Goal: Task Accomplishment & Management: Use online tool/utility

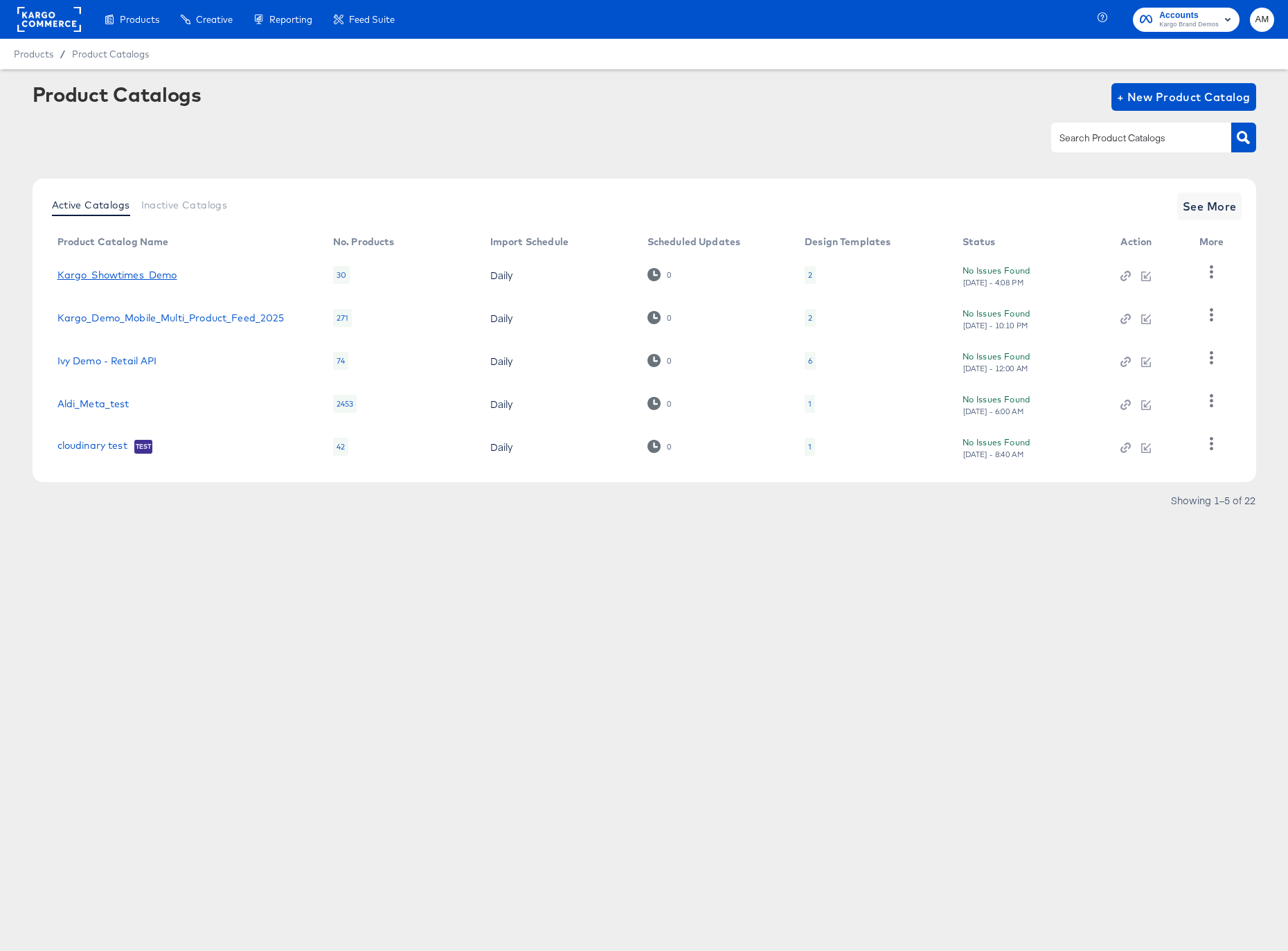
click at [132, 277] on link "Kargo_Showtimes_Demo" at bounding box center [117, 275] width 120 height 11
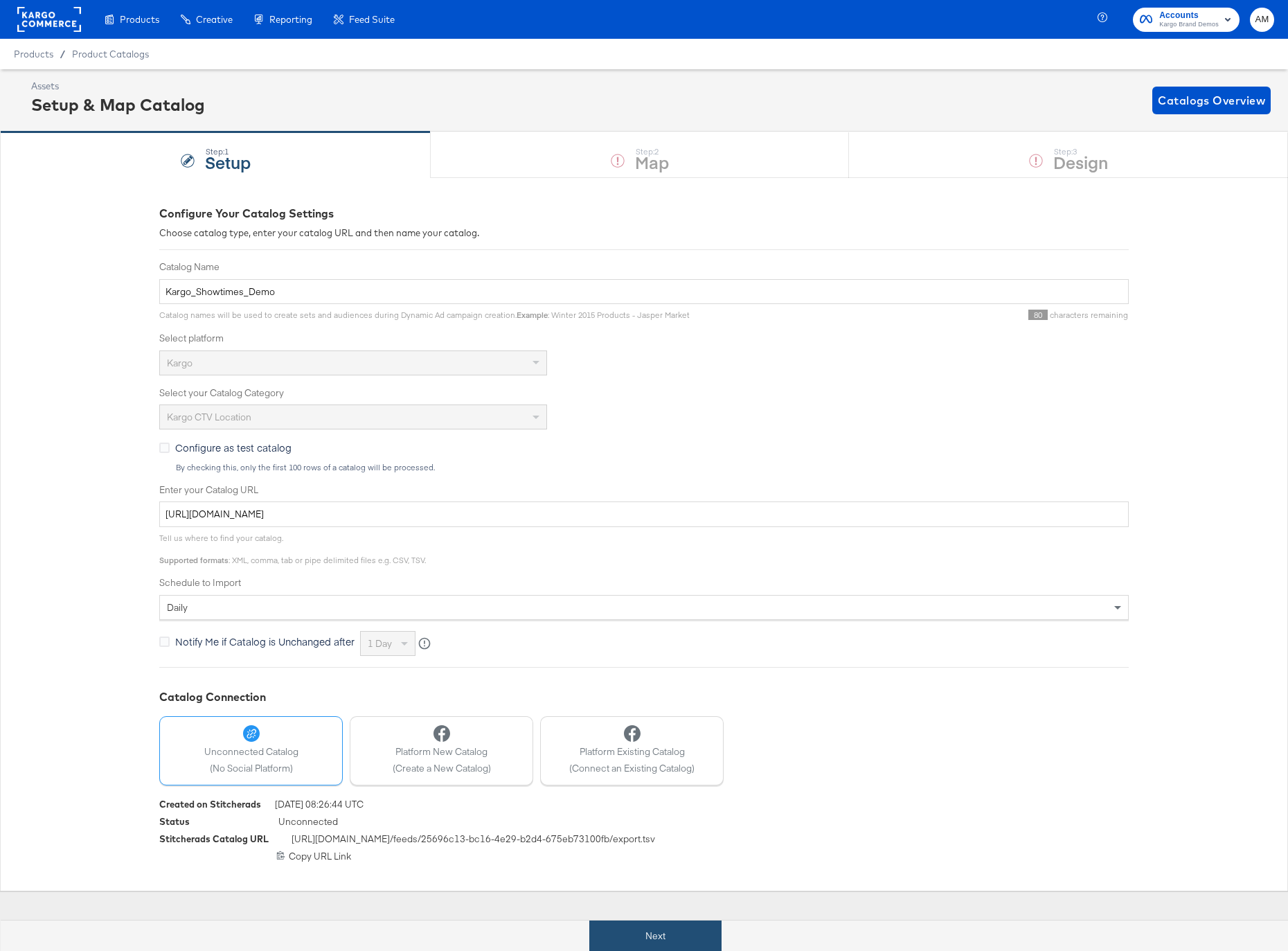
click at [640, 929] on button "Next" at bounding box center [656, 936] width 133 height 32
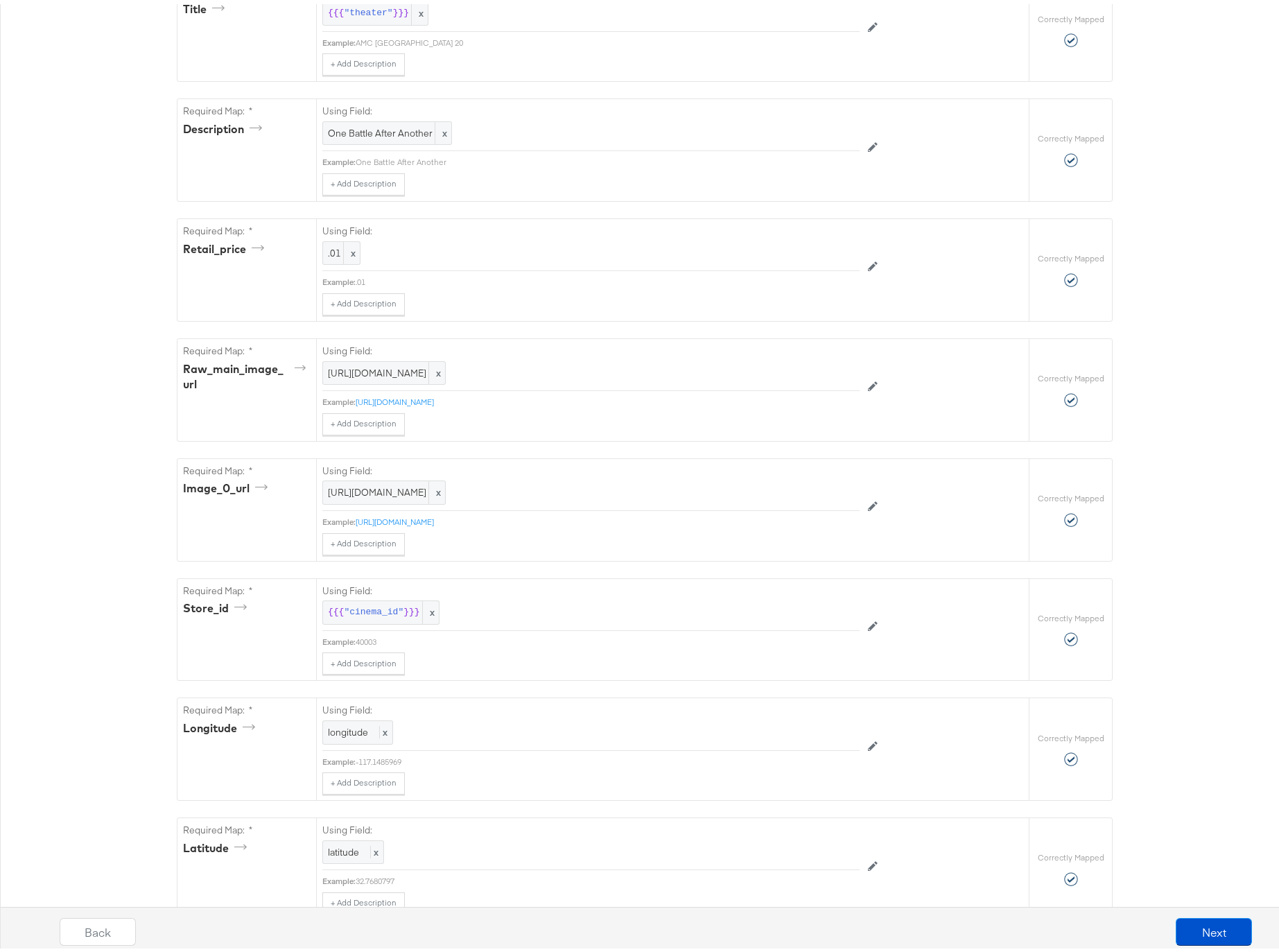
scroll to position [537, 0]
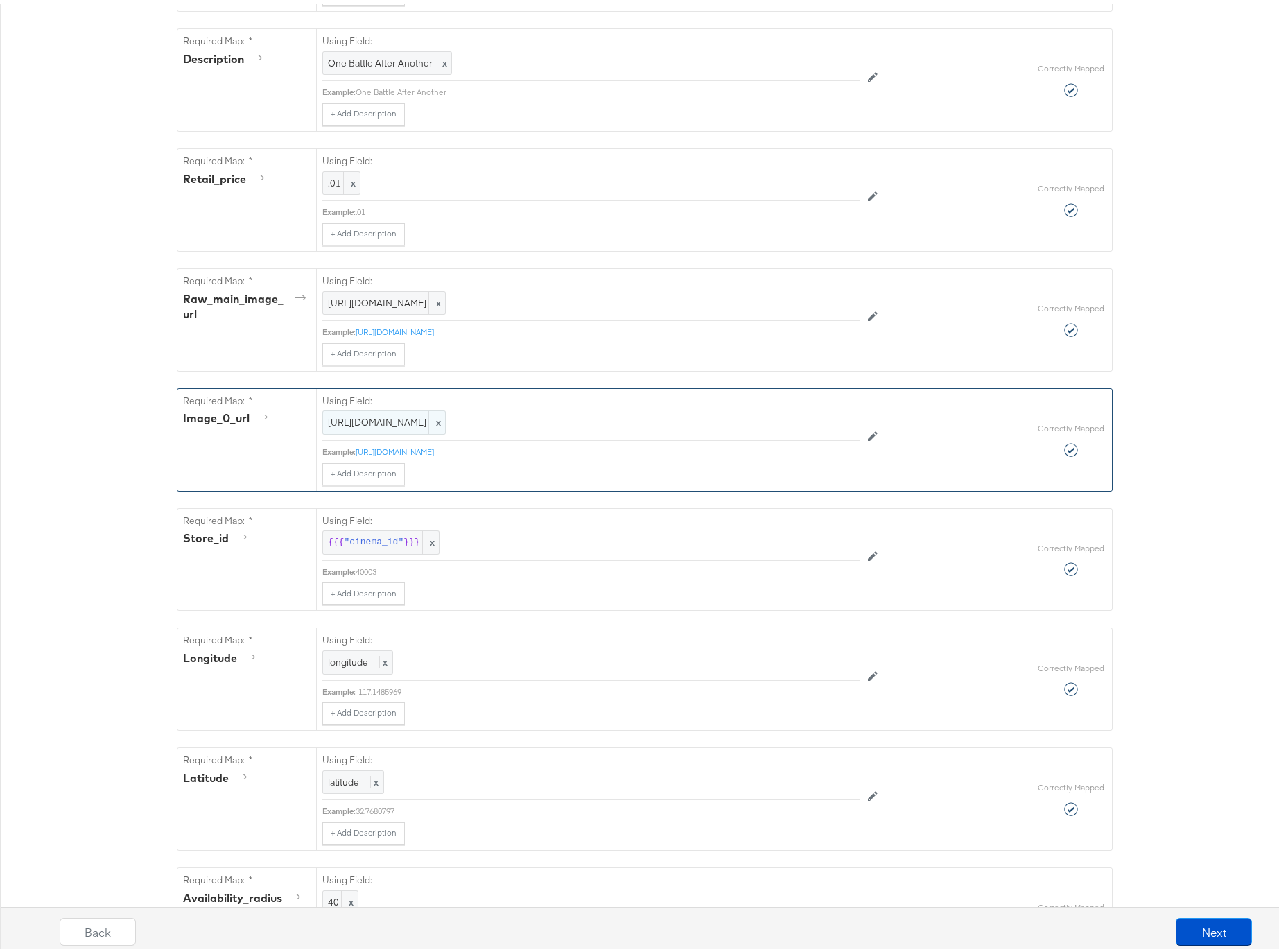
click at [332, 420] on span "https://stitcherads.hosted-by-files.com/kargo_showtimes/OBAA_Poster.jpg" at bounding box center [384, 419] width 113 height 13
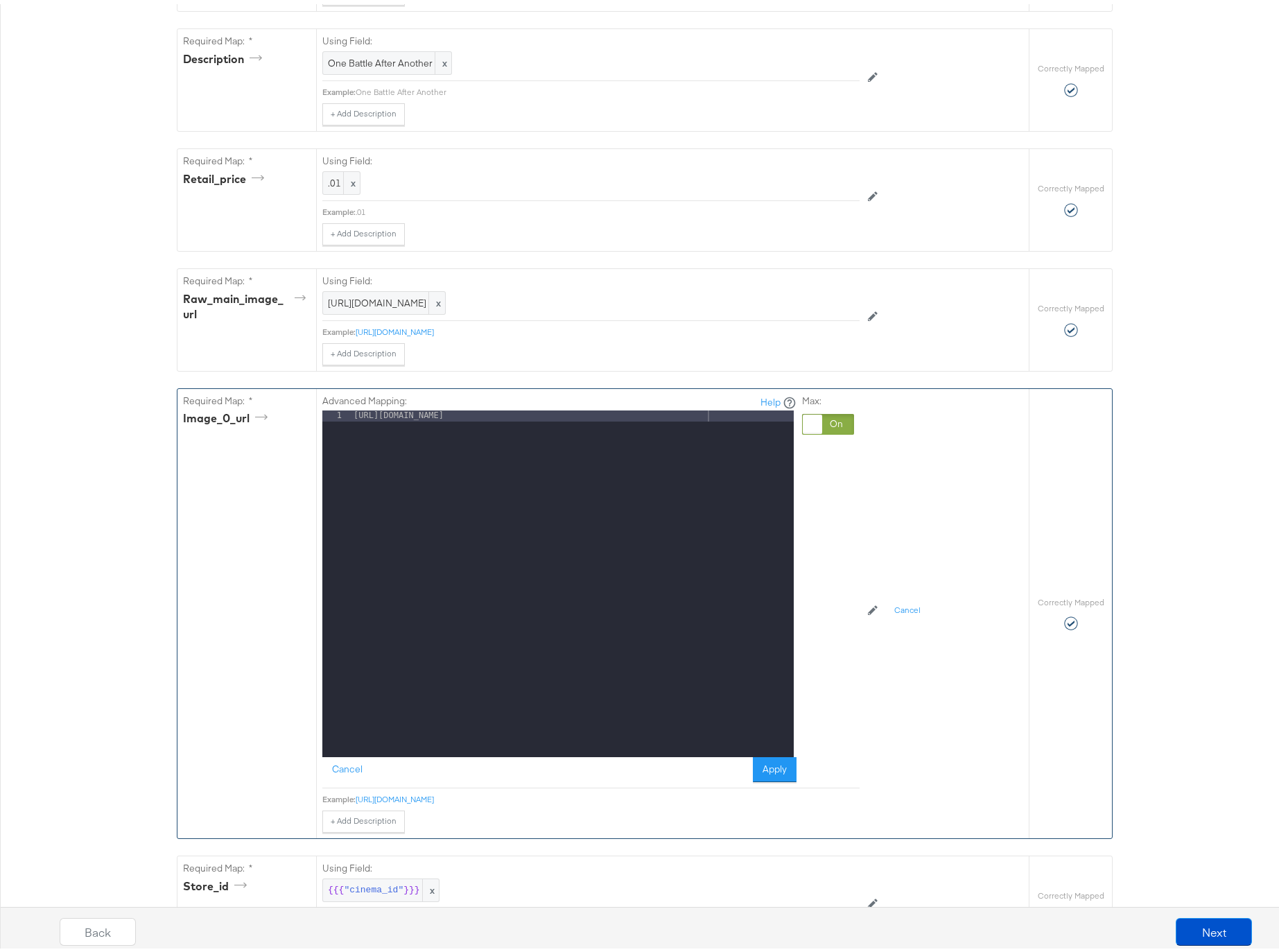
click at [835, 423] on div at bounding box center [828, 420] width 52 height 21
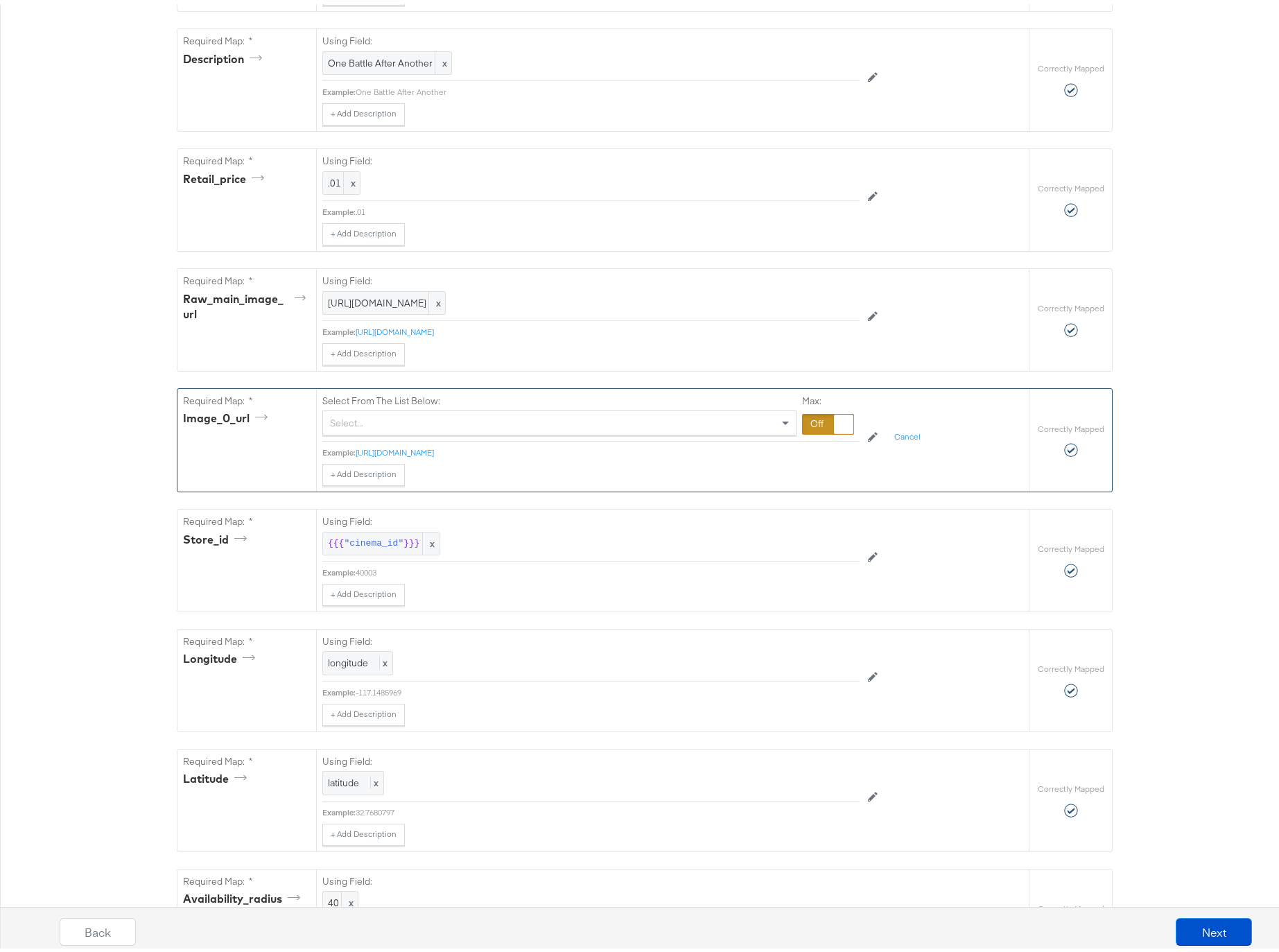
click at [374, 423] on div "Select..." at bounding box center [559, 419] width 473 height 23
type input "b"
type input "u"
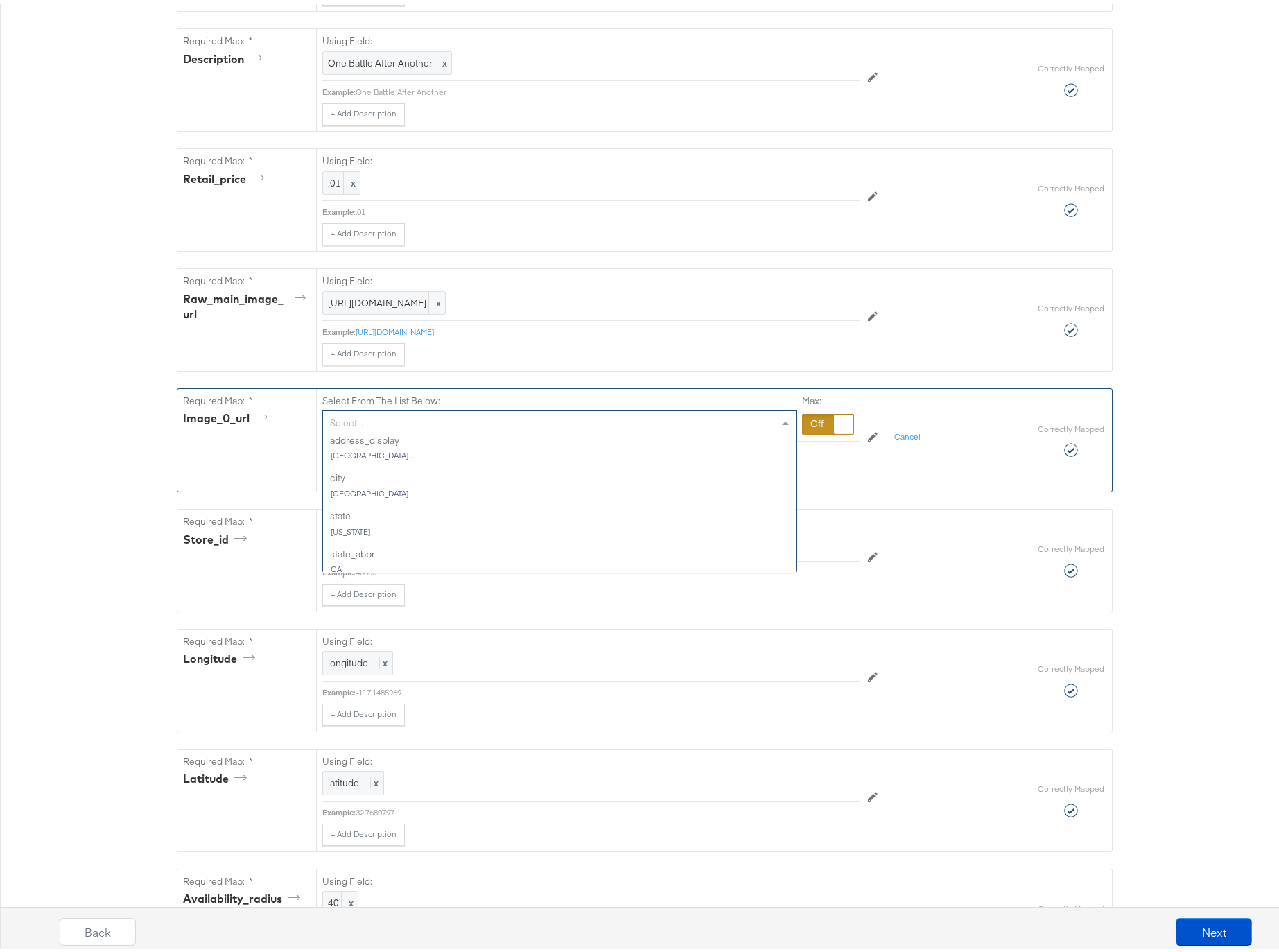
scroll to position [796, 0]
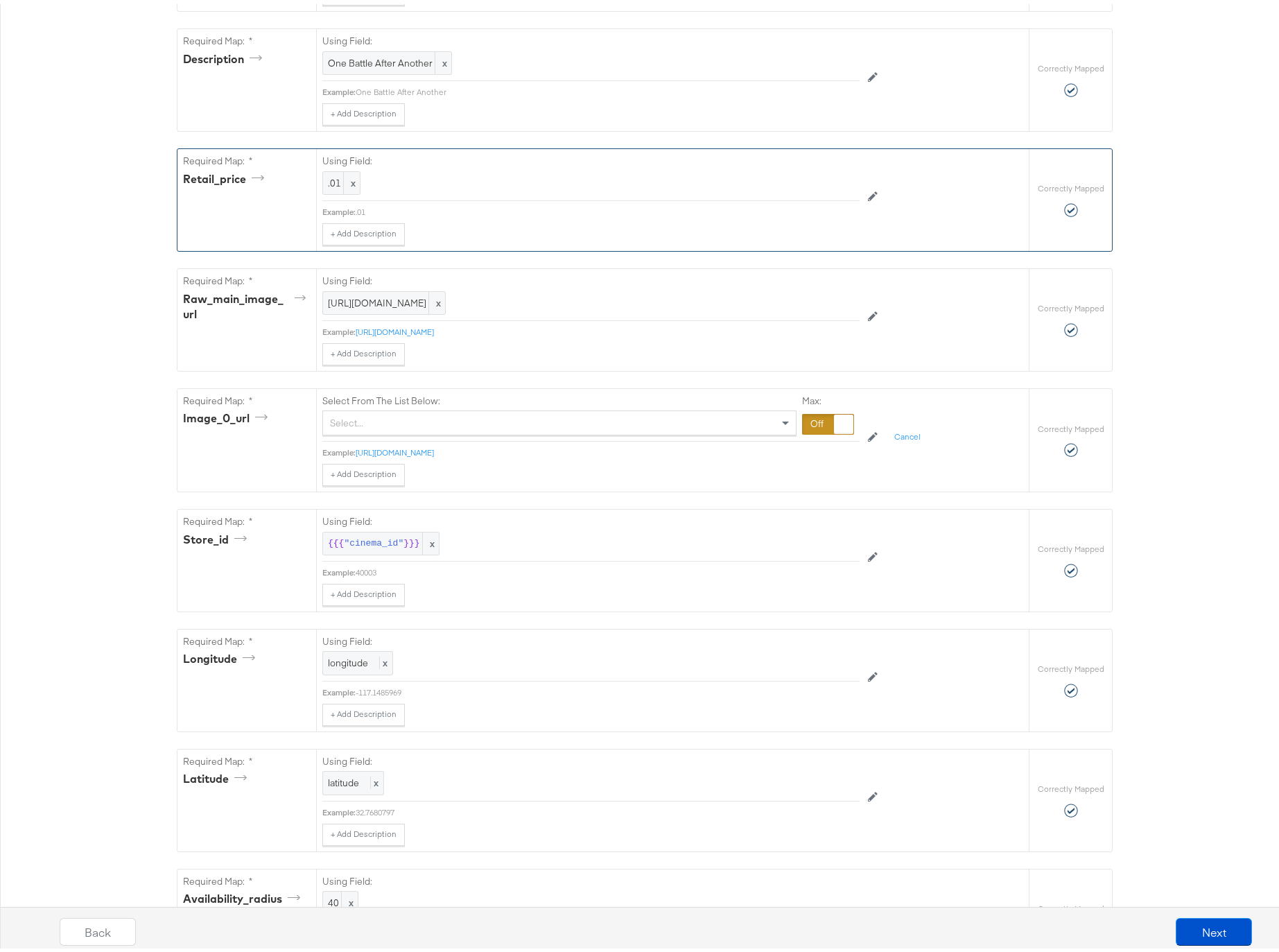
click at [598, 238] on div "+ Add Description Add Note" at bounding box center [591, 230] width 538 height 22
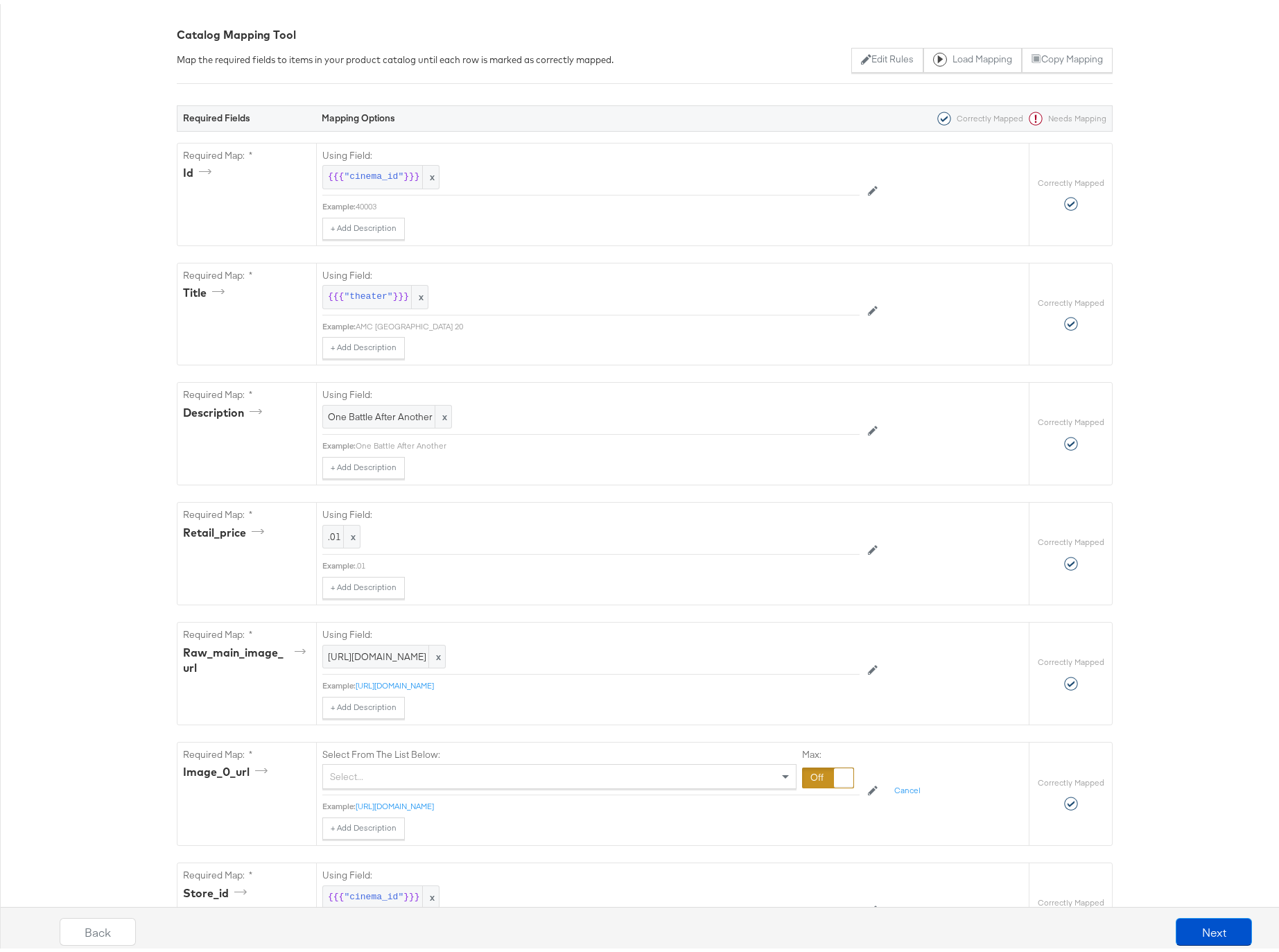
scroll to position [0, 0]
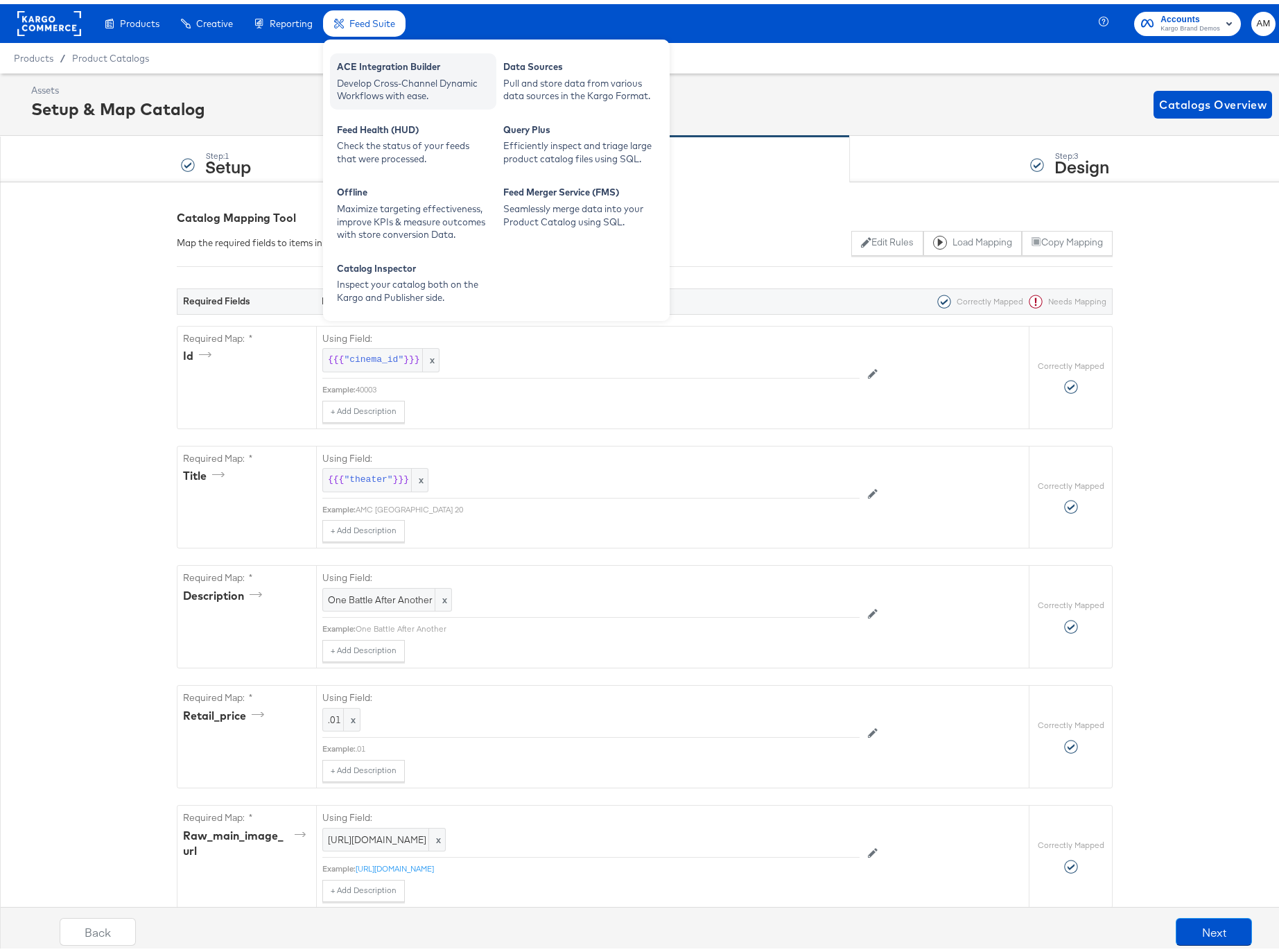
click at [393, 79] on div "Develop Cross-Channel Dynamic Workflows with ease." at bounding box center [413, 86] width 152 height 26
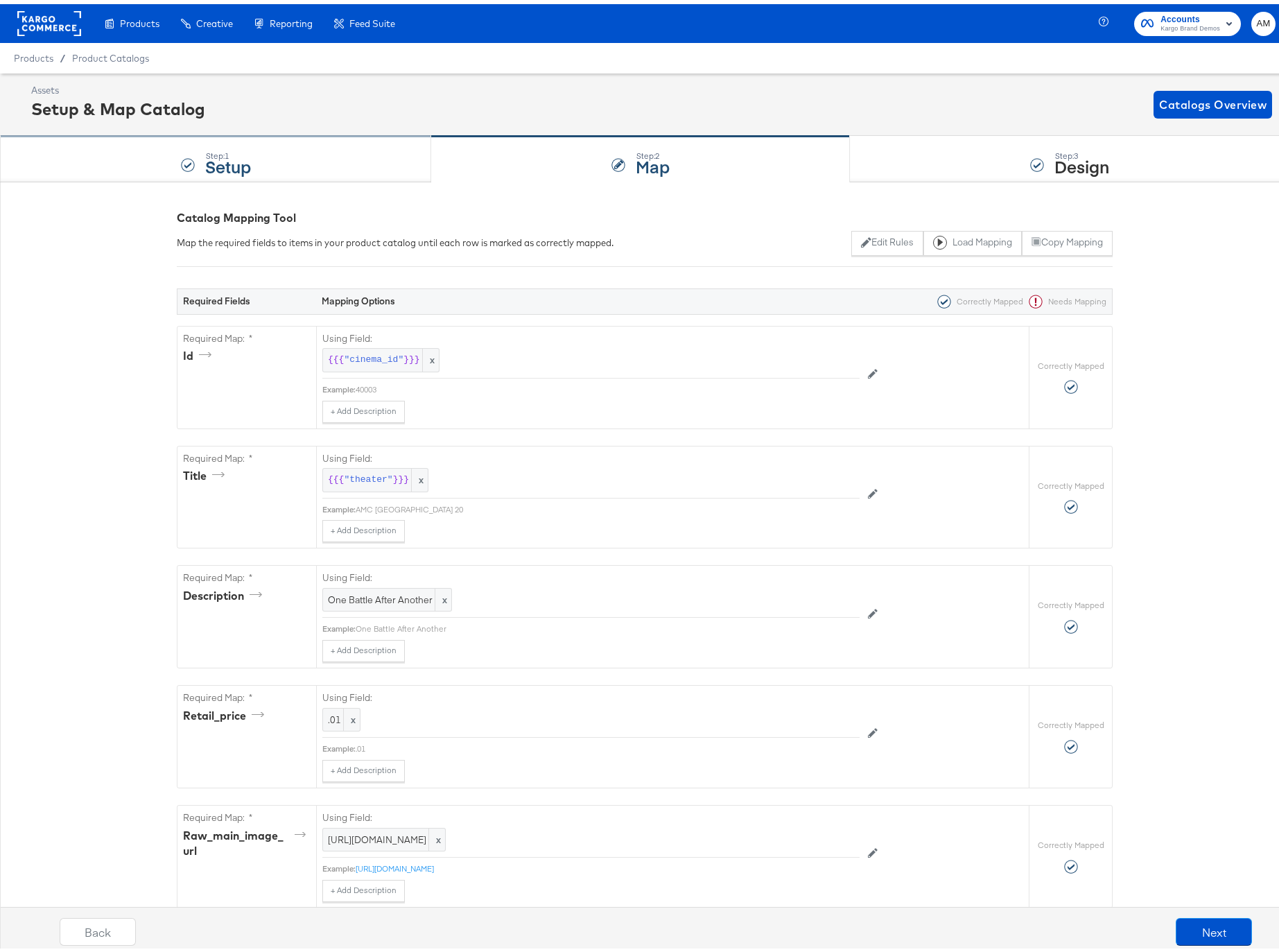
click at [268, 151] on div "Step: 1 Setup" at bounding box center [215, 155] width 431 height 46
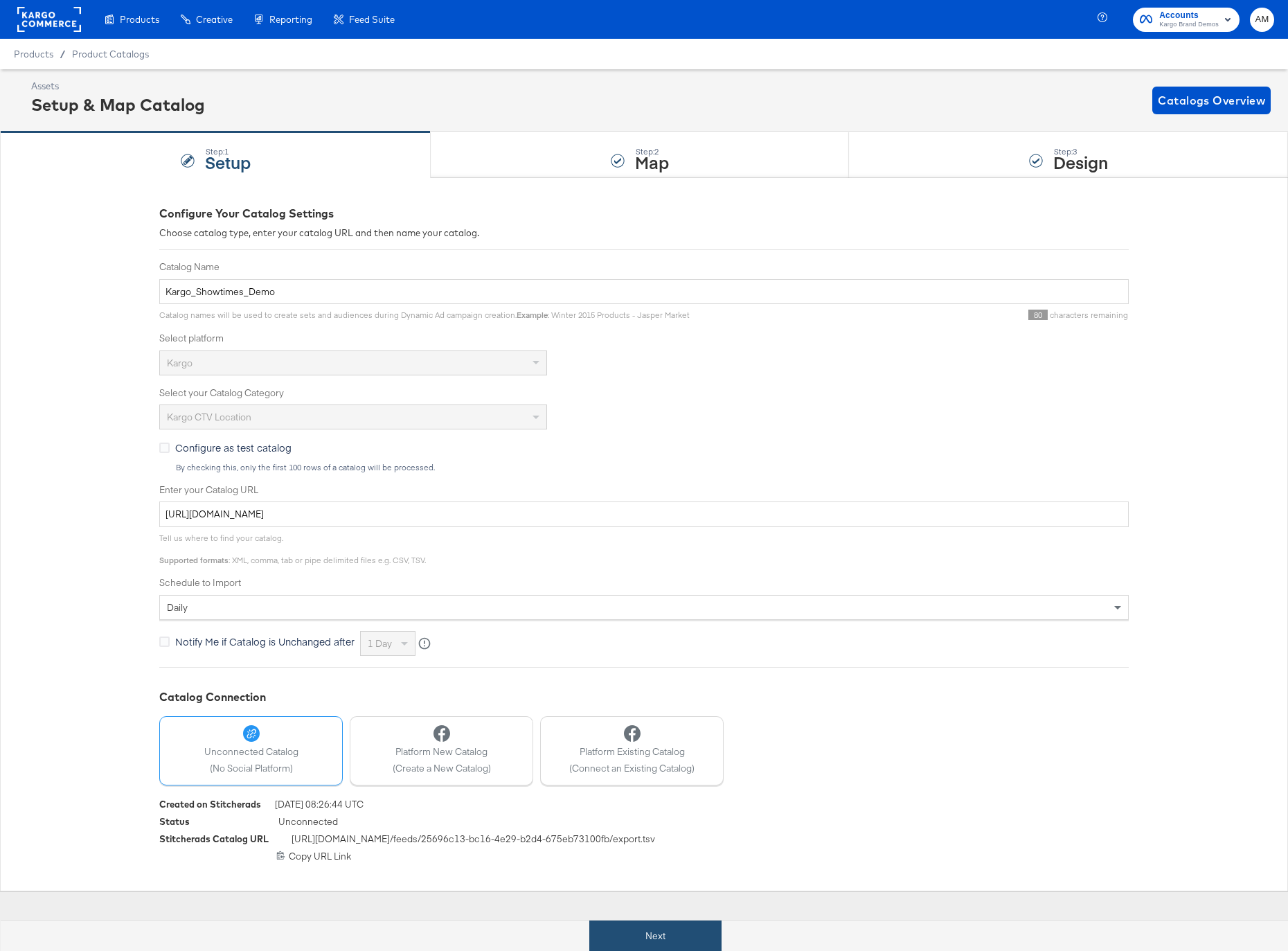
click at [661, 940] on button "Next" at bounding box center [656, 936] width 133 height 32
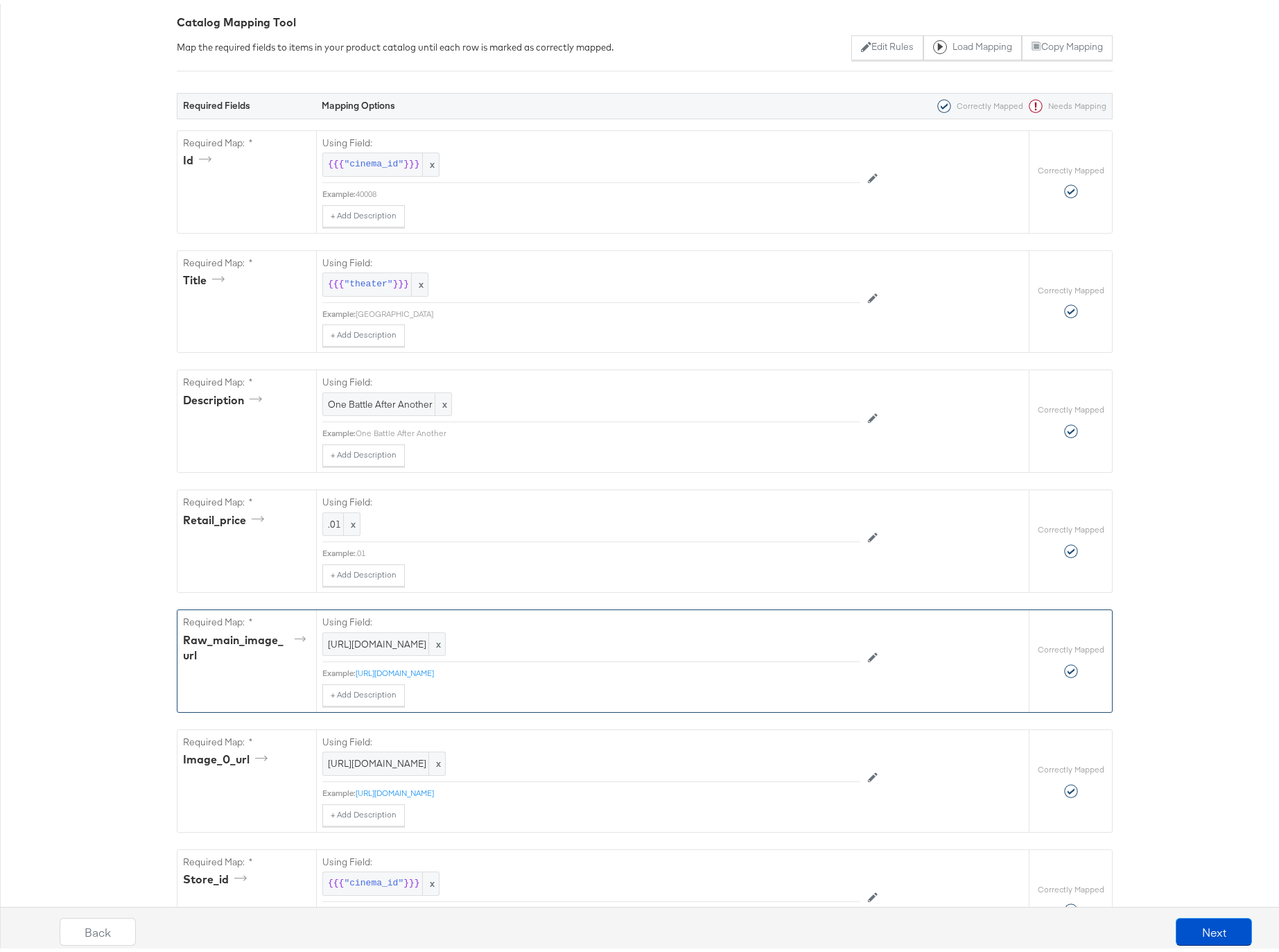
scroll to position [373, 0]
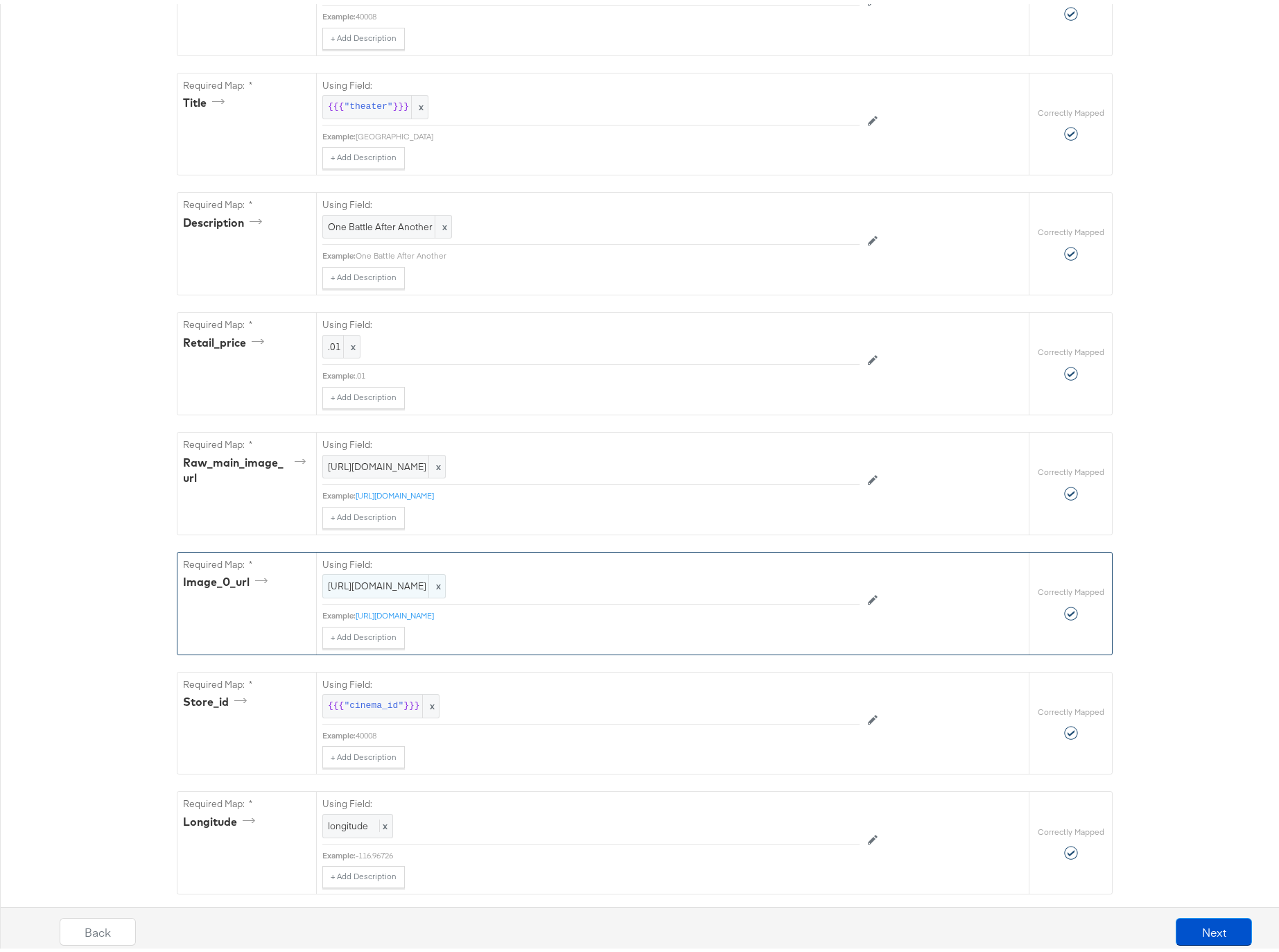
click at [413, 585] on span "https://stitcherads.hosted-by-files.com/kargo_showtimes/OBAA_Poster.jpg" at bounding box center [384, 582] width 113 height 13
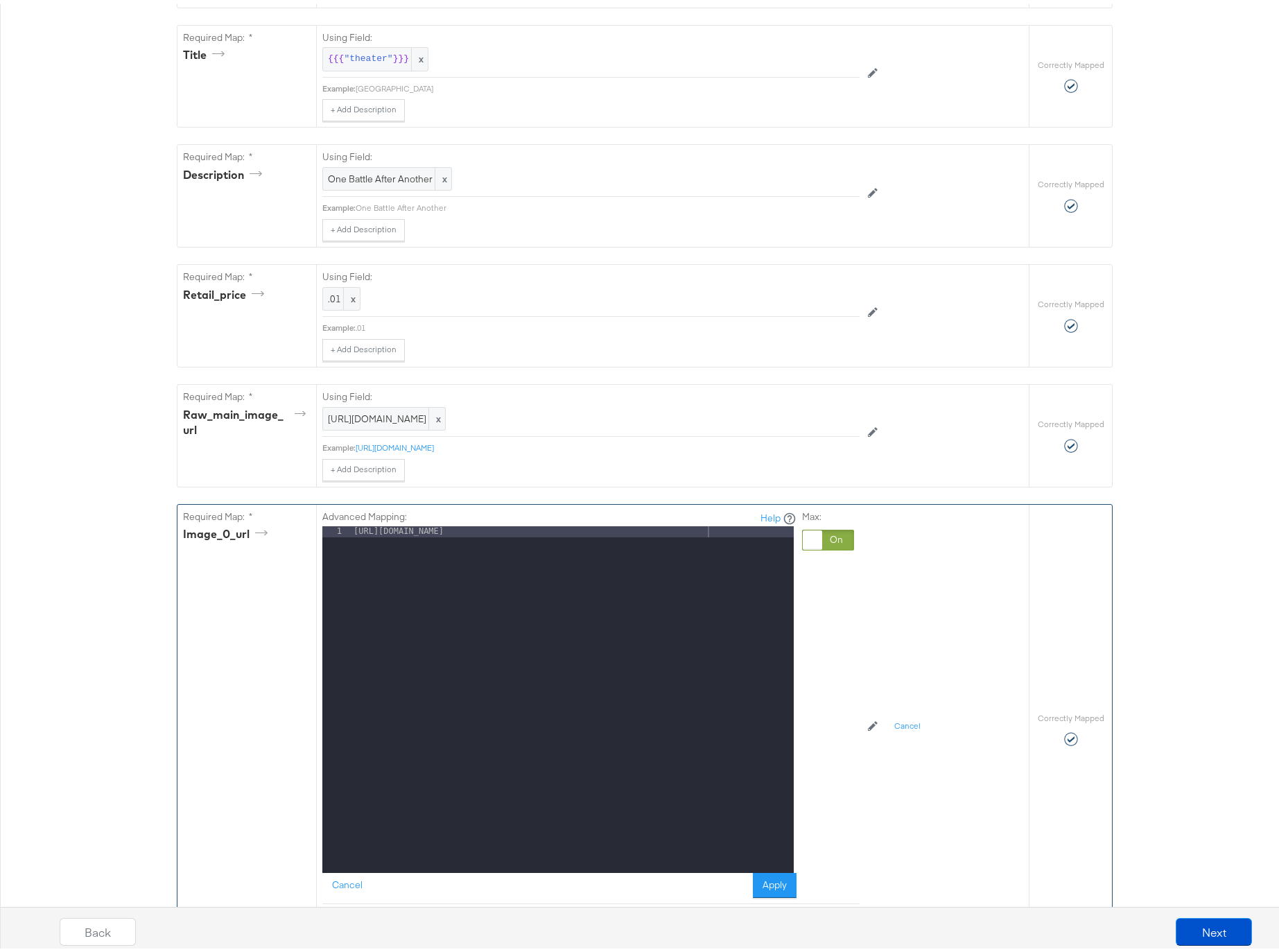
scroll to position [437, 0]
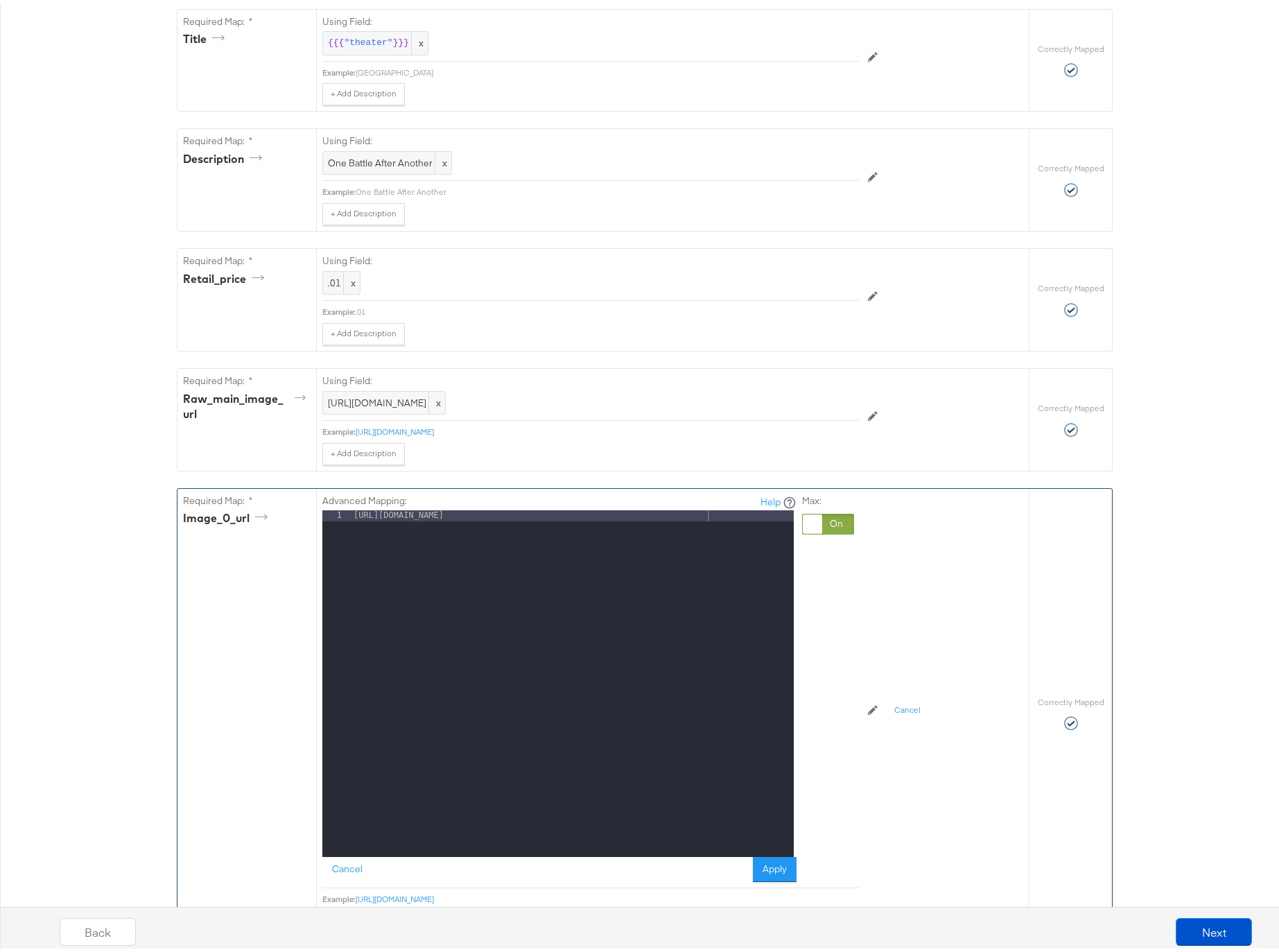
click at [831, 514] on div at bounding box center [828, 520] width 52 height 21
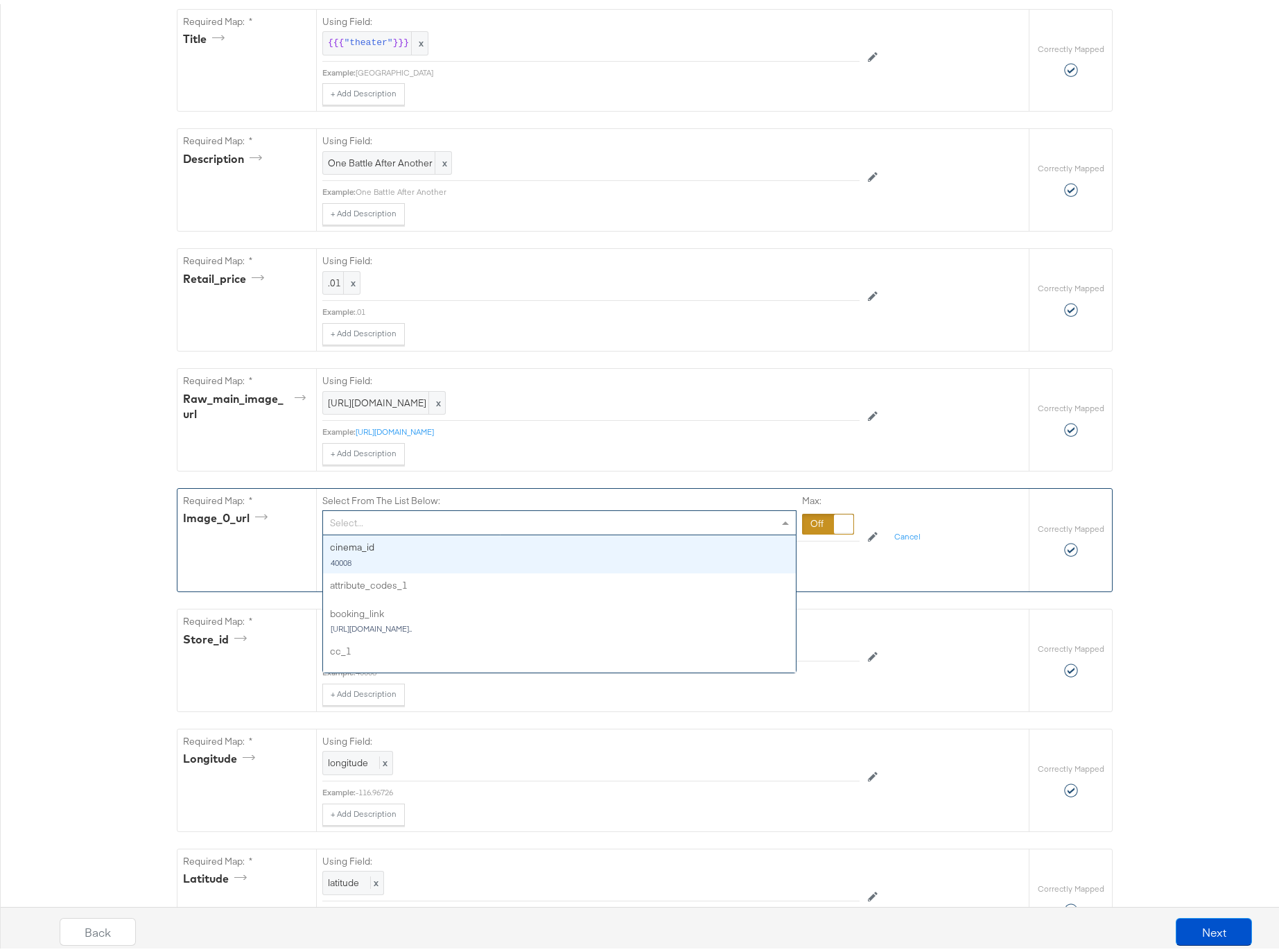
click at [371, 515] on div "Select..." at bounding box center [559, 518] width 473 height 23
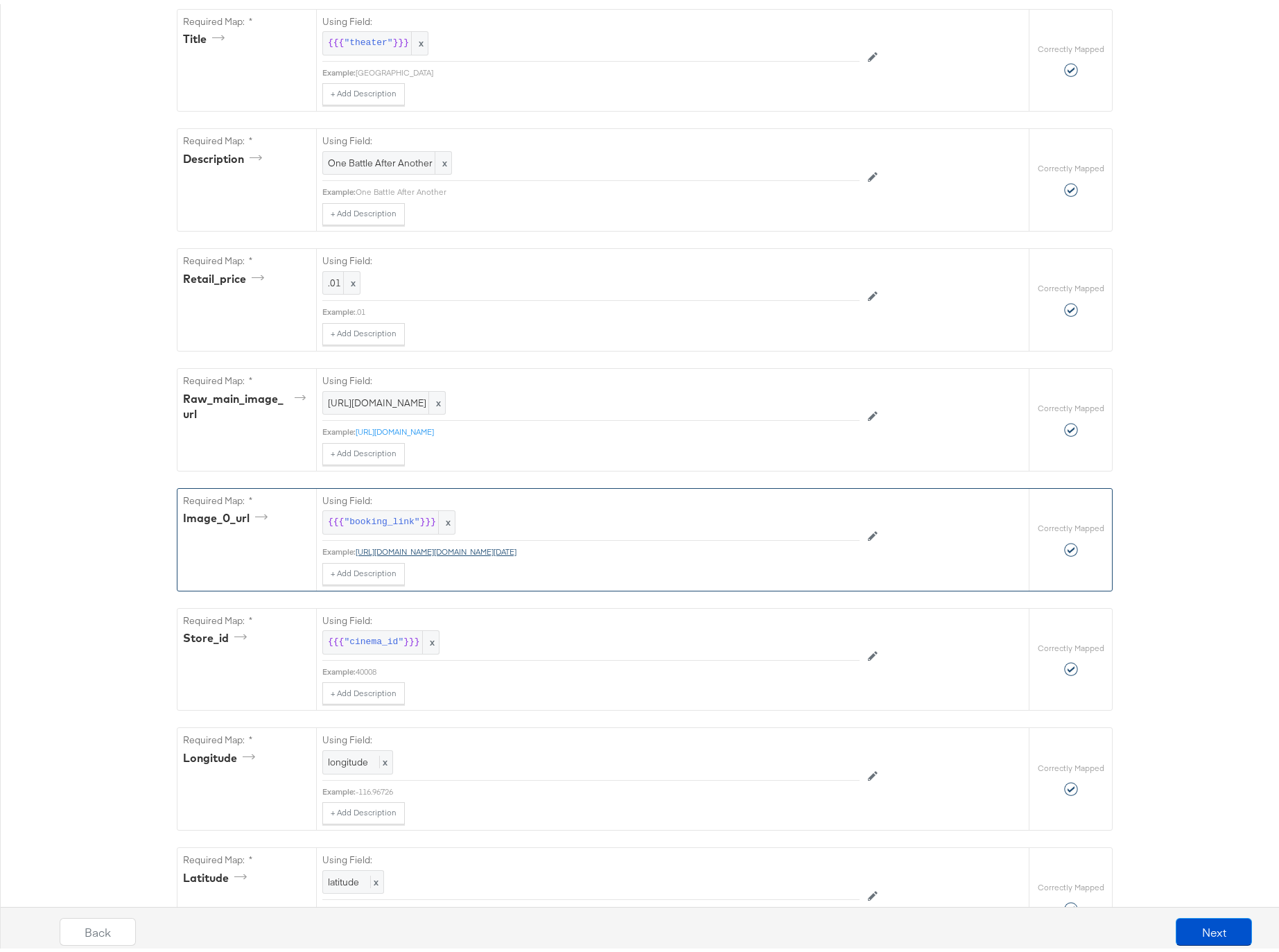
click at [516, 545] on link "https://lynx.stitcherdev.com/qr?url=https%3A%2F%2Fwww.regmovies.com/movies/one-…" at bounding box center [436, 547] width 161 height 11
click at [516, 547] on link "https://lynx.stitcherdev.com/qr?url=https%3A%2F%2Fwww.regmovies.com/movies/one-…" at bounding box center [436, 547] width 161 height 11
click at [482, 546] on link "https://lynx.stitcherdev.com/qr?url=https%3A%2F%2Fwww.regmovies.com/movies/one-…" at bounding box center [436, 547] width 161 height 11
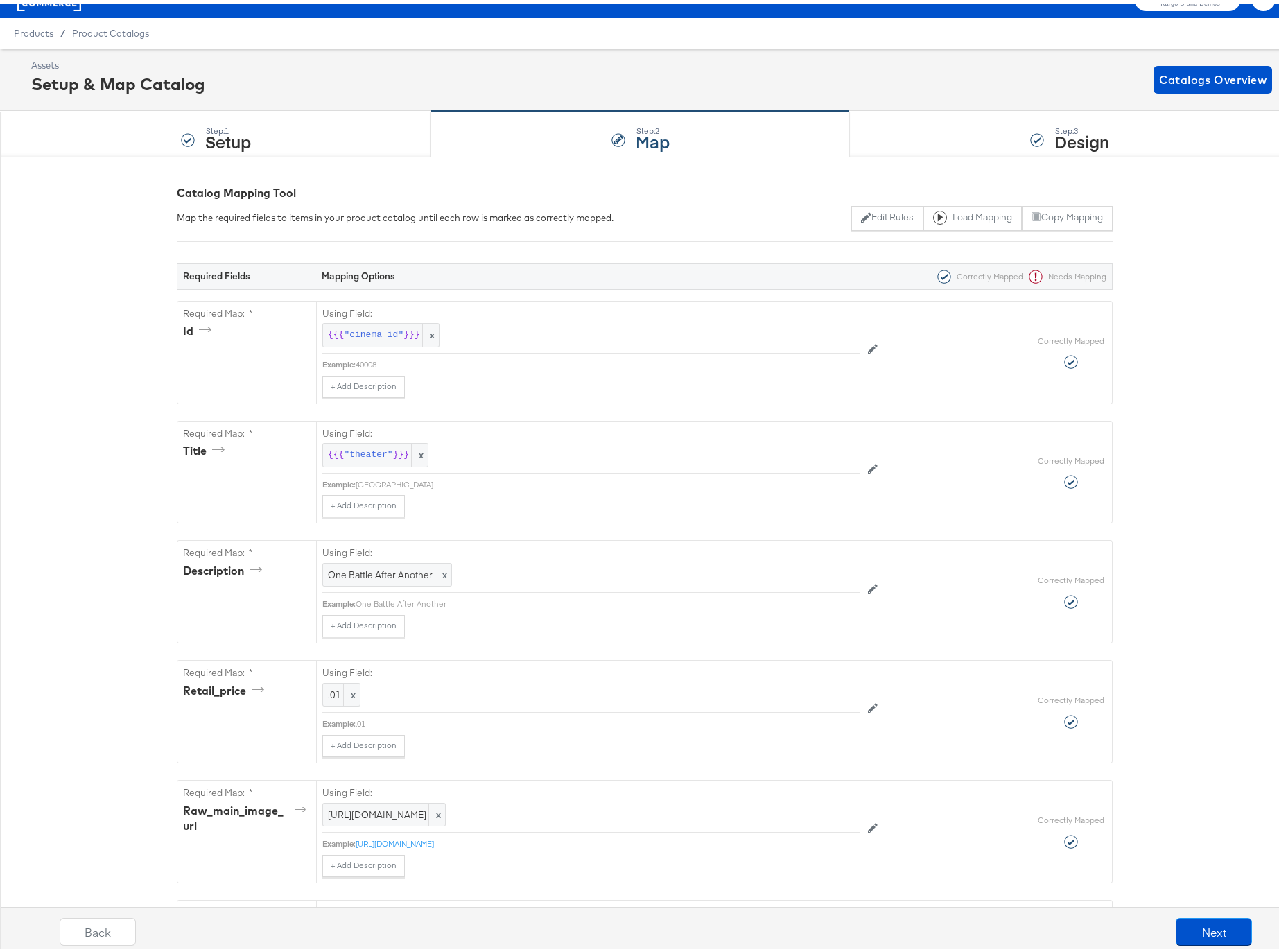
scroll to position [0, 0]
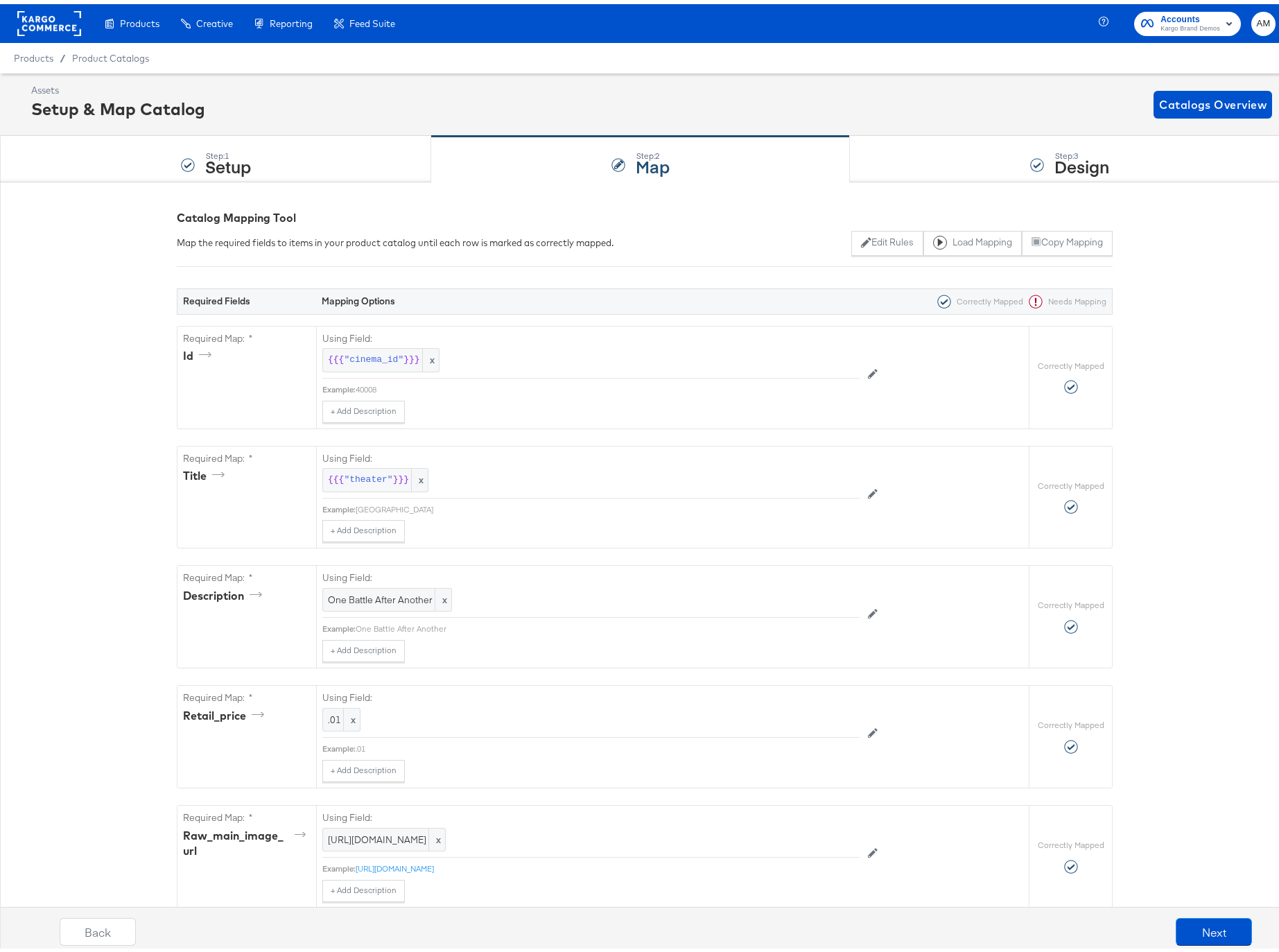
click at [55, 18] on rect at bounding box center [49, 19] width 64 height 25
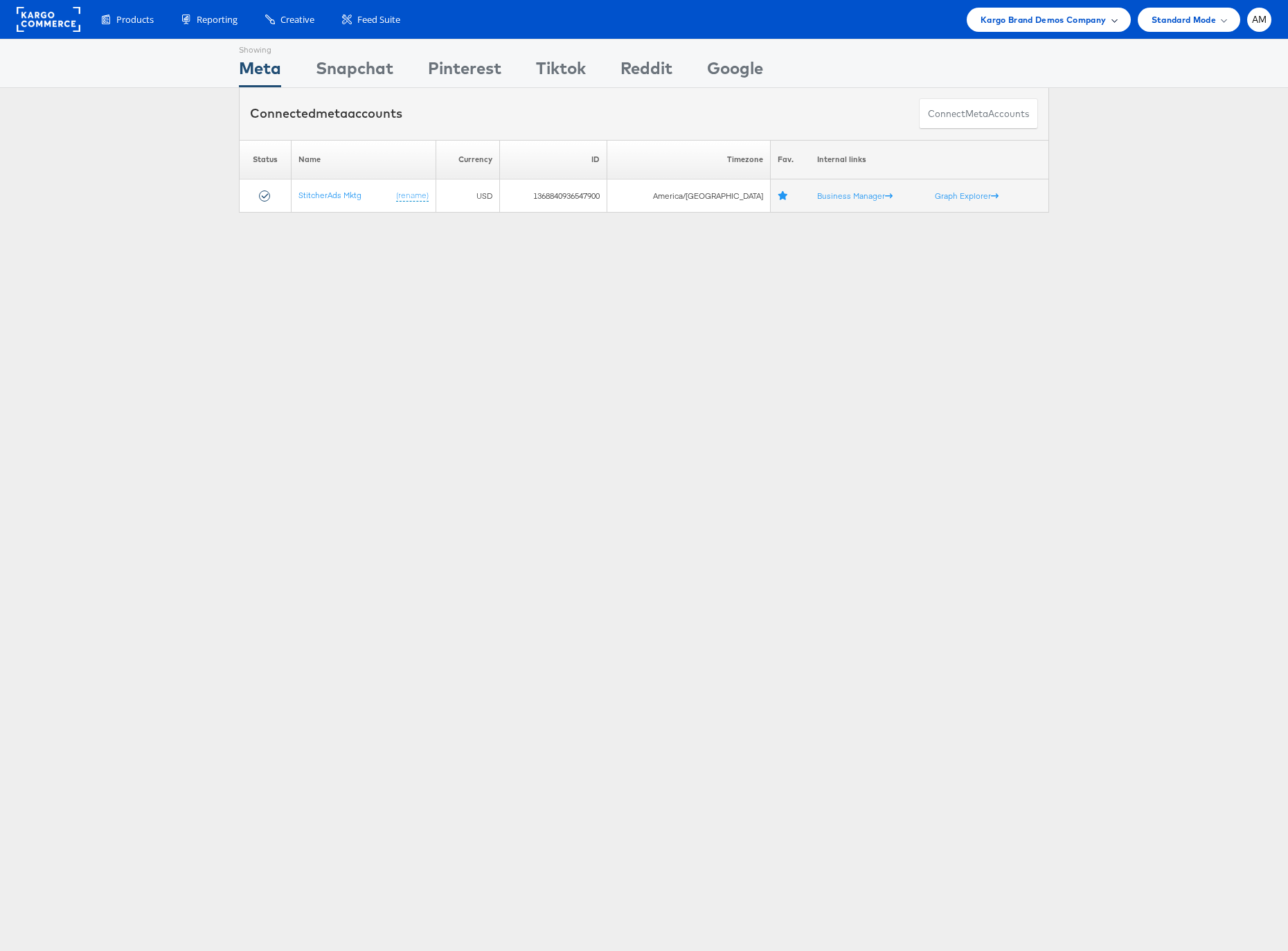
click at [1034, 21] on span "Kargo Brand Demos Company" at bounding box center [1044, 19] width 126 height 15
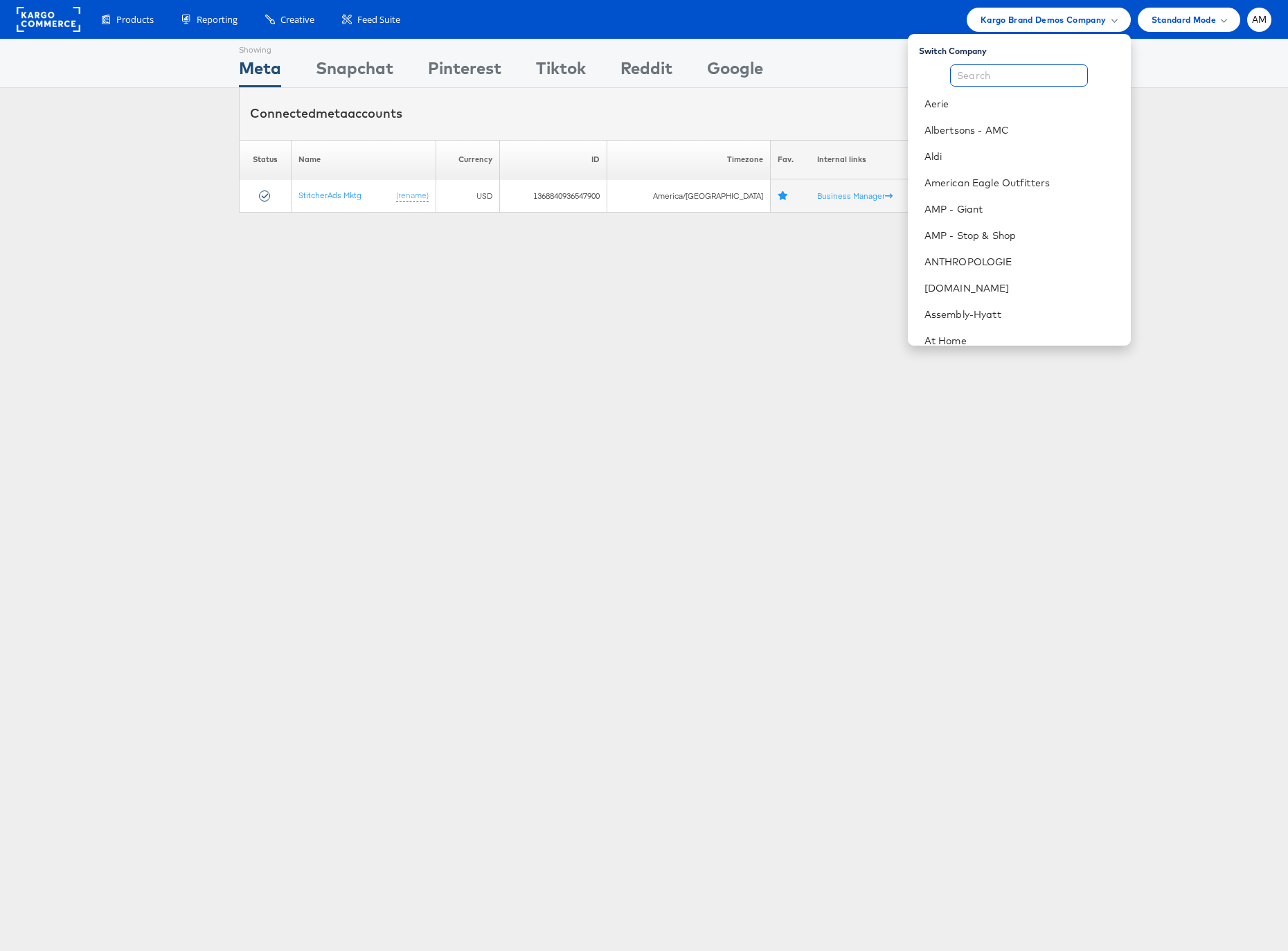
click at [983, 76] on input "text" at bounding box center [1019, 75] width 137 height 22
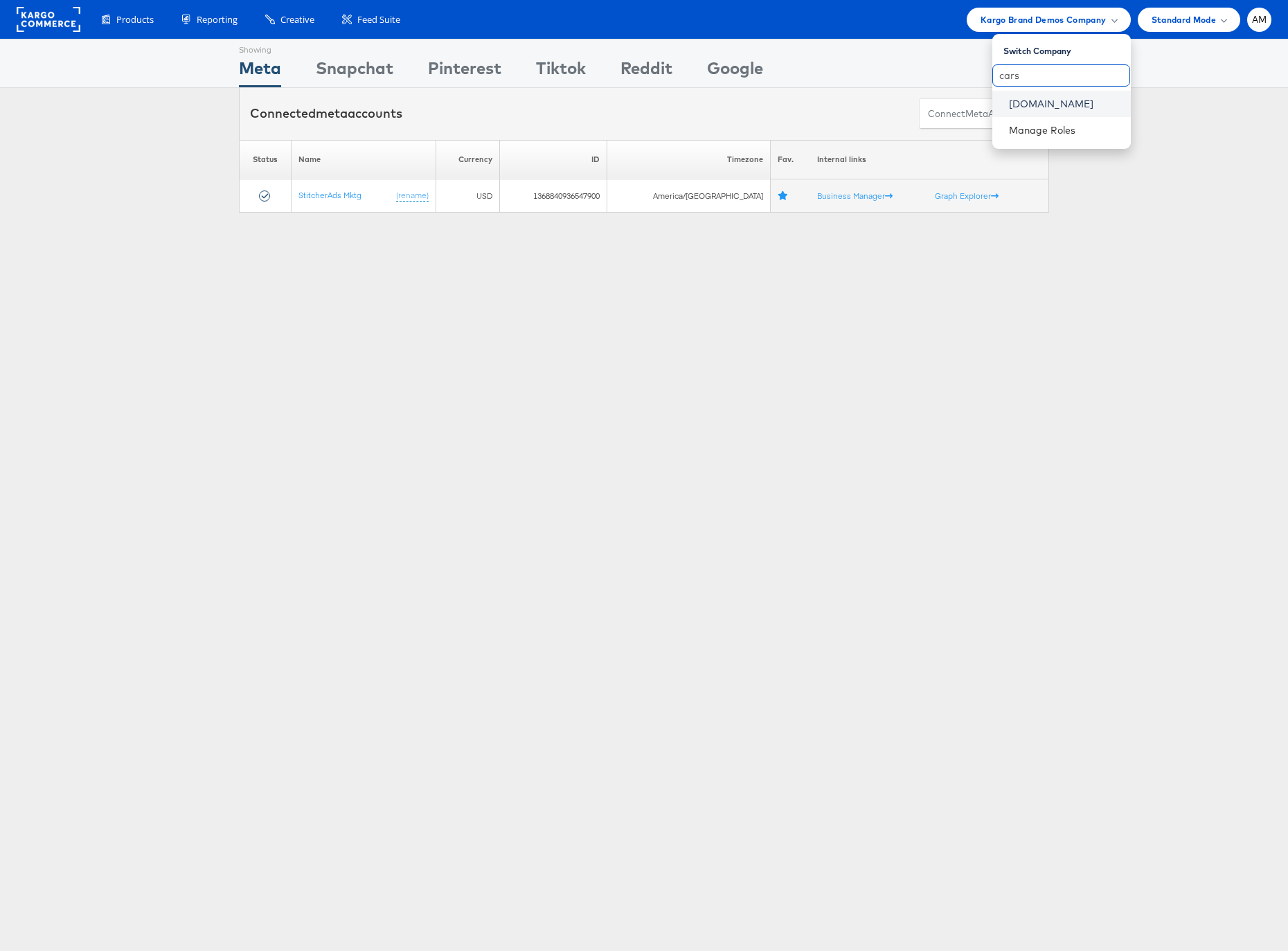
type input "cars"
click at [1017, 105] on link "Cars.com" at bounding box center [1064, 104] width 111 height 14
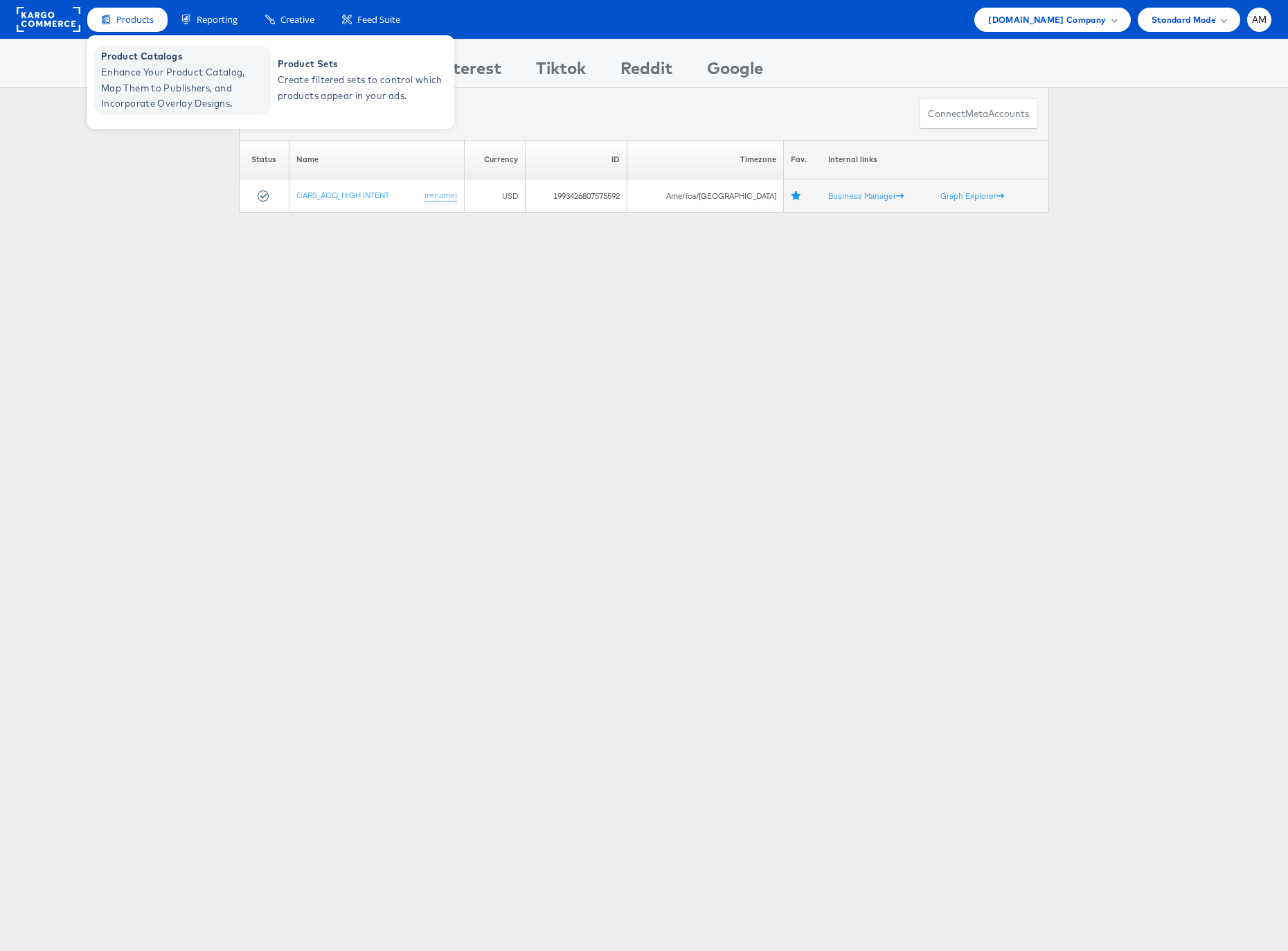
click at [146, 69] on span "Enhance Your Product Catalog, Map Them to Publishers, and Incorporate Overlay D…" at bounding box center [184, 88] width 167 height 47
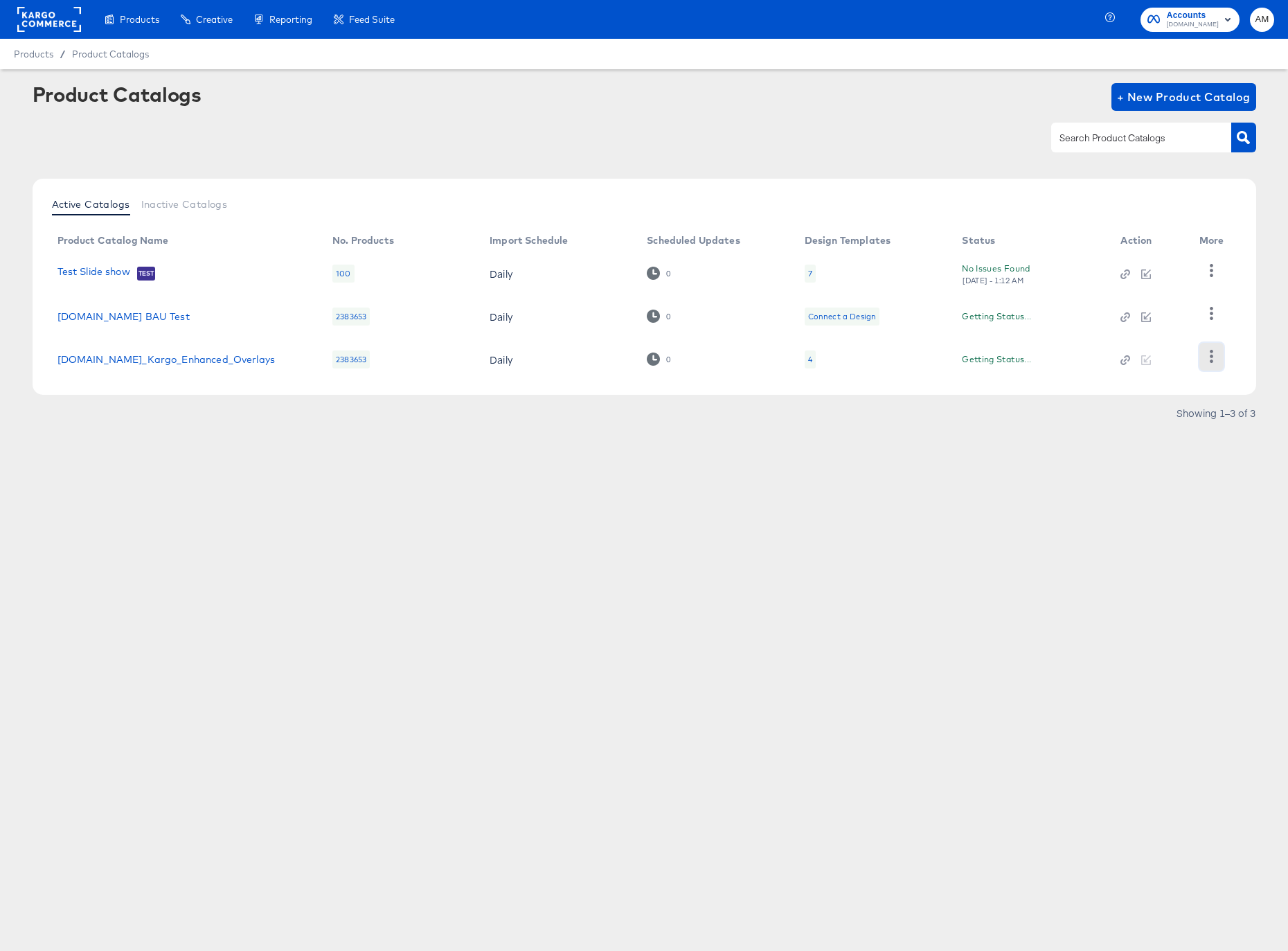
click at [1207, 359] on icon "button" at bounding box center [1211, 356] width 13 height 13
click at [1116, 290] on div "HUD Checks (Internal)" at bounding box center [1154, 286] width 138 height 22
click at [41, 23] on rect at bounding box center [49, 19] width 64 height 25
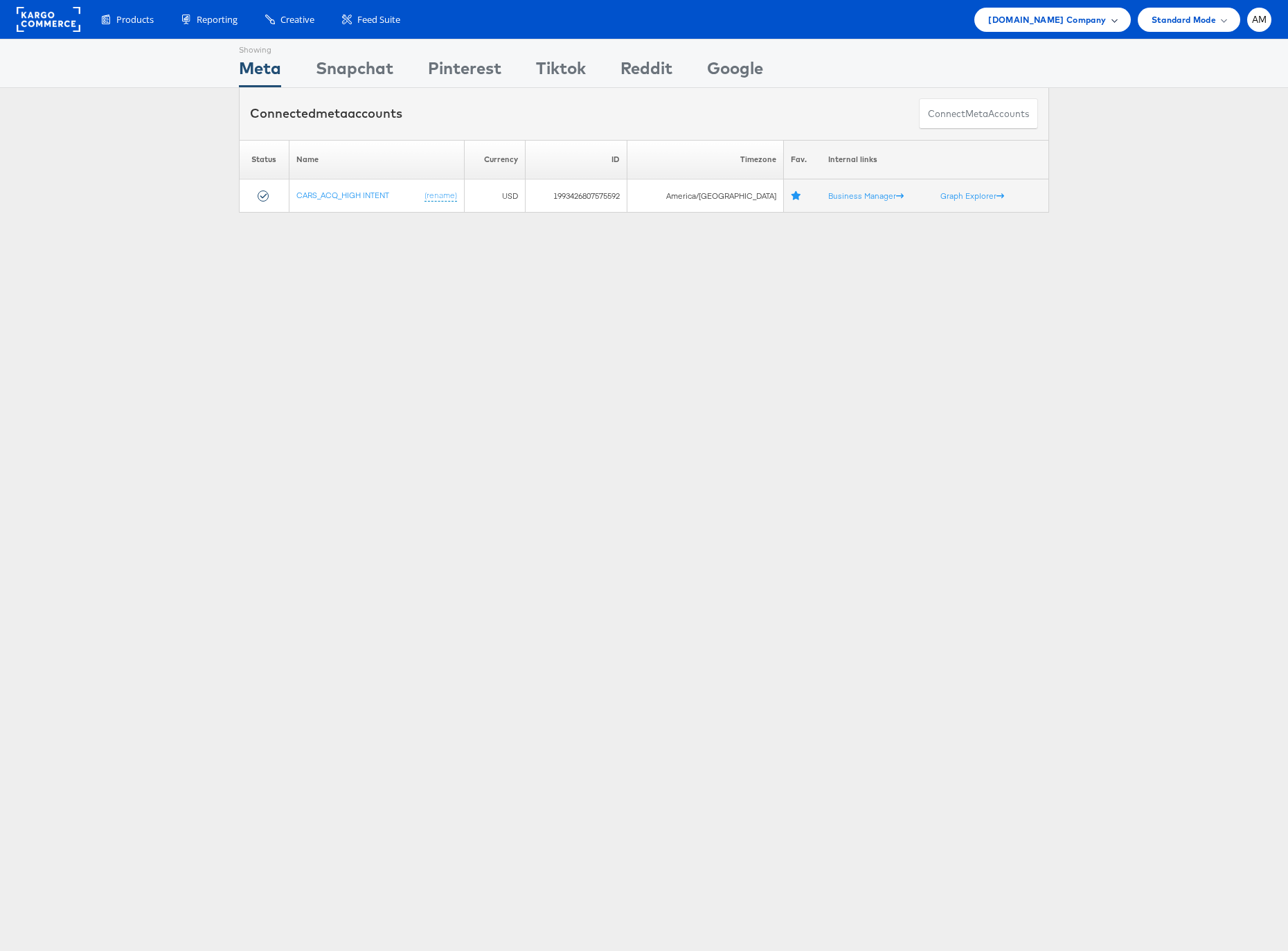
click at [1056, 23] on span "Cars.com Company" at bounding box center [1047, 19] width 118 height 15
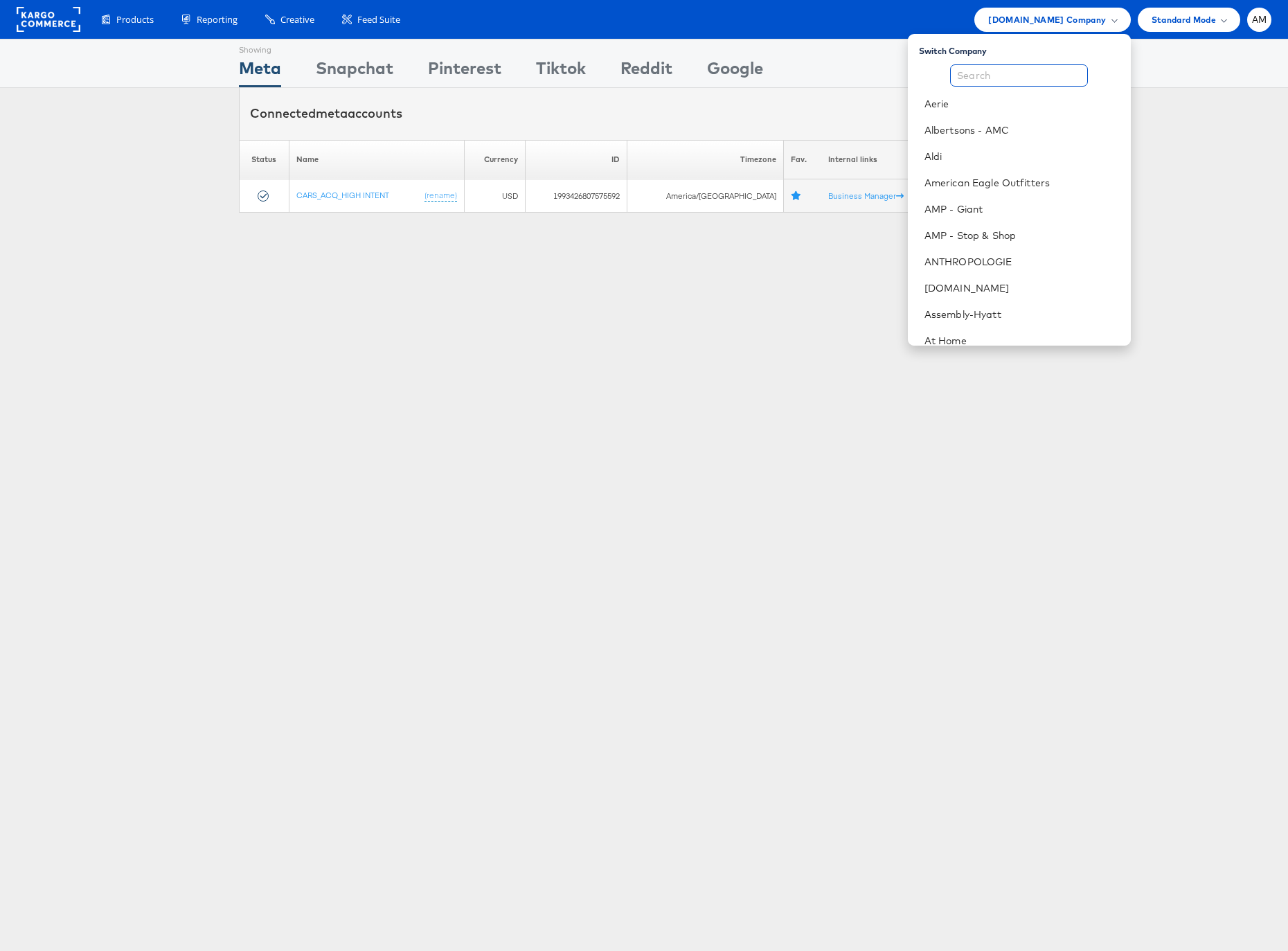
click at [1033, 65] on input "text" at bounding box center [1019, 75] width 137 height 22
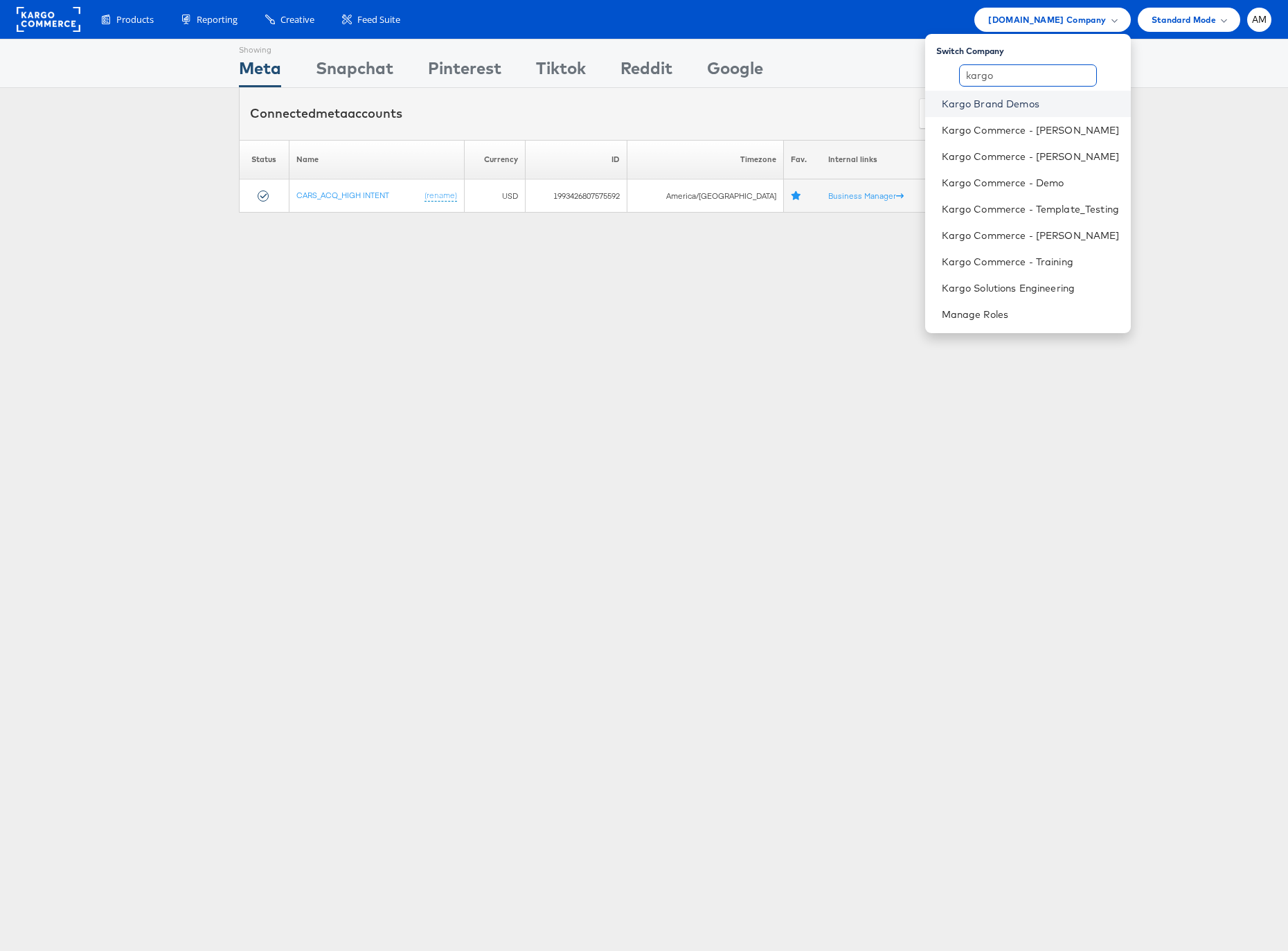
type input "kargo"
click at [999, 103] on link "Kargo Brand Demos" at bounding box center [1031, 104] width 178 height 14
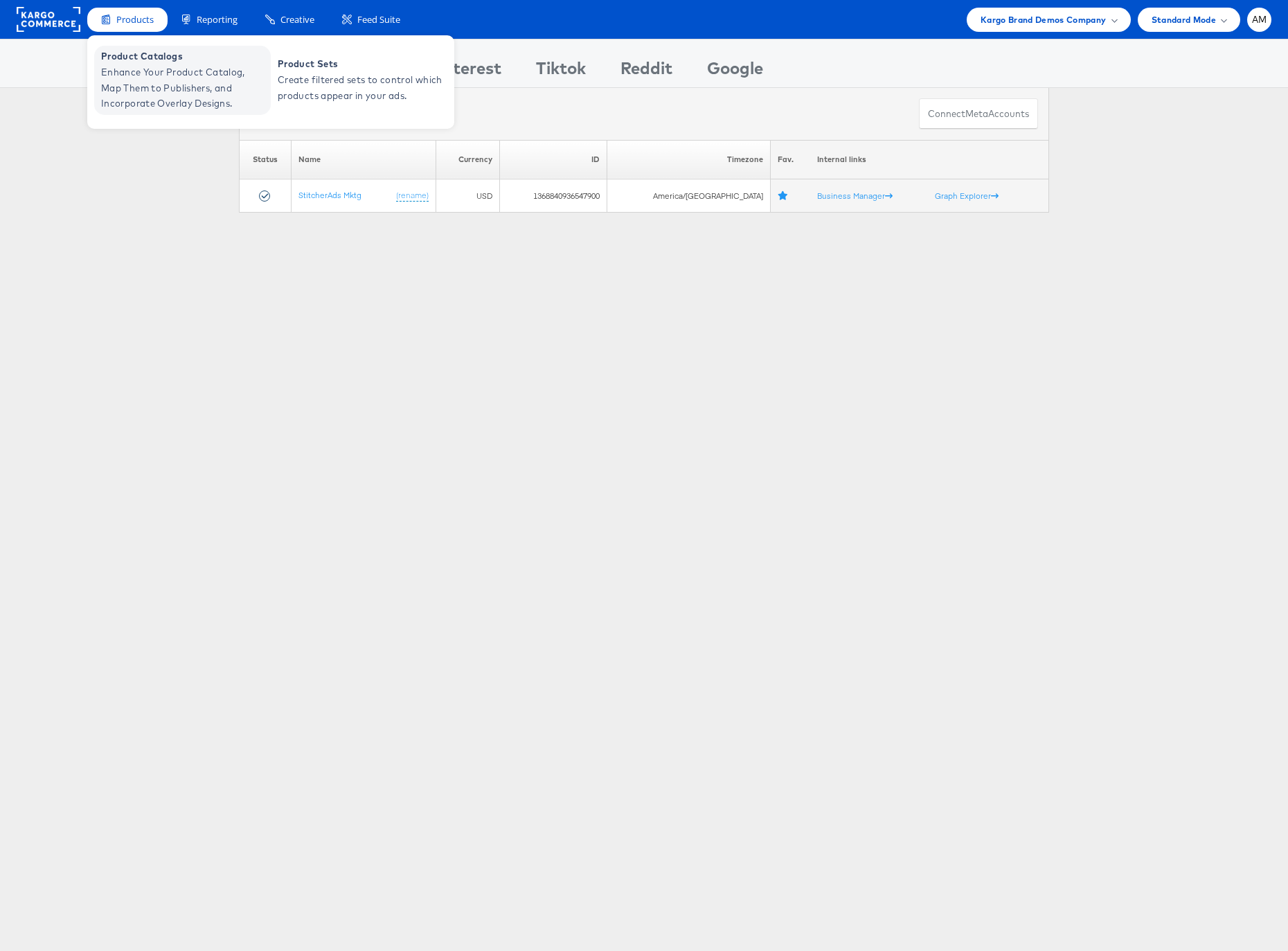
click at [139, 68] on span "Enhance Your Product Catalog, Map Them to Publishers, and Incorporate Overlay D…" at bounding box center [184, 88] width 167 height 47
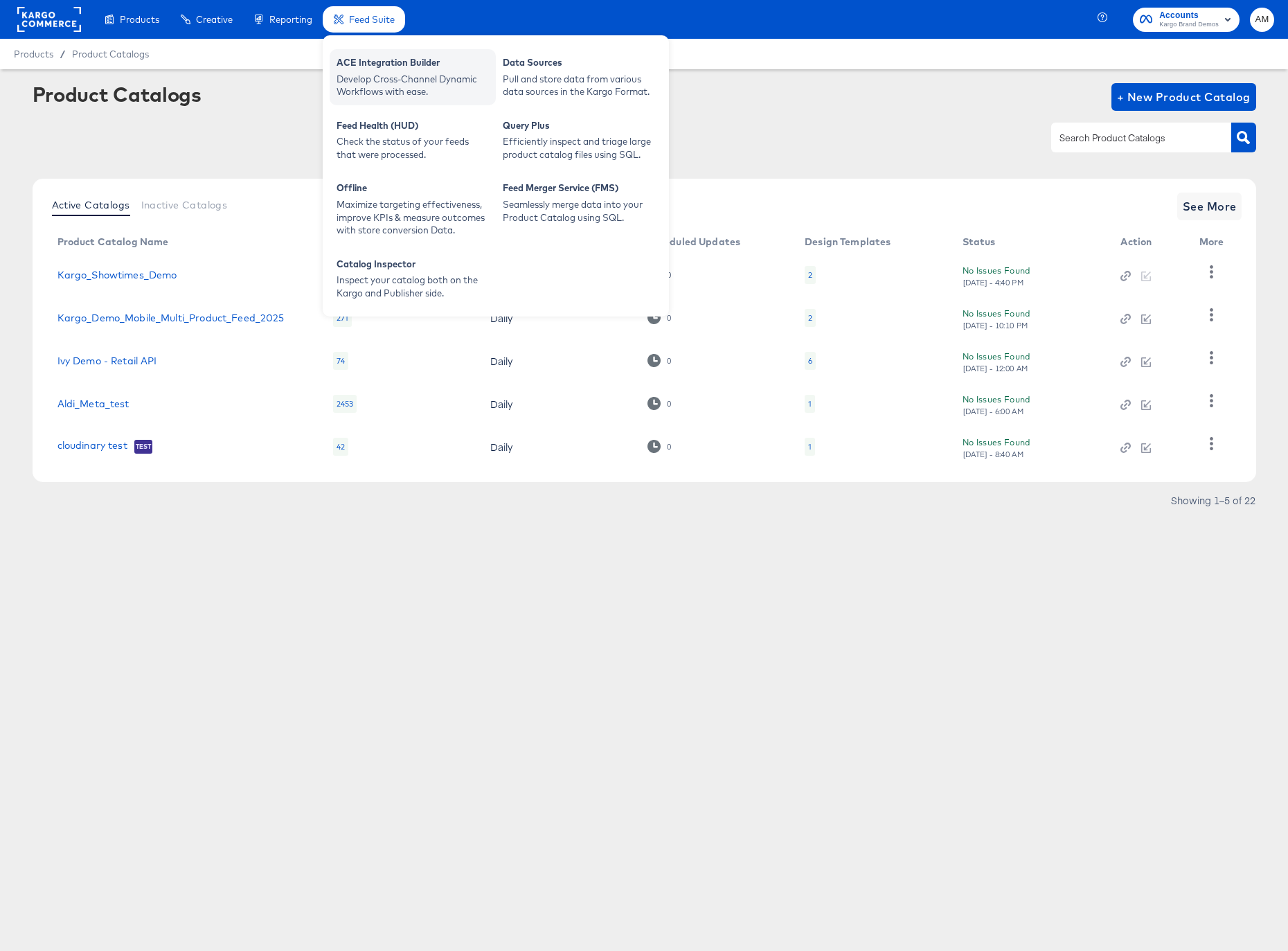
click at [439, 65] on div "ACE Integration Builder" at bounding box center [412, 64] width 152 height 17
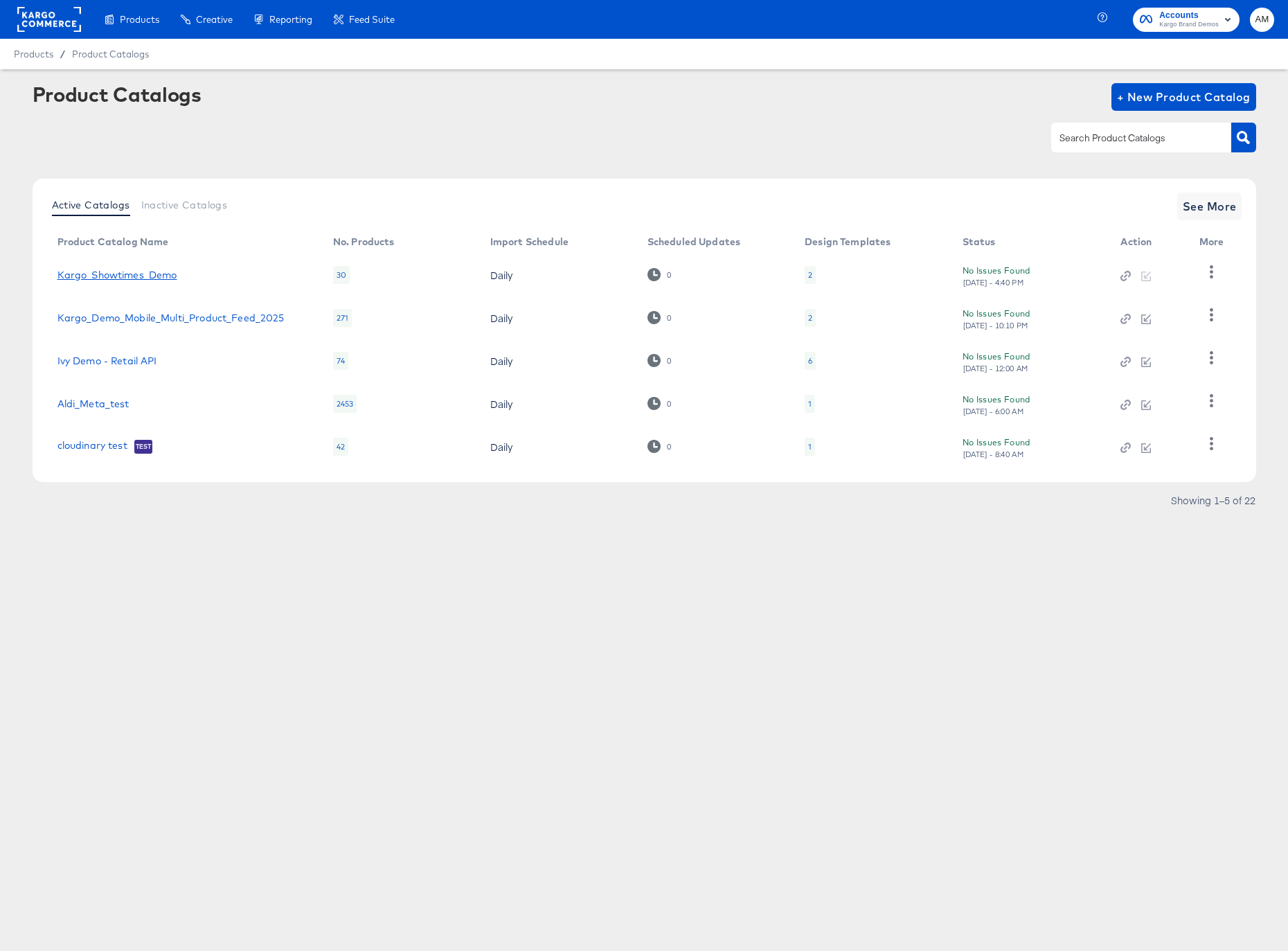
click at [132, 271] on link "Kargo_Showtimes_Demo" at bounding box center [117, 275] width 120 height 11
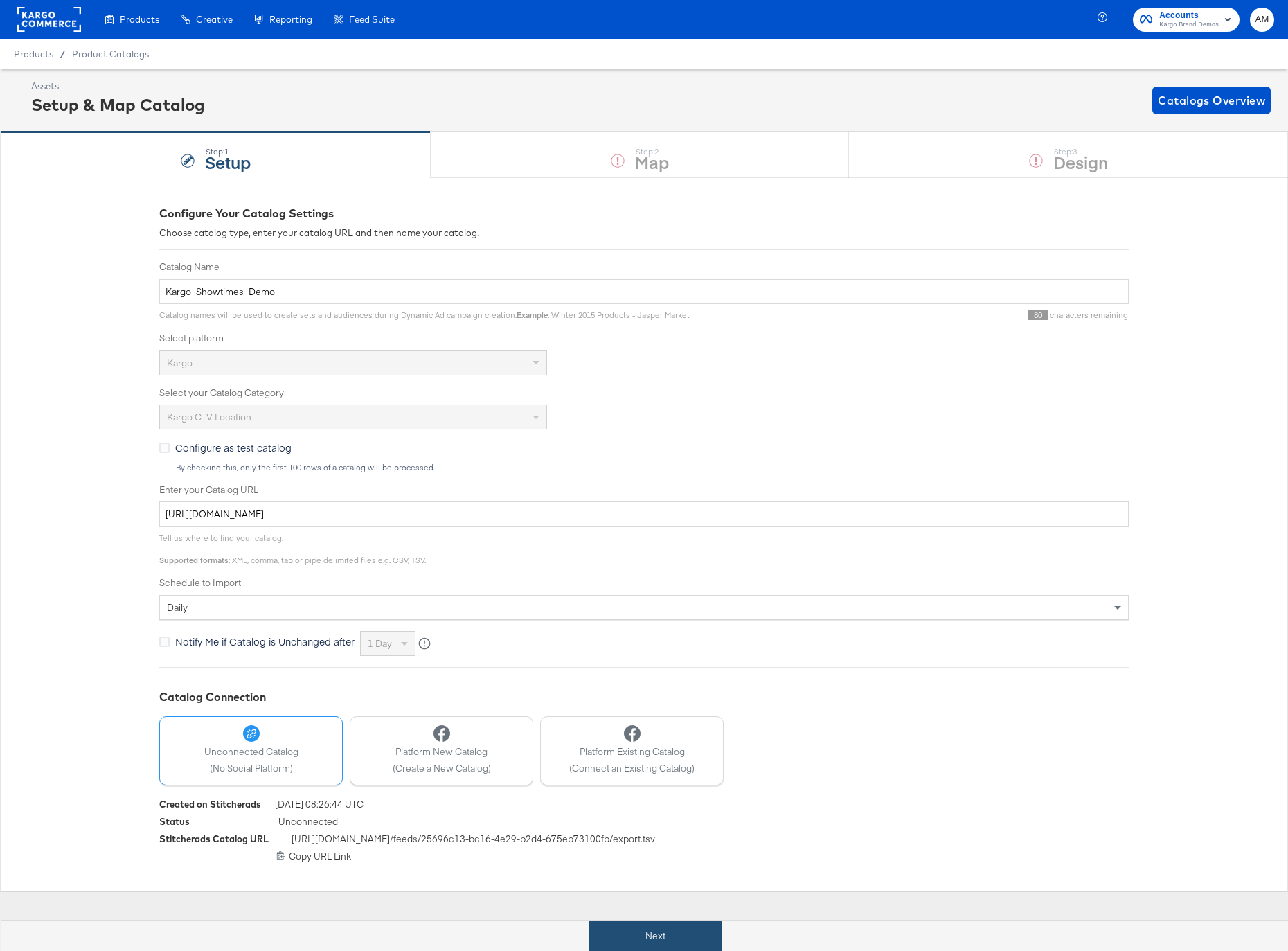
click at [645, 921] on button "Next" at bounding box center [656, 936] width 133 height 32
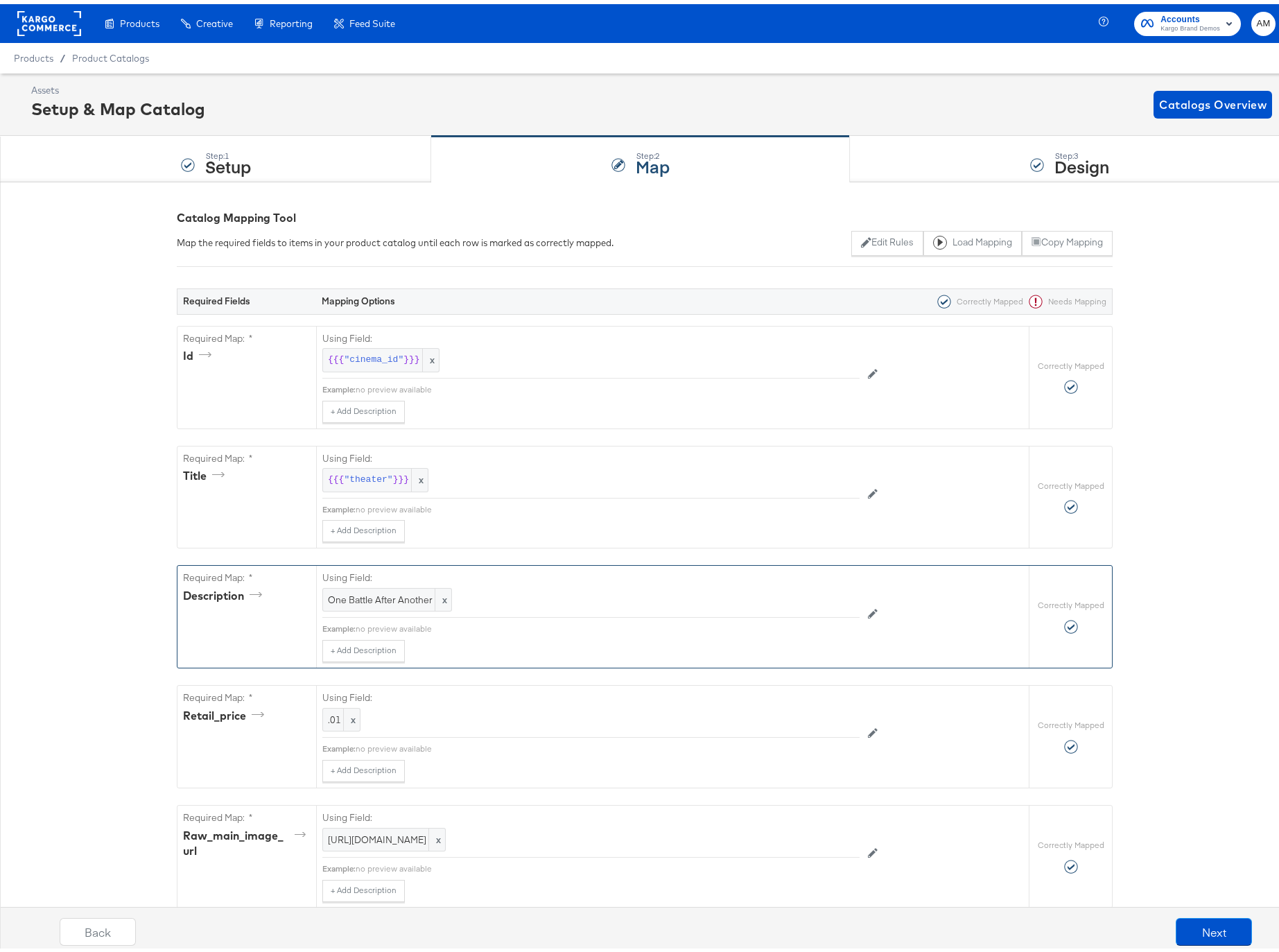
scroll to position [239, 0]
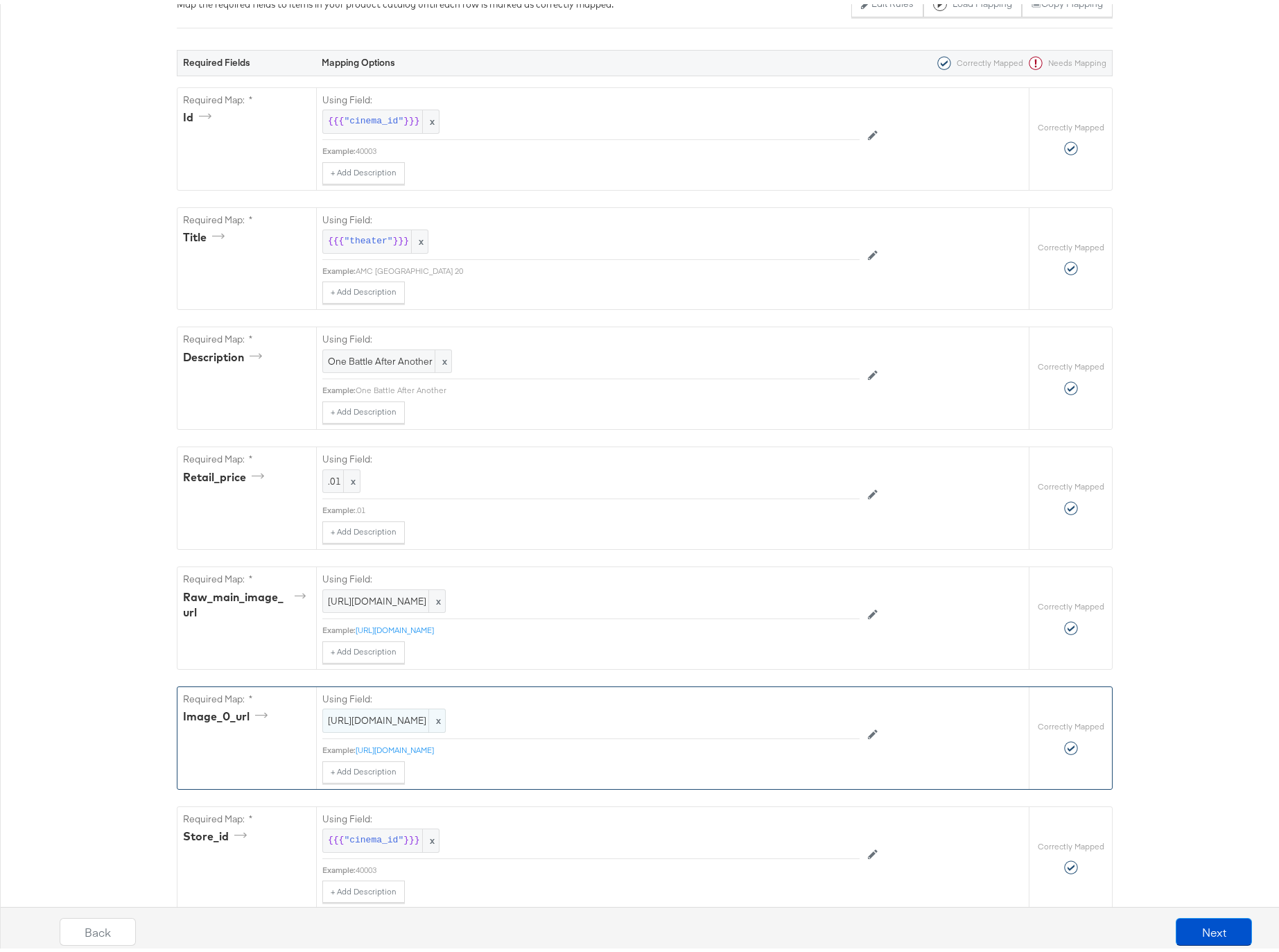
click at [446, 707] on div "[URL][DOMAIN_NAME] x" at bounding box center [384, 716] width 123 height 24
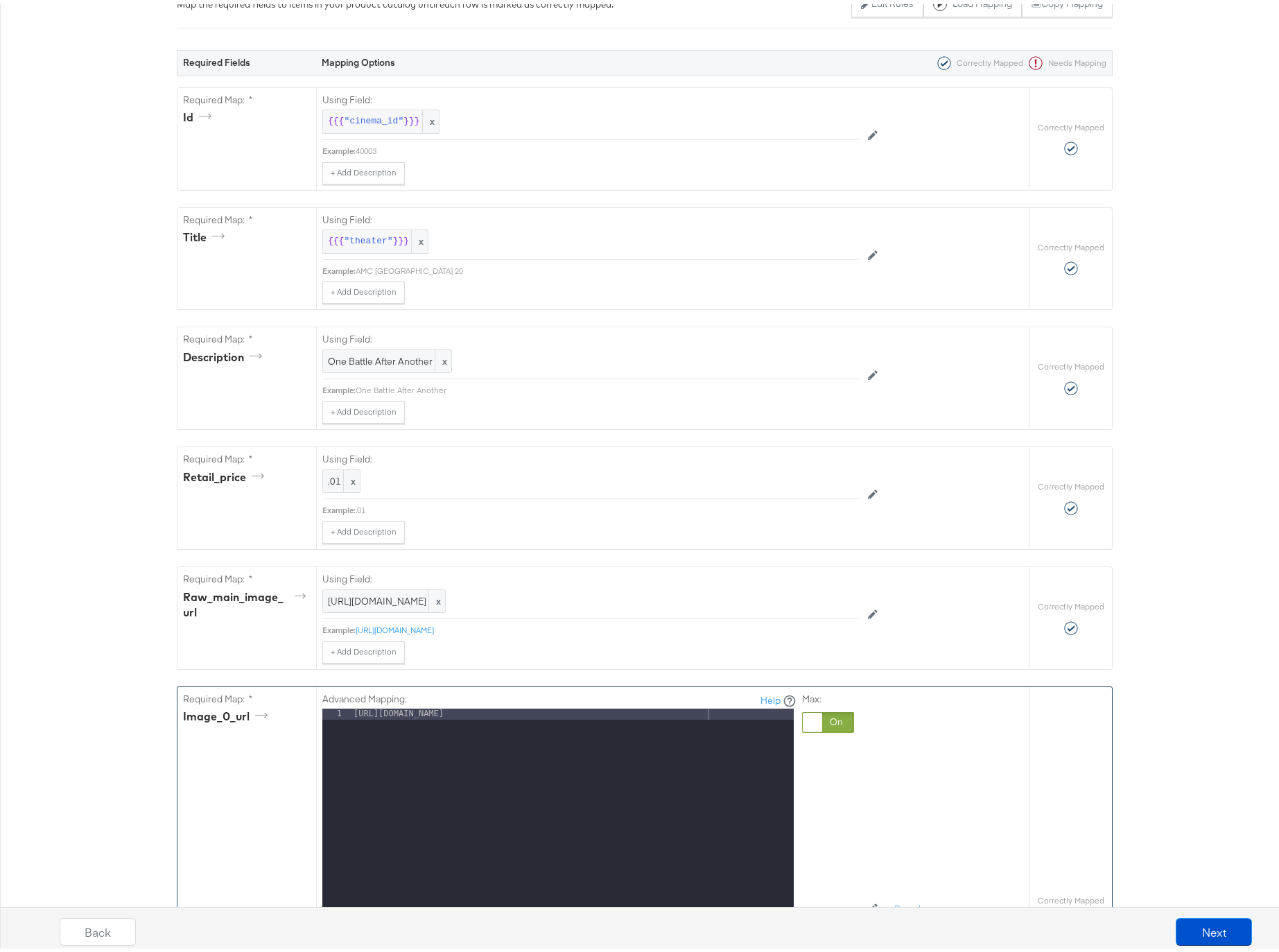
scroll to position [498, 0]
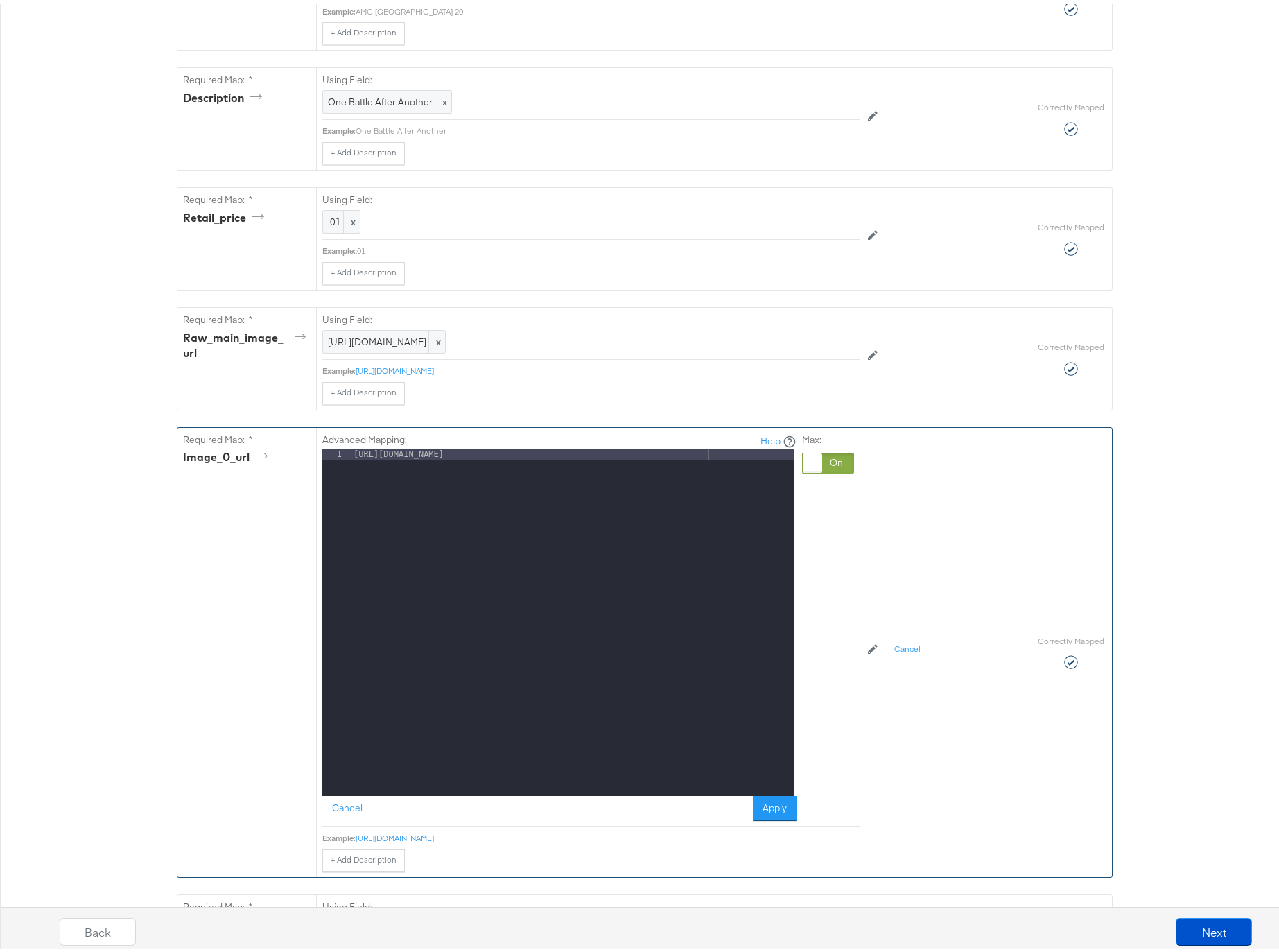
click at [830, 454] on div at bounding box center [828, 459] width 52 height 21
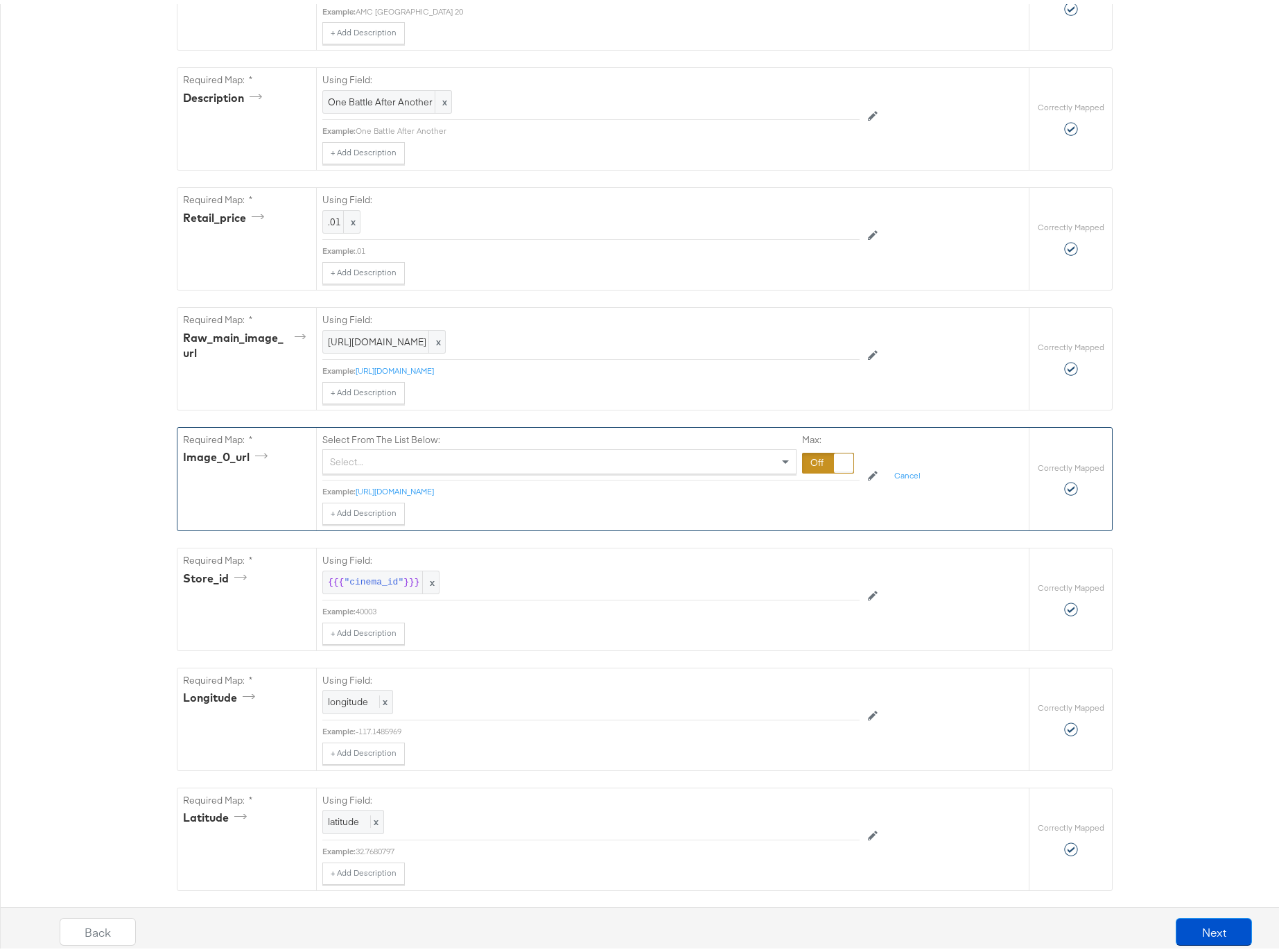
click at [401, 457] on div "Select..." at bounding box center [559, 457] width 473 height 23
click at [453, 488] on link "https://lynx.stitcherdev.com/qr?url=https%3A%2F%2Fwww.amctheatres.com%2Fshowtim…" at bounding box center [424, 486] width 138 height 11
click at [1191, 924] on button "Next" at bounding box center [1213, 928] width 76 height 28
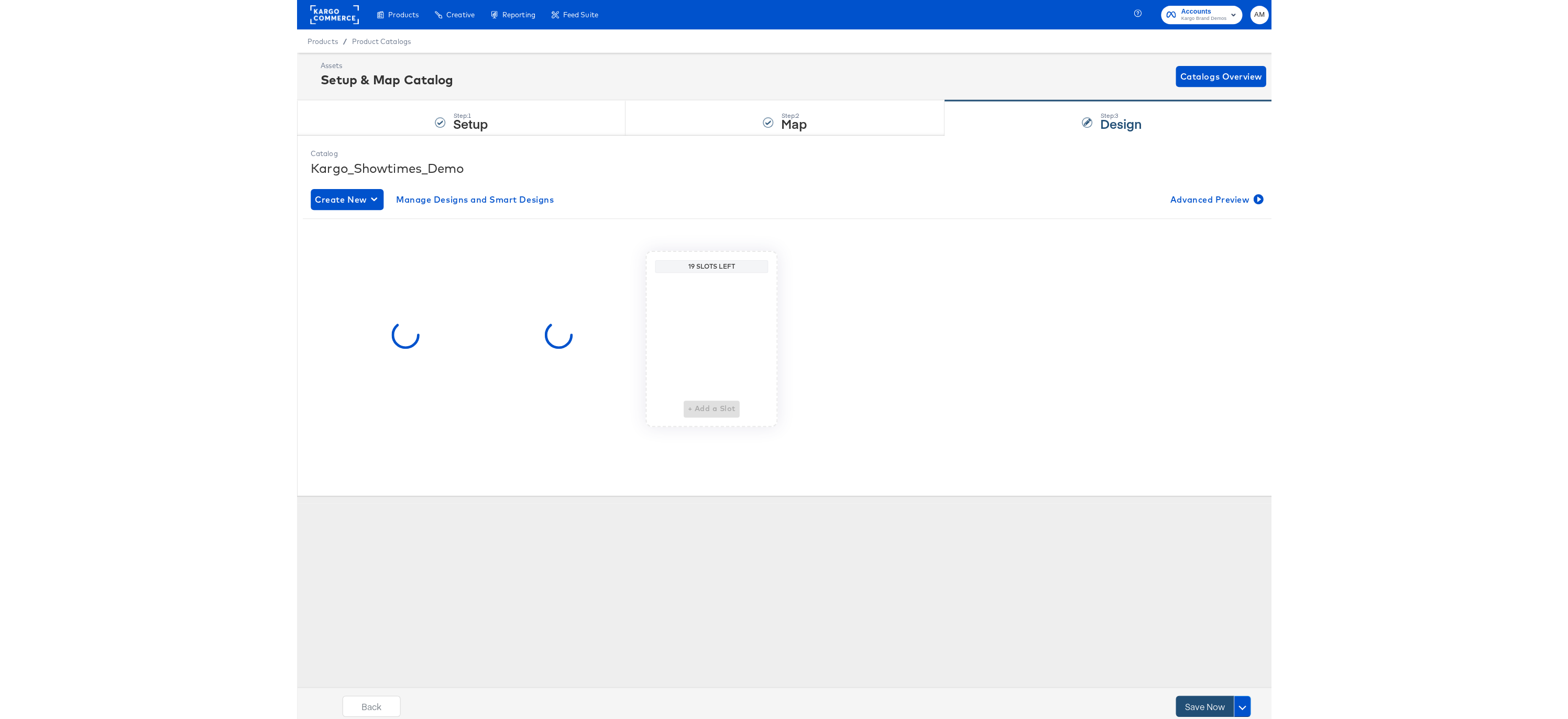
scroll to position [0, 0]
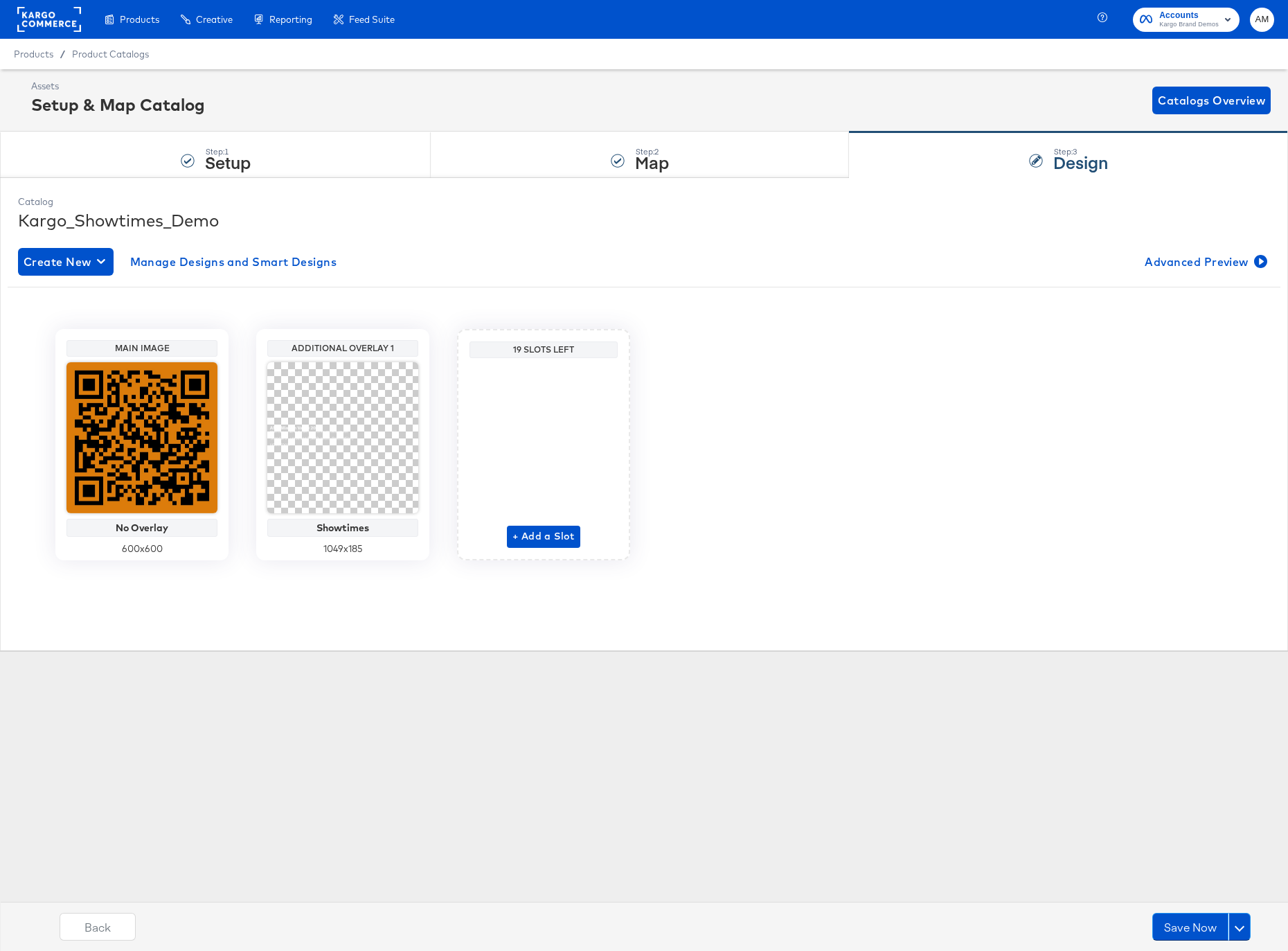
click at [131, 345] on div "Main Image" at bounding box center [141, 349] width 144 height 11
drag, startPoint x: 171, startPoint y: 343, endPoint x: 108, endPoint y: 341, distance: 63.0
click at [108, 341] on div "Main Image" at bounding box center [141, 348] width 151 height 17
click at [138, 351] on div "Main Image" at bounding box center [141, 349] width 144 height 11
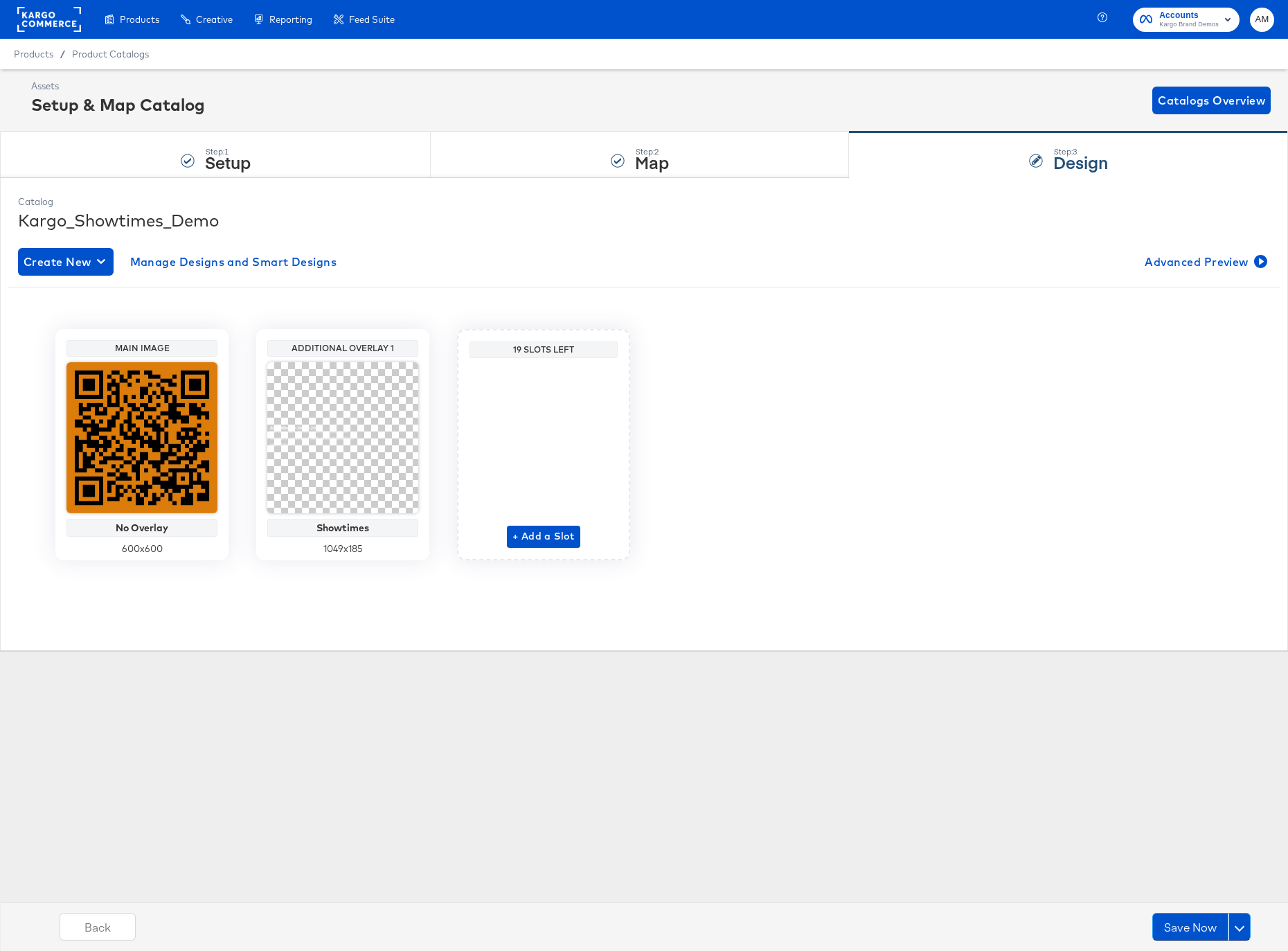
click at [137, 349] on div "Main Image" at bounding box center [141, 349] width 144 height 11
click at [137, 349] on div "Main Image" at bounding box center [141, 349] width 144 height 11
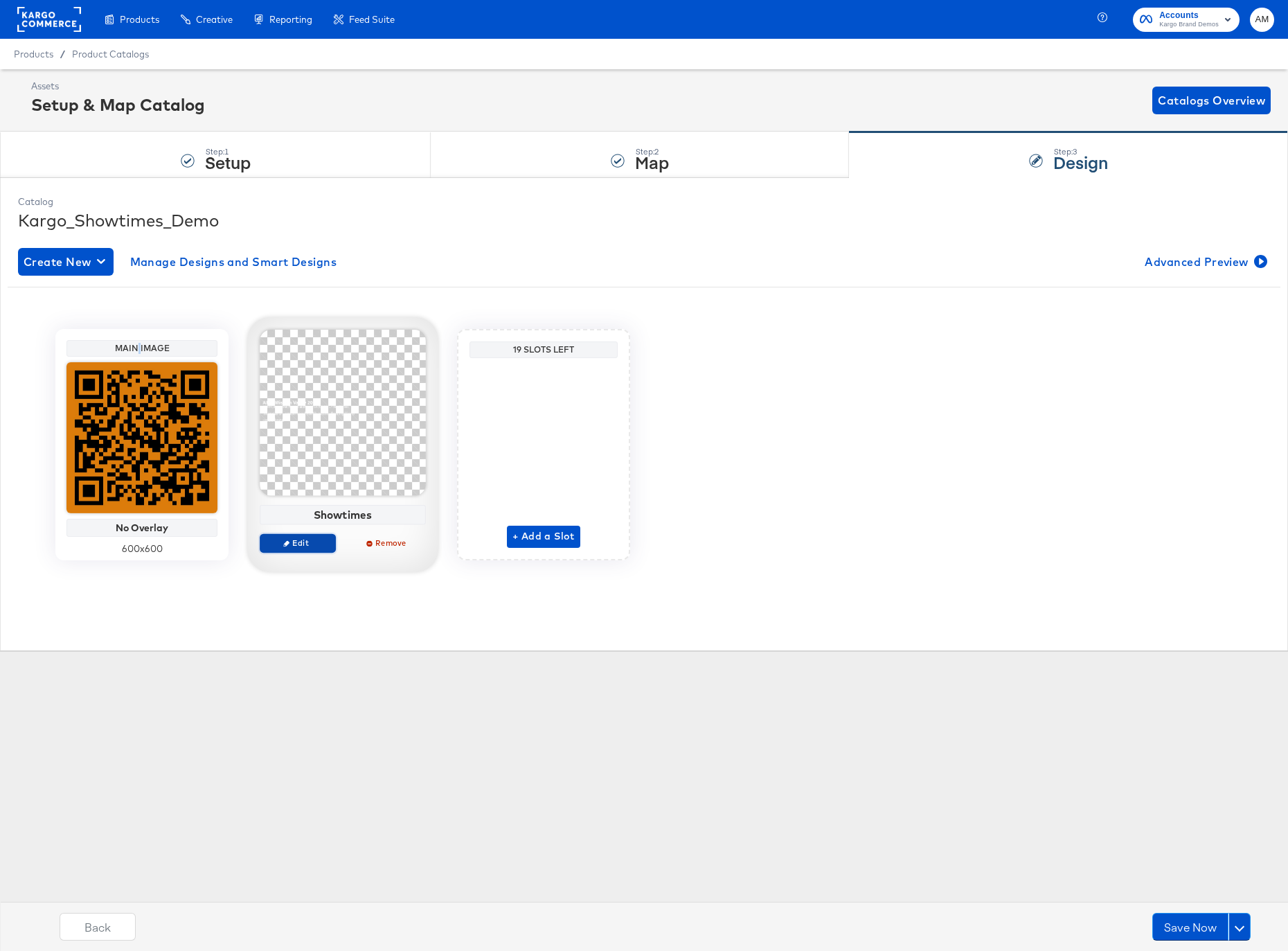
click at [306, 540] on span "Edit" at bounding box center [298, 543] width 64 height 11
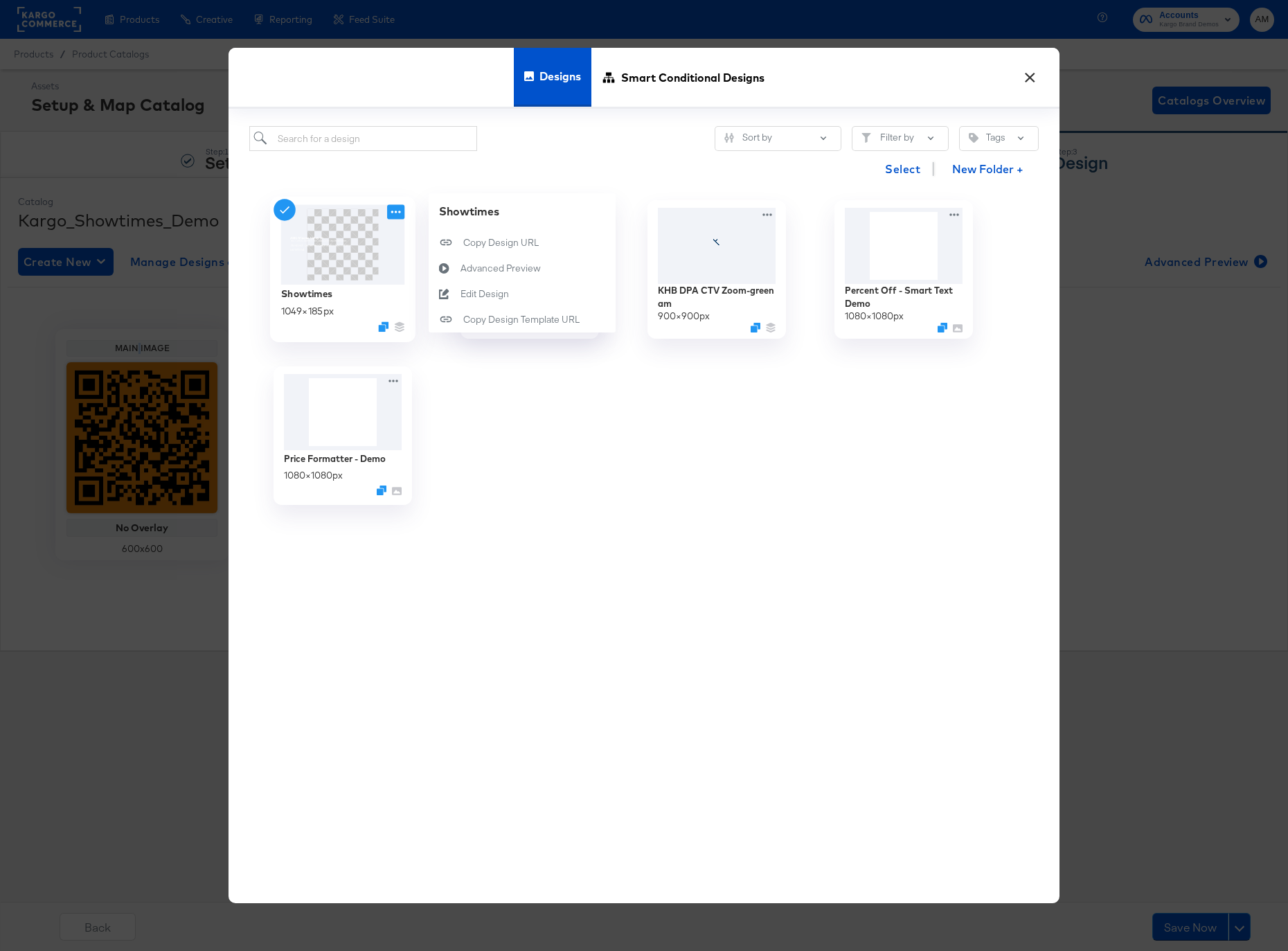
click at [388, 210] on icon at bounding box center [395, 212] width 17 height 15
click at [460, 294] on div "Edit Design Edit Design" at bounding box center [460, 294] width 0 height 0
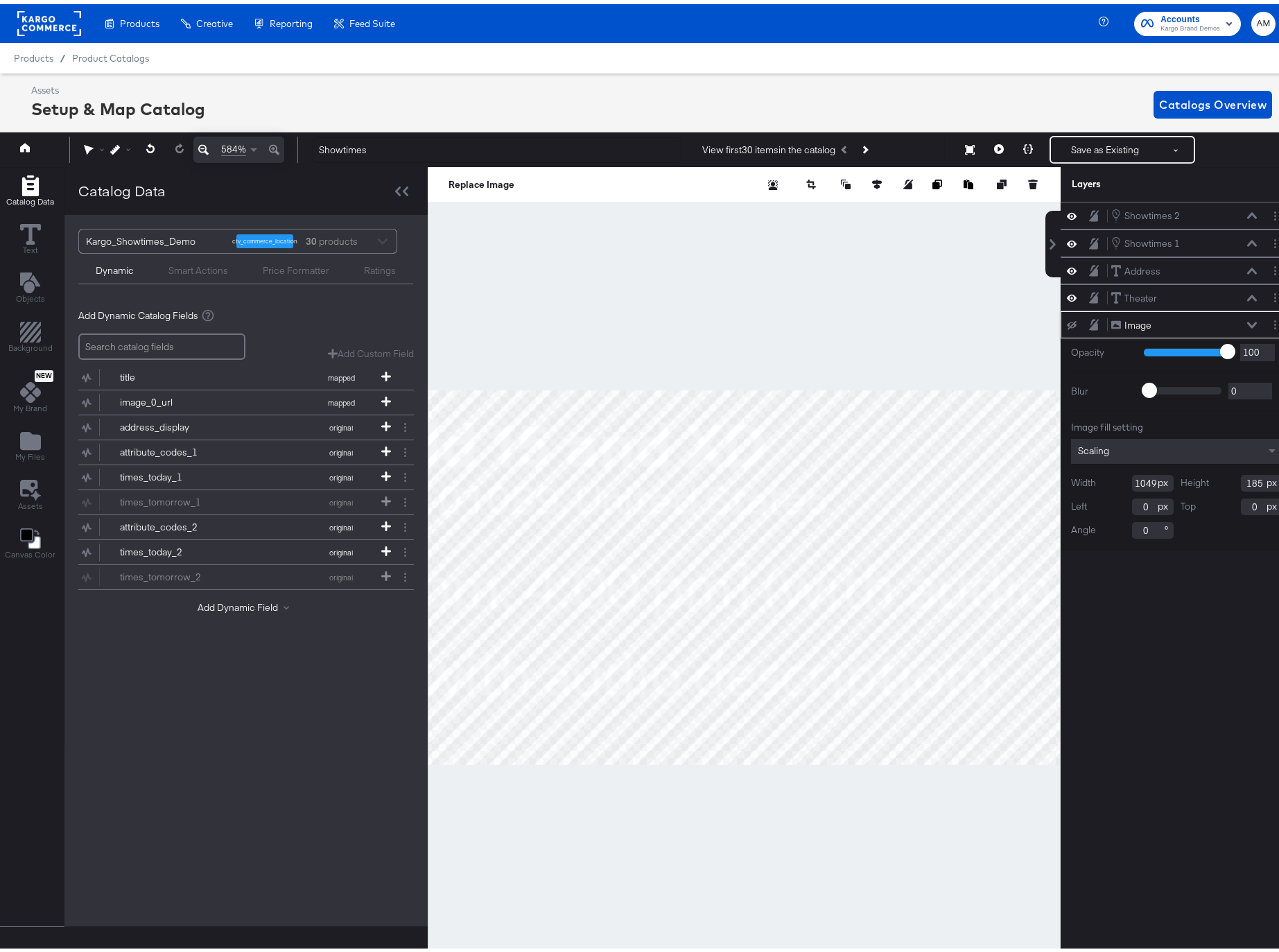
click at [1067, 321] on icon at bounding box center [1072, 321] width 10 height 9
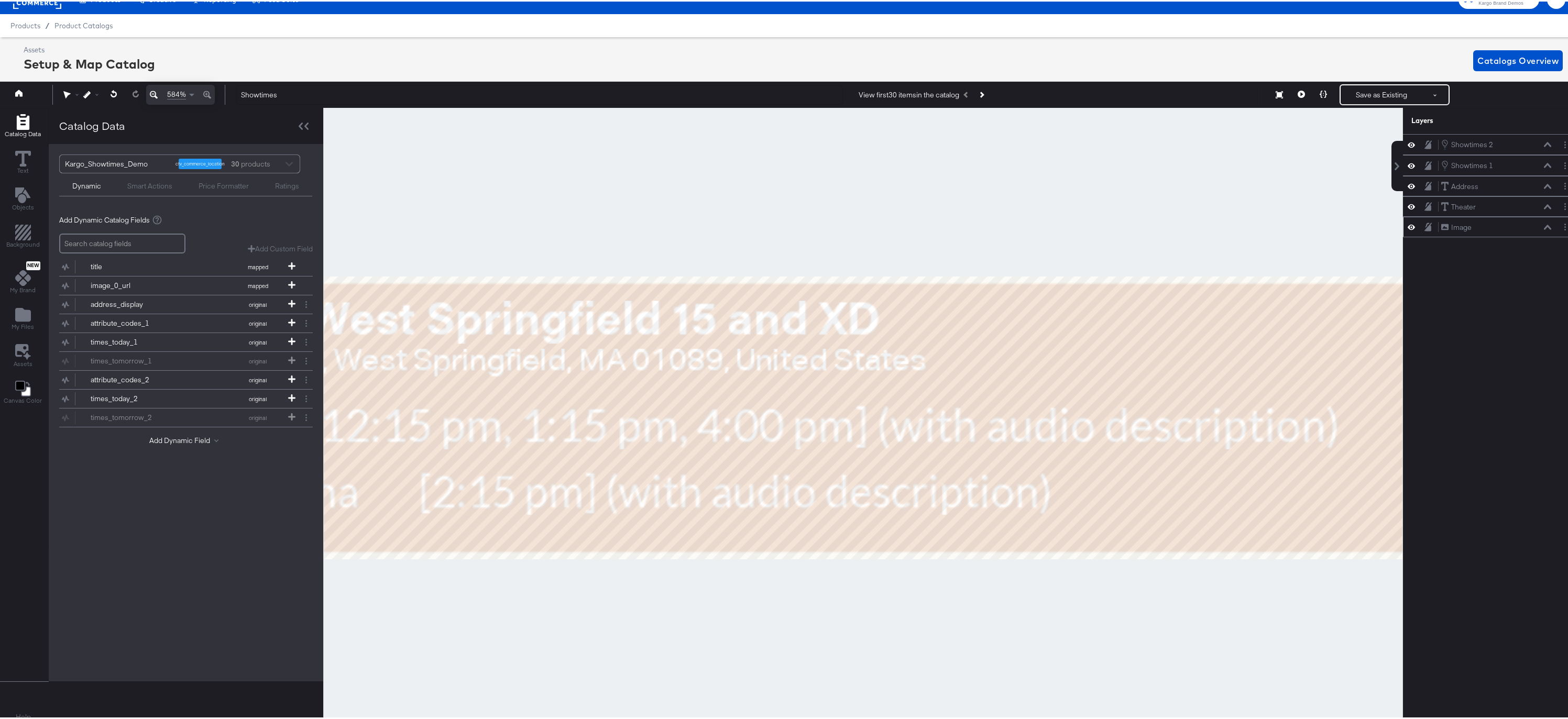
scroll to position [24, 0]
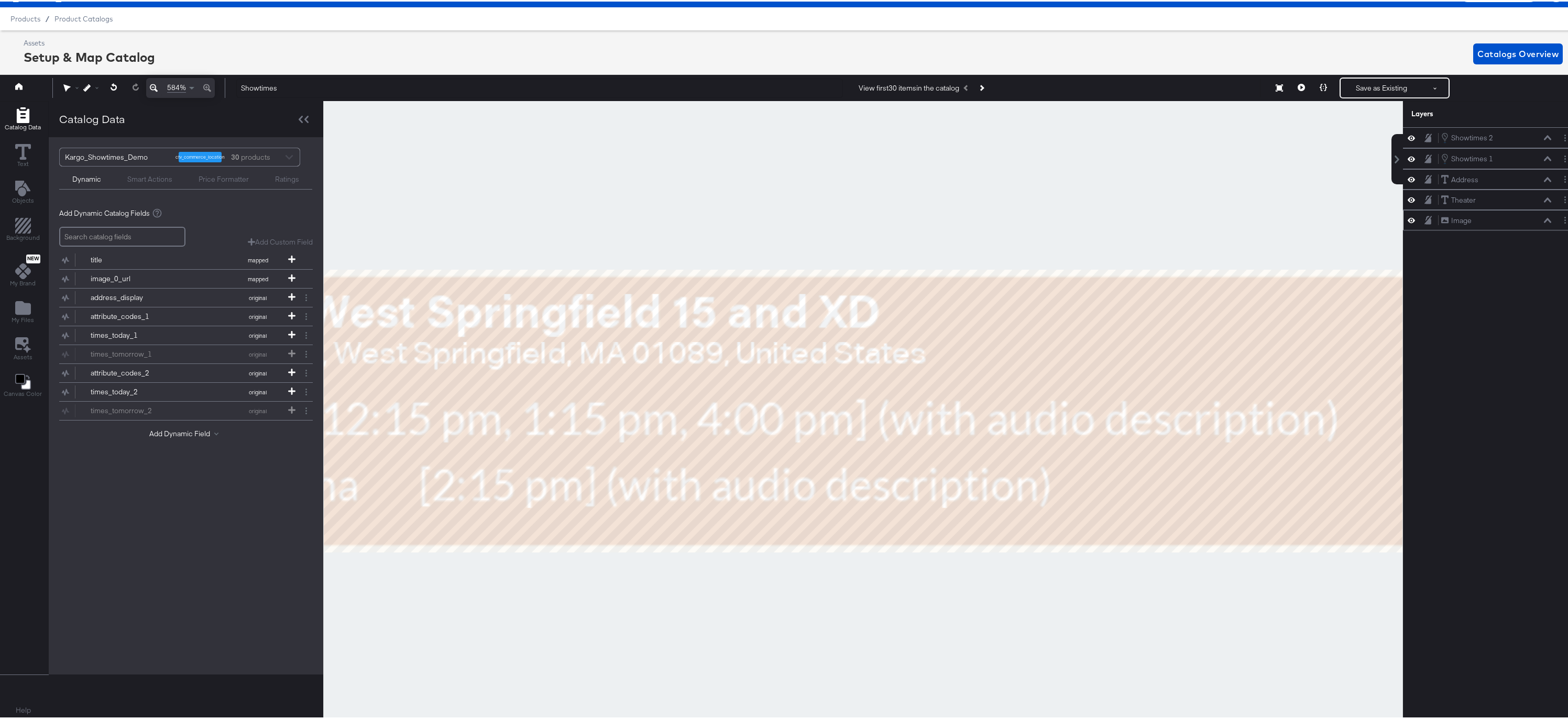
drag, startPoint x: 590, startPoint y: 273, endPoint x: 764, endPoint y: 234, distance: 178.3
click at [779, 223] on div at bounding box center [863, 409] width 1079 height 619
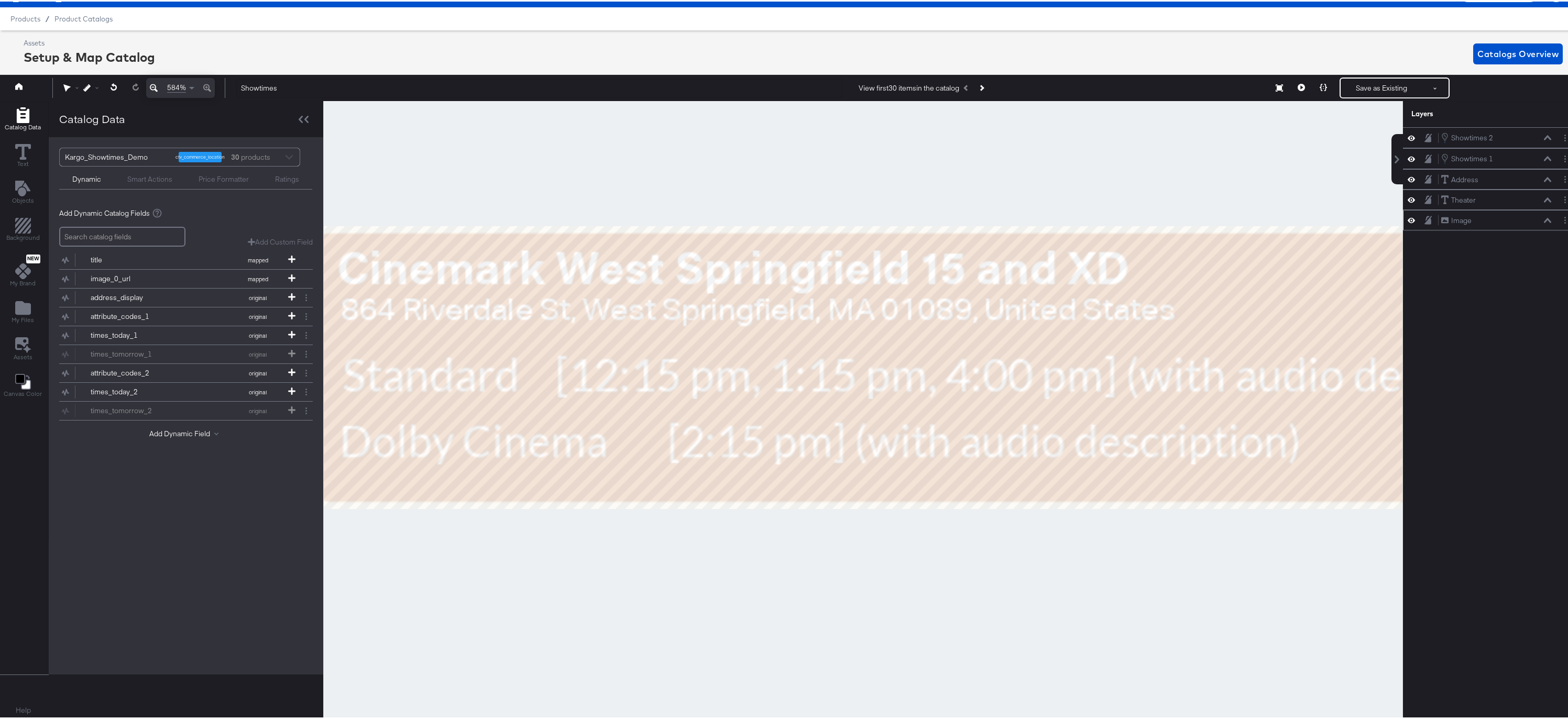
drag, startPoint x: 598, startPoint y: 369, endPoint x: 847, endPoint y: 326, distance: 252.7
click at [847, 326] on div at bounding box center [863, 409] width 1079 height 619
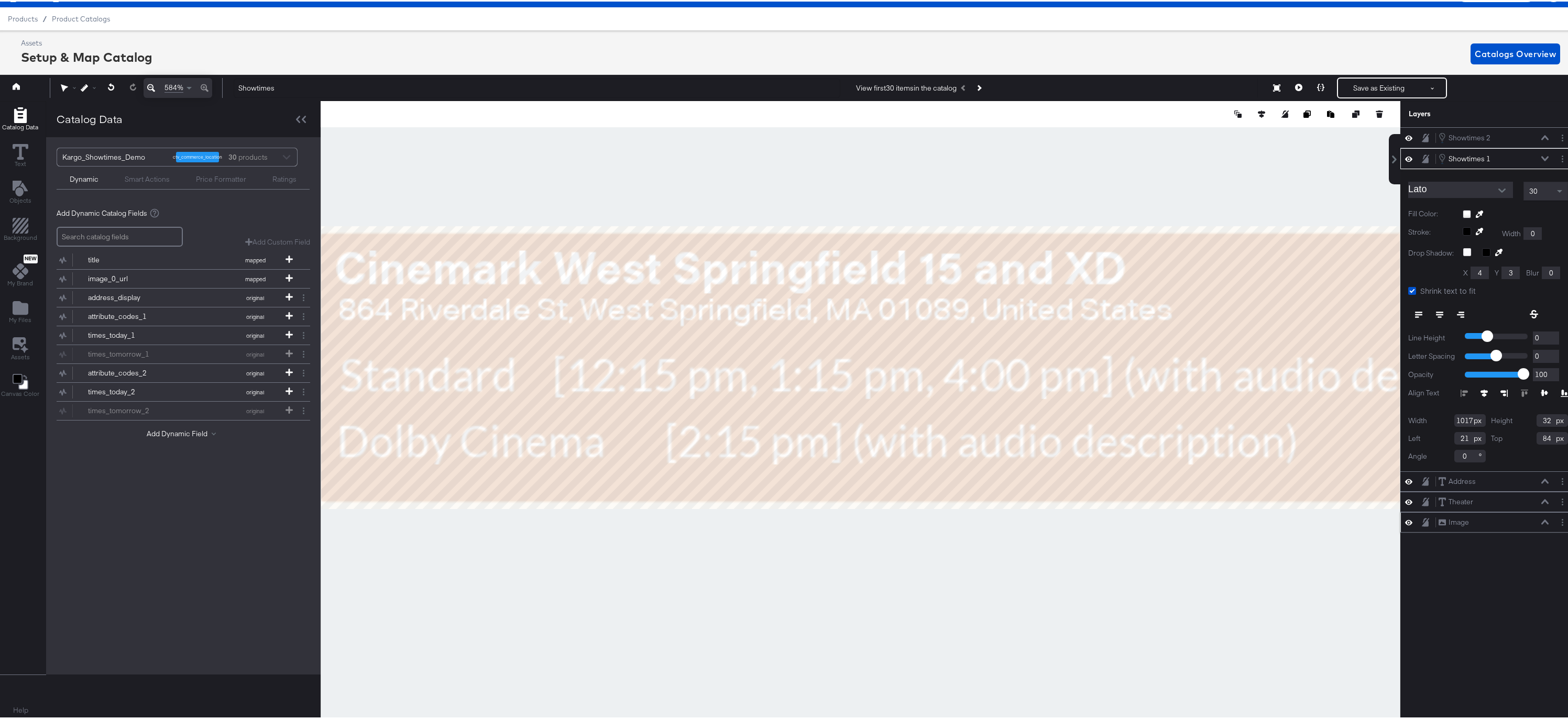
click at [974, 157] on icon at bounding box center [1545, 157] width 7 height 5
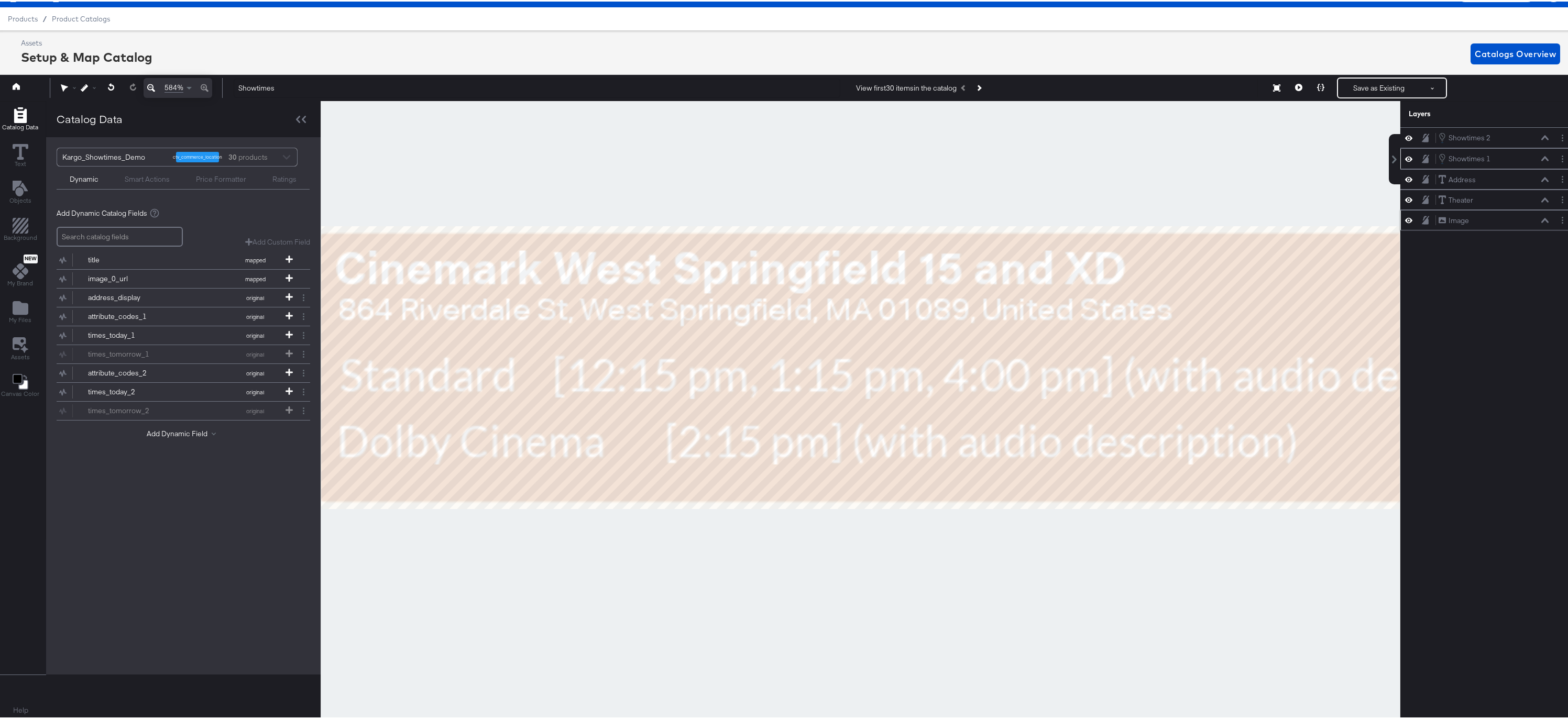
click at [974, 158] on icon at bounding box center [1545, 157] width 7 height 6
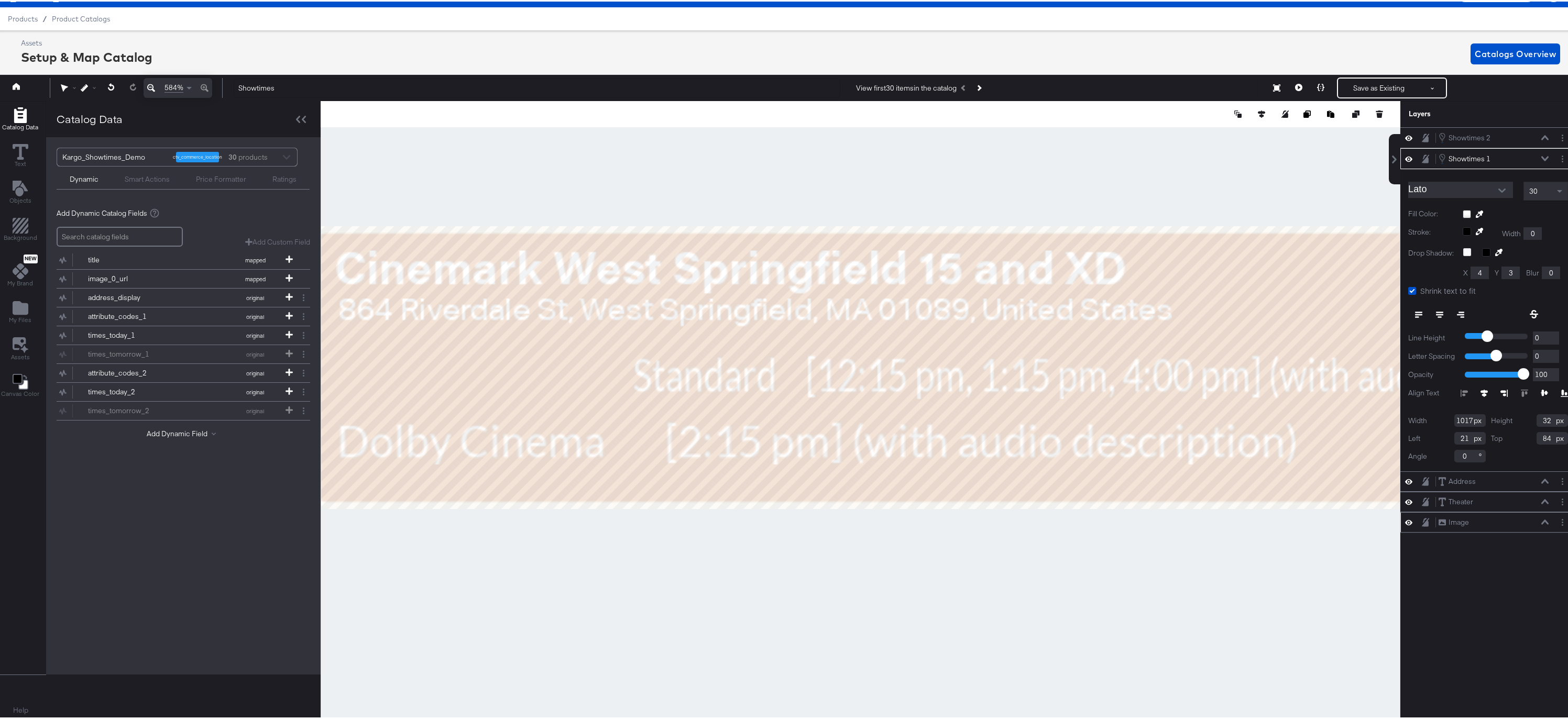
type input "825"
type input "213"
click at [20, 152] on icon at bounding box center [21, 150] width 16 height 16
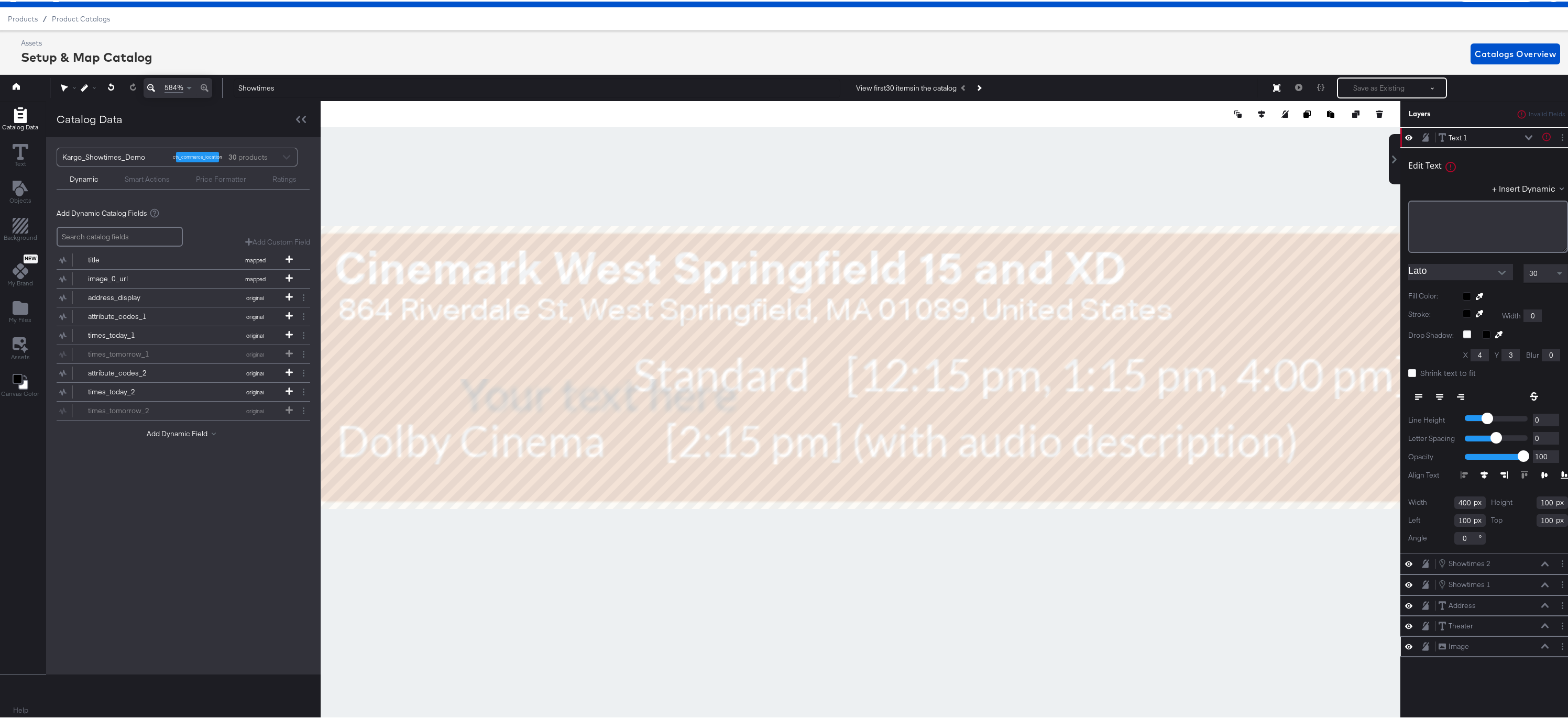
type input "0"
type input "84"
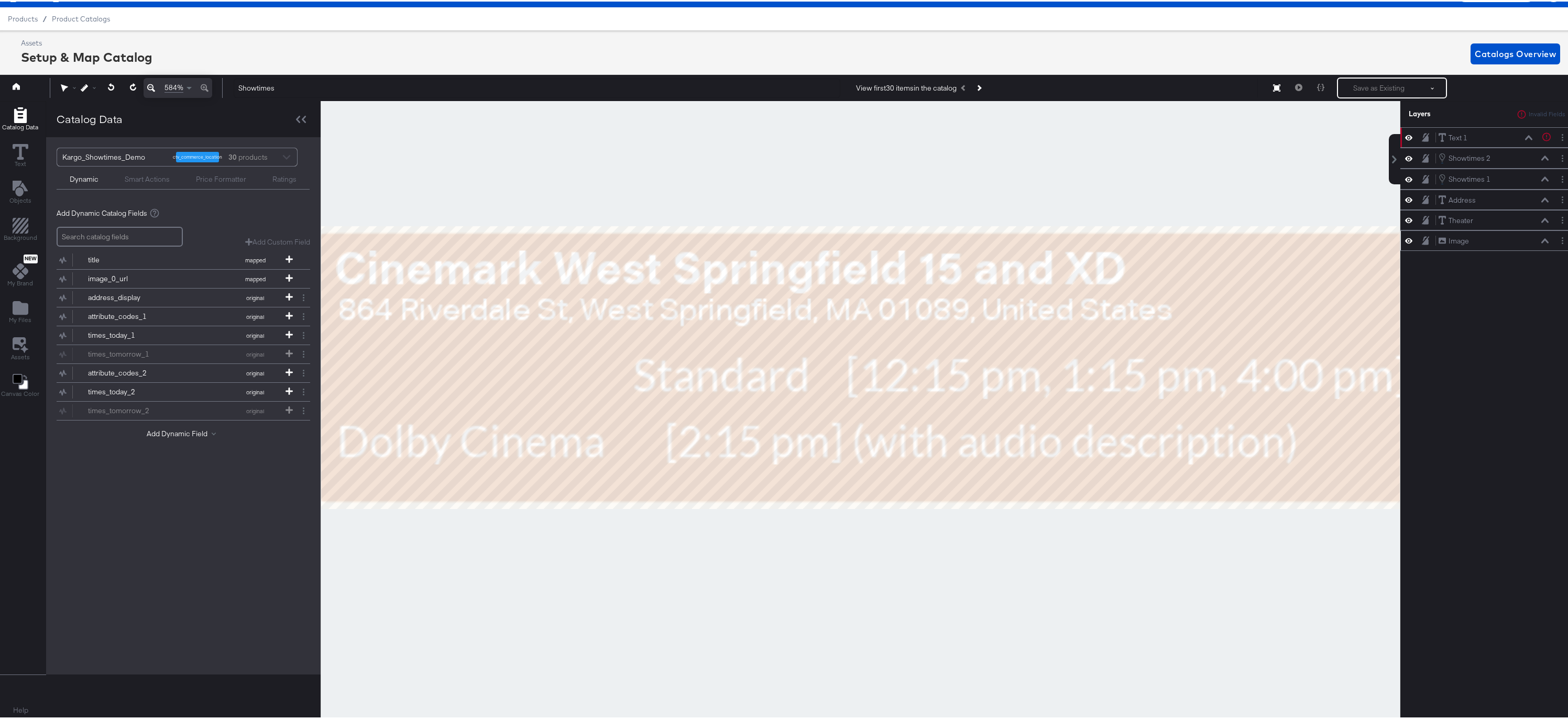
click at [974, 141] on div "Text 1 Text 1" at bounding box center [1485, 136] width 95 height 11
click at [974, 139] on div "Text 1 Text 1" at bounding box center [1485, 136] width 95 height 11
click at [974, 137] on icon at bounding box center [1529, 136] width 7 height 6
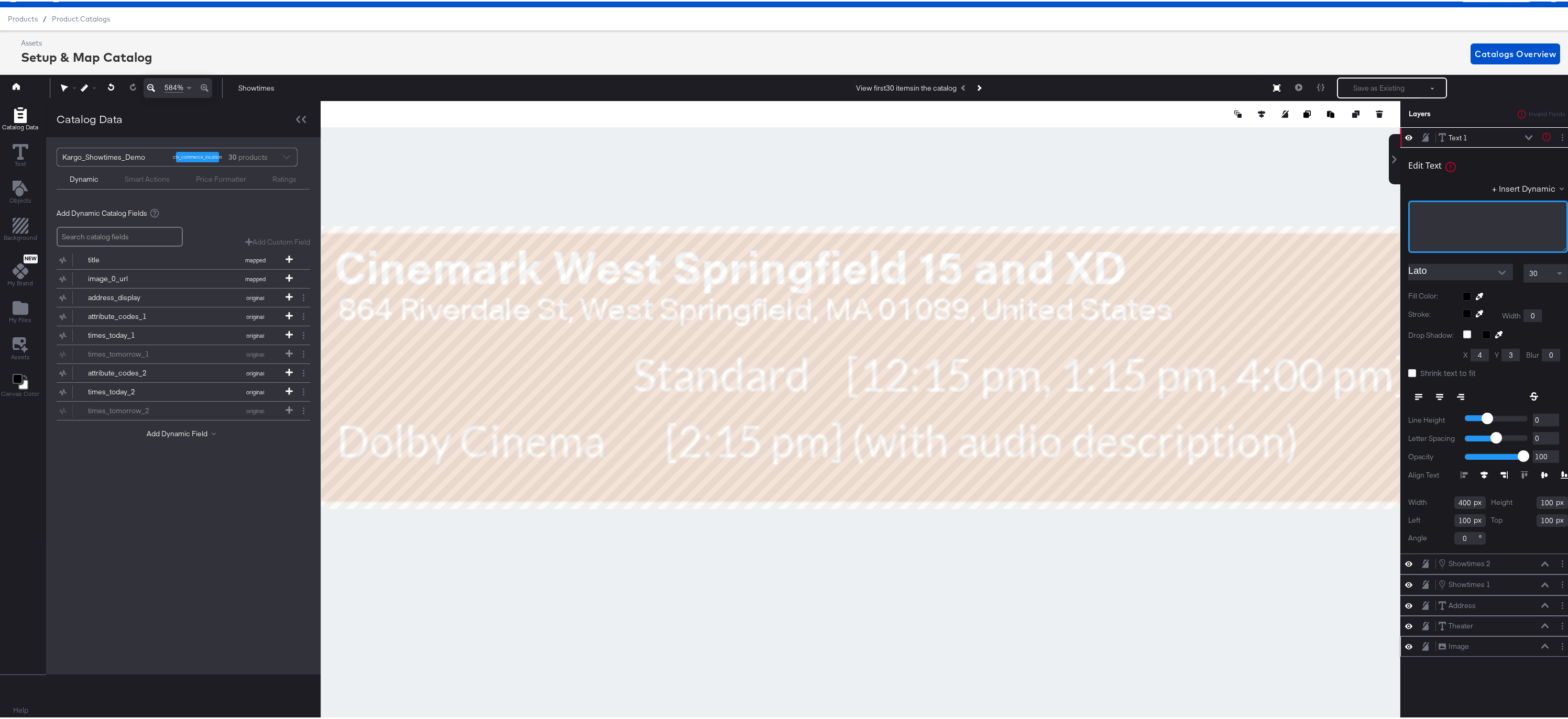
click at [974, 222] on div "﻿" at bounding box center [1488, 225] width 160 height 53
click at [974, 333] on icon at bounding box center [1467, 333] width 8 height 8
click at [0, 0] on input "checkbox" at bounding box center [0, 0] width 0 height 0
click at [974, 272] on icon "Open" at bounding box center [1502, 271] width 7 height 4
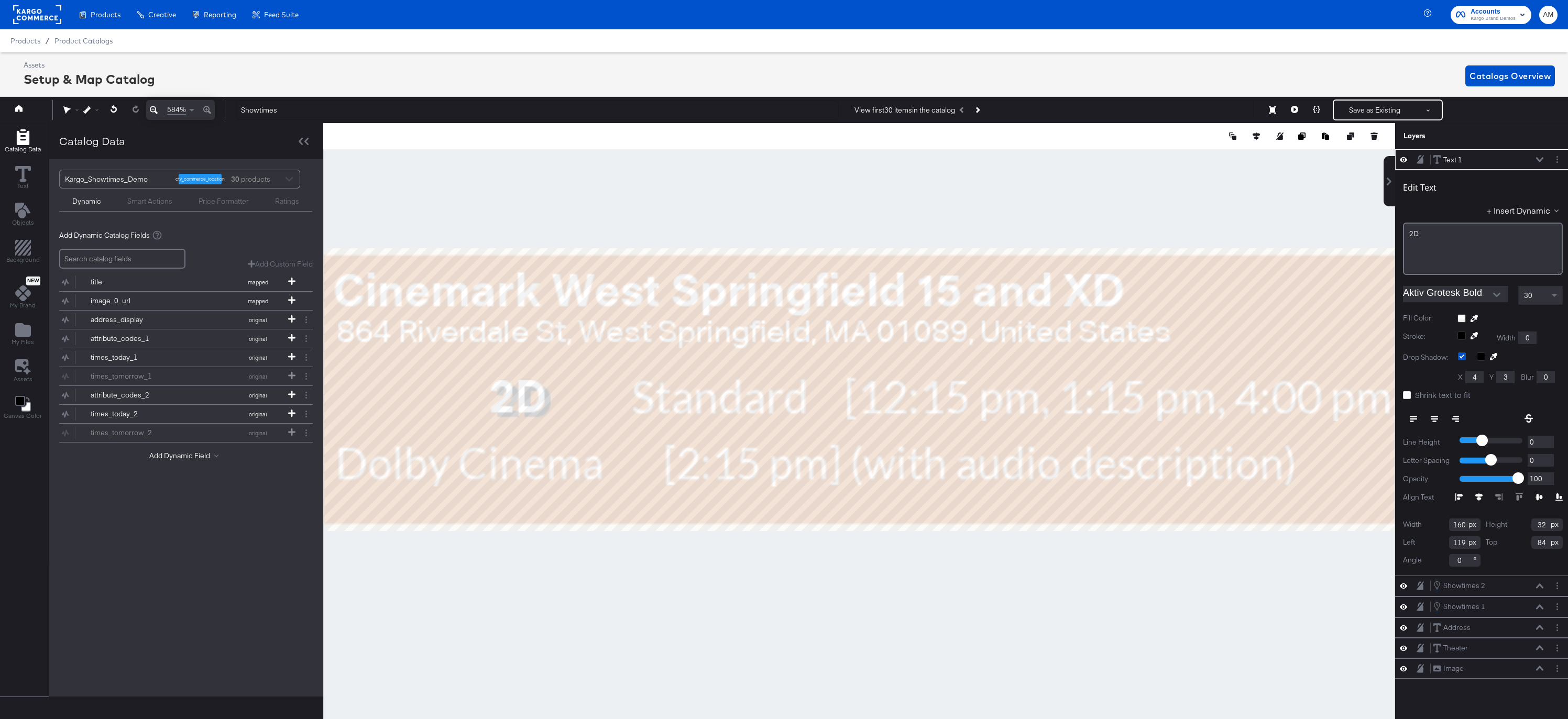
scroll to position [24, 2]
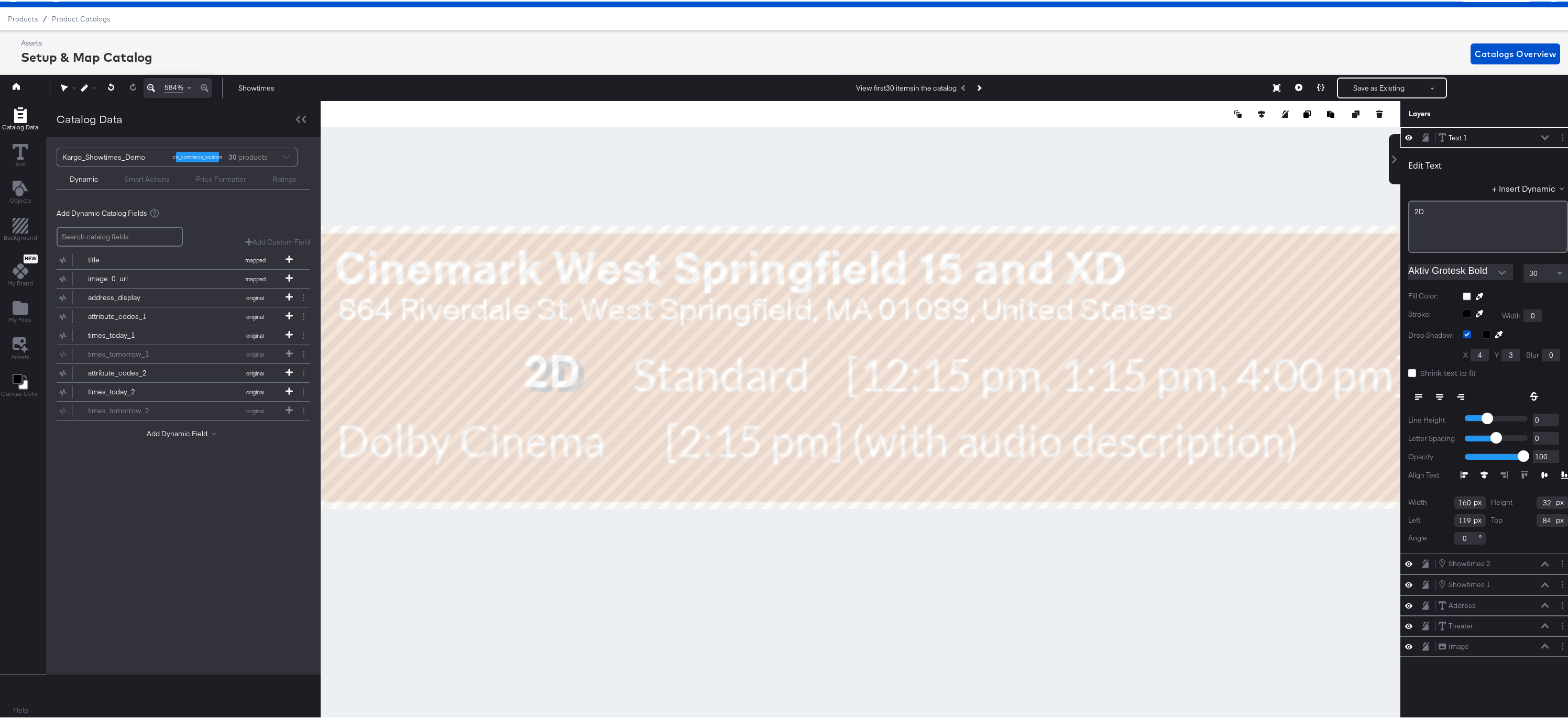
type input "21"
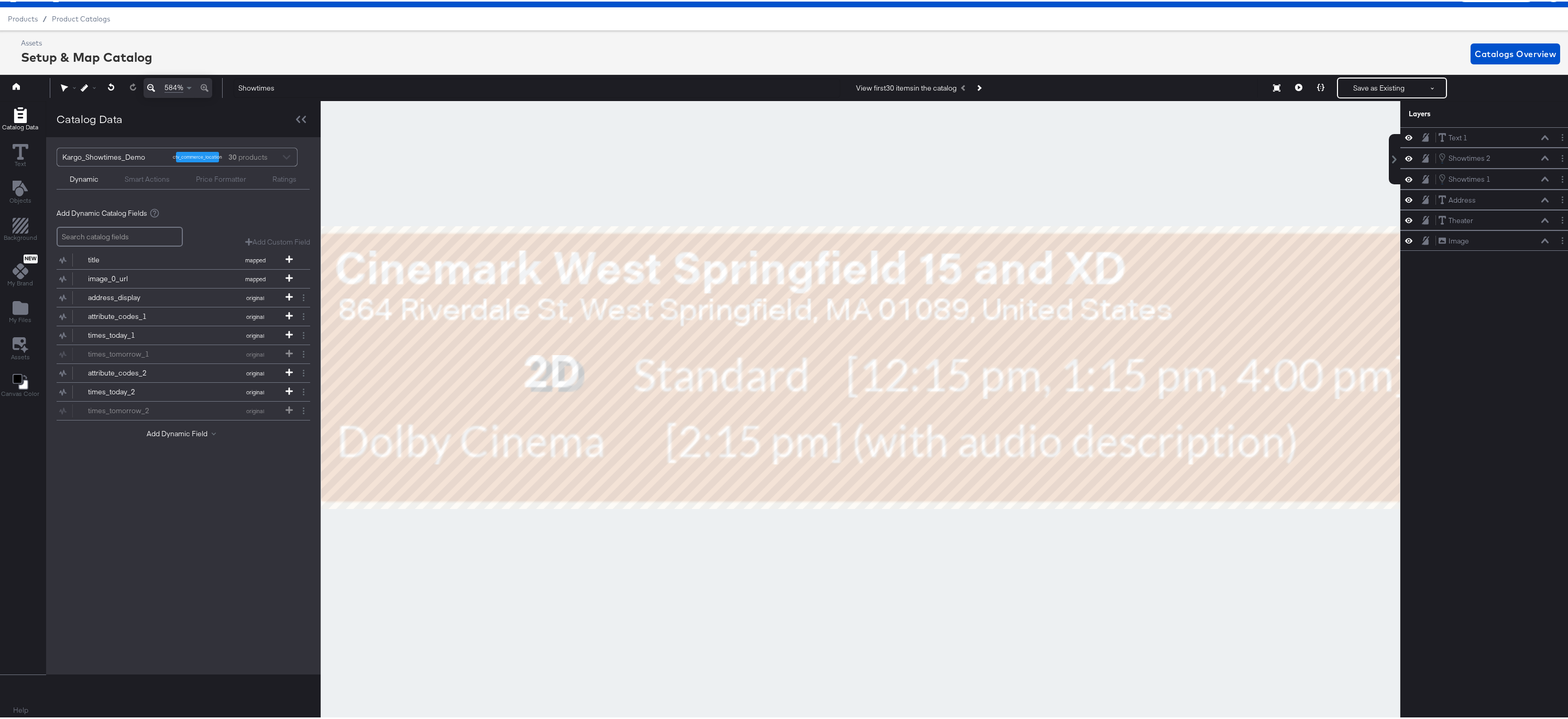
drag, startPoint x: 597, startPoint y: 443, endPoint x: 704, endPoint y: 454, distance: 107.6
click at [704, 454] on div at bounding box center [860, 409] width 1079 height 619
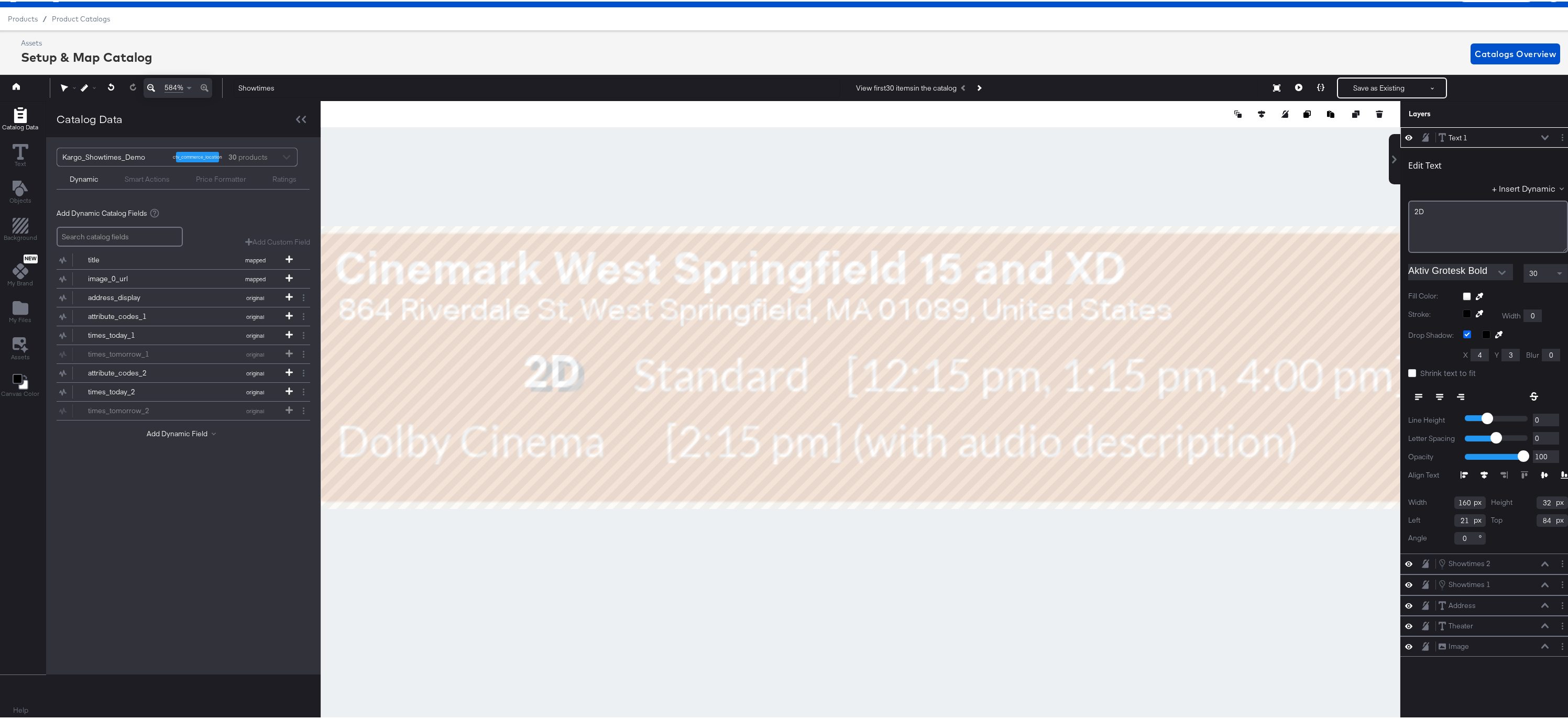
click at [1463, 331] on icon at bounding box center [1467, 333] width 8 height 8
click at [0, 0] on input "checkbox" at bounding box center [0, 0] width 0 height 0
type input "78"
click at [1561, 474] on icon at bounding box center [1564, 473] width 7 height 7
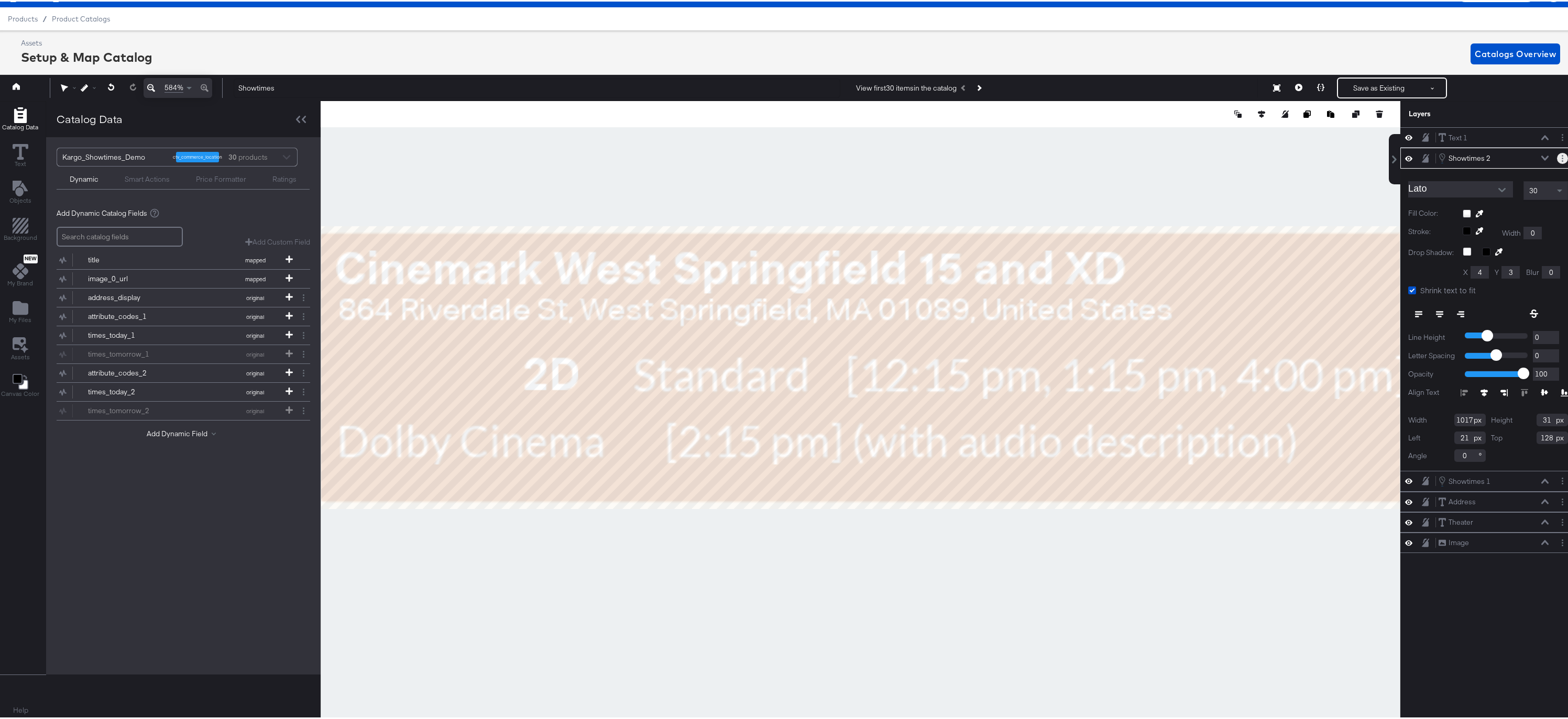
click at [1557, 159] on button "Layer Options" at bounding box center [1562, 157] width 11 height 11
click at [1477, 191] on button "Edit Smart Layer" at bounding box center [1495, 193] width 53 height 11
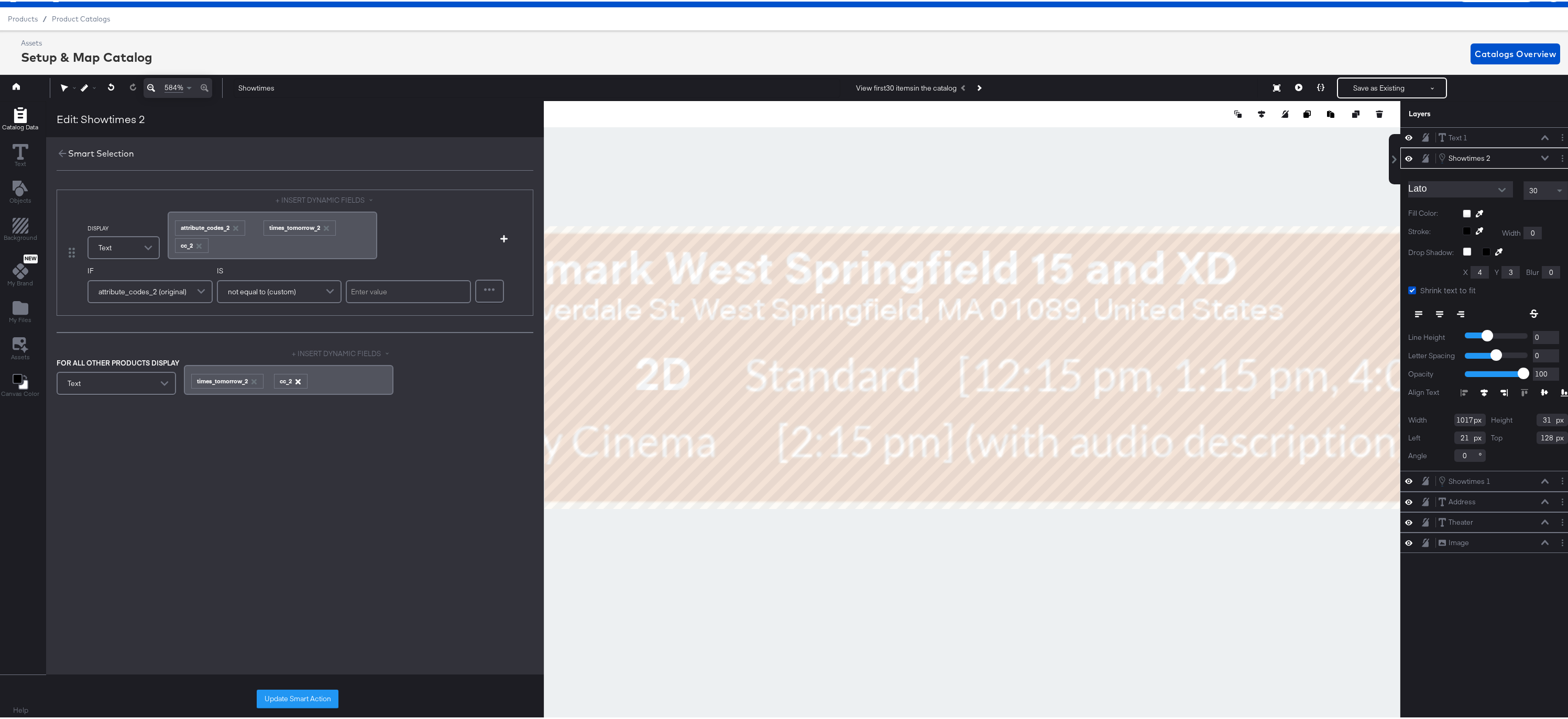
click at [297, 380] on icon "button" at bounding box center [298, 380] width 6 height 6
click at [199, 243] on icon "button" at bounding box center [198, 245] width 6 height 6
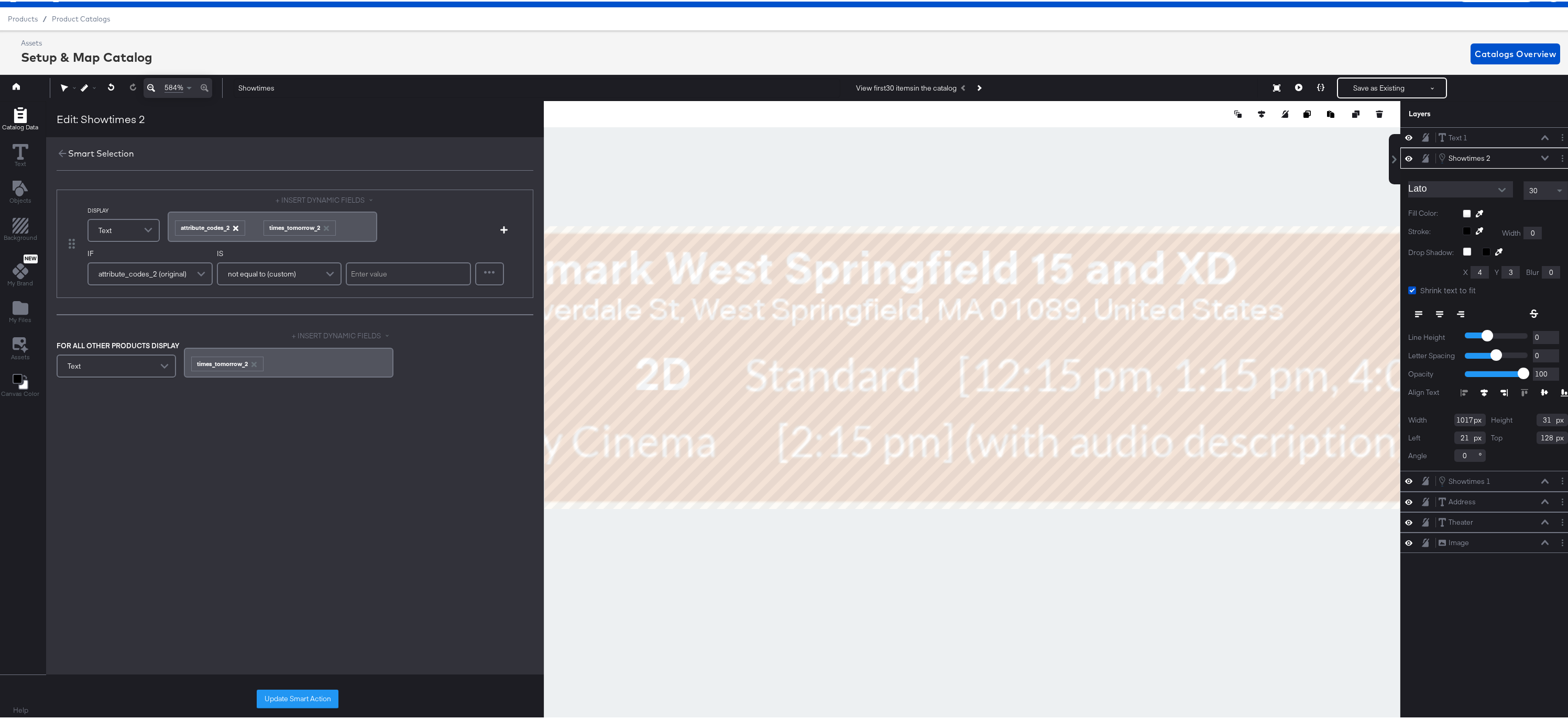
click at [236, 227] on icon "button" at bounding box center [235, 227] width 6 height 6
click at [297, 697] on button "Update Smart Action" at bounding box center [298, 697] width 82 height 19
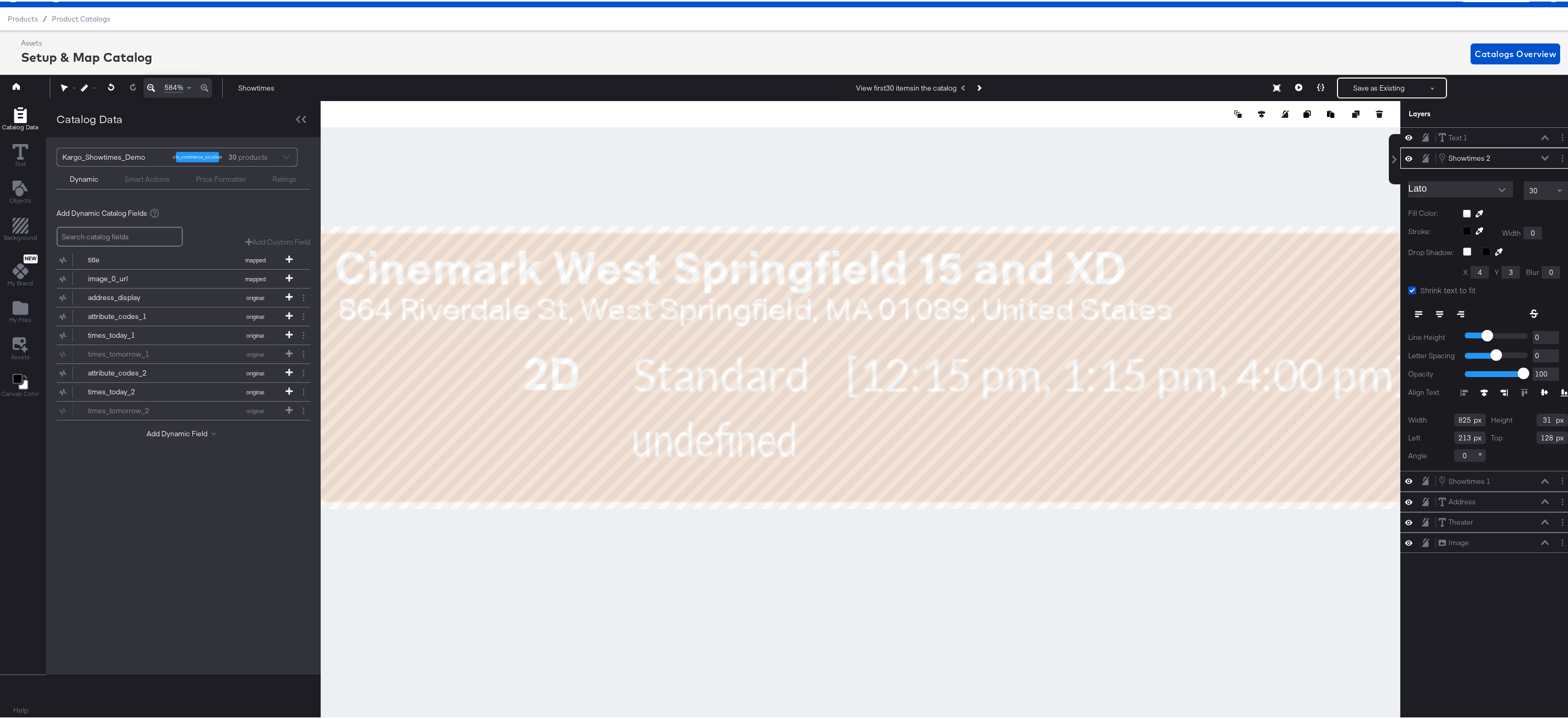
type input "825"
type input "213"
click at [1557, 155] on button "Layer Options" at bounding box center [1562, 157] width 11 height 11
click at [1496, 191] on button "Edit Smart Layer" at bounding box center [1495, 193] width 53 height 11
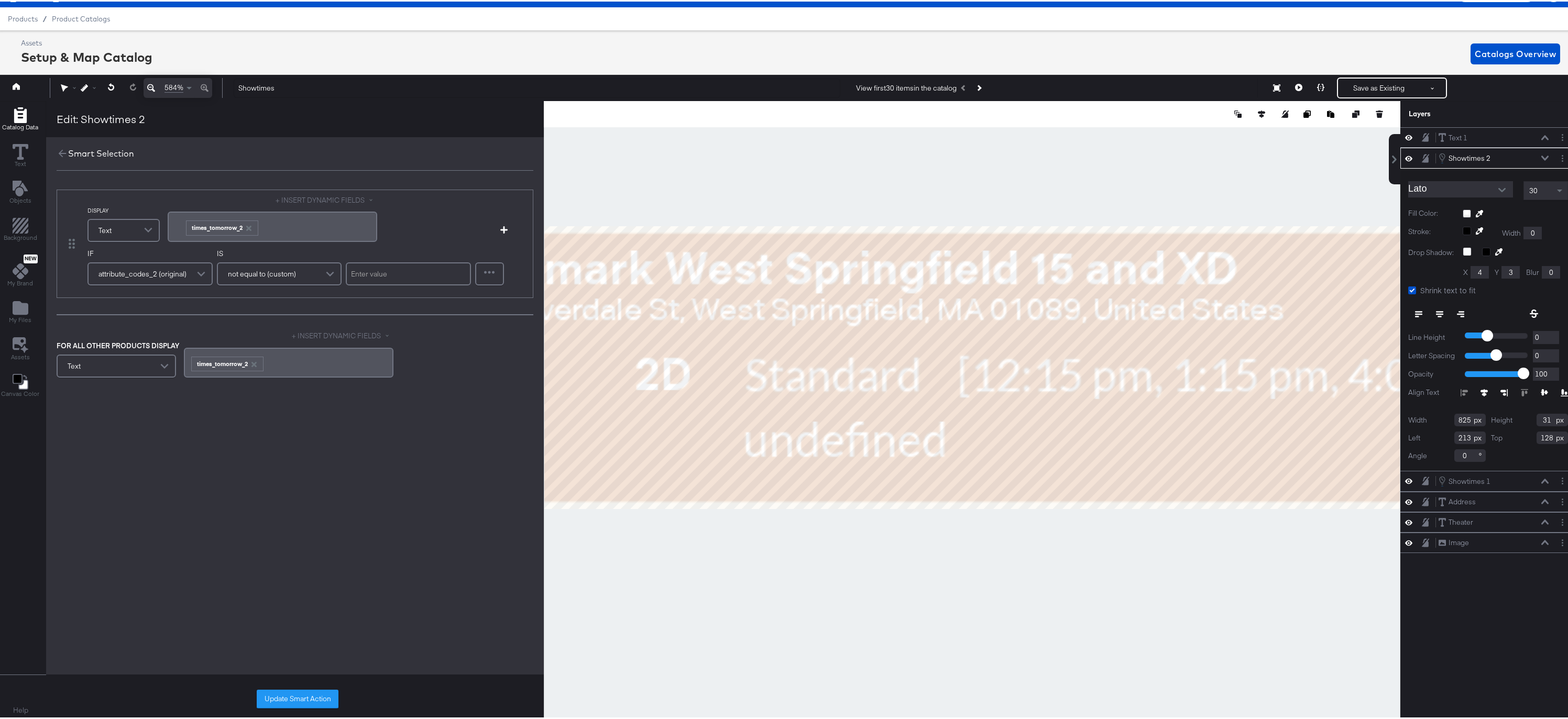
click at [311, 336] on button "+ INSERT DYNAMIC FIELDS" at bounding box center [343, 334] width 102 height 10
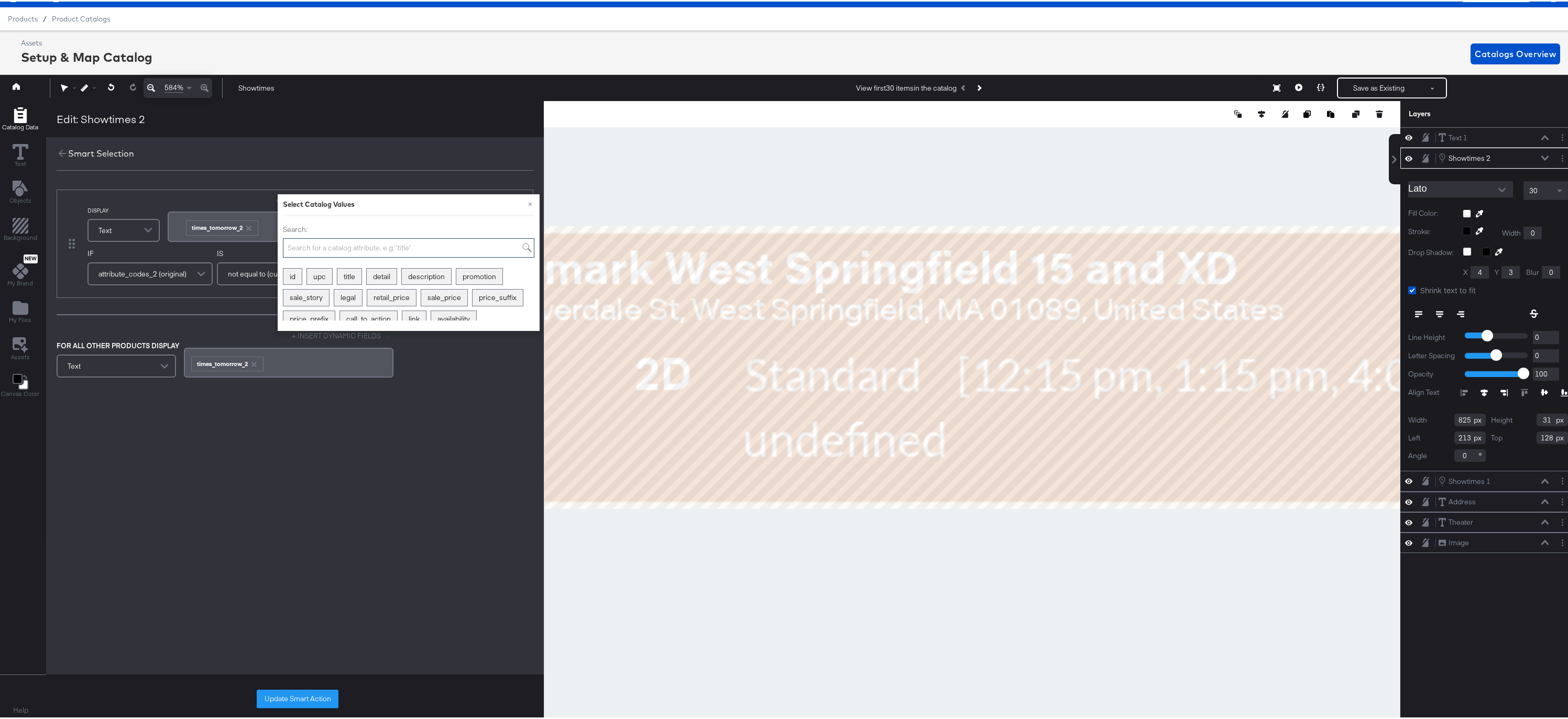
click at [305, 249] on input "Search:" at bounding box center [408, 246] width 251 height 20
type input "times"
click at [415, 298] on div "times_today_2" at bounding box center [415, 296] width 60 height 17
click at [322, 363] on icon "button" at bounding box center [322, 363] width 6 height 6
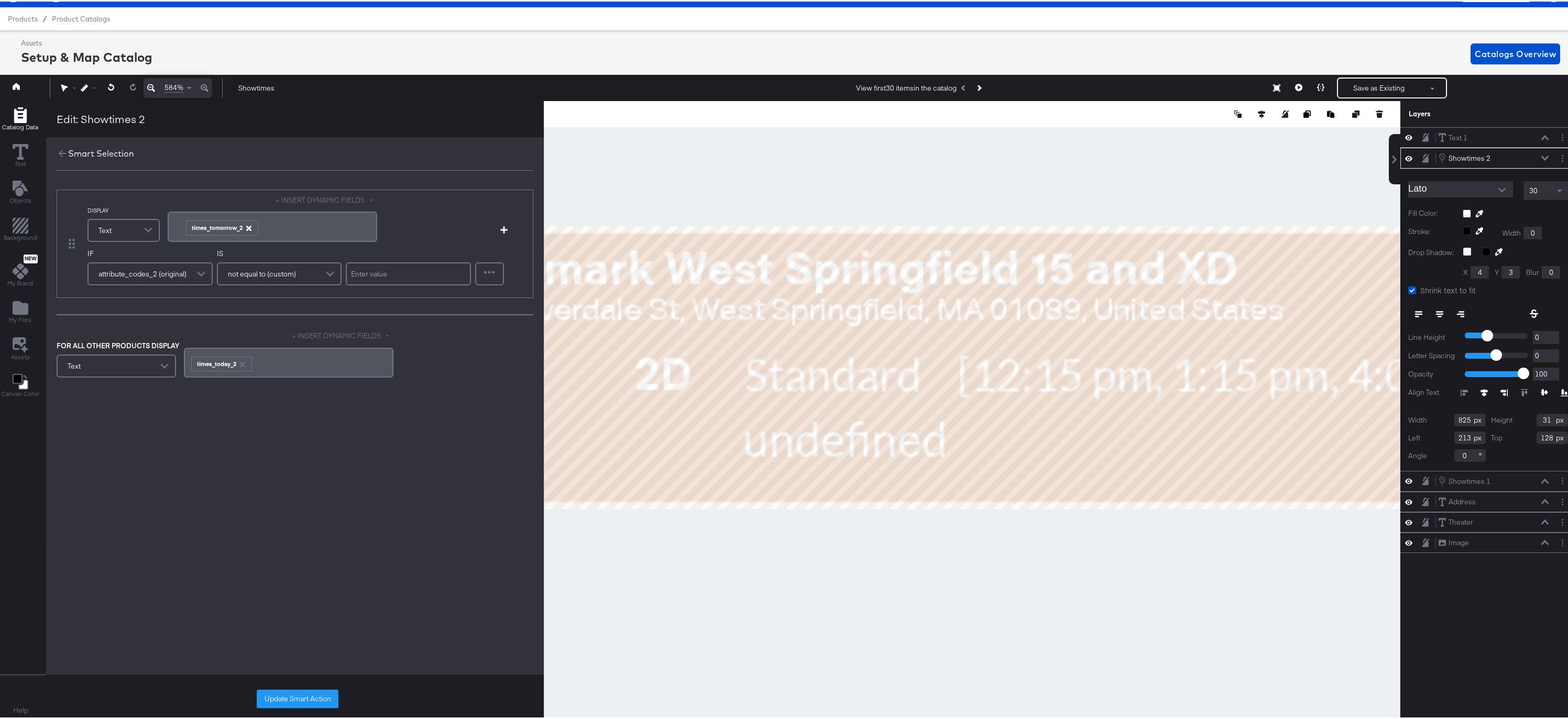
click at [249, 227] on icon "button" at bounding box center [248, 227] width 6 height 6
click at [259, 223] on div "﻿ ﻿" at bounding box center [272, 221] width 197 height 10
click at [248, 221] on div "﻿ ﻿" at bounding box center [272, 221] width 197 height 10
drag, startPoint x: 246, startPoint y: 221, endPoint x: 163, endPoint y: 219, distance: 83.0
click at [163, 219] on div "DISPLAY Text + INSERT DYNAMIC FIELDS ﻿ ﻿" at bounding box center [267, 215] width 360 height 42
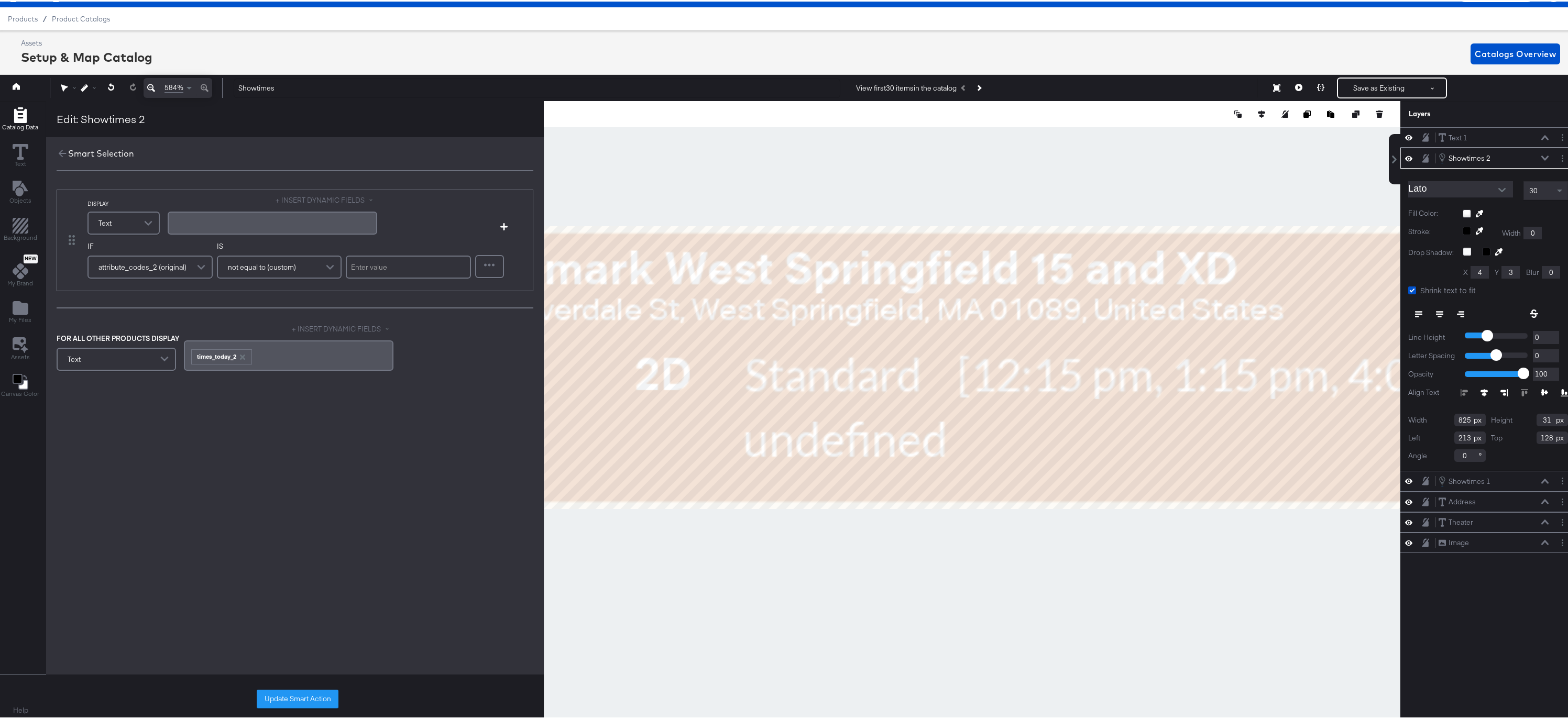
click at [336, 199] on button "+ INSERT DYNAMIC FIELDS" at bounding box center [326, 199] width 102 height 10
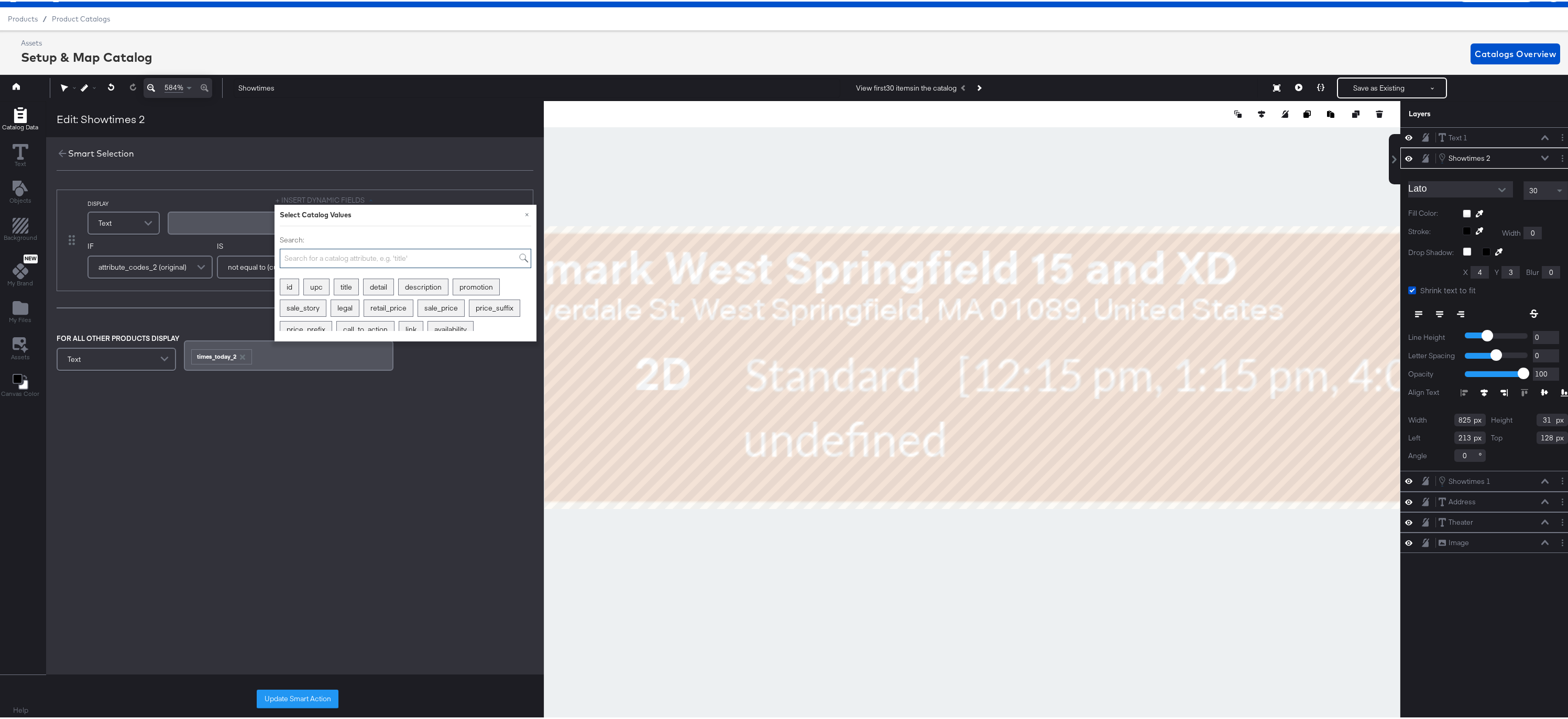
click at [320, 253] on input "Search:" at bounding box center [405, 257] width 251 height 20
type input "times"
click at [413, 286] on div "times_today_1" at bounding box center [411, 286] width 60 height 17
click at [191, 312] on div "DISPLAY Text + INSERT DYNAMIC FIELDS × Select Catalog Values Search: times show…" at bounding box center [295, 283] width 498 height 212
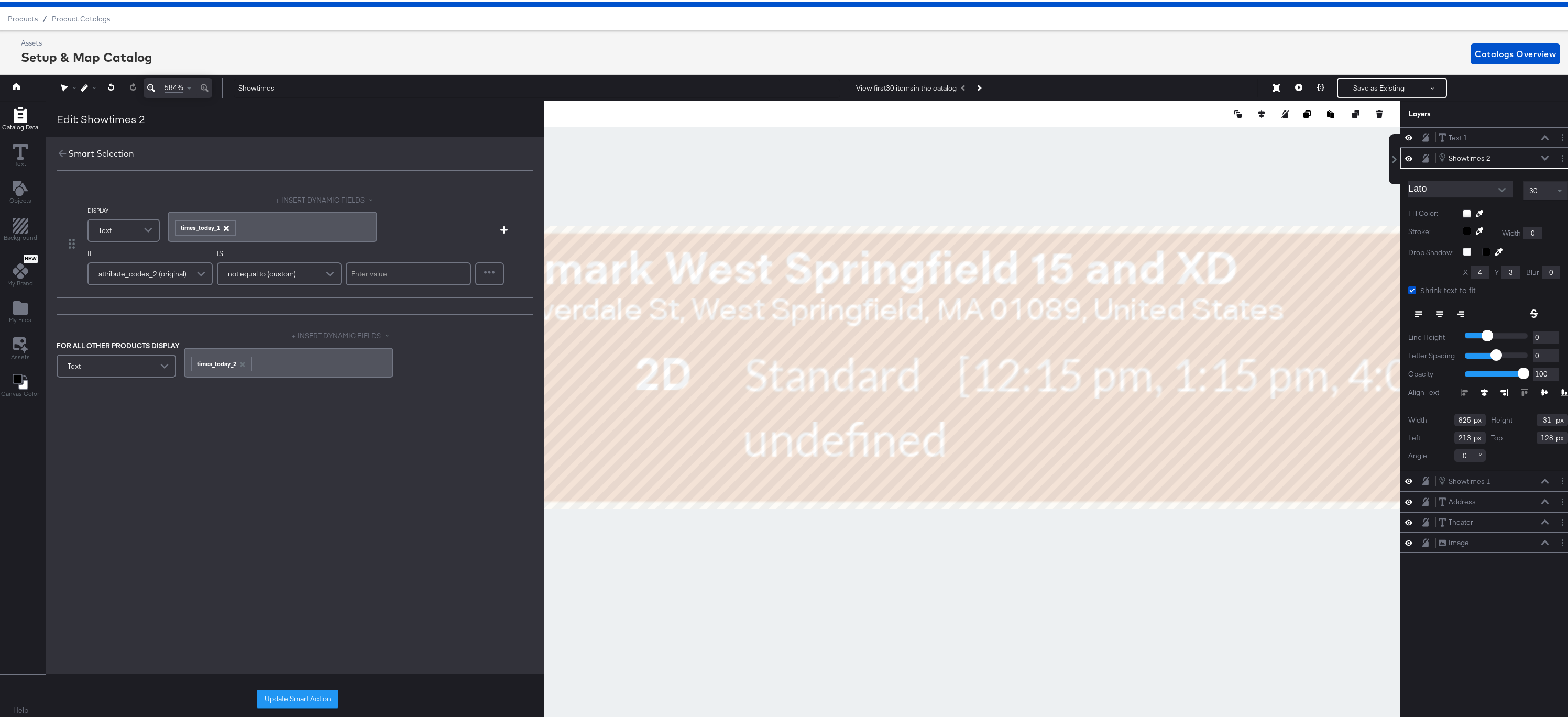
click at [225, 227] on icon "button" at bounding box center [226, 227] width 6 height 6
click at [240, 221] on div "﻿" at bounding box center [272, 221] width 197 height 10
click at [299, 199] on button "+ INSERT DYNAMIC FIELDS" at bounding box center [326, 199] width 102 height 10
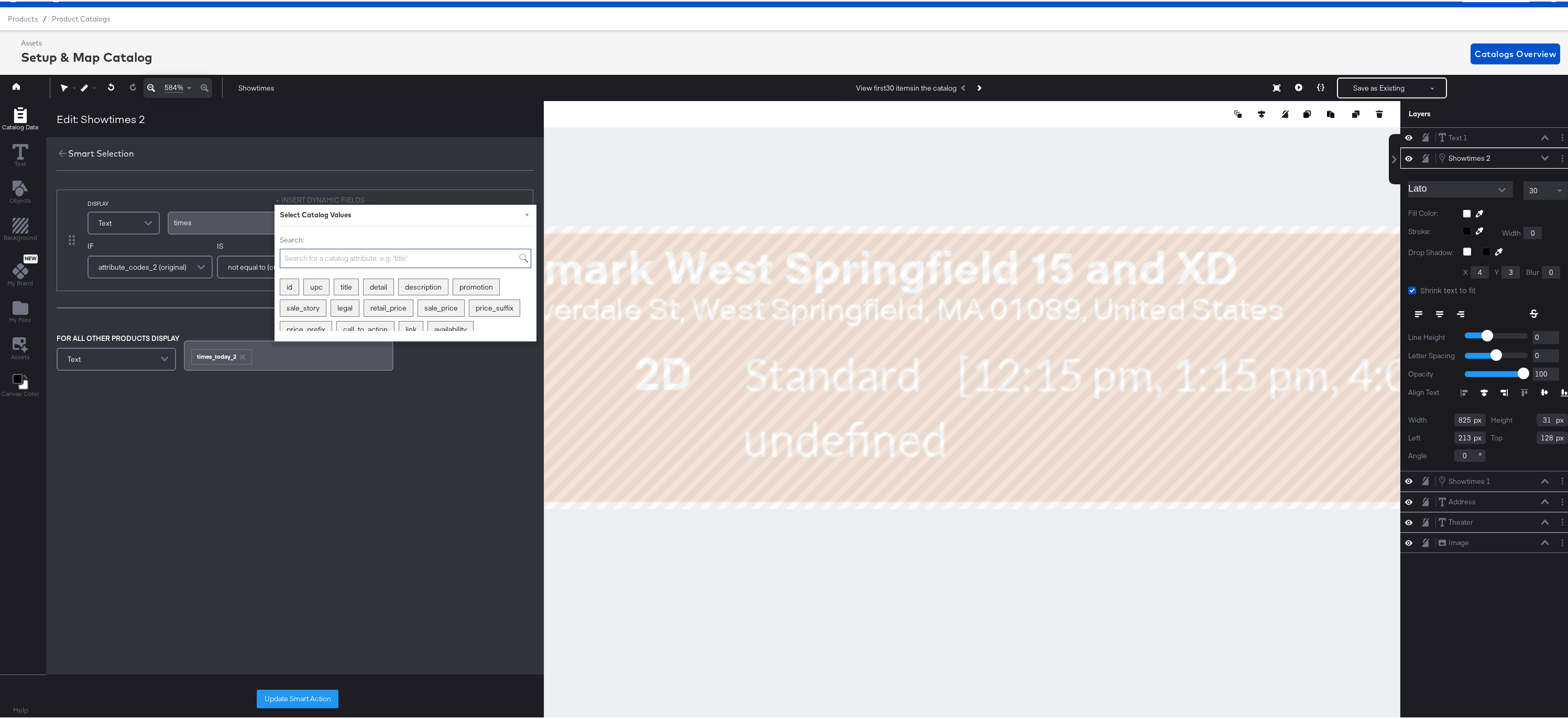
click at [296, 253] on input "Search:" at bounding box center [405, 257] width 251 height 20
type input "times"
click at [418, 311] on div "times_today_2" at bounding box center [411, 306] width 60 height 17
drag, startPoint x: 188, startPoint y: 227, endPoint x: 151, endPoint y: 227, distance: 37.0
click at [151, 227] on div "DISPLAY Text + INSERT DYNAMIC FIELDS × Select Catalog Values Search: times show…" at bounding box center [267, 218] width 360 height 49
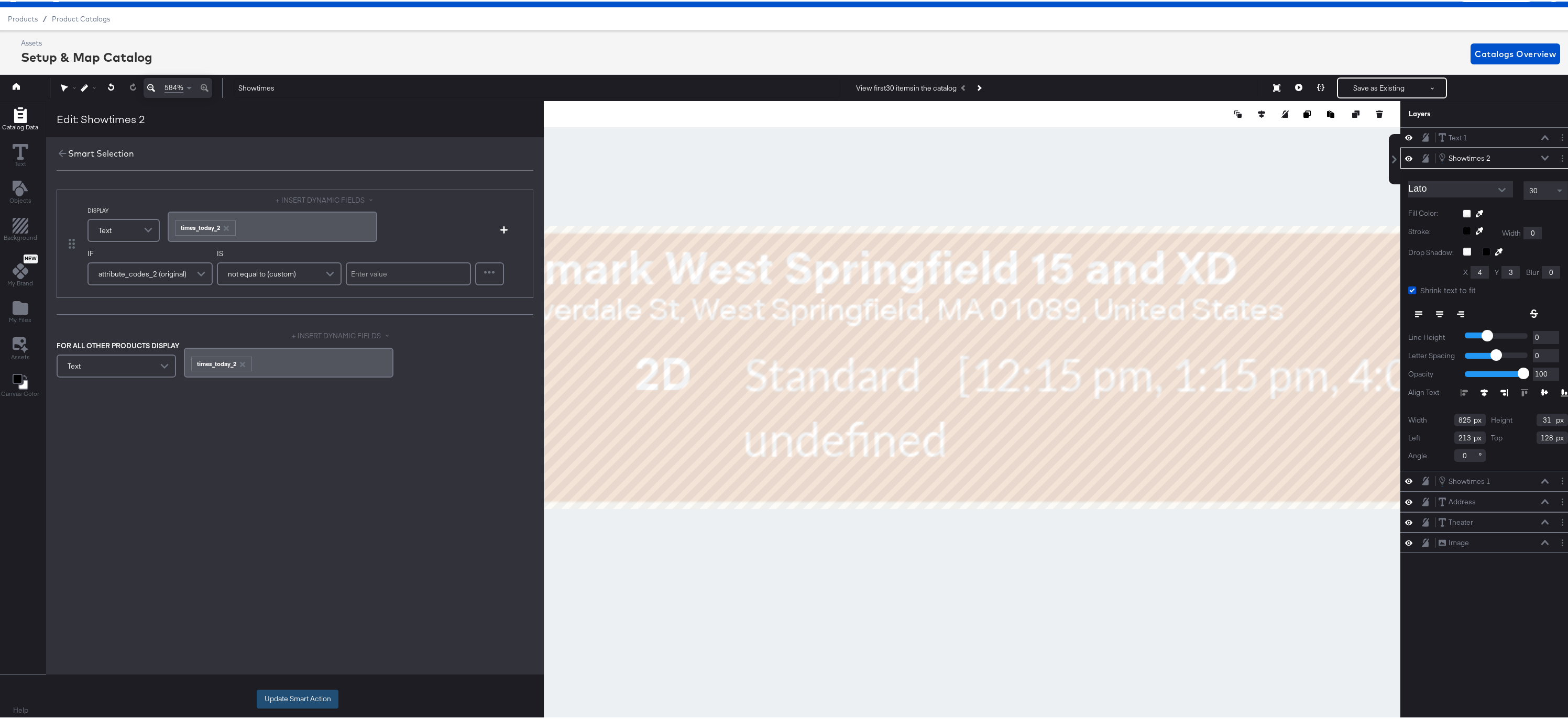
click at [294, 702] on button "Update Smart Action" at bounding box center [298, 697] width 82 height 19
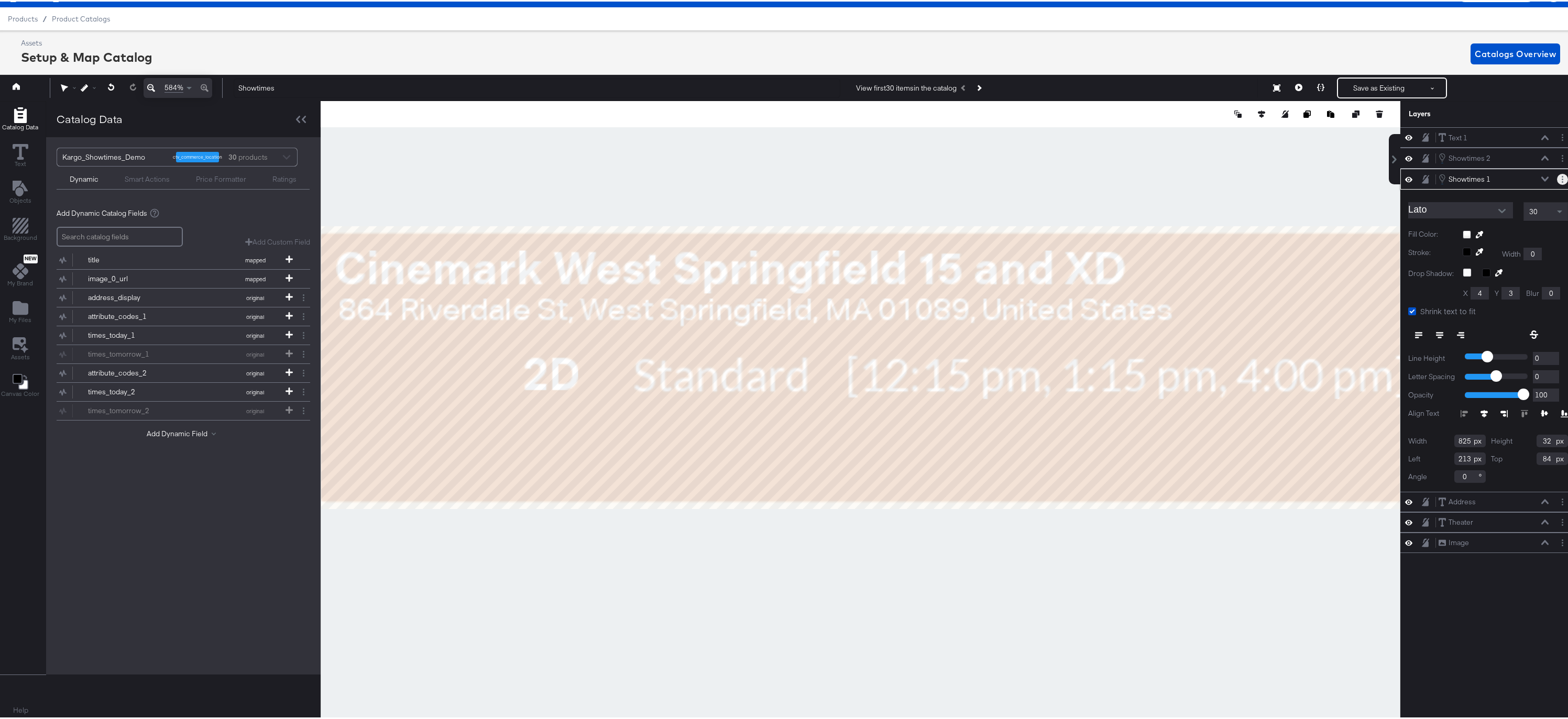
click at [1562, 177] on circle "Layer Options" at bounding box center [1562, 177] width 2 height 2
click at [1490, 212] on button "Edit Smart Layer" at bounding box center [1495, 213] width 53 height 11
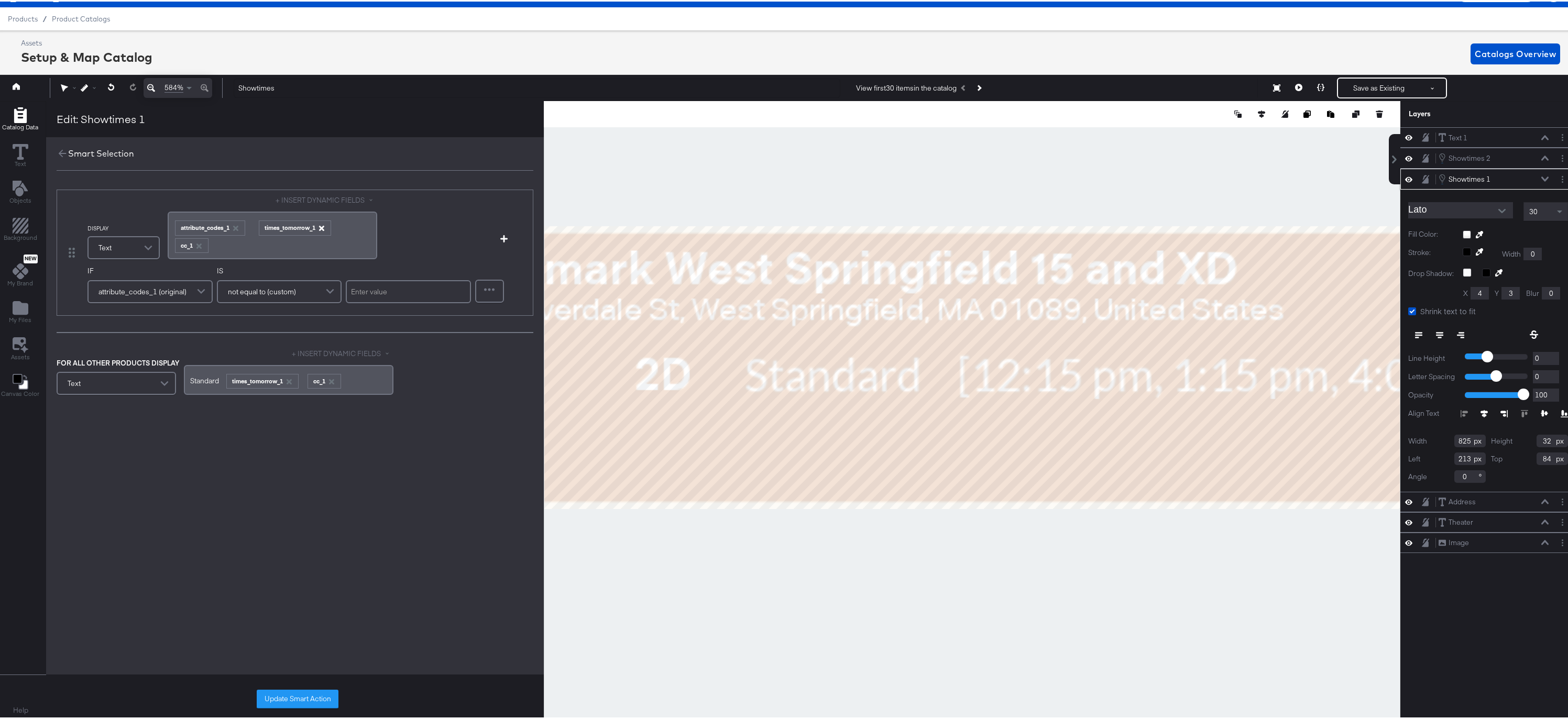
click at [320, 224] on icon "button" at bounding box center [322, 227] width 7 height 7
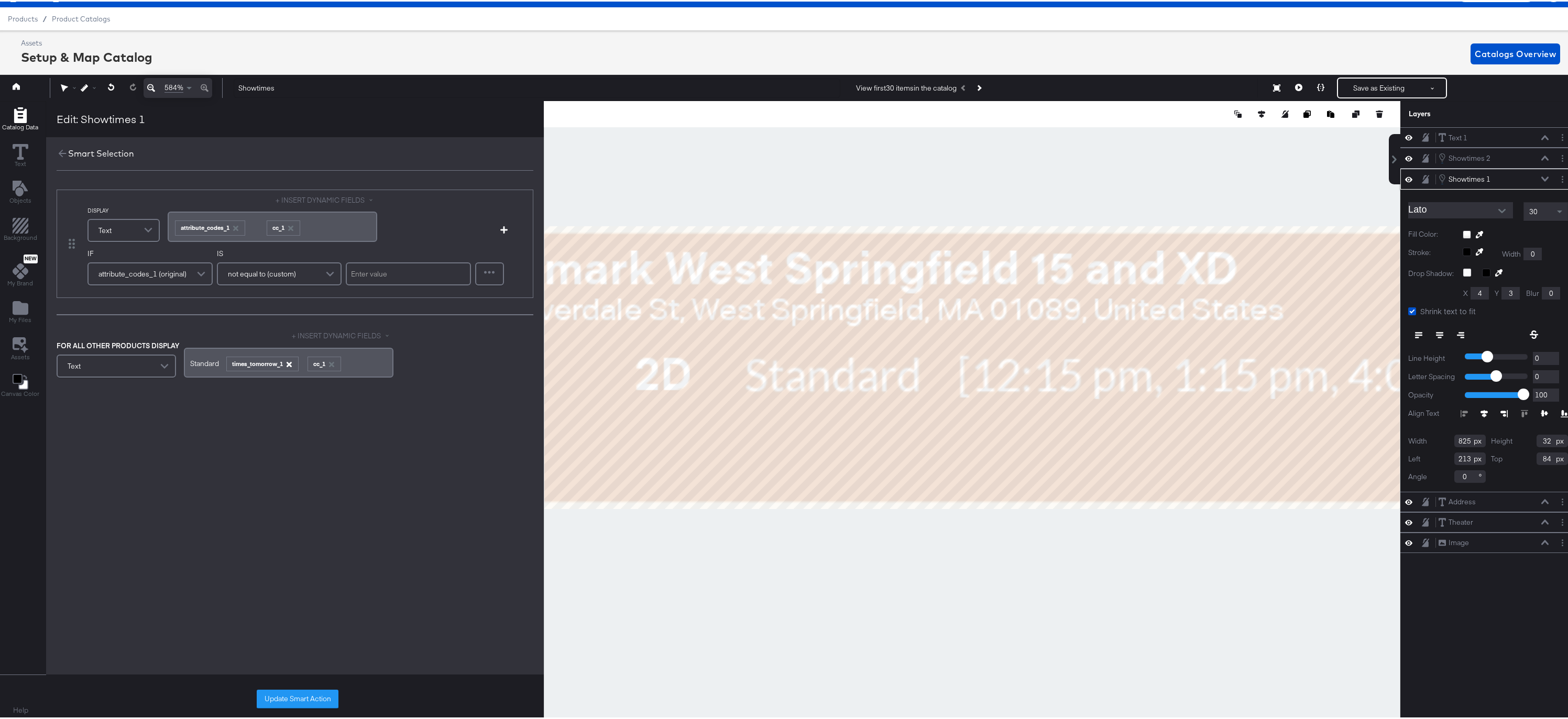
click at [289, 363] on icon "button" at bounding box center [289, 363] width 6 height 6
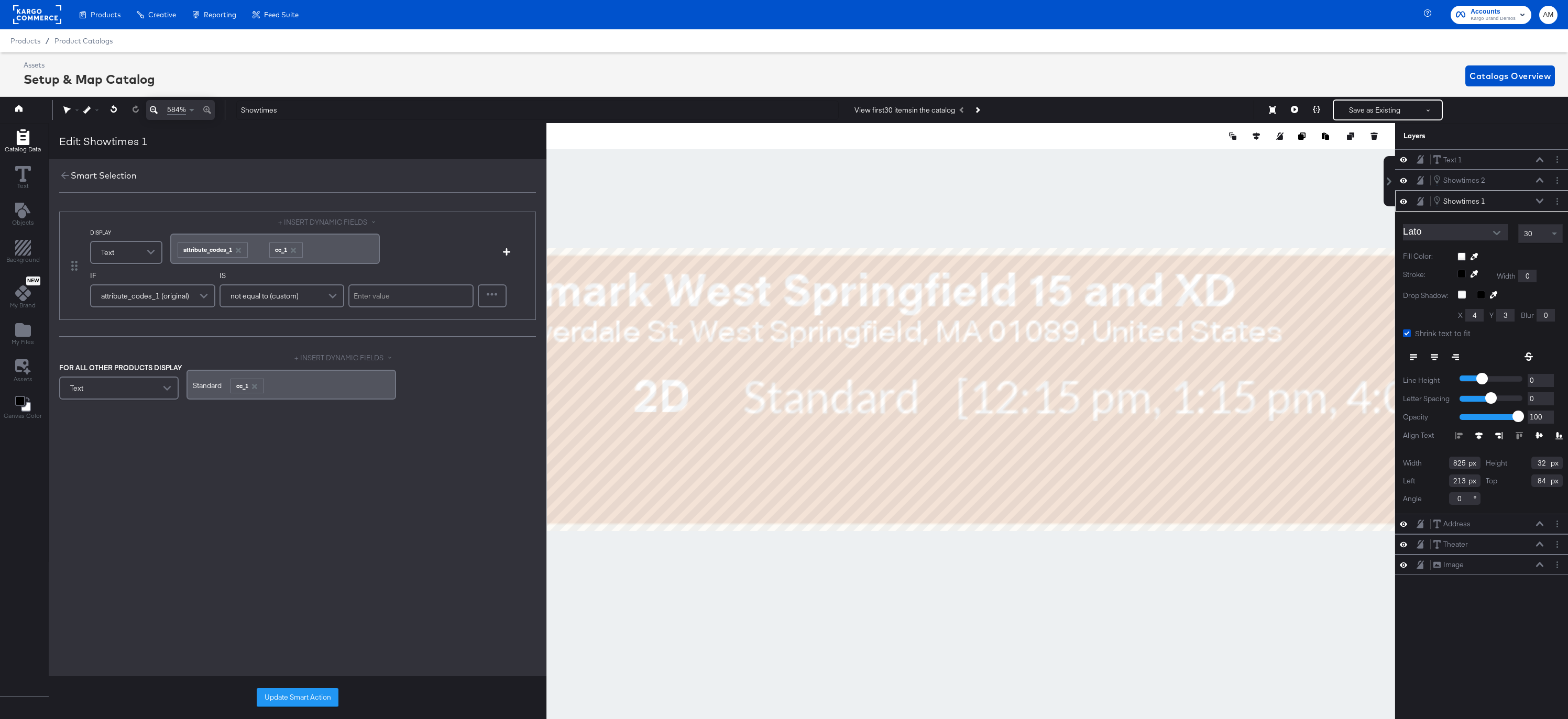
scroll to position [24, 2]
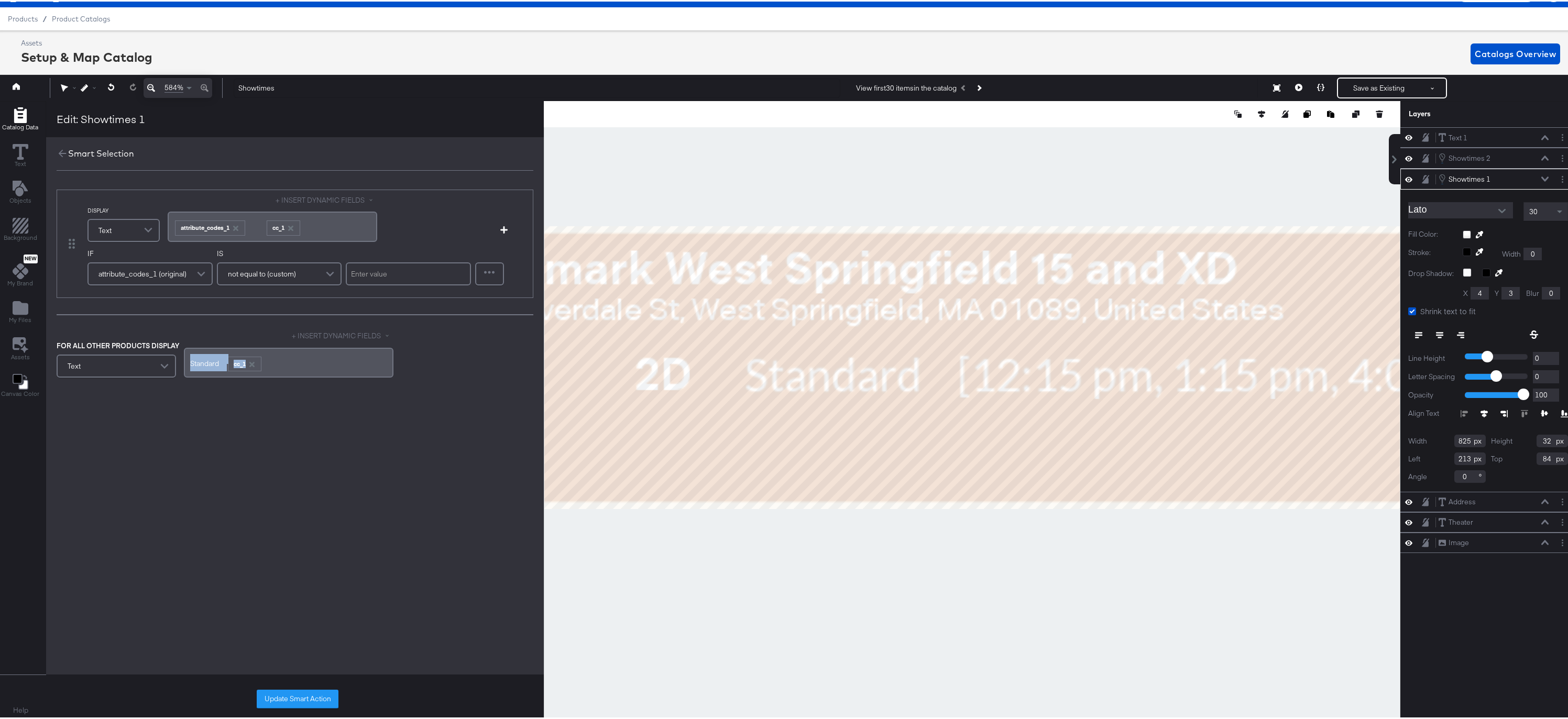
click at [141, 355] on div "FOR ALL OTHER PRODUCTS DISPLAY Text + INSERT DYNAMIC FIELDS Standard ﻿ ﻿ ﻿ cc_1…" at bounding box center [294, 354] width 477 height 49
click at [232, 225] on icon "button" at bounding box center [235, 227] width 6 height 6
click at [215, 226] on icon "button" at bounding box center [214, 227] width 7 height 7
click at [305, 197] on button "+ INSERT DYNAMIC FIELDS" at bounding box center [326, 199] width 102 height 10
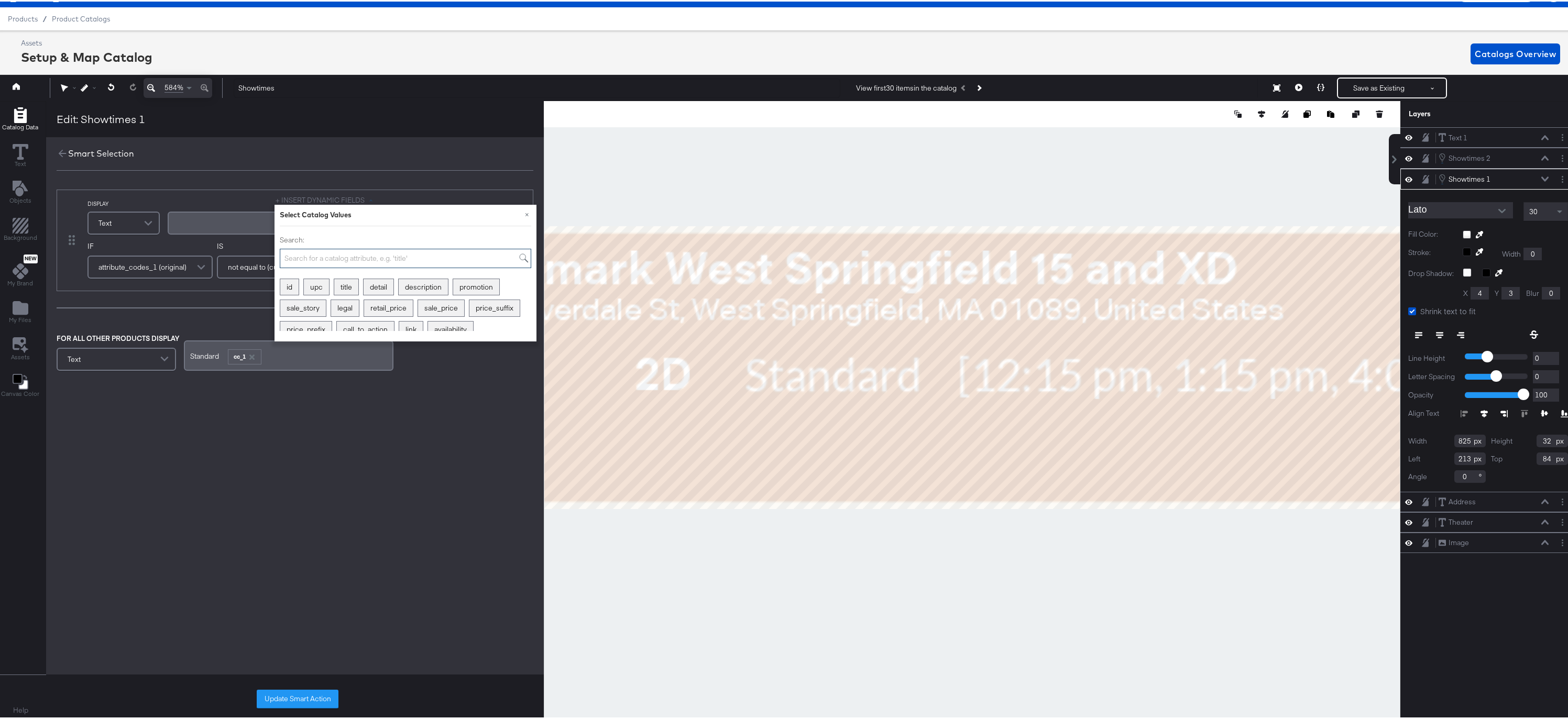
click at [304, 250] on input "Search:" at bounding box center [405, 257] width 251 height 20
type input "time"
click at [412, 281] on div "times_today_1" at bounding box center [411, 286] width 60 height 17
click at [198, 303] on div "DISPLAY Text + INSERT DYNAMIC FIELDS × Select Catalog Values Search: time show1…" at bounding box center [295, 283] width 498 height 212
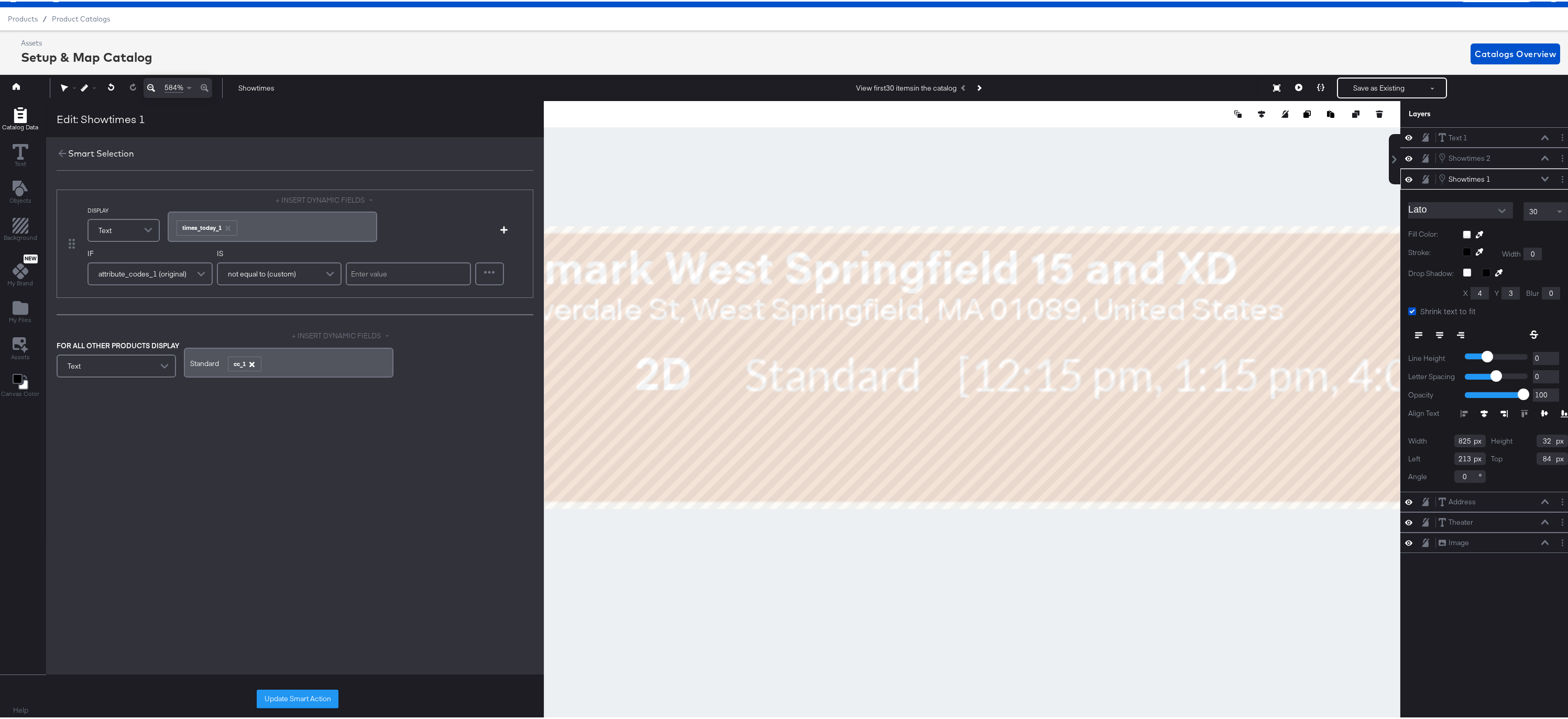
click at [253, 360] on icon "button" at bounding box center [252, 363] width 7 height 7
drag, startPoint x: 176, startPoint y: 352, endPoint x: 135, endPoint y: 348, distance: 41.2
click at [137, 348] on div "FOR ALL OTHER PRODUCTS DISPLAY Text + INSERT DYNAMIC FIELDS Standard ﻿ ﻿" at bounding box center [294, 350] width 477 height 42
drag, startPoint x: 228, startPoint y: 360, endPoint x: 165, endPoint y: 358, distance: 63.0
click at [165, 358] on div "FOR ALL OTHER PRODUCTS DISPLAY Text + INSERT DYNAMIC FIELDS Standard ﻿ ﻿" at bounding box center [294, 350] width 477 height 42
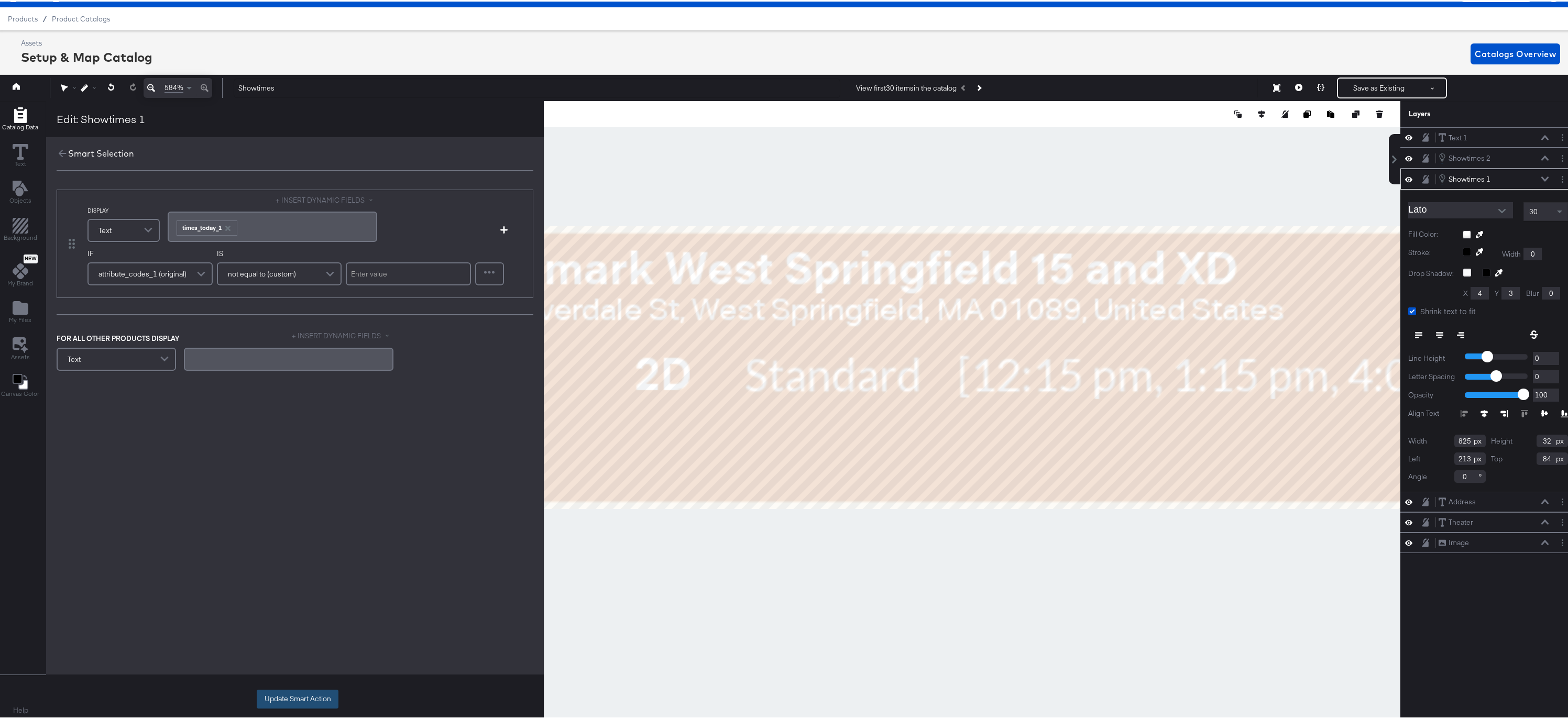
click at [288, 695] on button "Update Smart Action" at bounding box center [298, 697] width 82 height 19
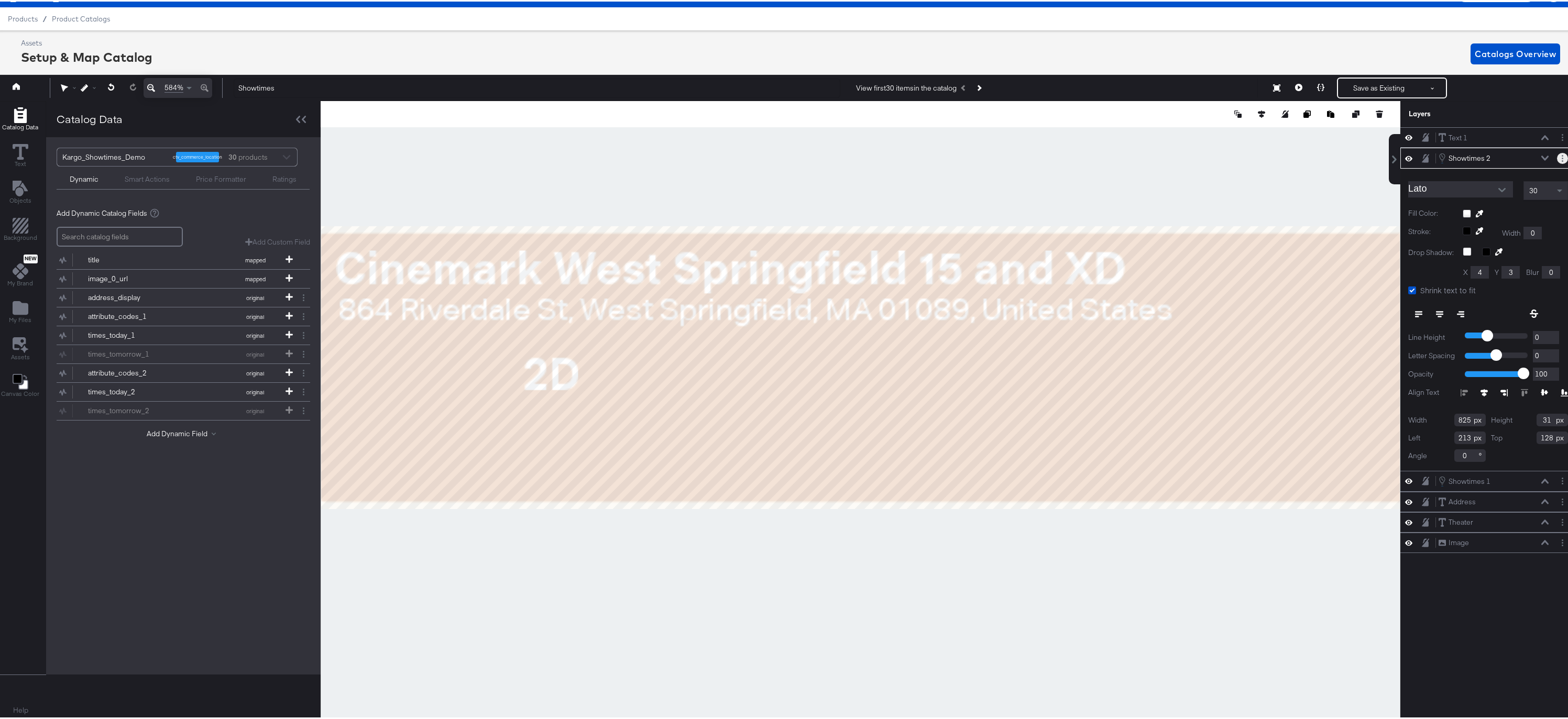
click at [1557, 155] on button "Layer Options" at bounding box center [1562, 157] width 11 height 11
click at [1491, 191] on button "Edit Smart Layer" at bounding box center [1495, 193] width 53 height 11
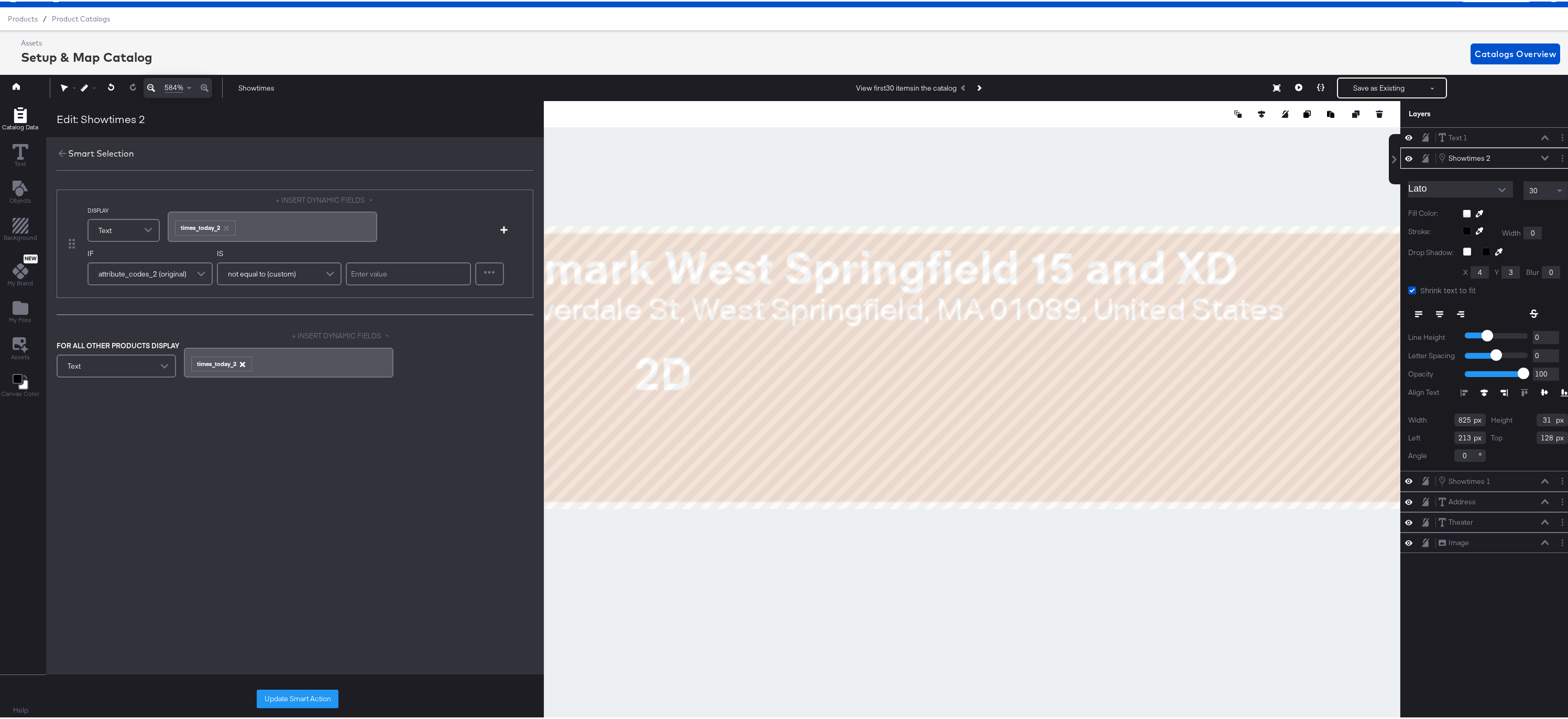
click at [241, 362] on icon "button" at bounding box center [242, 363] width 6 height 6
click at [291, 695] on button "Update Smart Action" at bounding box center [298, 697] width 82 height 19
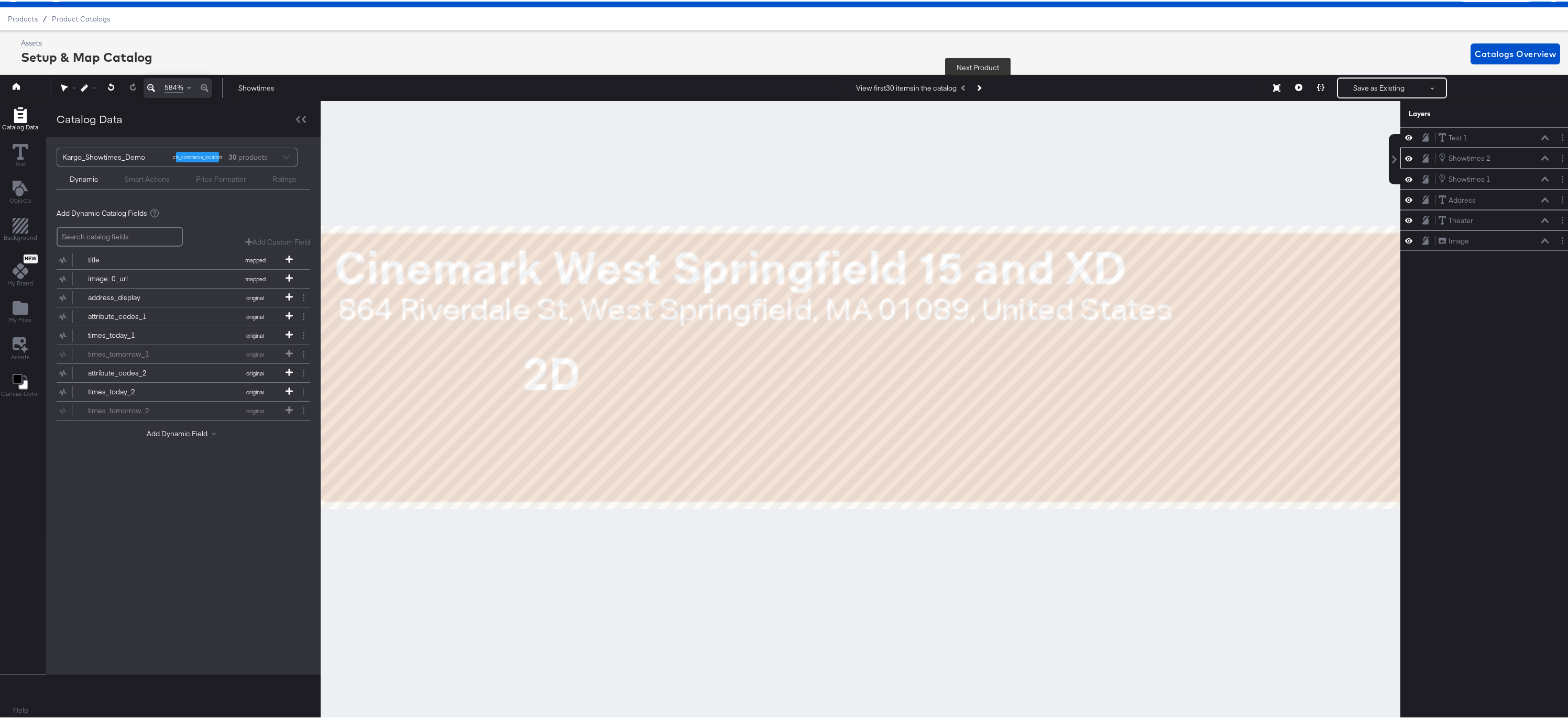
click at [978, 85] on icon "Next Product" at bounding box center [978, 86] width 6 height 6
click at [963, 86] on icon "Previous Product" at bounding box center [964, 86] width 6 height 6
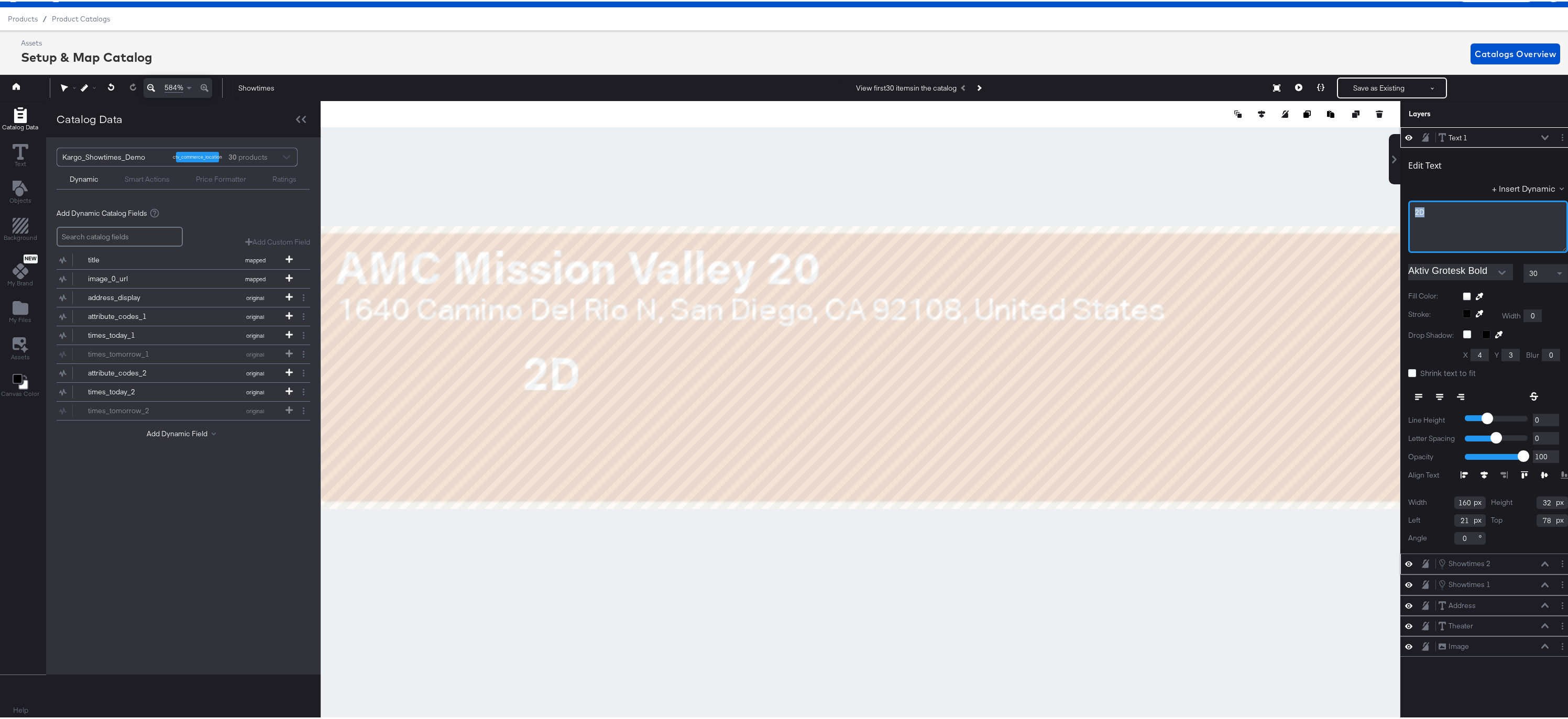
drag, startPoint x: 1421, startPoint y: 210, endPoint x: 1400, endPoint y: 209, distance: 21.0
click at [1408, 209] on div "2D﻿" at bounding box center [1488, 225] width 160 height 53
click at [1520, 188] on button "+ Insert Dynamic" at bounding box center [1530, 186] width 76 height 11
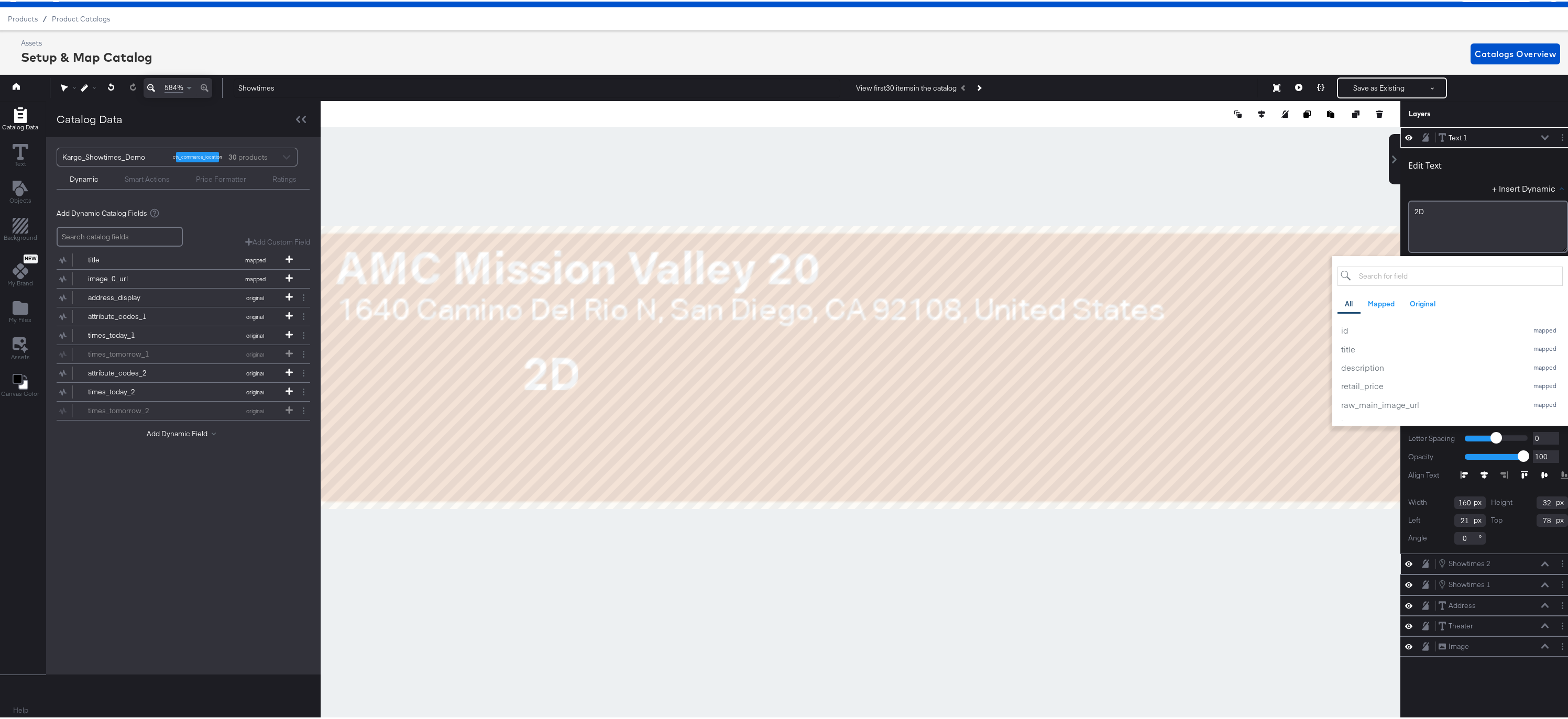
click at [1378, 274] on input "search" at bounding box center [1450, 275] width 225 height 20
type input "att"
click at [1367, 329] on div "attribute_codes_1" at bounding box center [1432, 328] width 181 height 11
click at [1464, 169] on div "Edit Text" at bounding box center [1488, 165] width 160 height 14
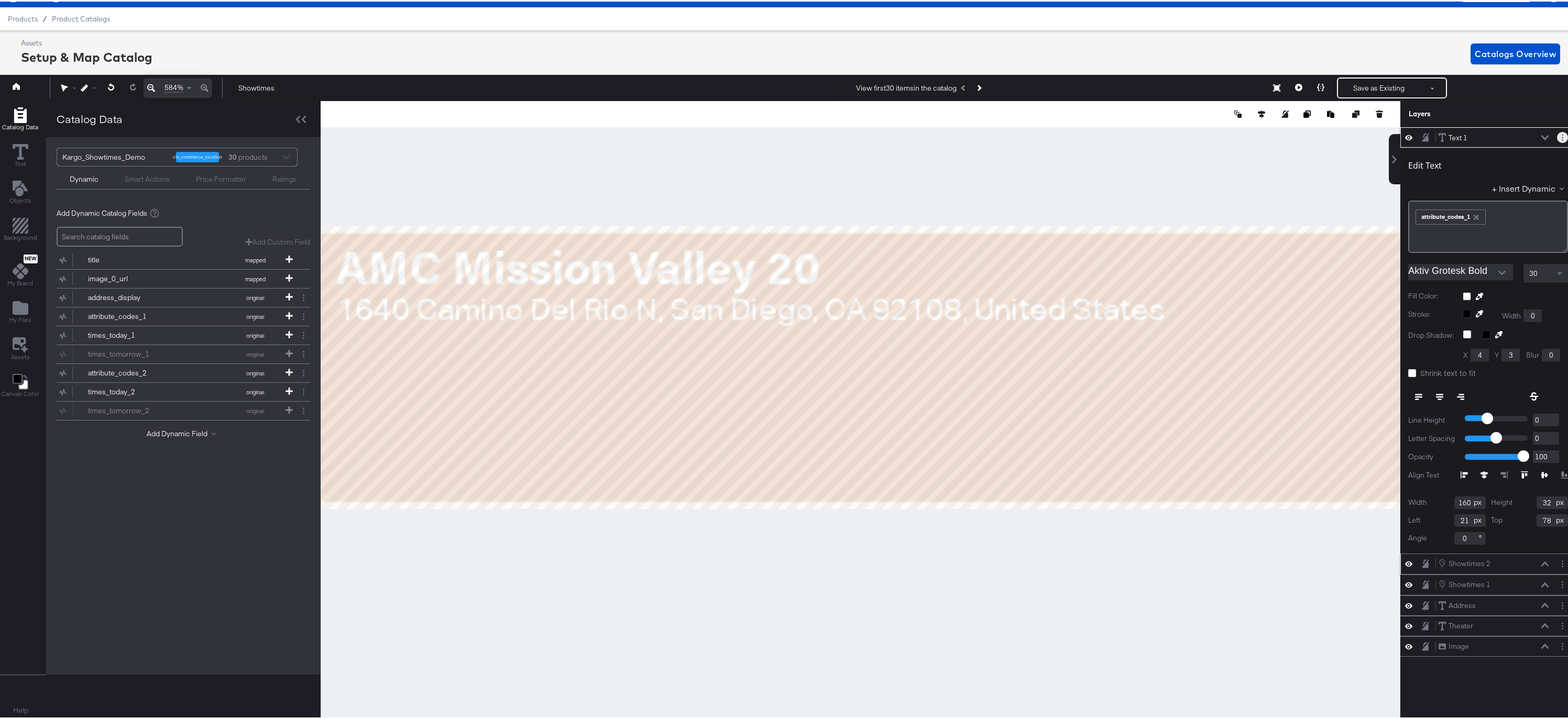
click at [1557, 135] on button "Layer Options" at bounding box center [1562, 136] width 11 height 11
click at [1501, 184] on li "Duplicate" at bounding box center [1497, 185] width 58 height 11
click at [1477, 182] on button "Duplicate" at bounding box center [1484, 185] width 32 height 11
click at [1474, 215] on icon "button" at bounding box center [1476, 216] width 6 height 6
click at [1509, 187] on button "+ Insert Dynamic" at bounding box center [1530, 186] width 76 height 11
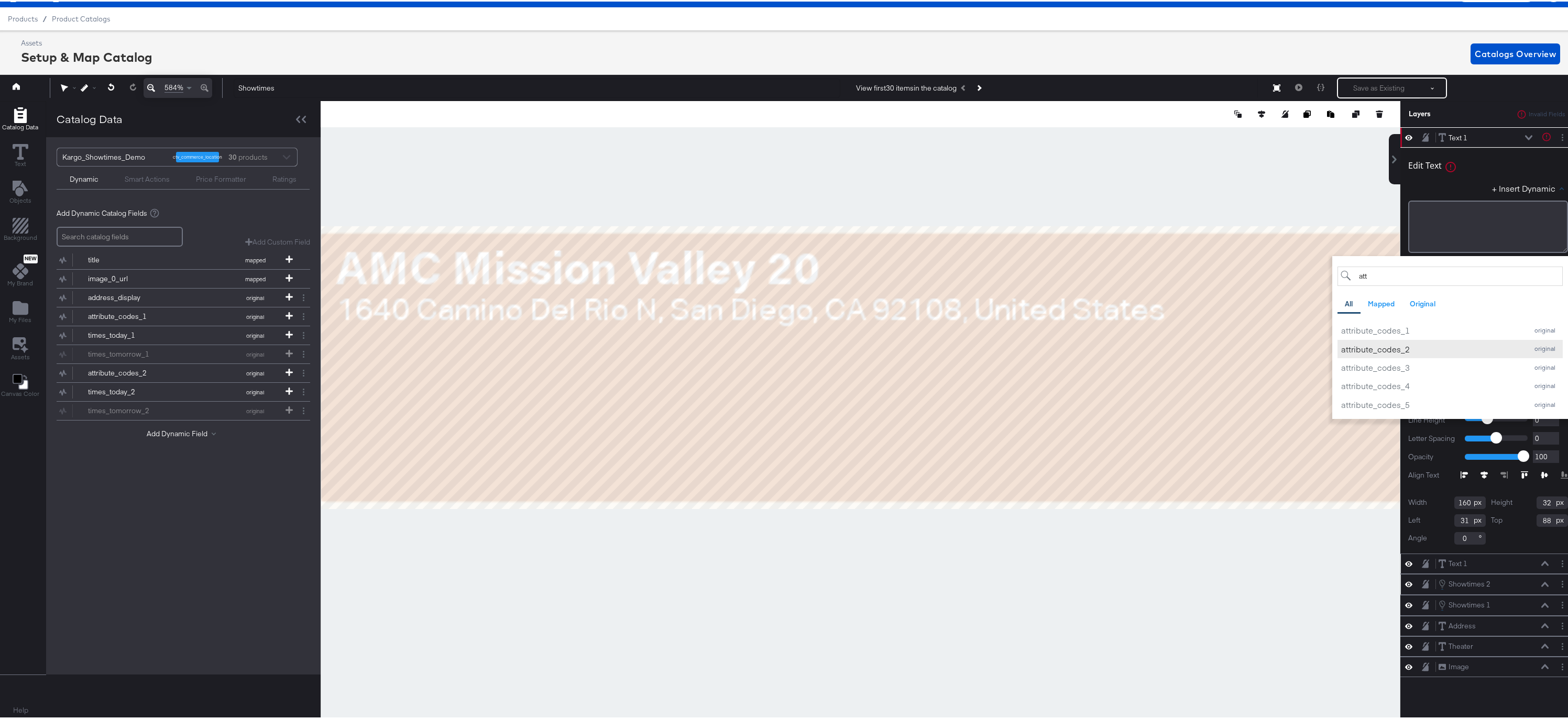
type input "att"
click at [1392, 343] on div "attribute_codes_2" at bounding box center [1432, 347] width 181 height 11
type input "30"
type input "110"
type input "21"
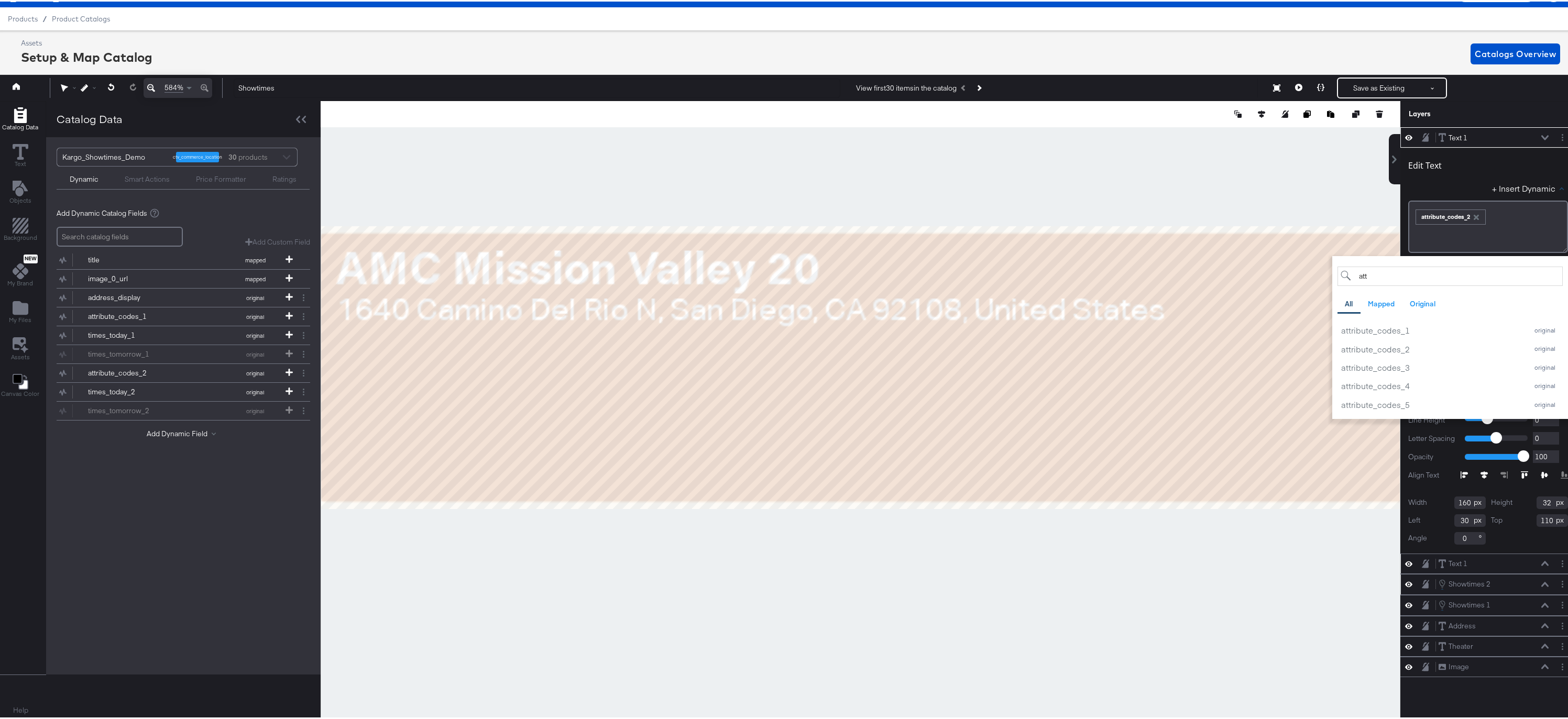
type input "123"
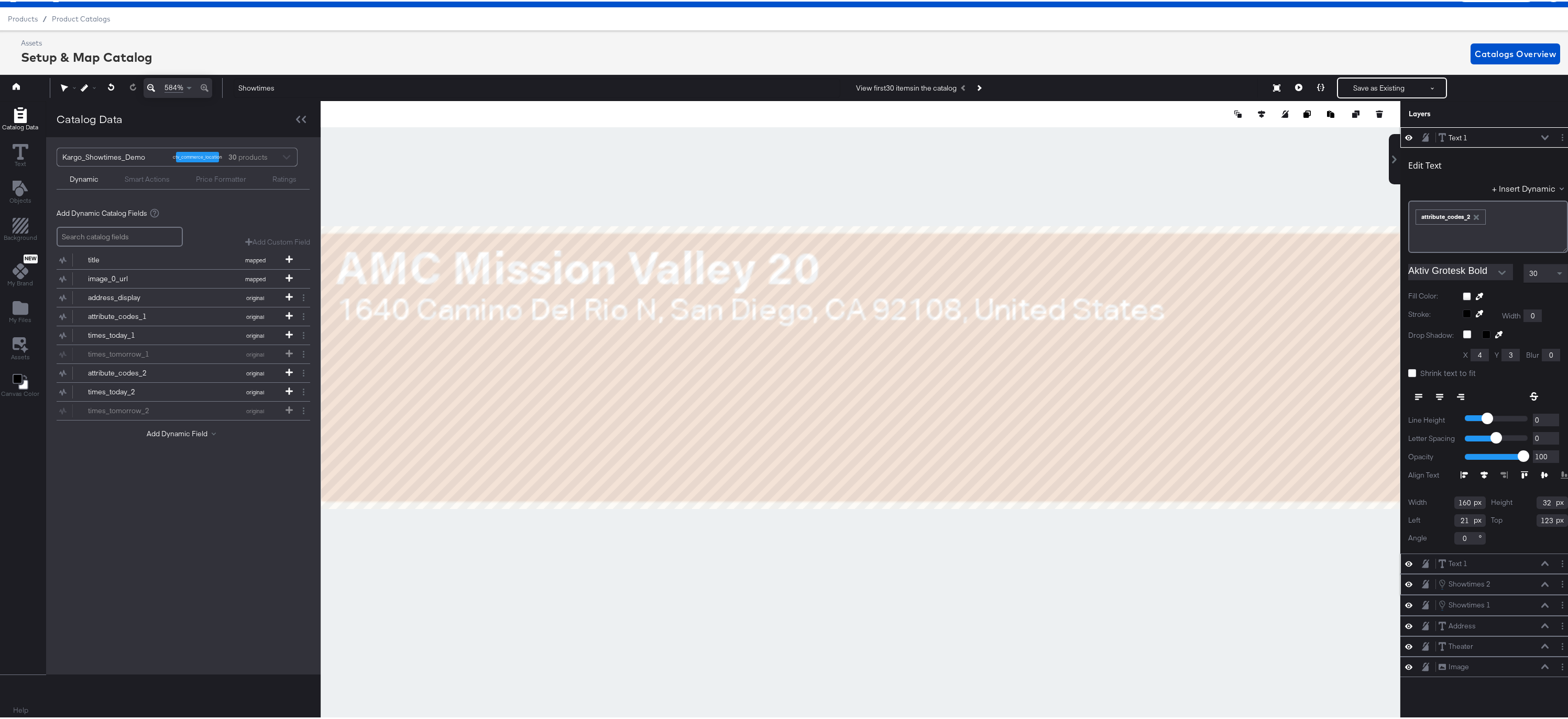
click at [1541, 133] on button at bounding box center [1545, 136] width 9 height 6
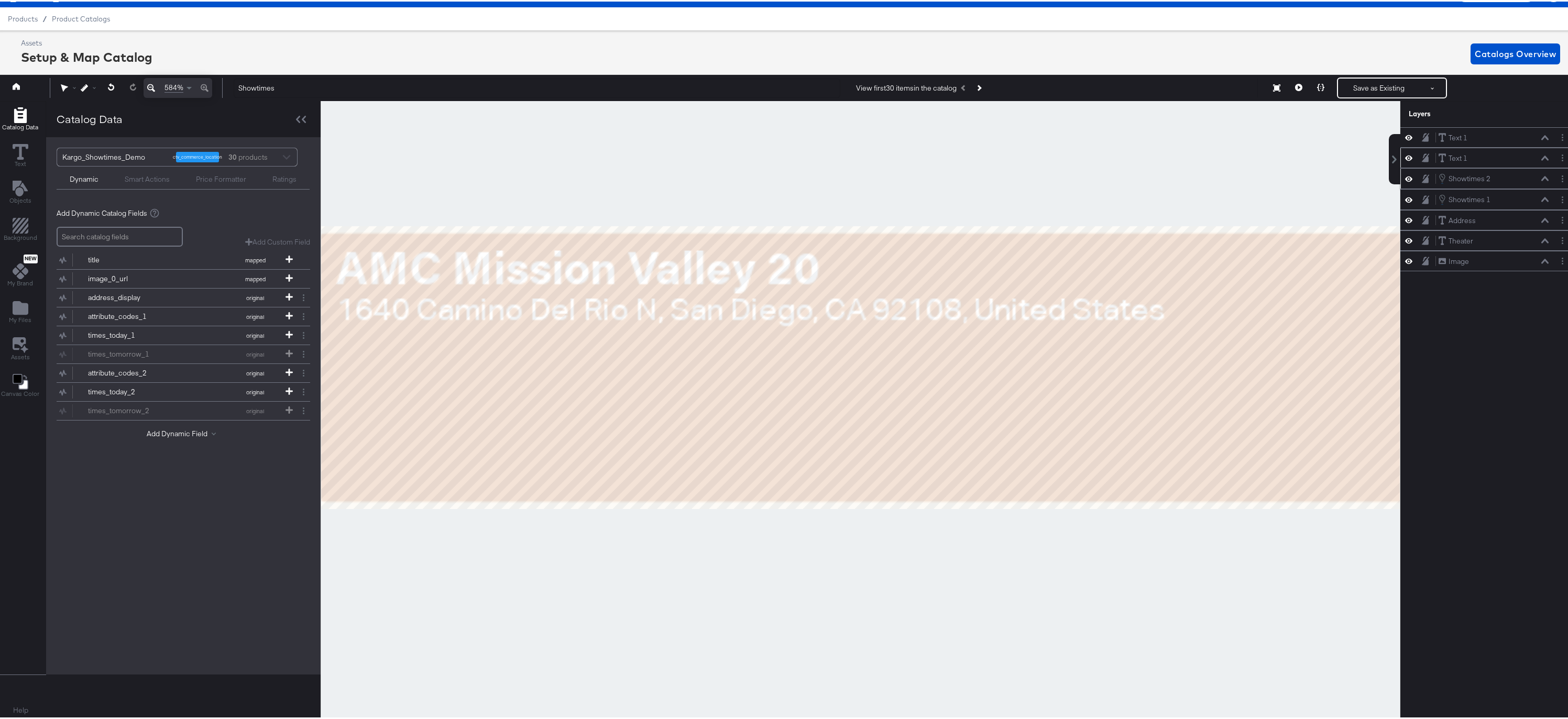
click at [1537, 160] on div "Text 1 Text 1" at bounding box center [1494, 157] width 111 height 11
click at [1494, 157] on div "Text 1 Text 1" at bounding box center [1494, 157] width 111 height 11
click at [1541, 155] on icon at bounding box center [1545, 157] width 7 height 5
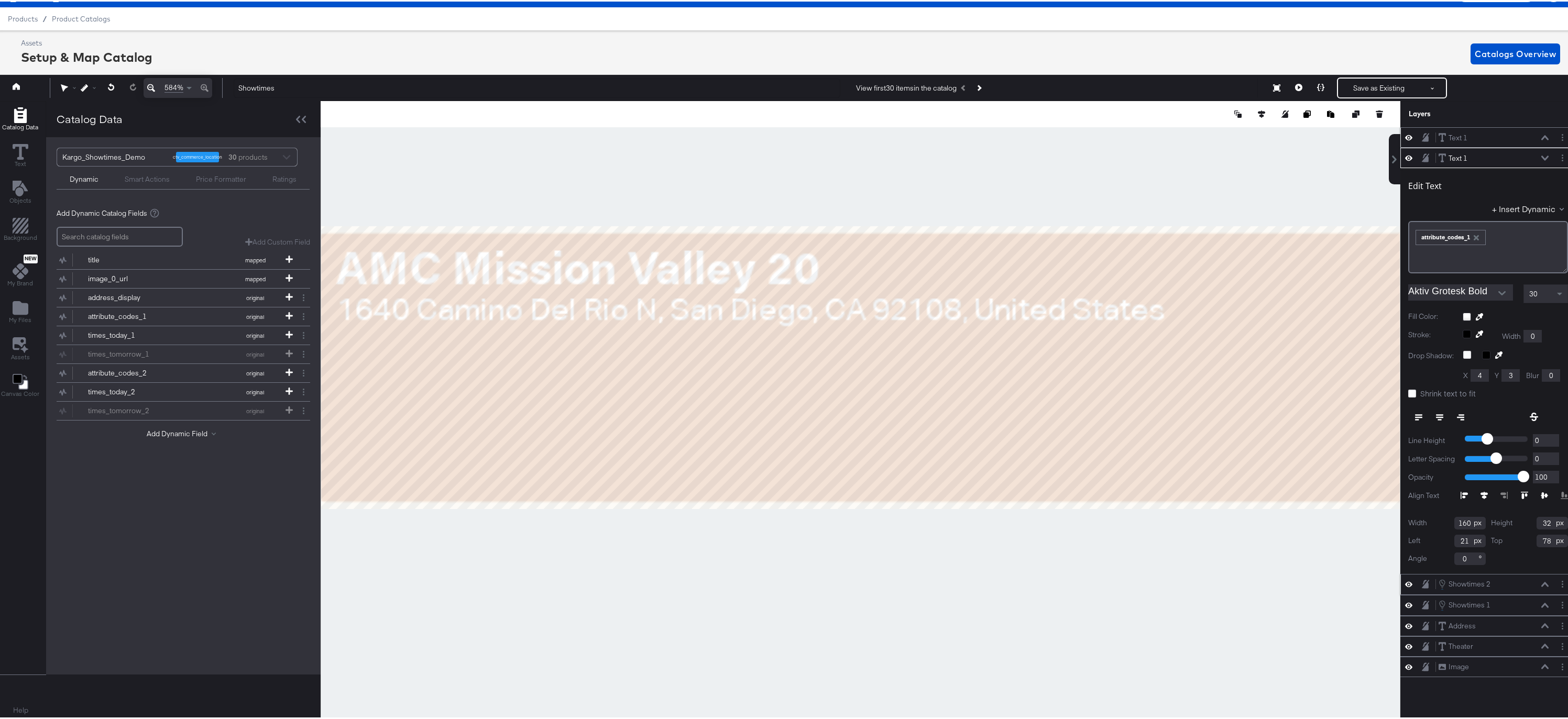
click at [1541, 136] on icon at bounding box center [1545, 136] width 7 height 5
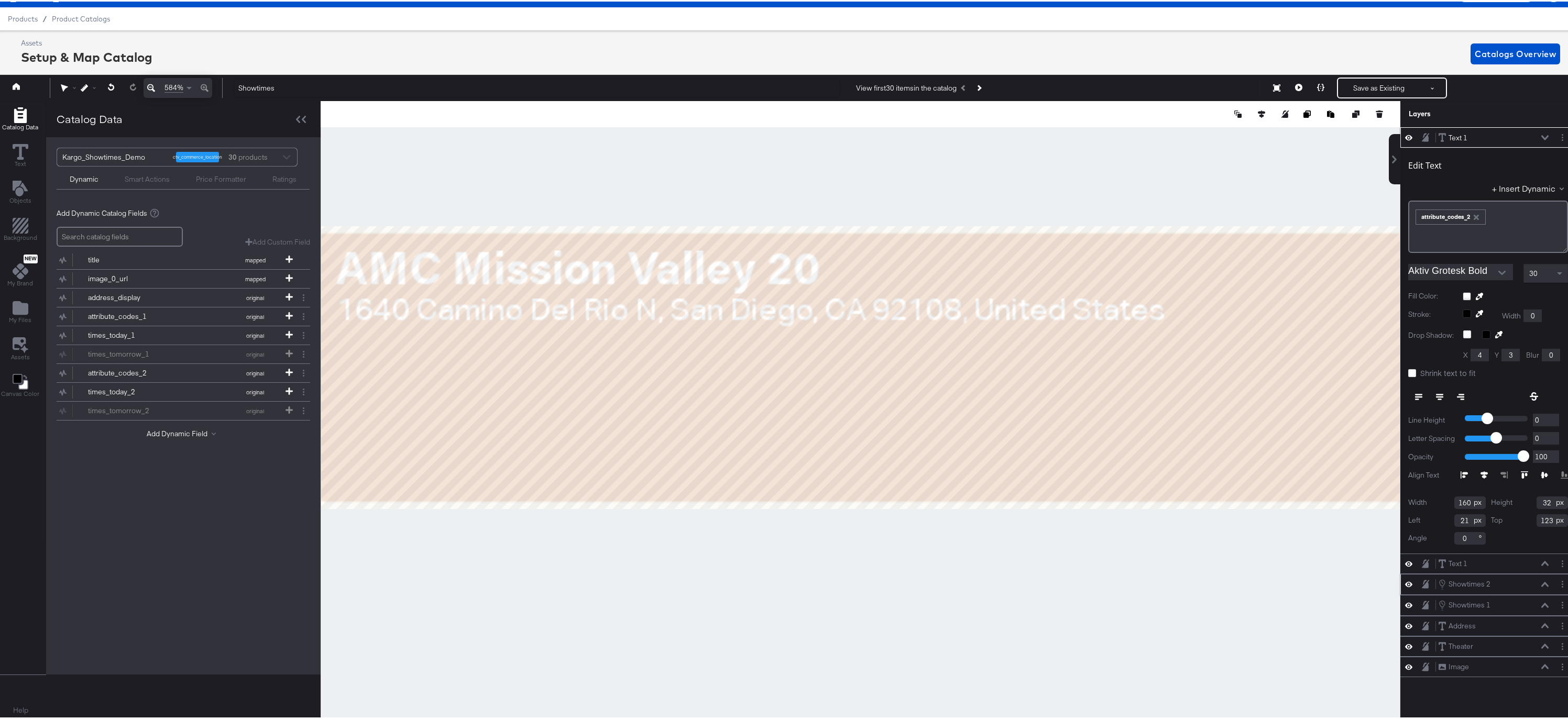
click at [1541, 135] on icon at bounding box center [1545, 136] width 7 height 5
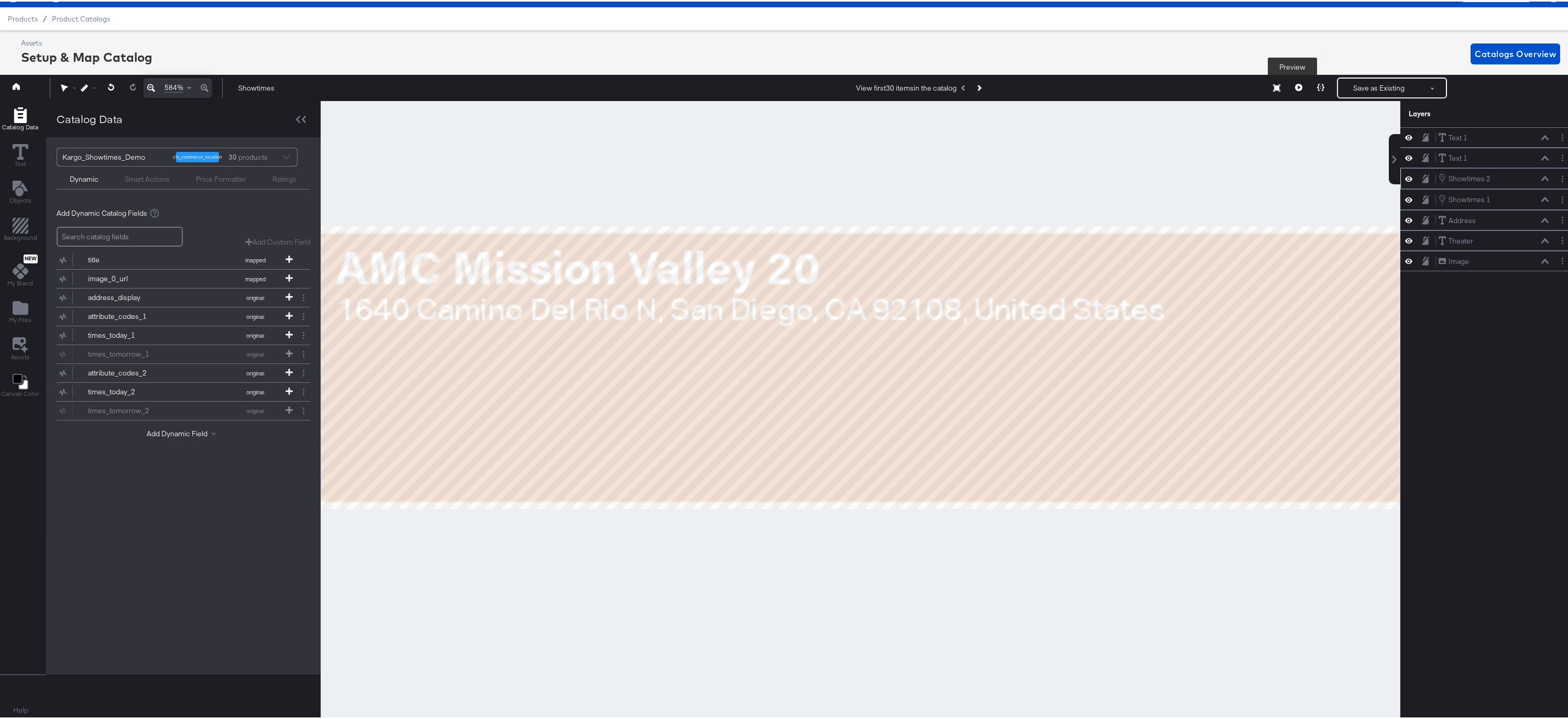
click at [1295, 88] on icon at bounding box center [1299, 86] width 7 height 7
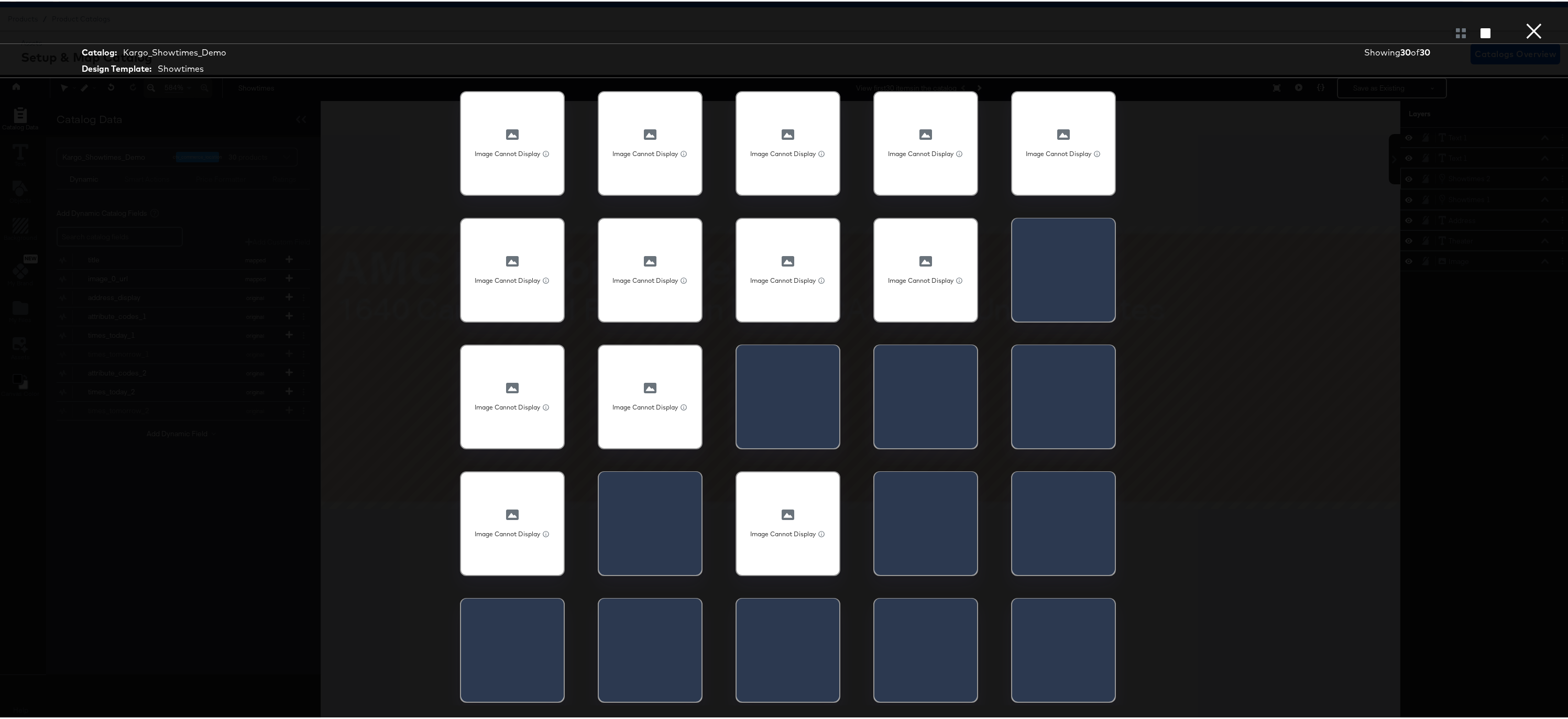
click at [1528, 21] on button "×" at bounding box center [1534, 10] width 21 height 21
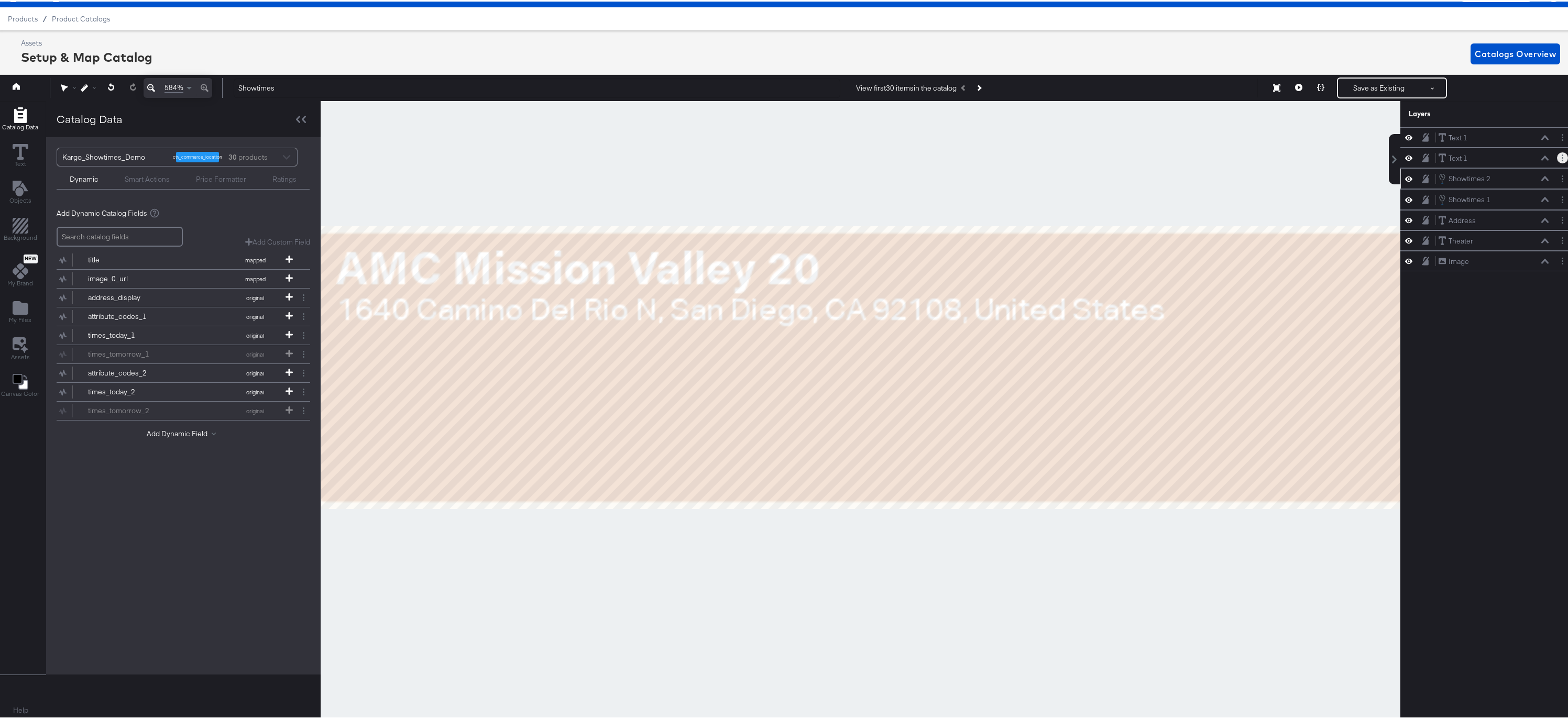
click at [1562, 155] on icon "Layer Options" at bounding box center [1562, 156] width 2 height 7
click at [1469, 235] on button "Delete" at bounding box center [1479, 232] width 23 height 11
click at [1562, 138] on circle "Layer Options" at bounding box center [1562, 138] width 2 height 2
click at [1468, 215] on button "Delete" at bounding box center [1479, 212] width 23 height 11
click at [1295, 86] on icon at bounding box center [1299, 86] width 7 height 7
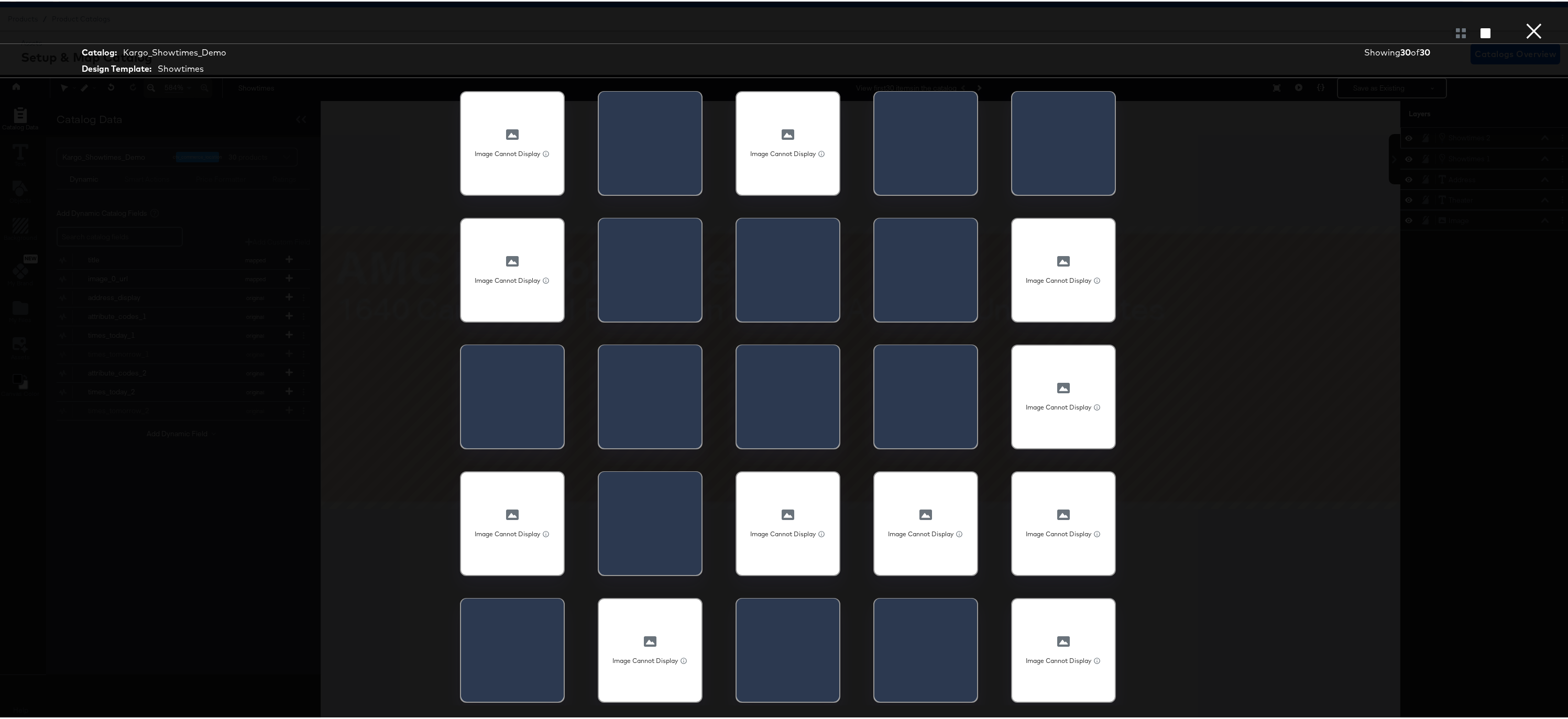
click at [1527, 21] on button "×" at bounding box center [1534, 10] width 21 height 21
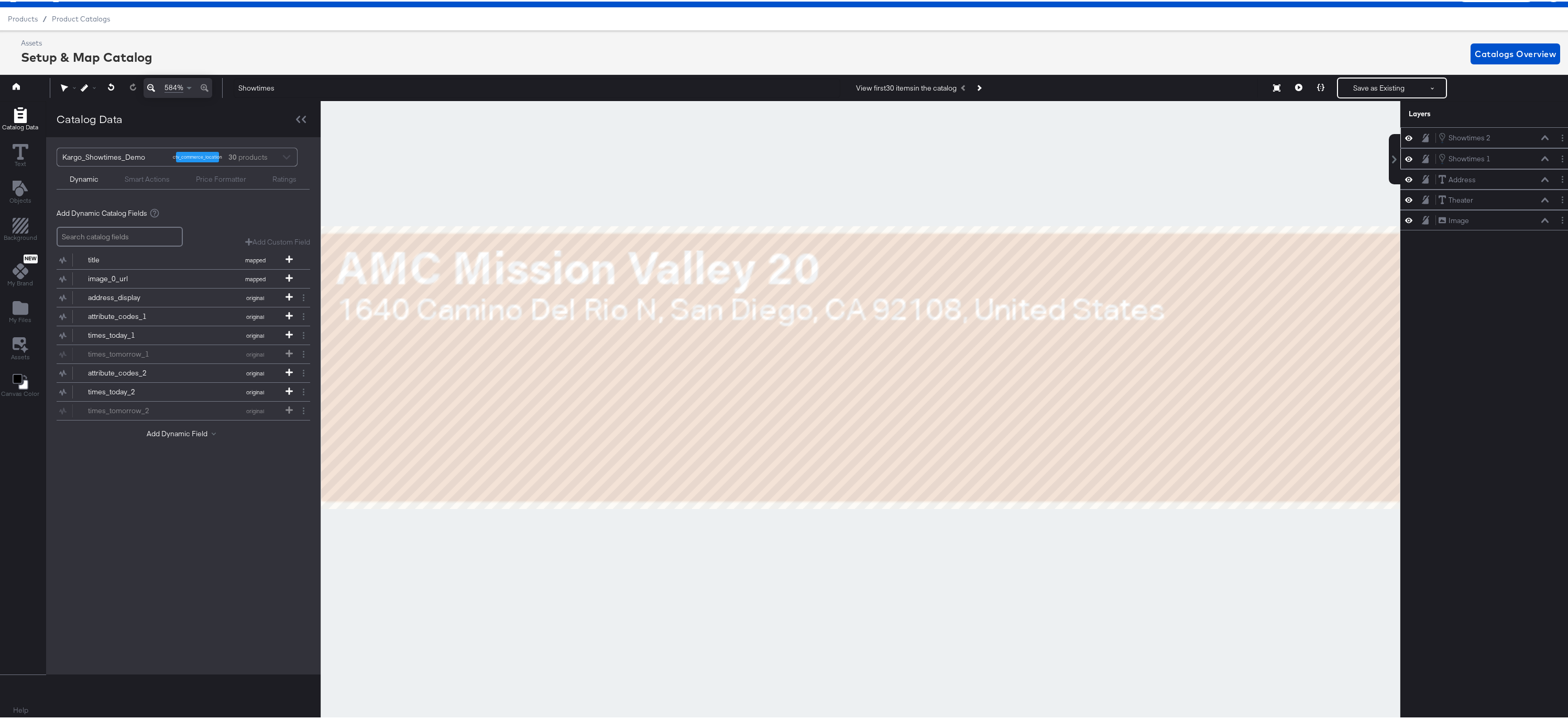
click at [1405, 158] on icon at bounding box center [1409, 157] width 7 height 6
click at [1405, 137] on icon at bounding box center [1409, 136] width 7 height 9
click at [1295, 84] on icon at bounding box center [1299, 86] width 7 height 7
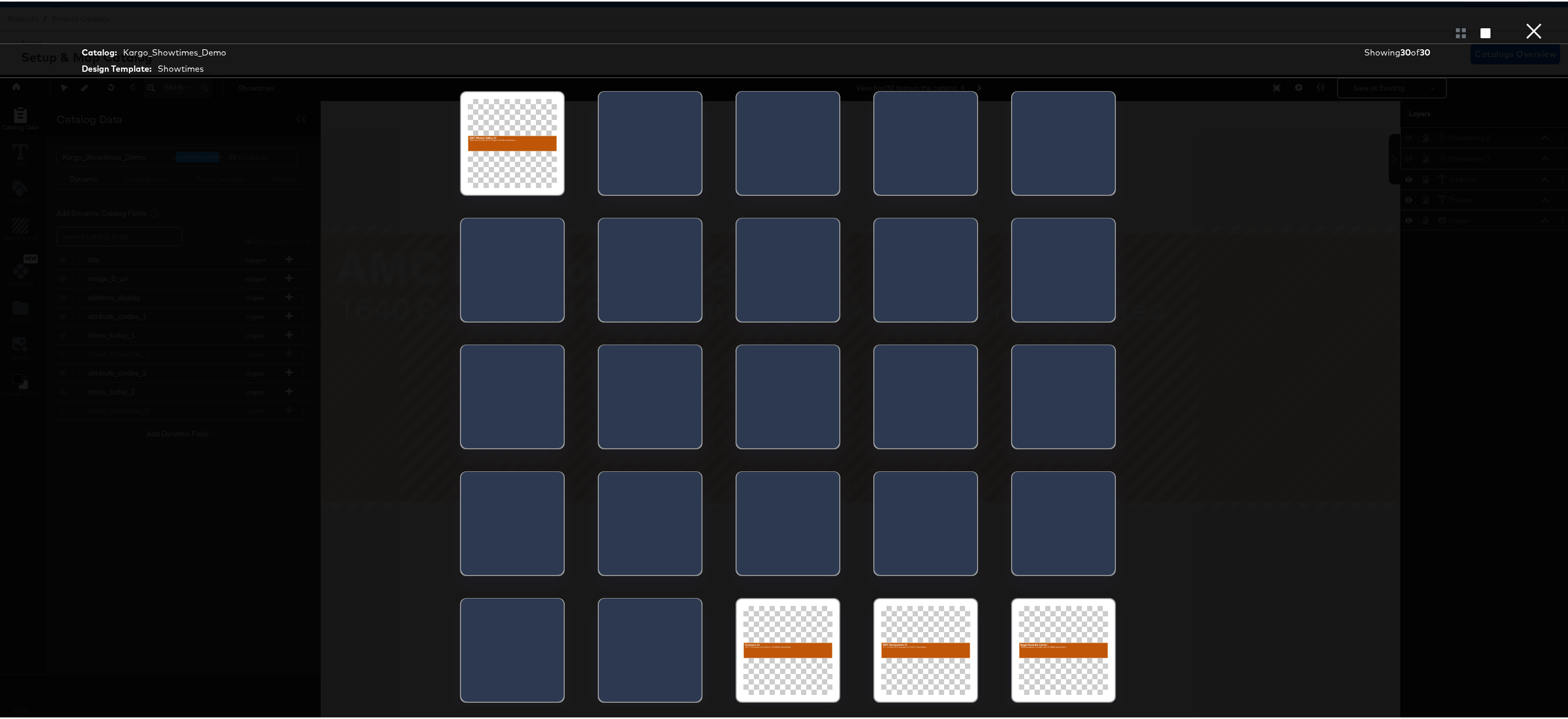
click at [1523, 21] on button "×" at bounding box center [1534, 10] width 21 height 21
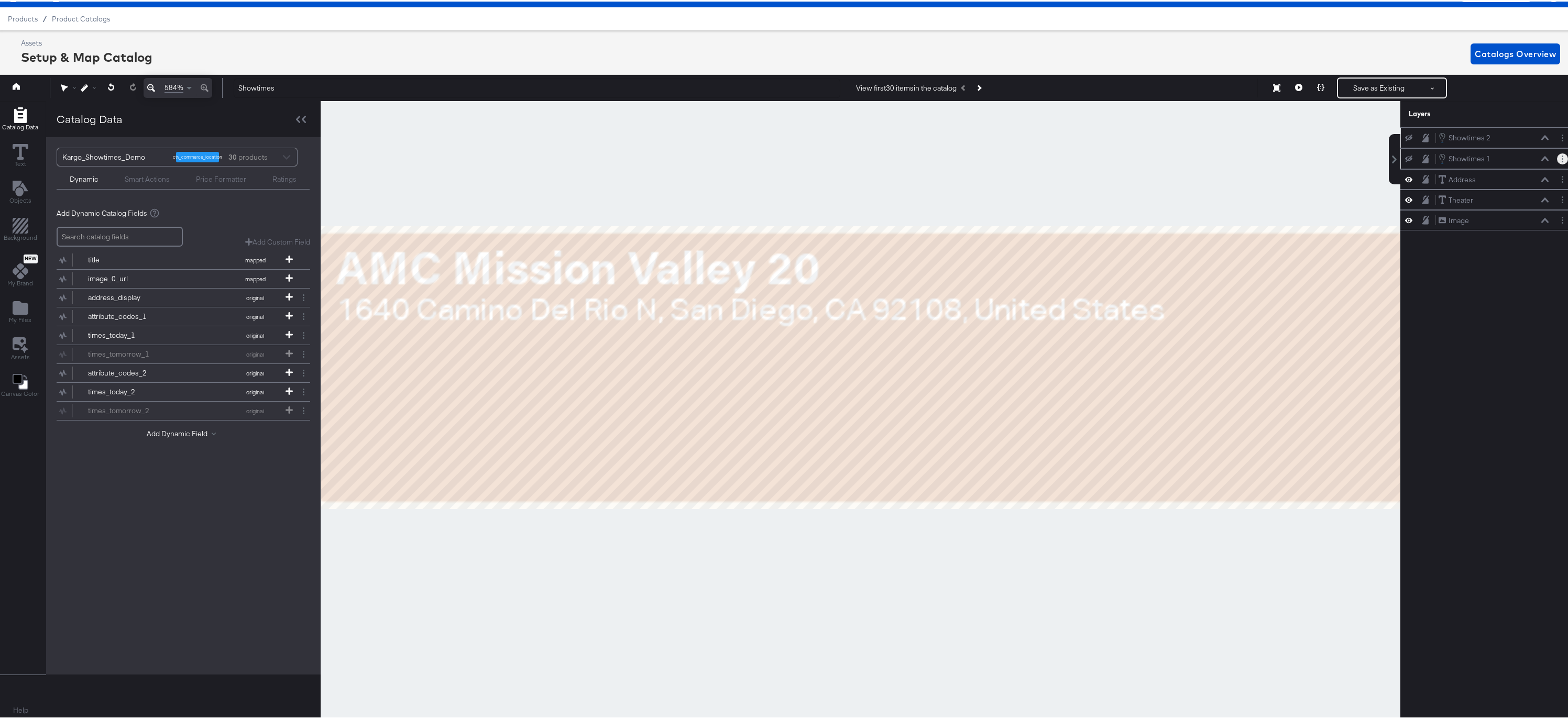
click at [1562, 158] on icon "Layer Options" at bounding box center [1562, 157] width 2 height 7
click at [1482, 193] on button "Edit Smart Layer" at bounding box center [1495, 193] width 53 height 11
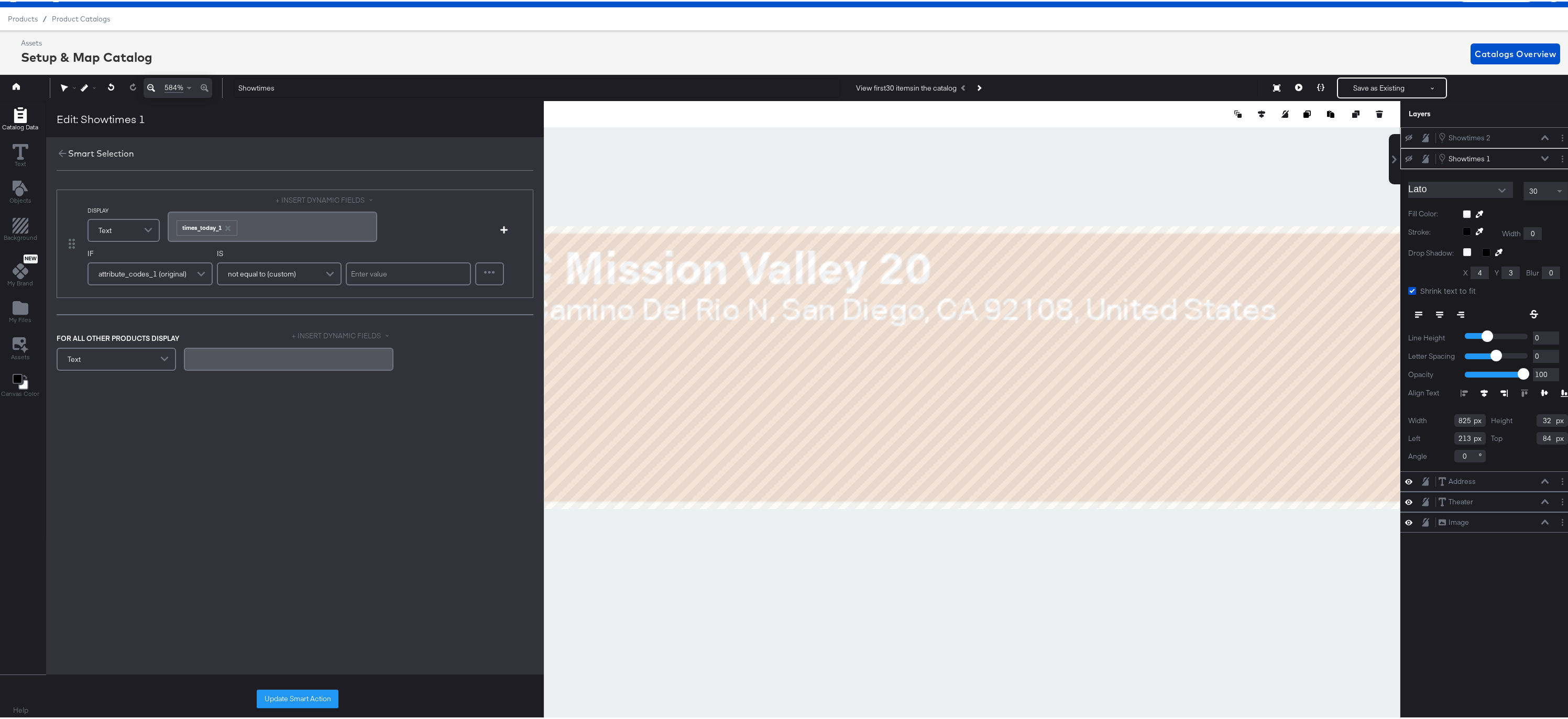
click at [165, 356] on span at bounding box center [166, 358] width 18 height 21
click at [299, 699] on button "Update Smart Action" at bounding box center [298, 697] width 82 height 19
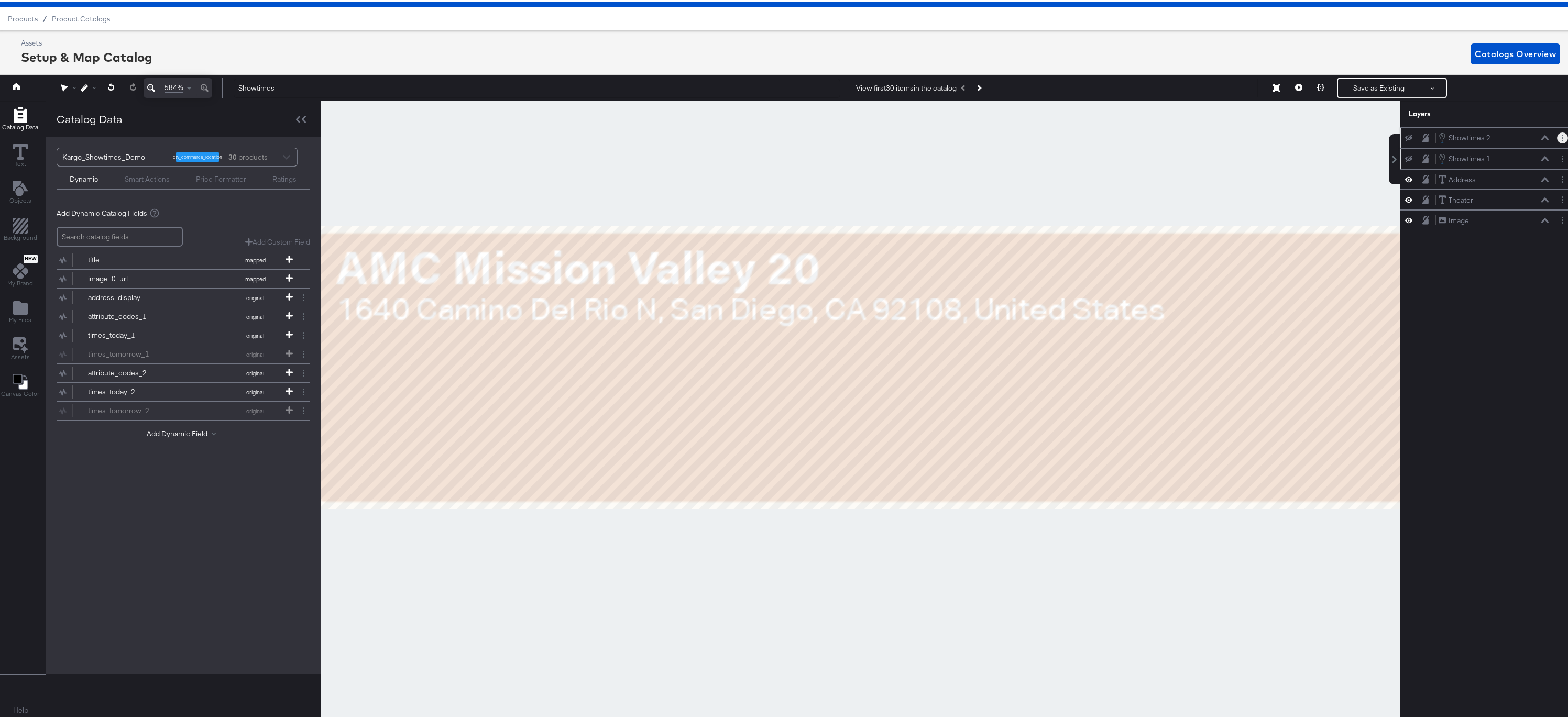
click at [1557, 138] on button "Layer Options" at bounding box center [1562, 136] width 11 height 11
click at [1487, 171] on button "Edit Smart Layer" at bounding box center [1495, 172] width 53 height 11
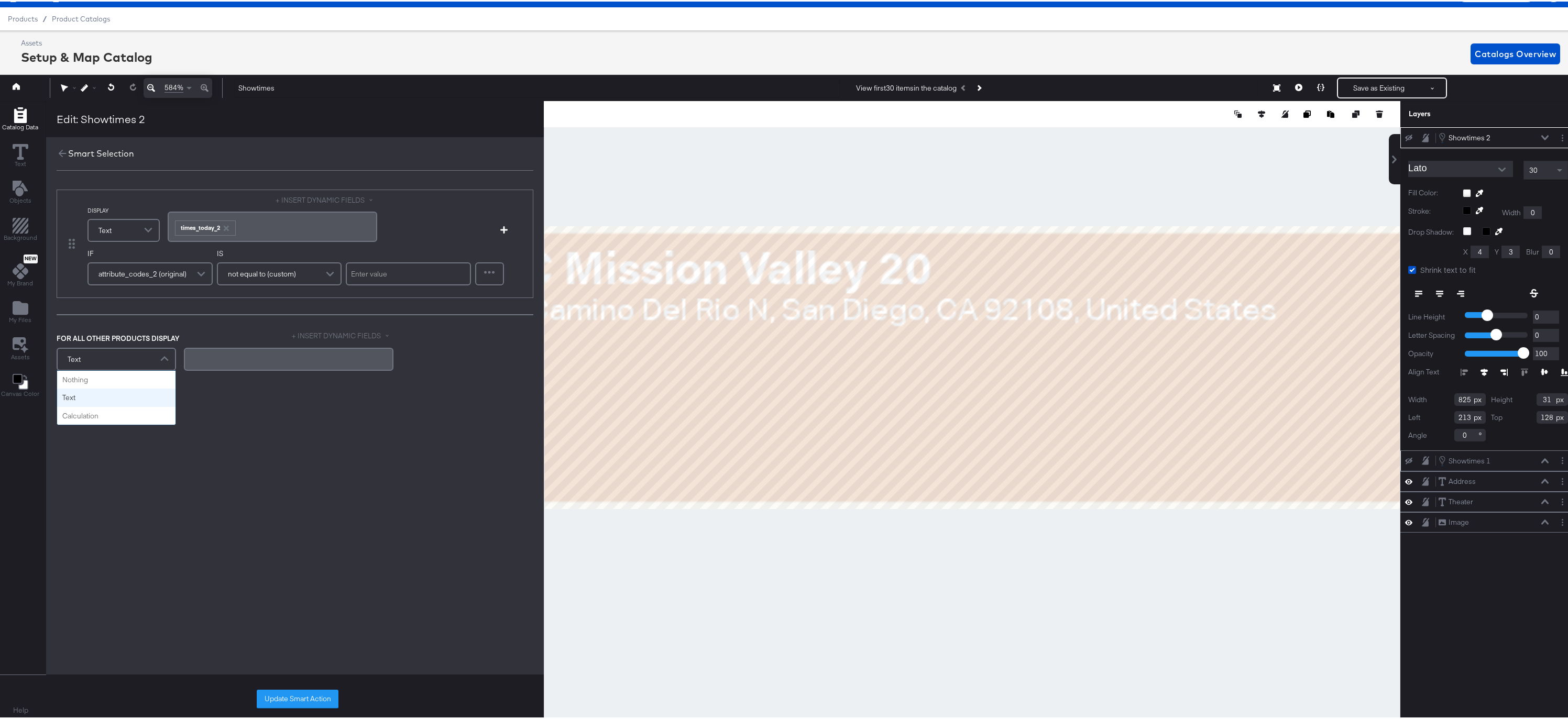
click at [166, 355] on span at bounding box center [166, 358] width 18 height 21
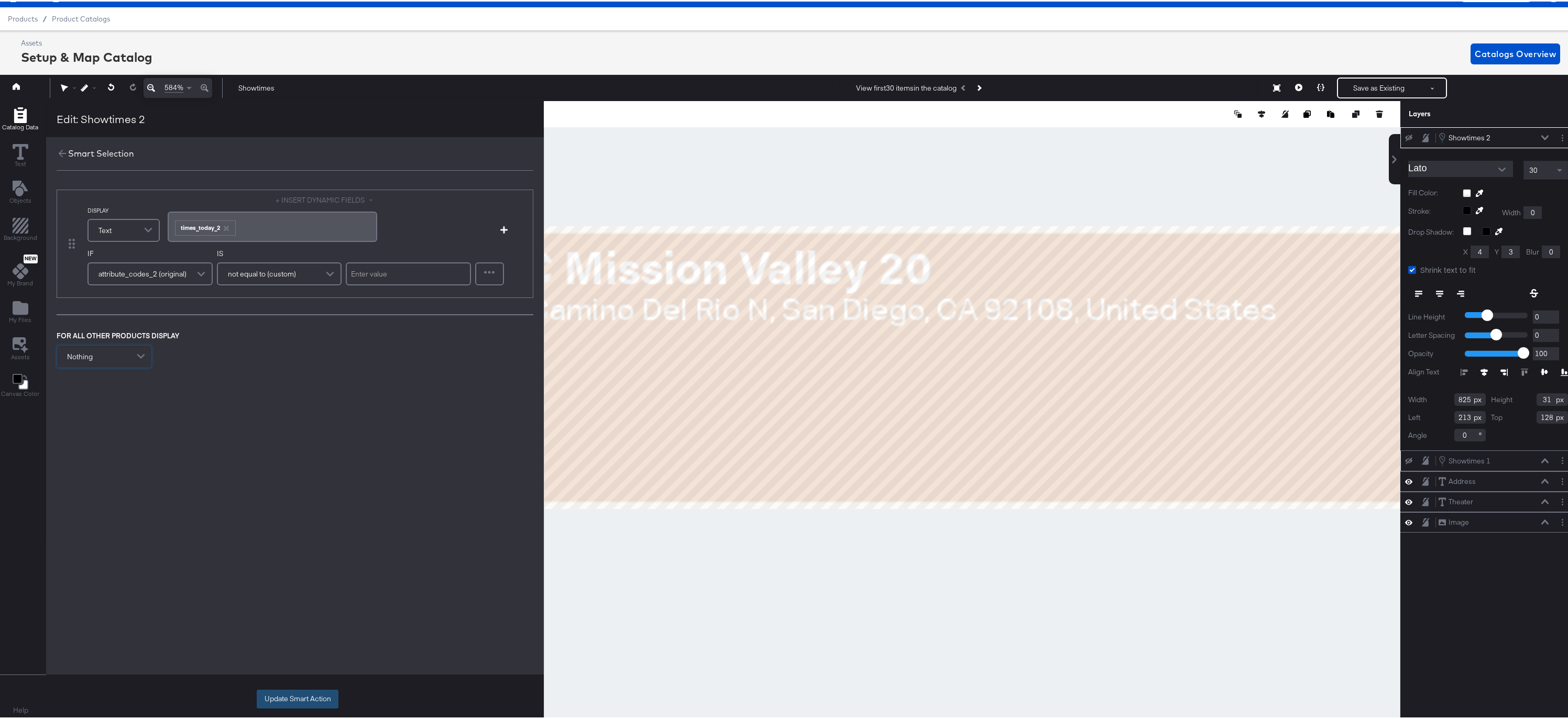
click at [305, 699] on button "Update Smart Action" at bounding box center [298, 697] width 82 height 19
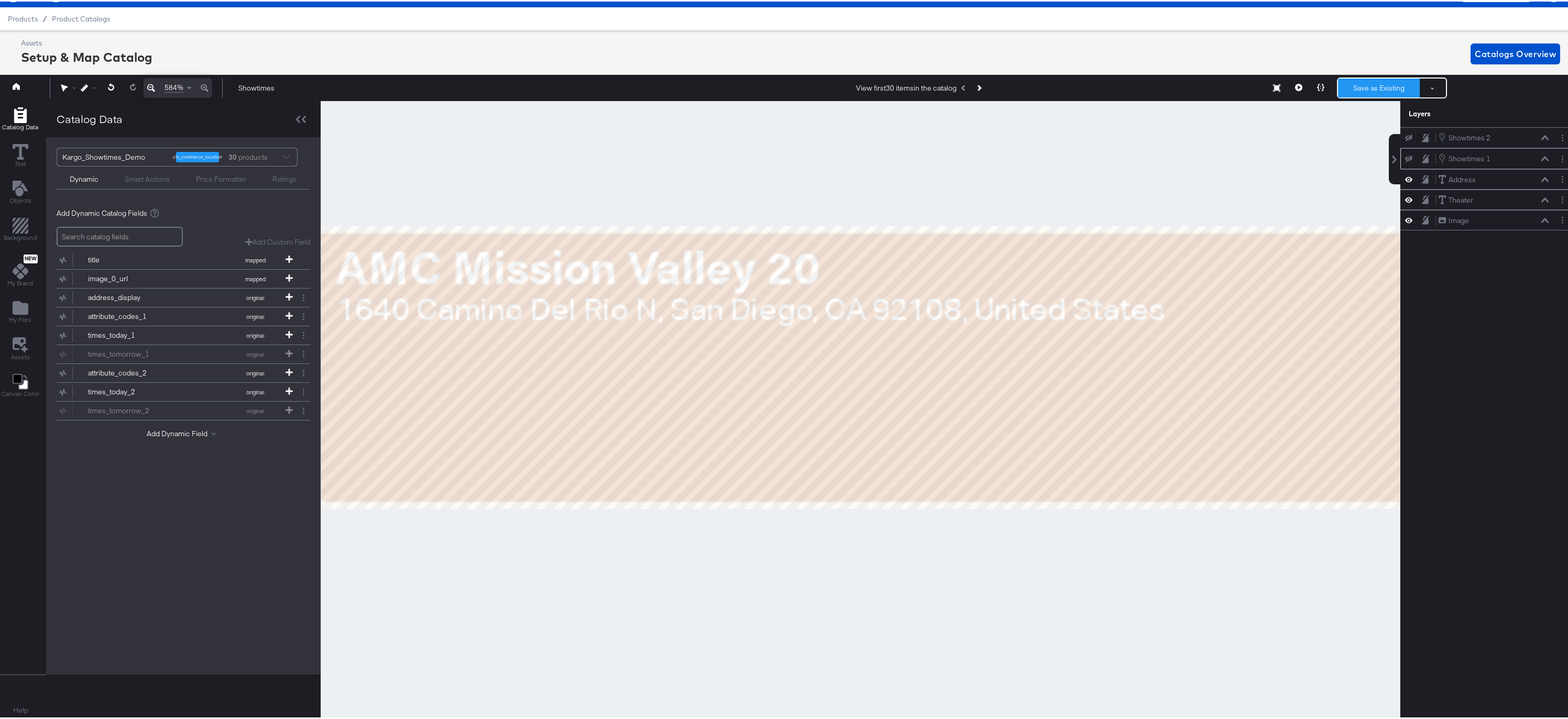
click at [1368, 78] on button "Save as Existing" at bounding box center [1379, 86] width 82 height 19
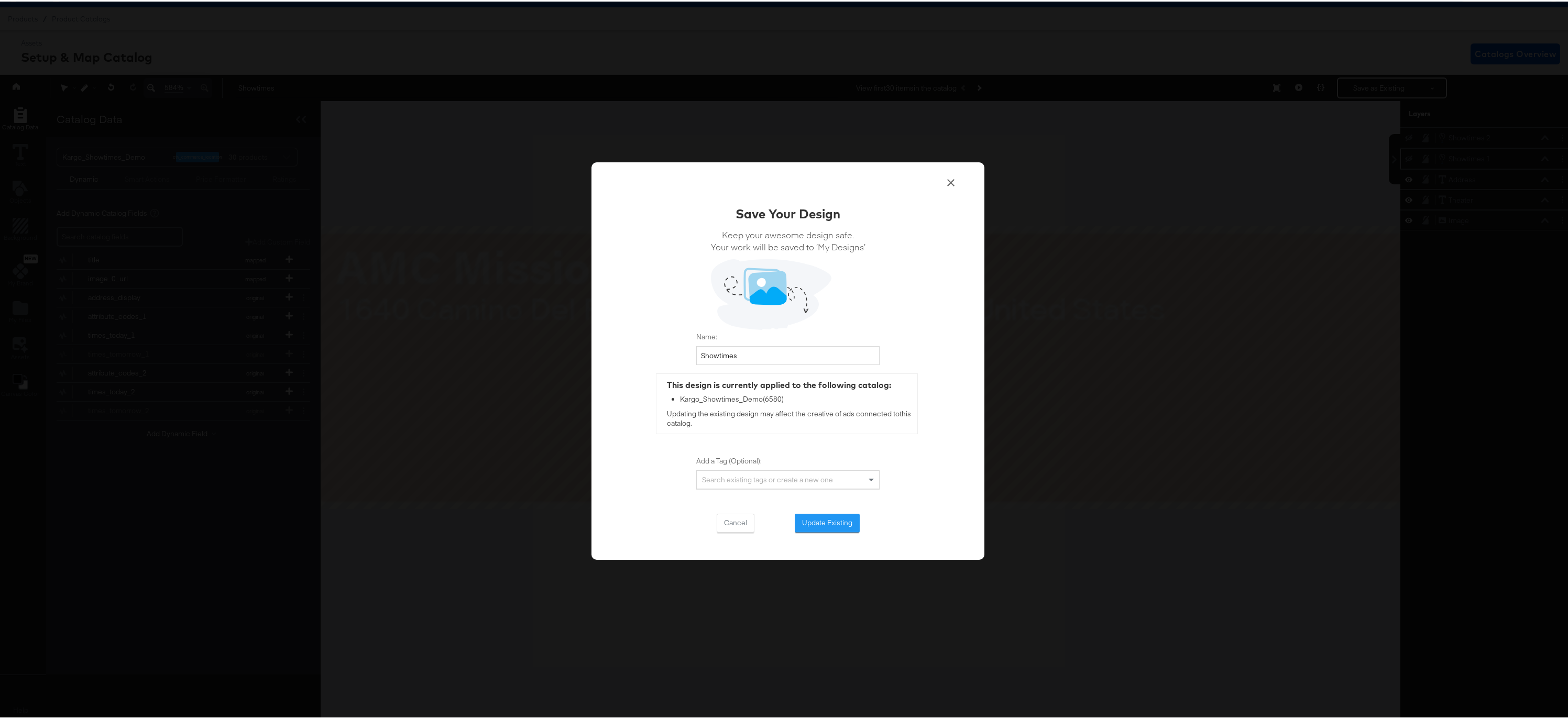
click at [727, 520] on button "Cancel" at bounding box center [736, 522] width 38 height 19
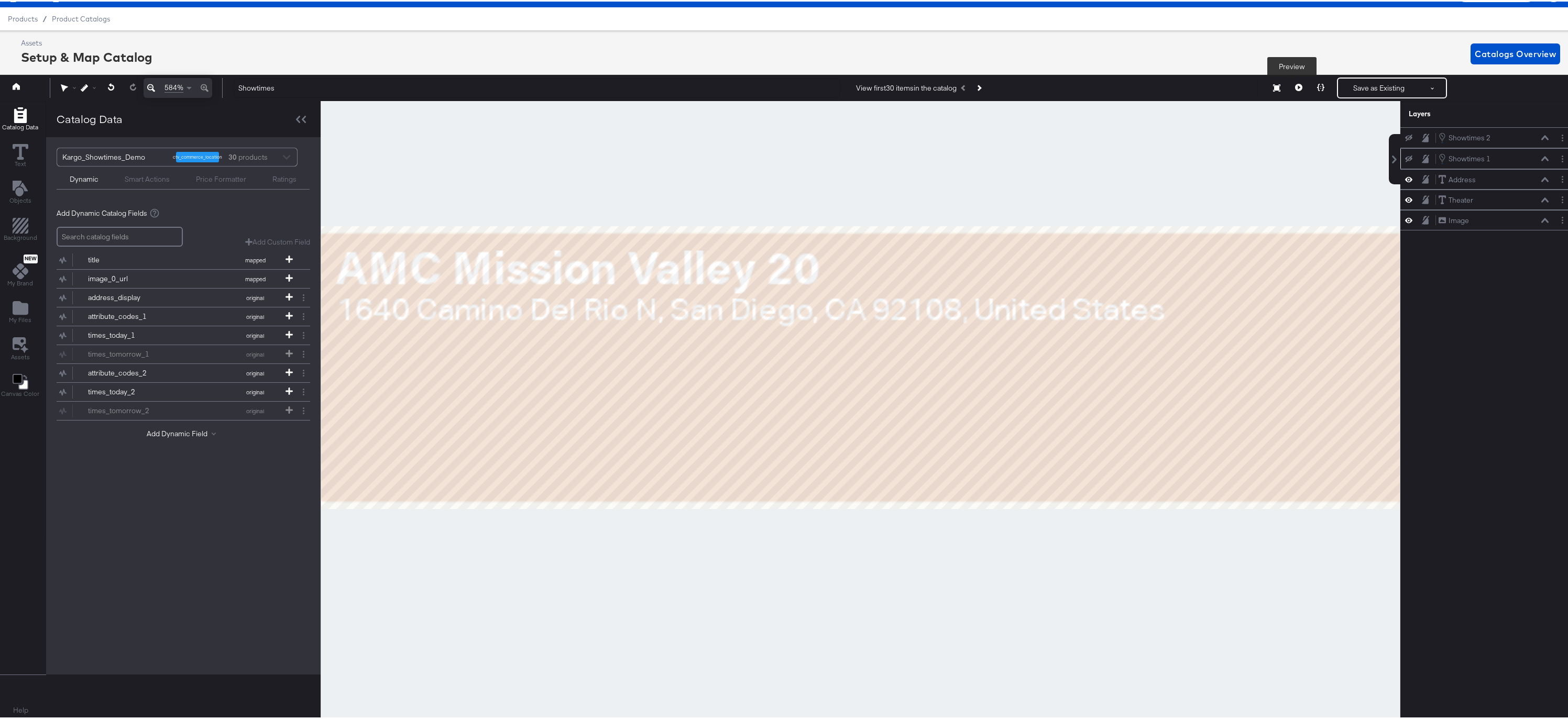
click at [1295, 86] on icon at bounding box center [1299, 86] width 7 height 7
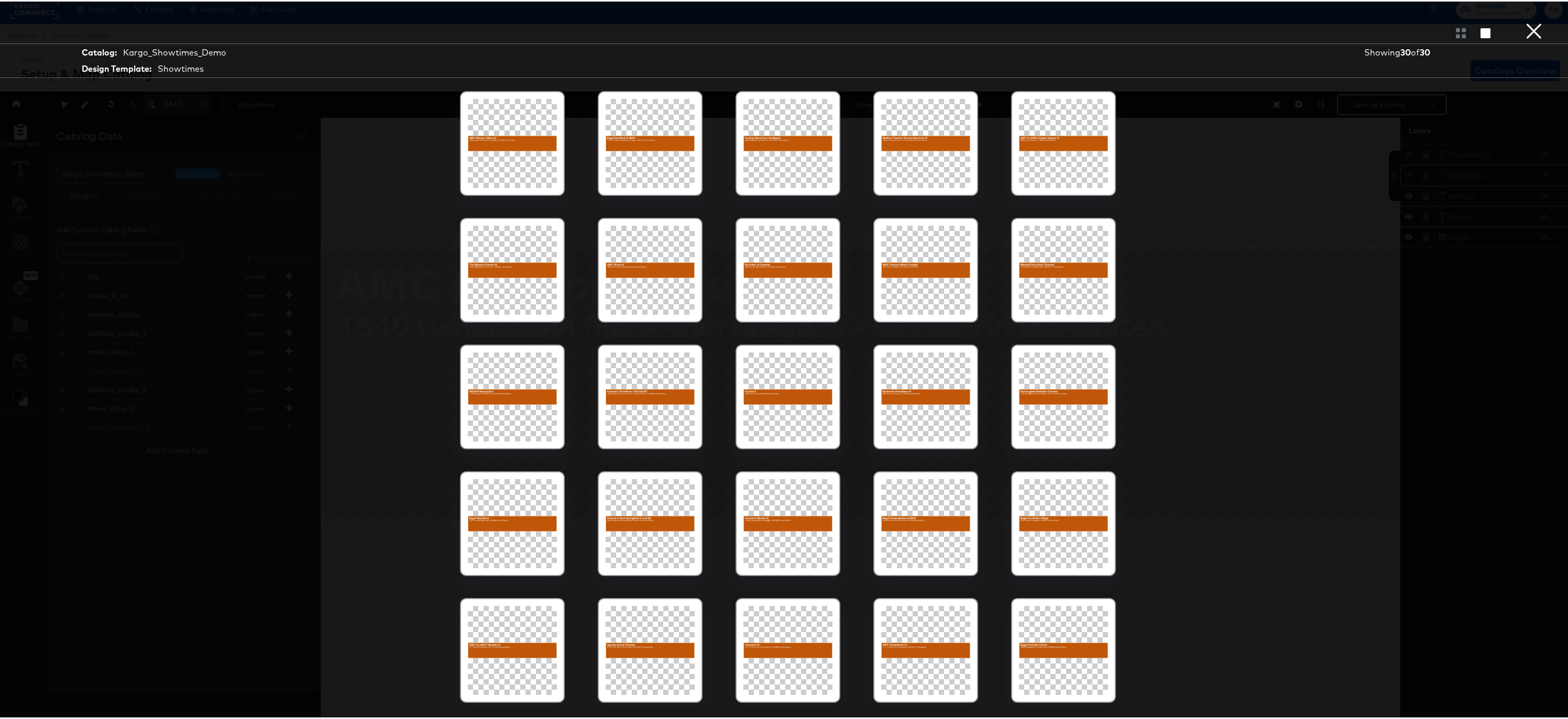
scroll to position [0, 2]
click at [1523, 21] on button "×" at bounding box center [1534, 10] width 21 height 21
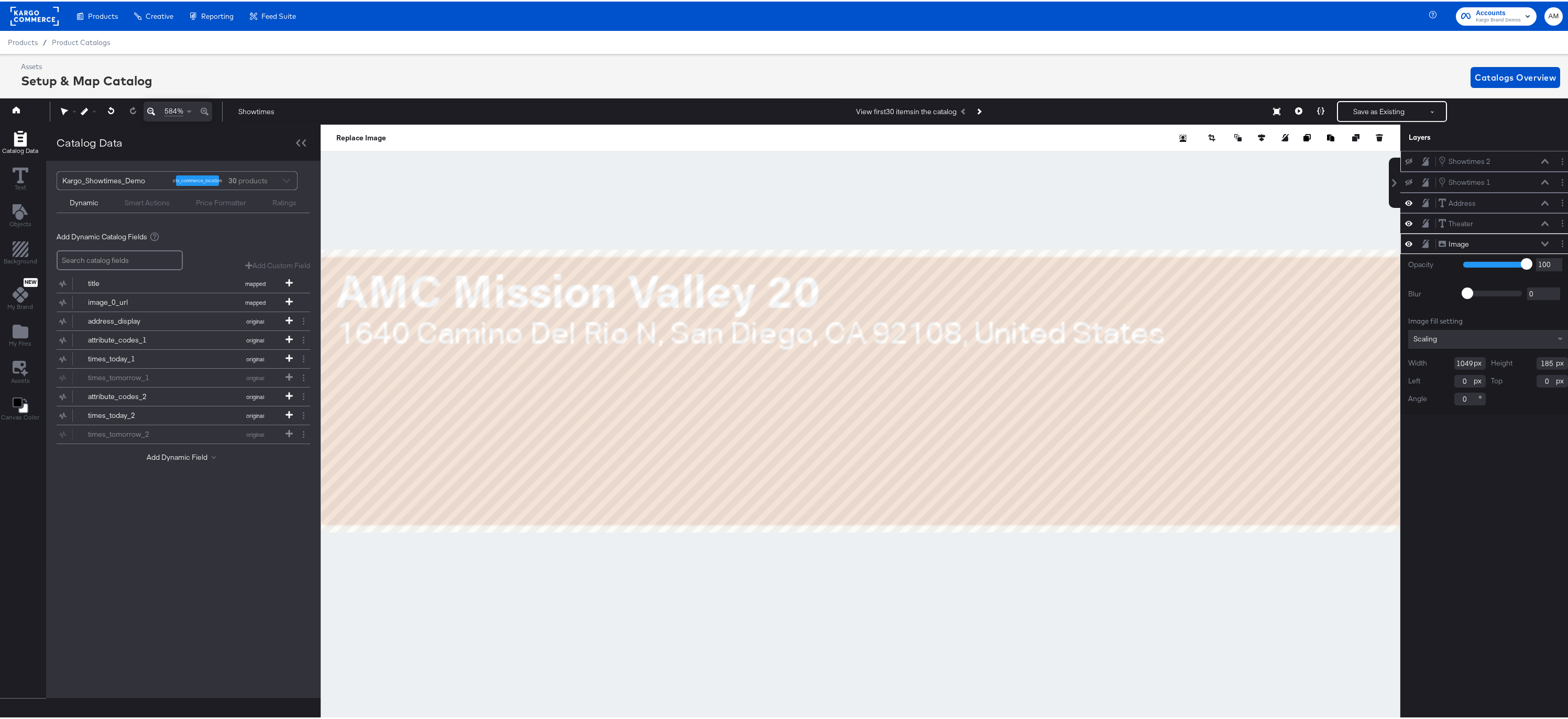
drag, startPoint x: 1402, startPoint y: 179, endPoint x: 1403, endPoint y: 169, distance: 10.0
click at [1405, 179] on icon at bounding box center [1409, 180] width 7 height 7
click at [1405, 180] on icon at bounding box center [1409, 181] width 7 height 9
click at [1557, 180] on button "Layer Options" at bounding box center [1562, 181] width 11 height 11
click at [1439, 275] on div "Opacity 1 100 100 Blur 0 2000 0 Image fill setting Scaling Width 1049 Height 18…" at bounding box center [1488, 332] width 176 height 160
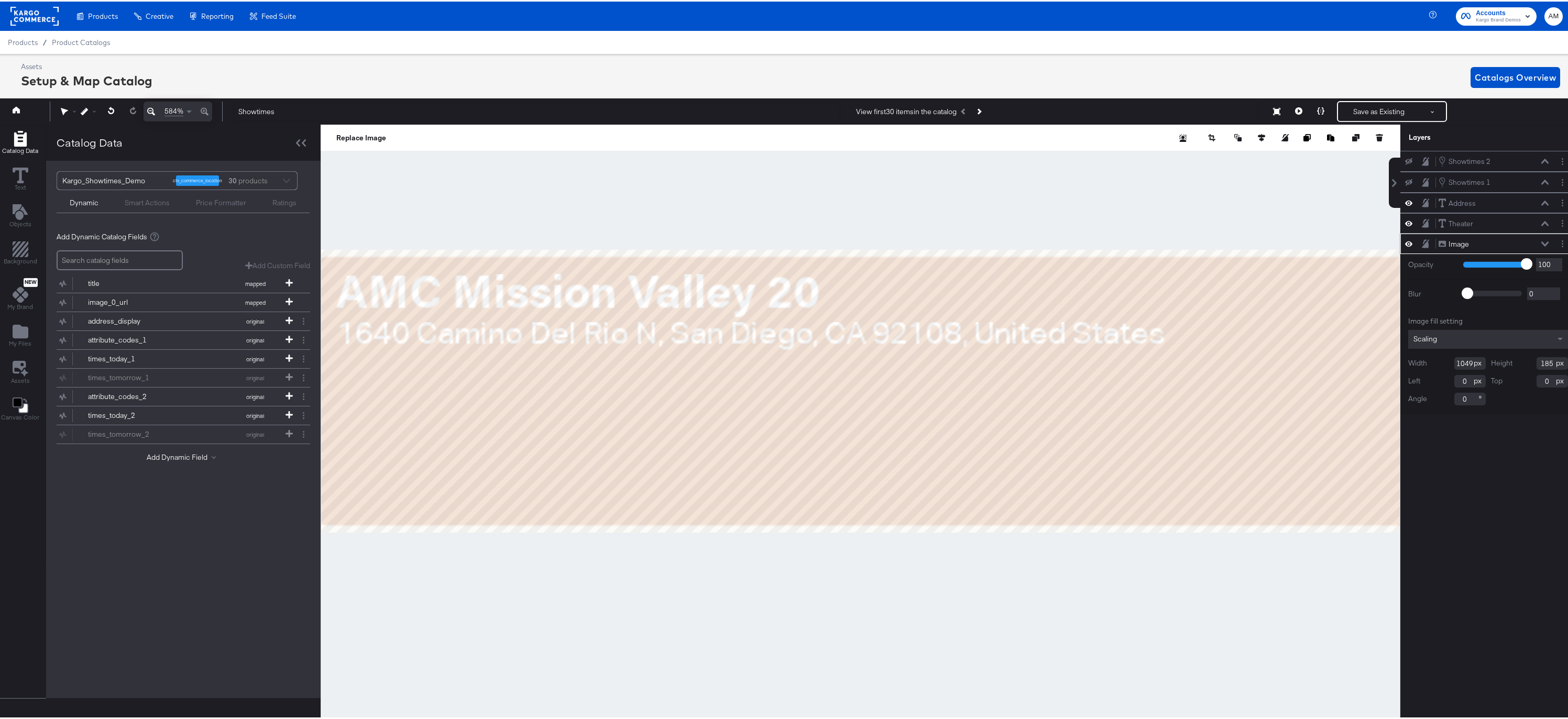
click at [1405, 177] on div at bounding box center [1412, 181] width 15 height 9
click at [1405, 159] on icon at bounding box center [1409, 160] width 7 height 7
click at [1405, 179] on icon at bounding box center [1409, 180] width 7 height 7
click at [1295, 109] on icon at bounding box center [1299, 109] width 7 height 7
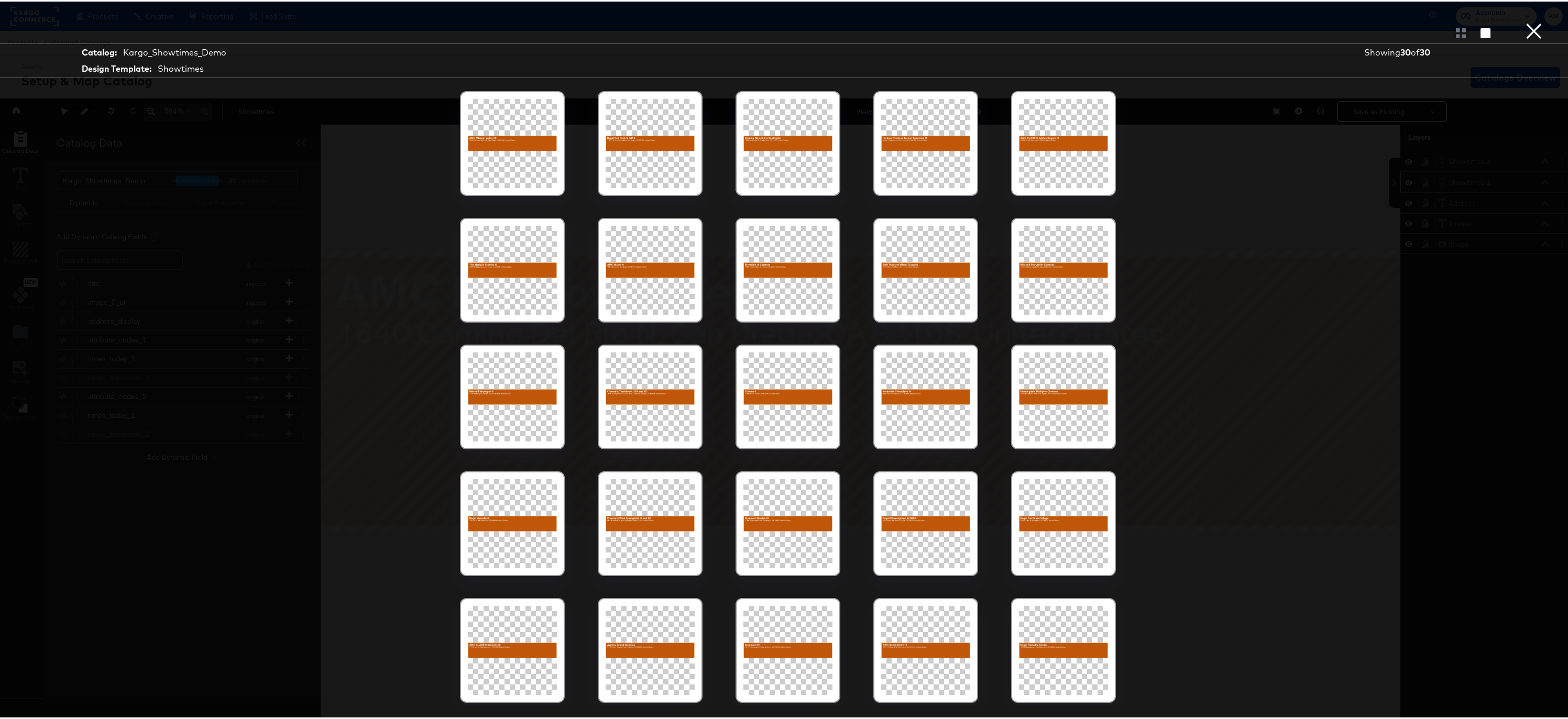
click at [1523, 21] on button "×" at bounding box center [1534, 10] width 21 height 21
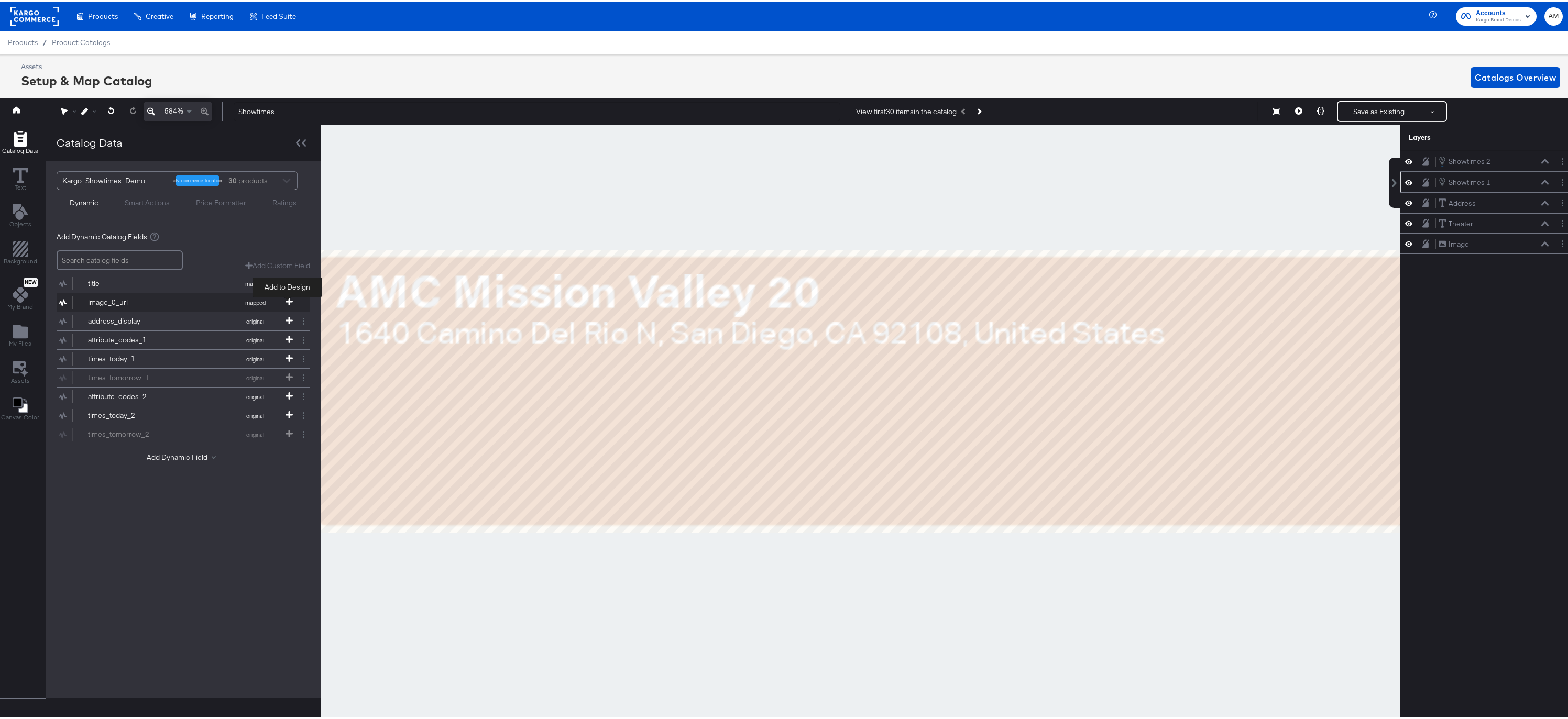
click at [286, 296] on button "image_0_url mapped" at bounding box center [176, 301] width 240 height 18
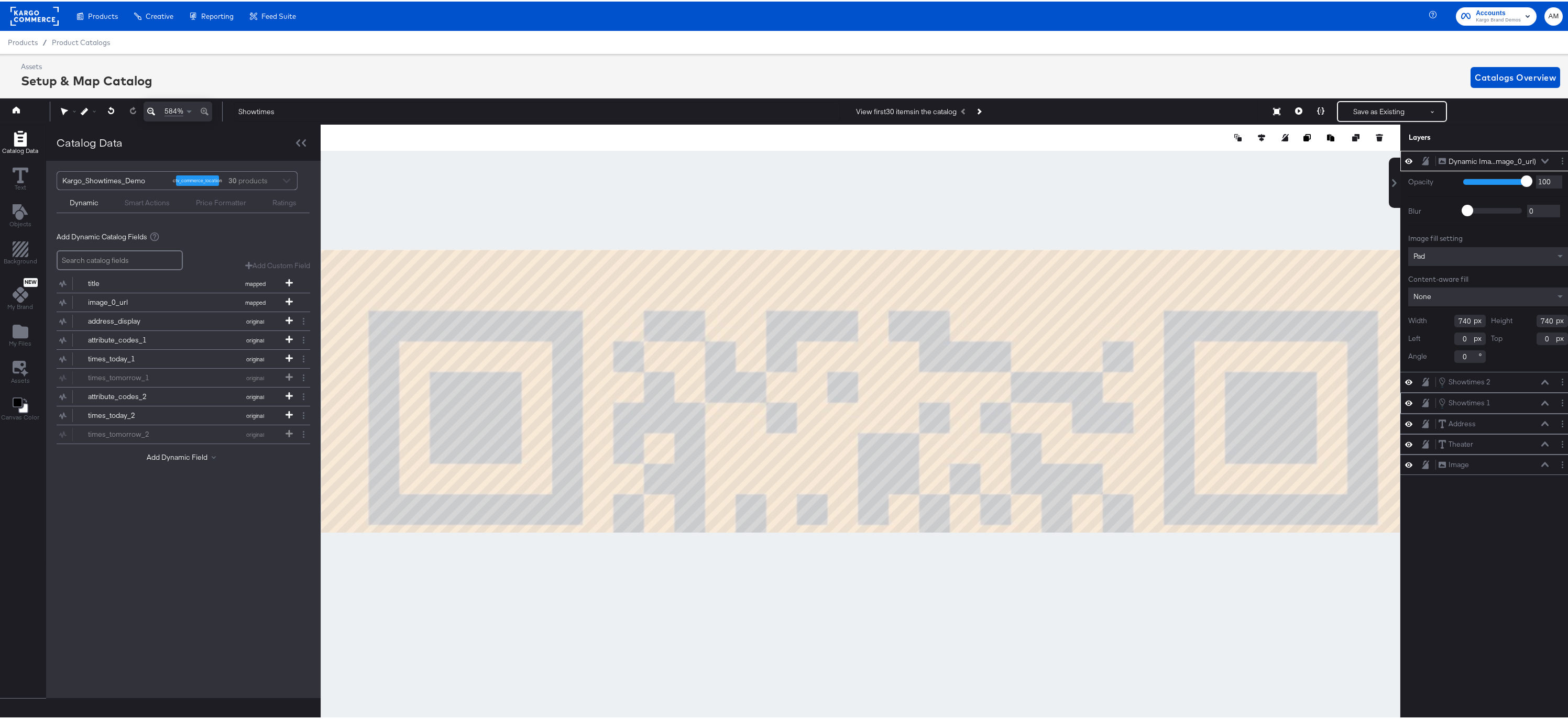
type input "63"
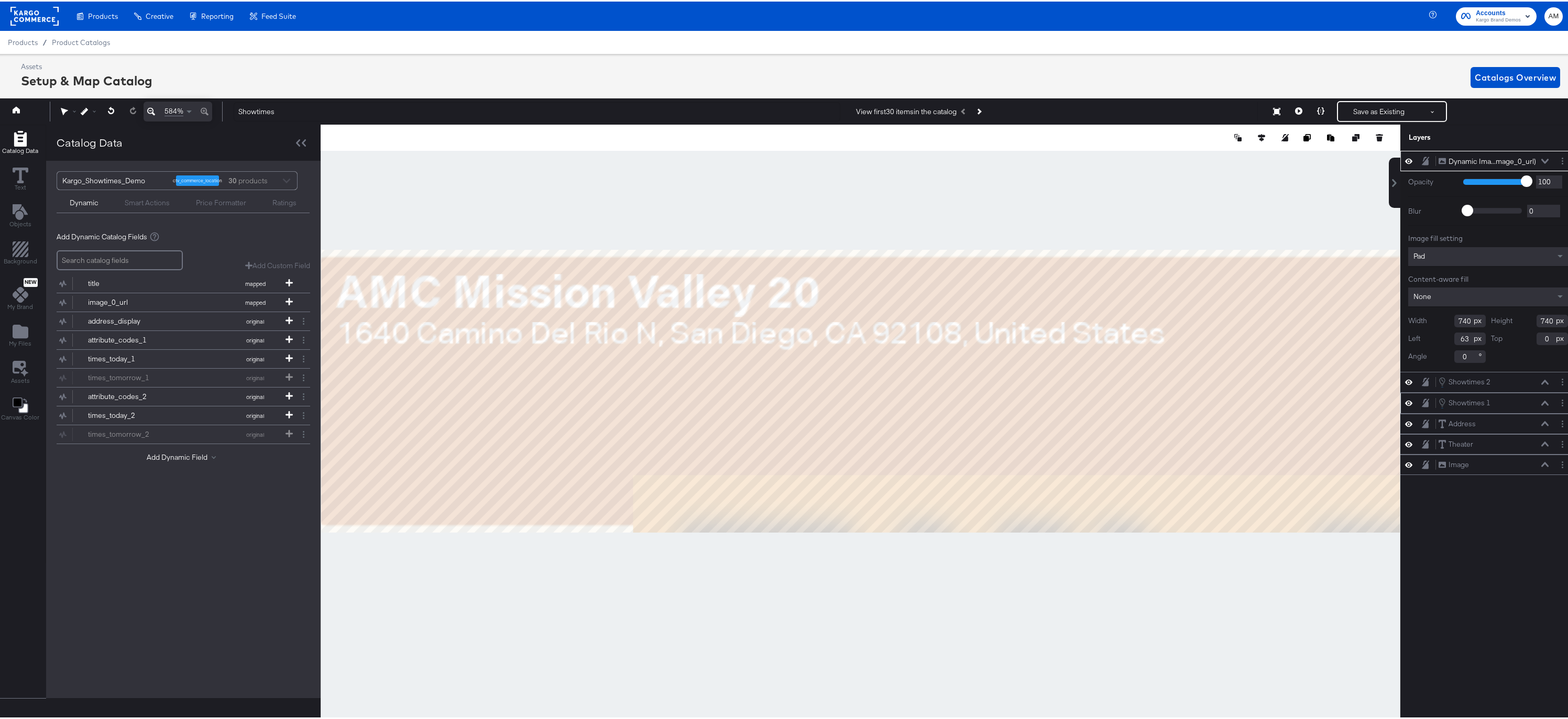
type input "590"
type input "593"
type input "213"
type input "147"
type input "78"
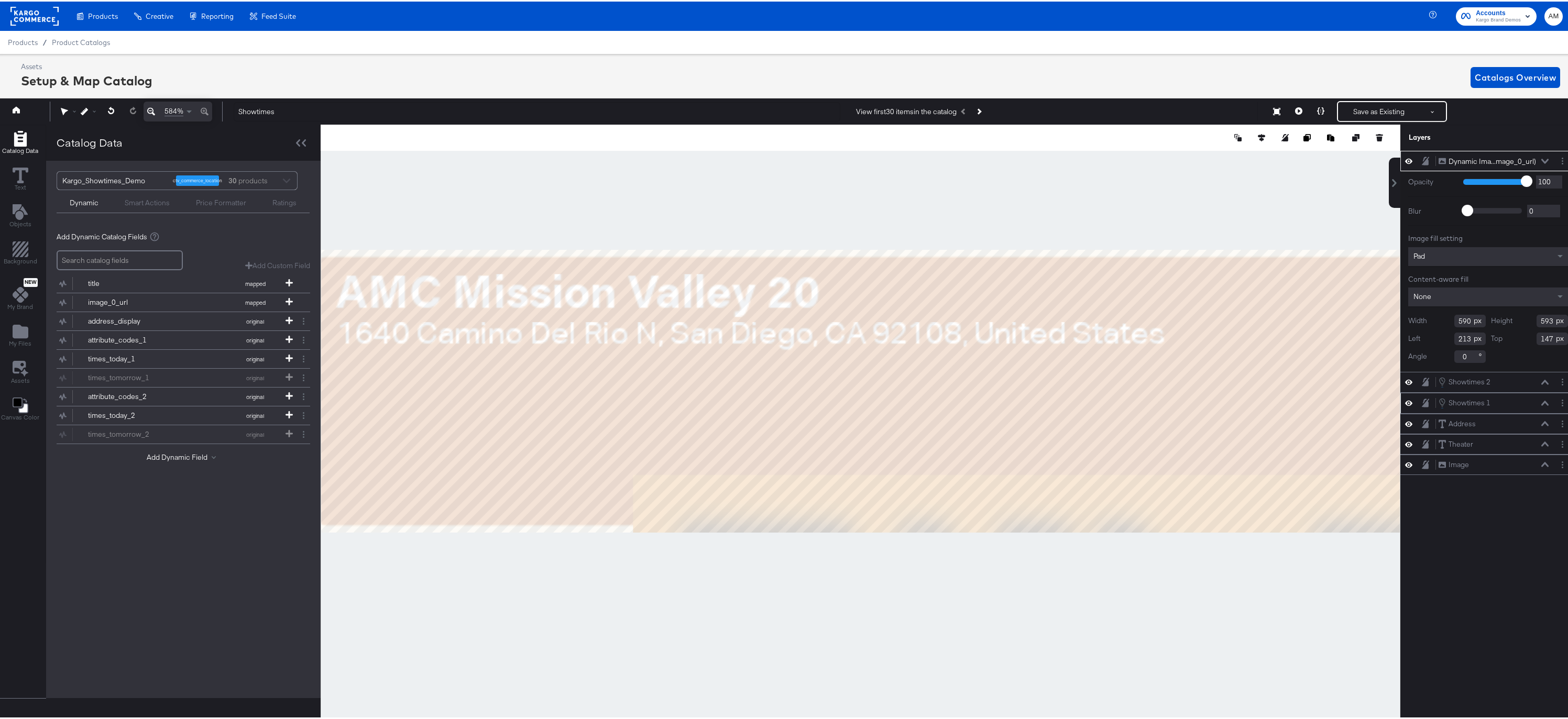
type input "-48"
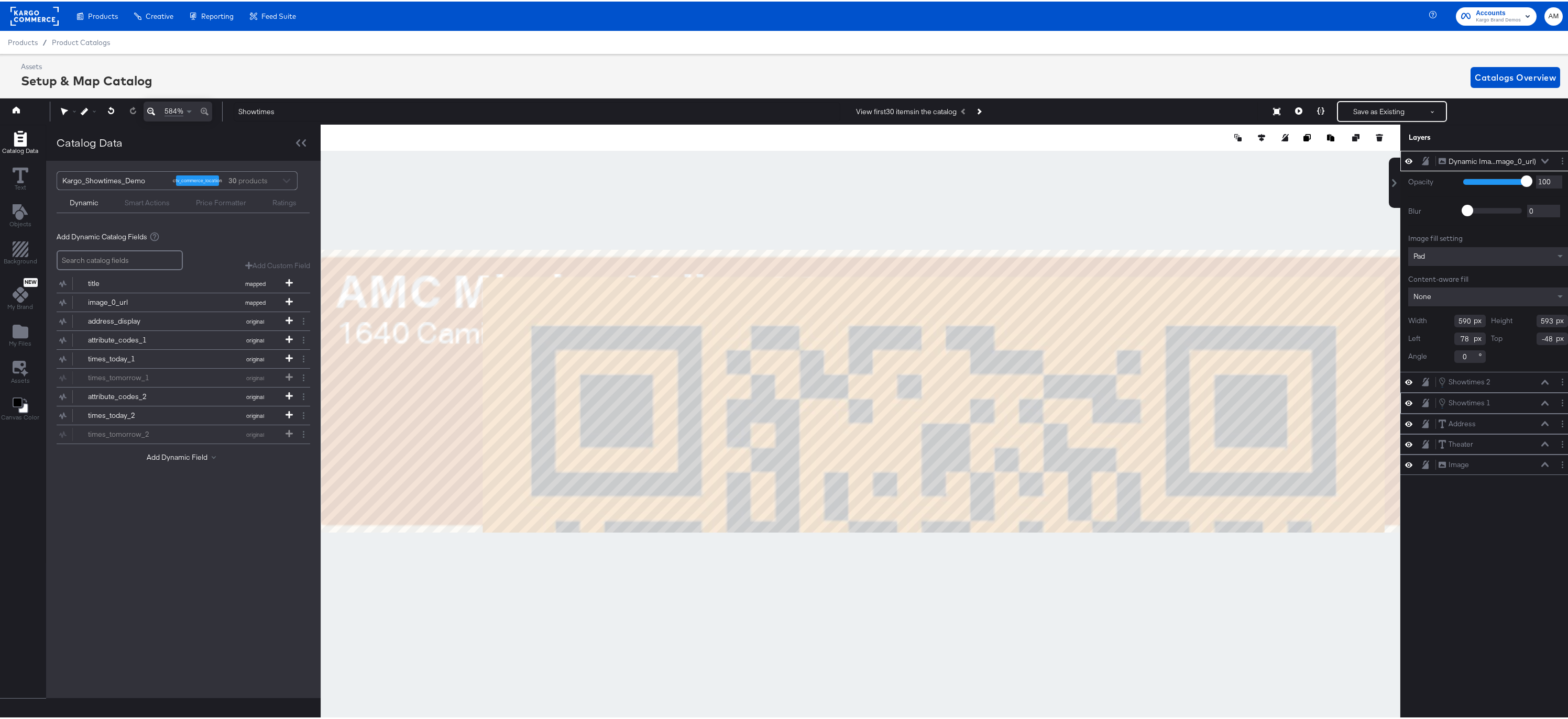
type input "114"
type input "16"
type input "471"
type input "481"
type input "233"
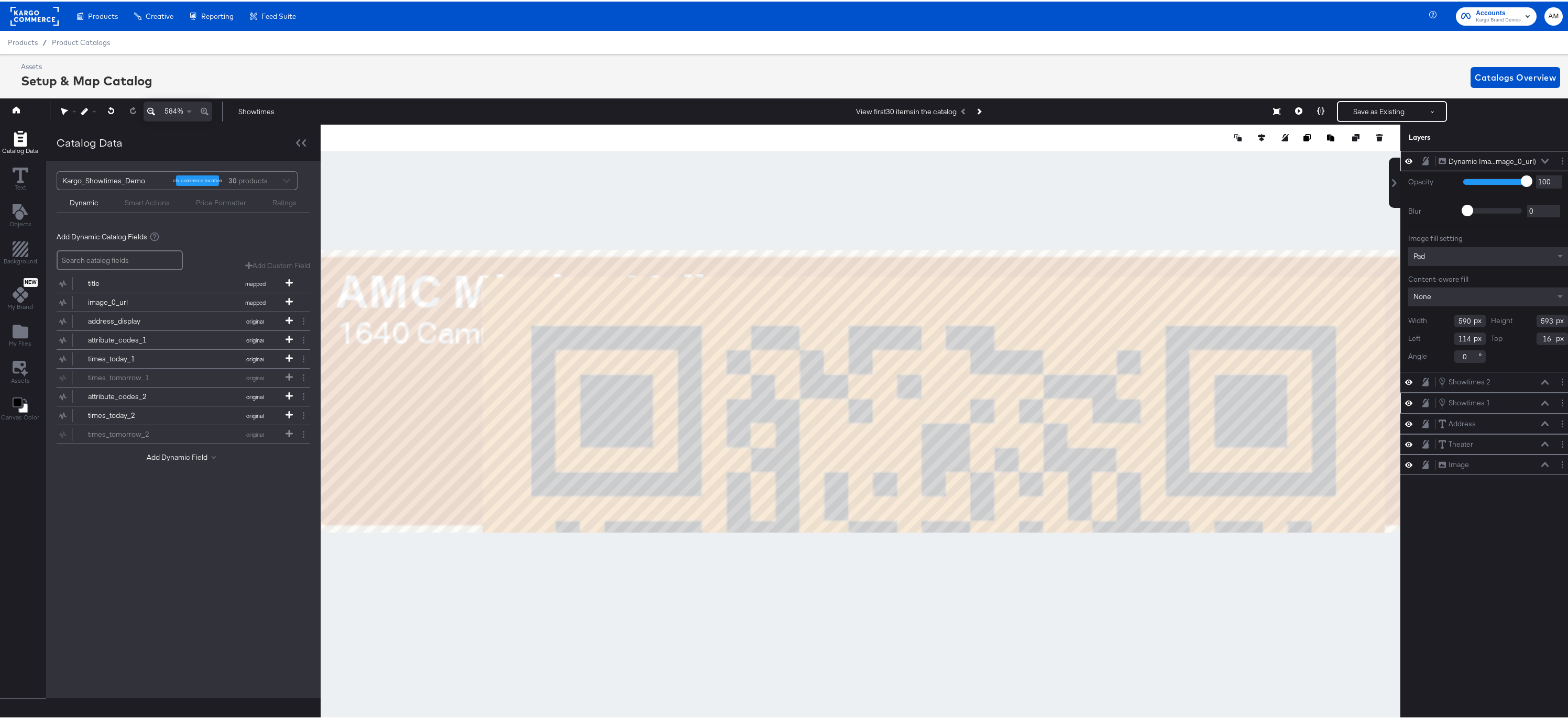
type input "128"
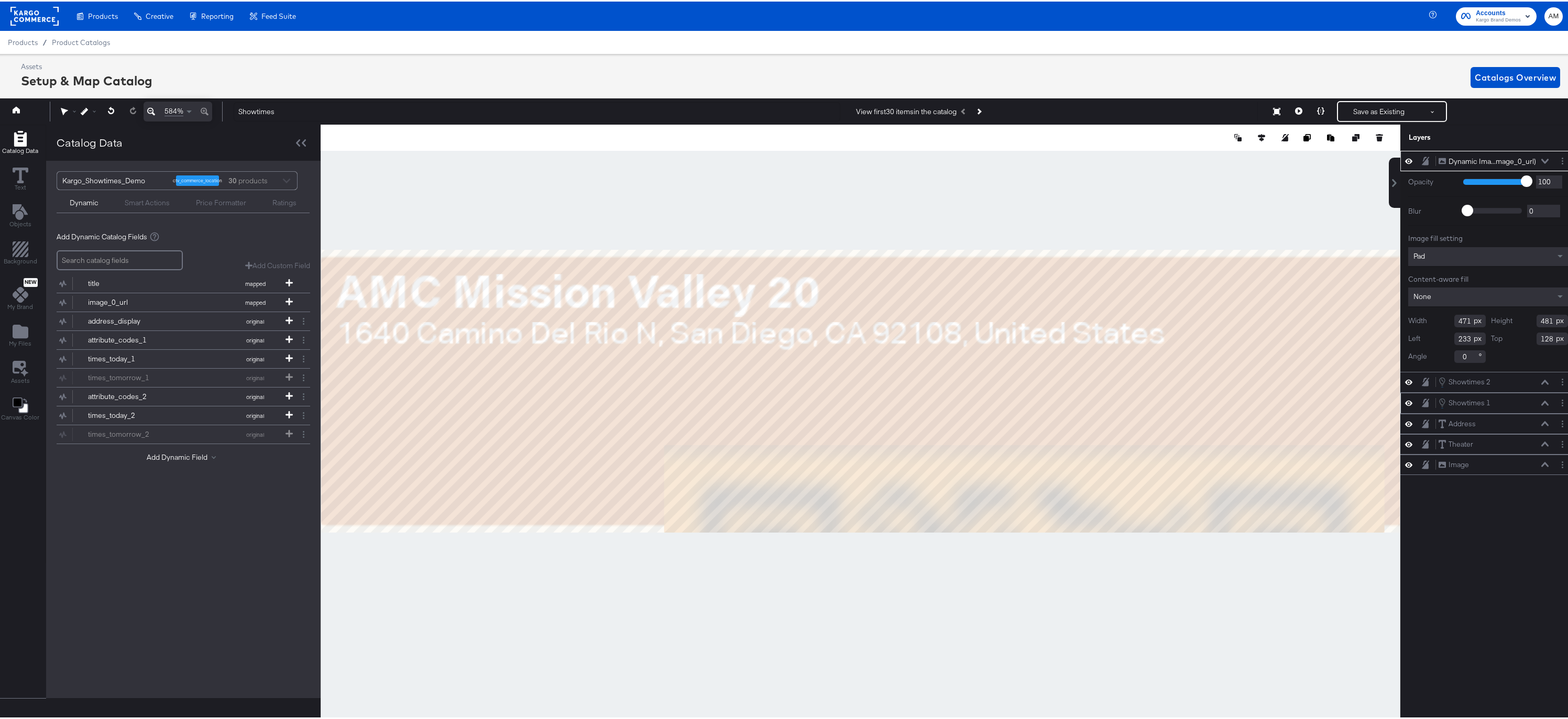
type input "155"
type input "32"
type input "142"
type input "16"
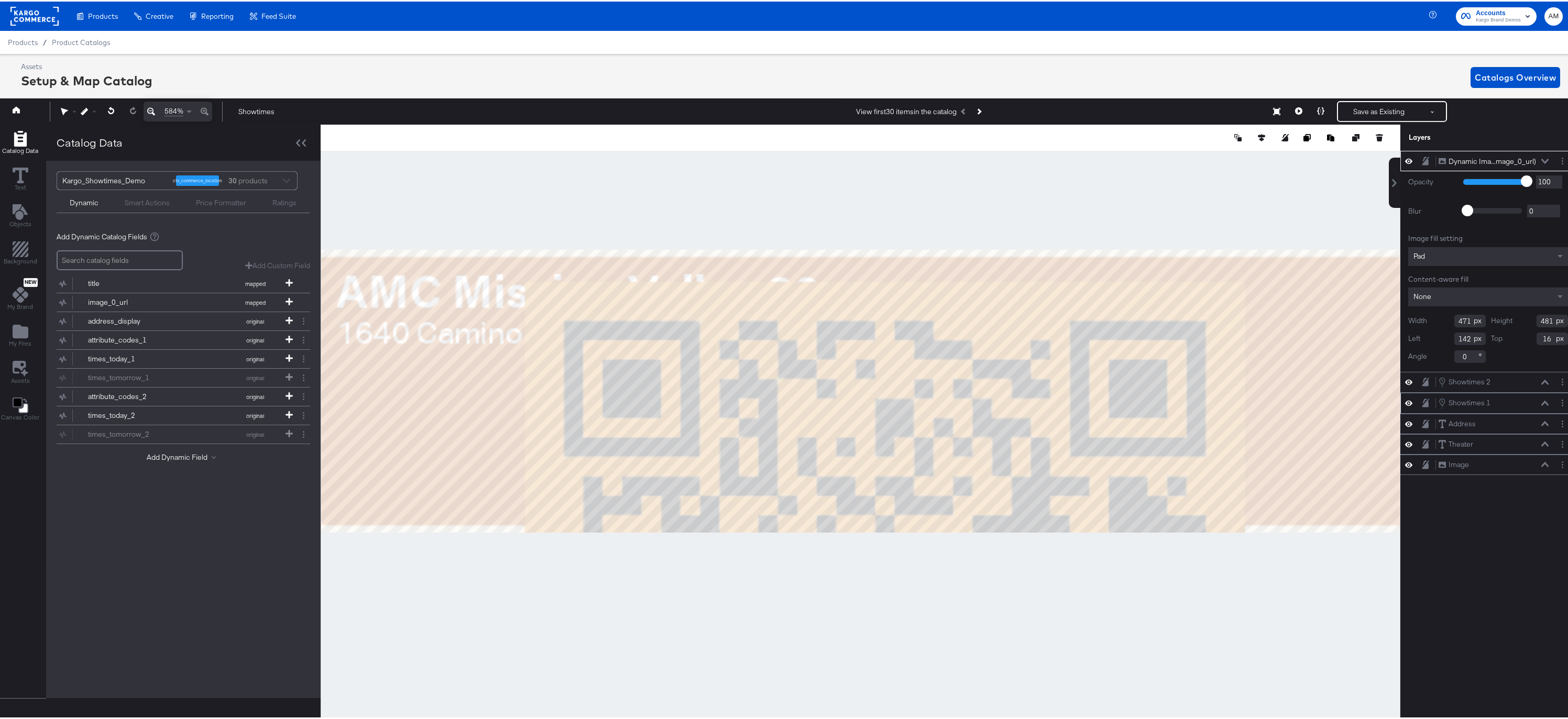
type input "326"
type input "332"
type input "287"
type input "164"
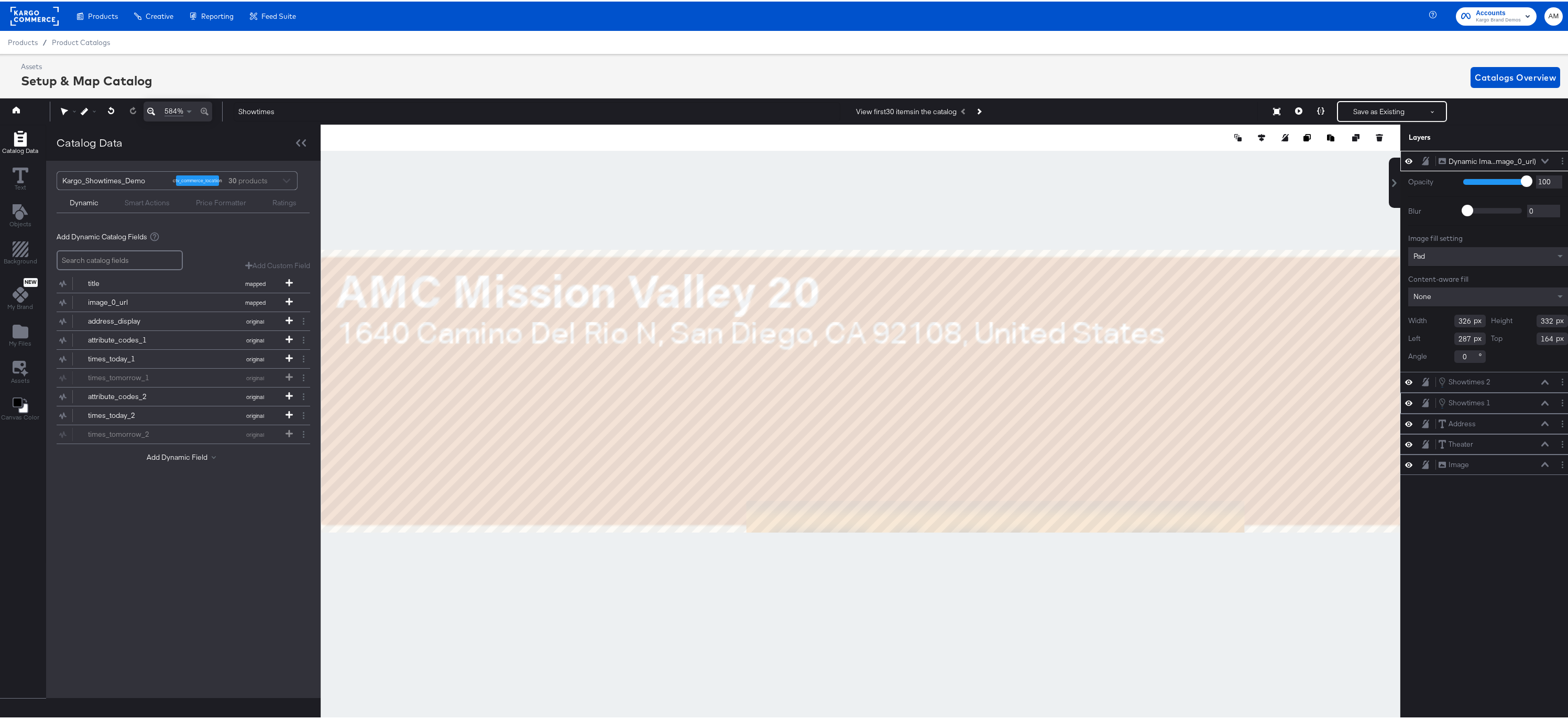
type input "163"
type input "0"
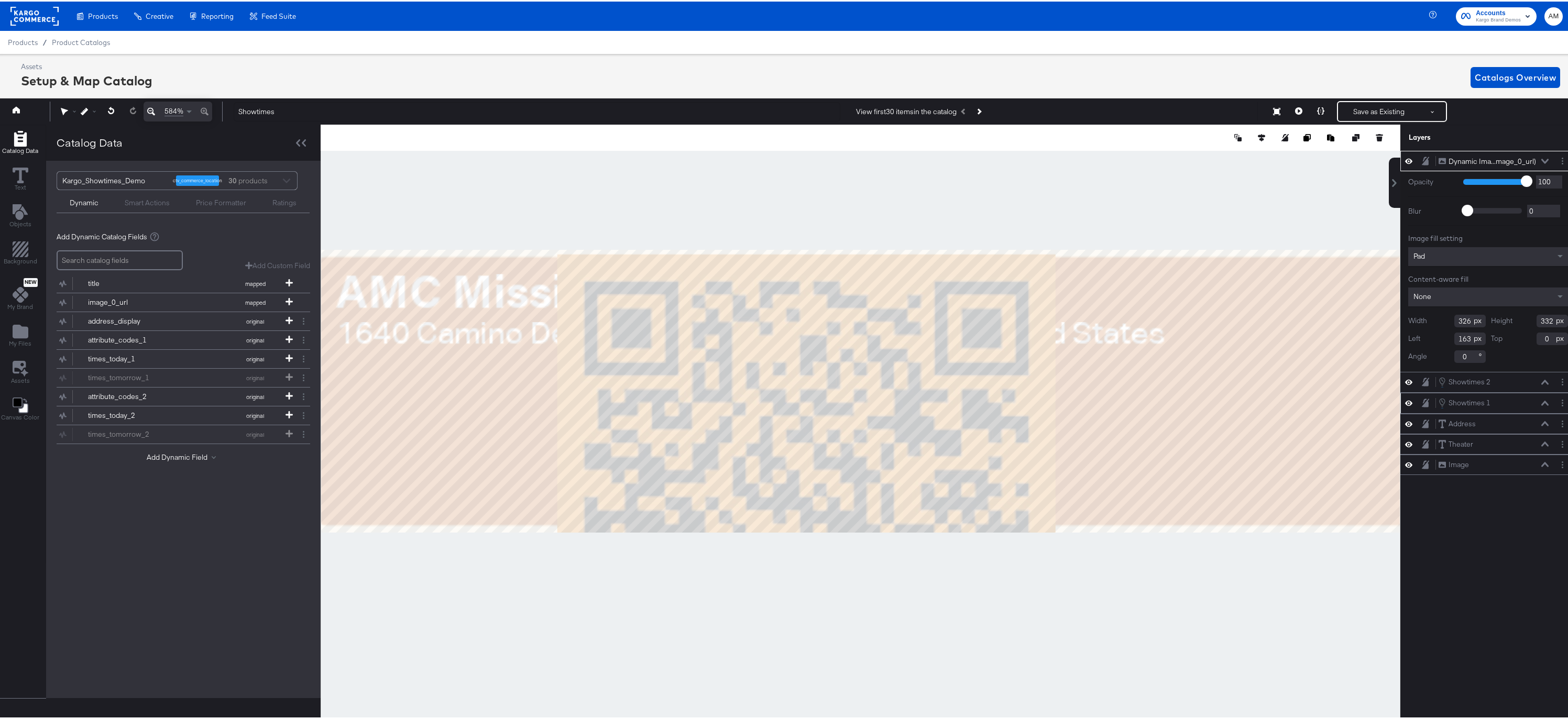
type input "187"
type input "185"
type input "303"
type input "147"
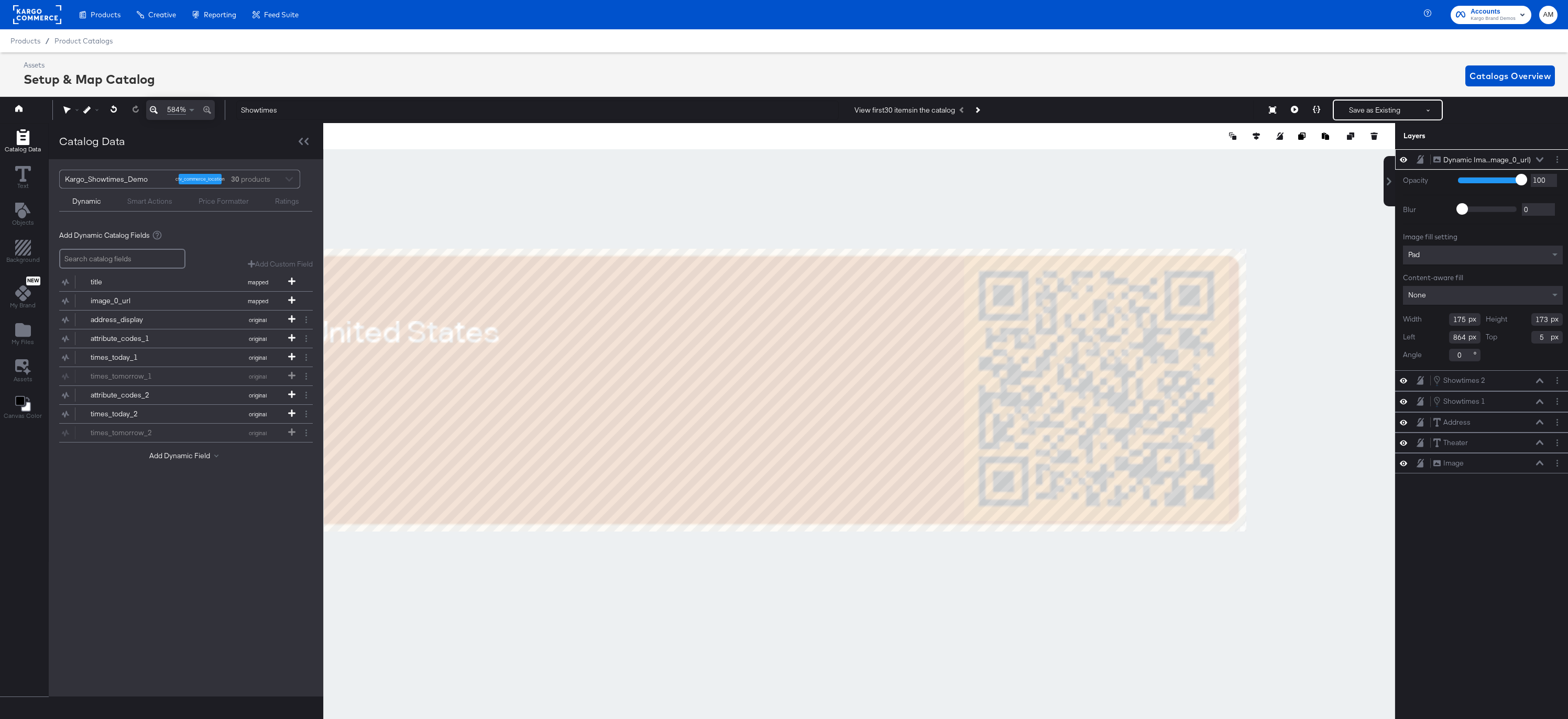
scroll to position [24, 2]
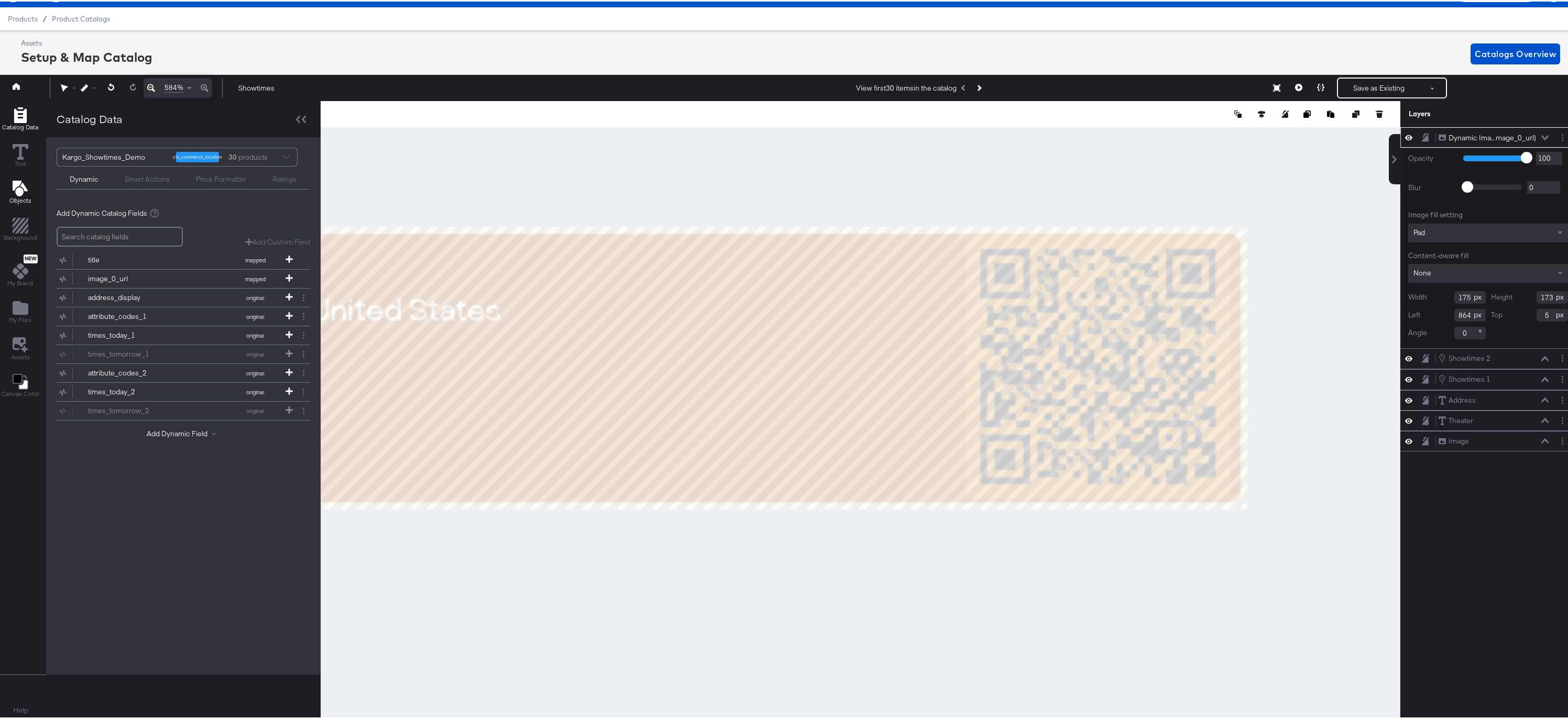
click at [17, 188] on icon "Add Text" at bounding box center [20, 187] width 15 height 16
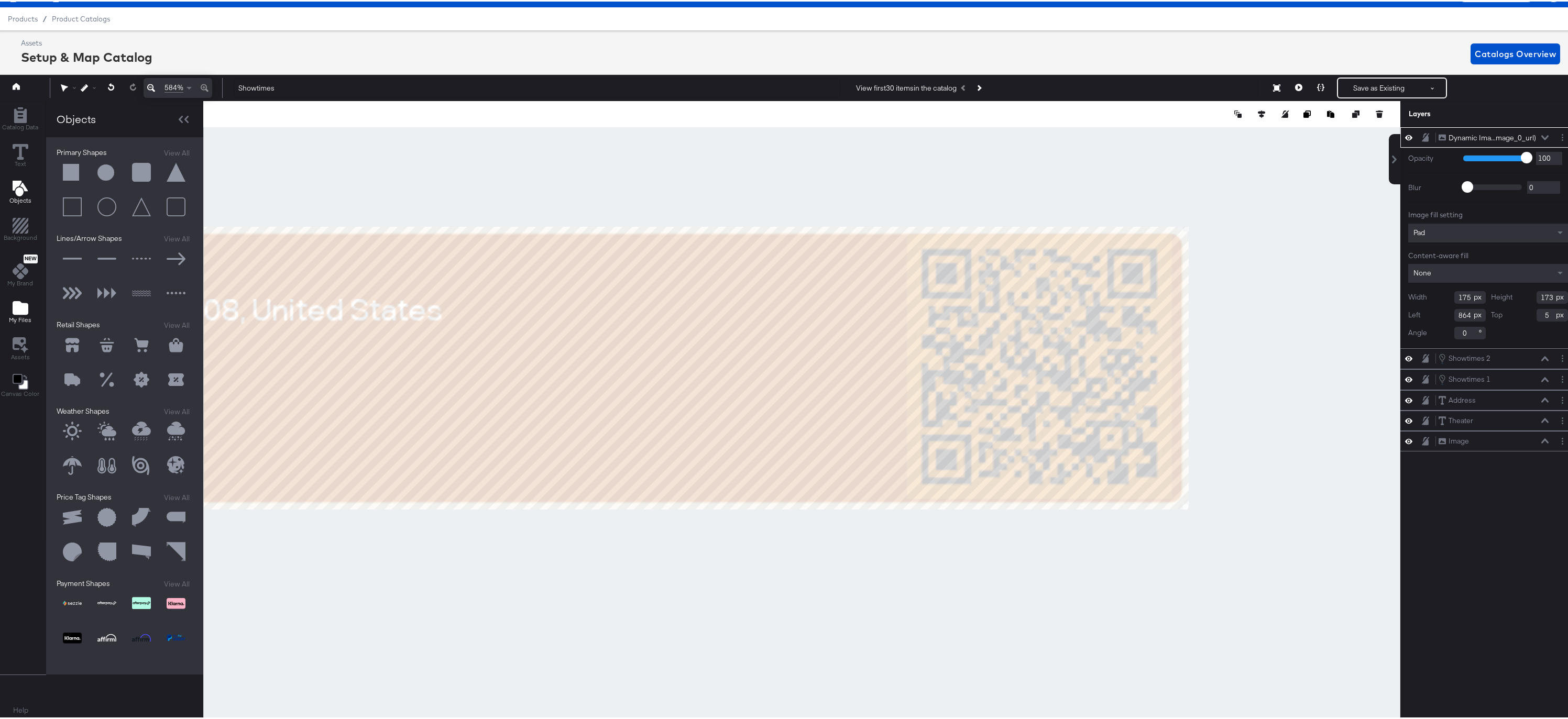
click at [22, 302] on icon "Add Files" at bounding box center [21, 306] width 16 height 13
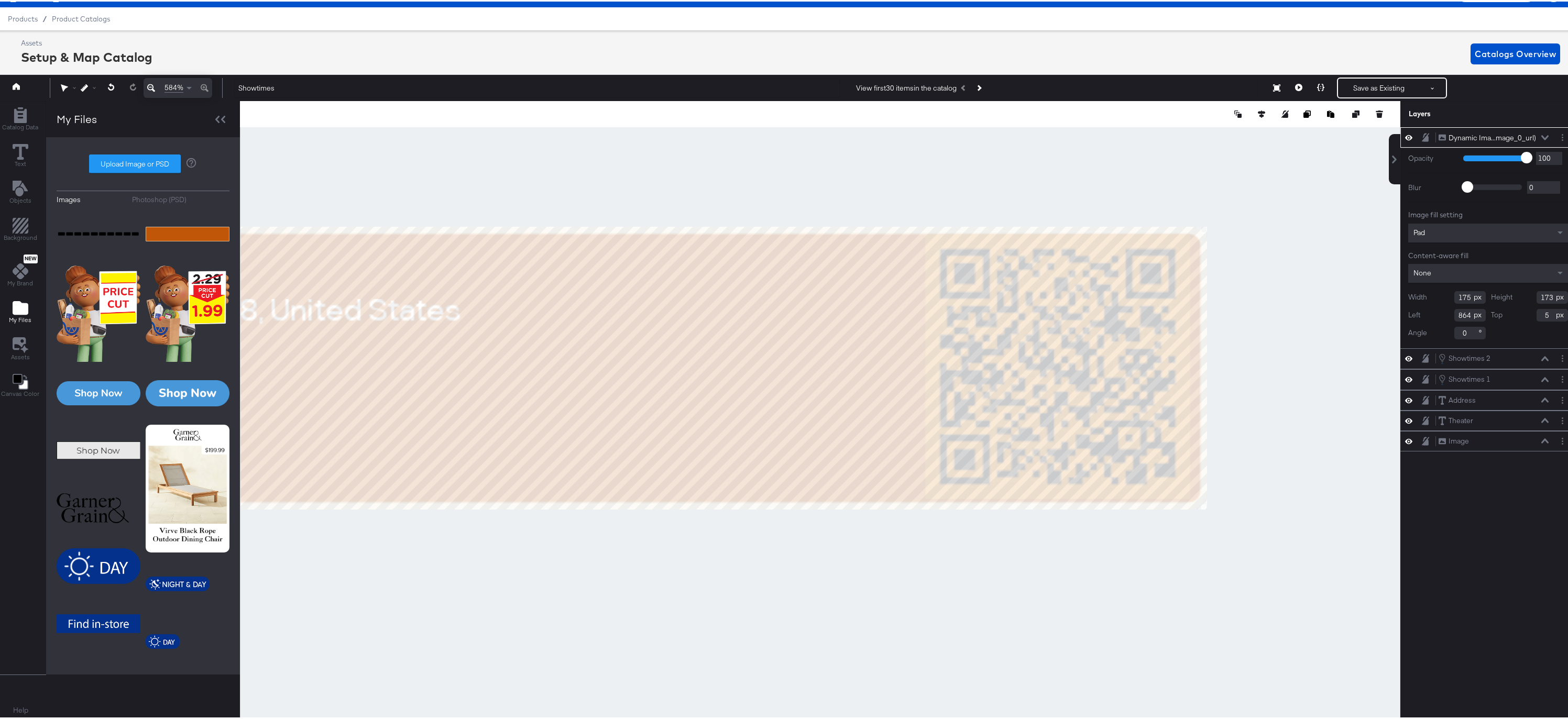
click at [134, 164] on label "Upload Image or PSD" at bounding box center [135, 162] width 91 height 18
click at [143, 162] on input "Upload Image or PSD" at bounding box center [143, 162] width 0 height 0
type input "C:\fakepath\Rectangle 1.png"
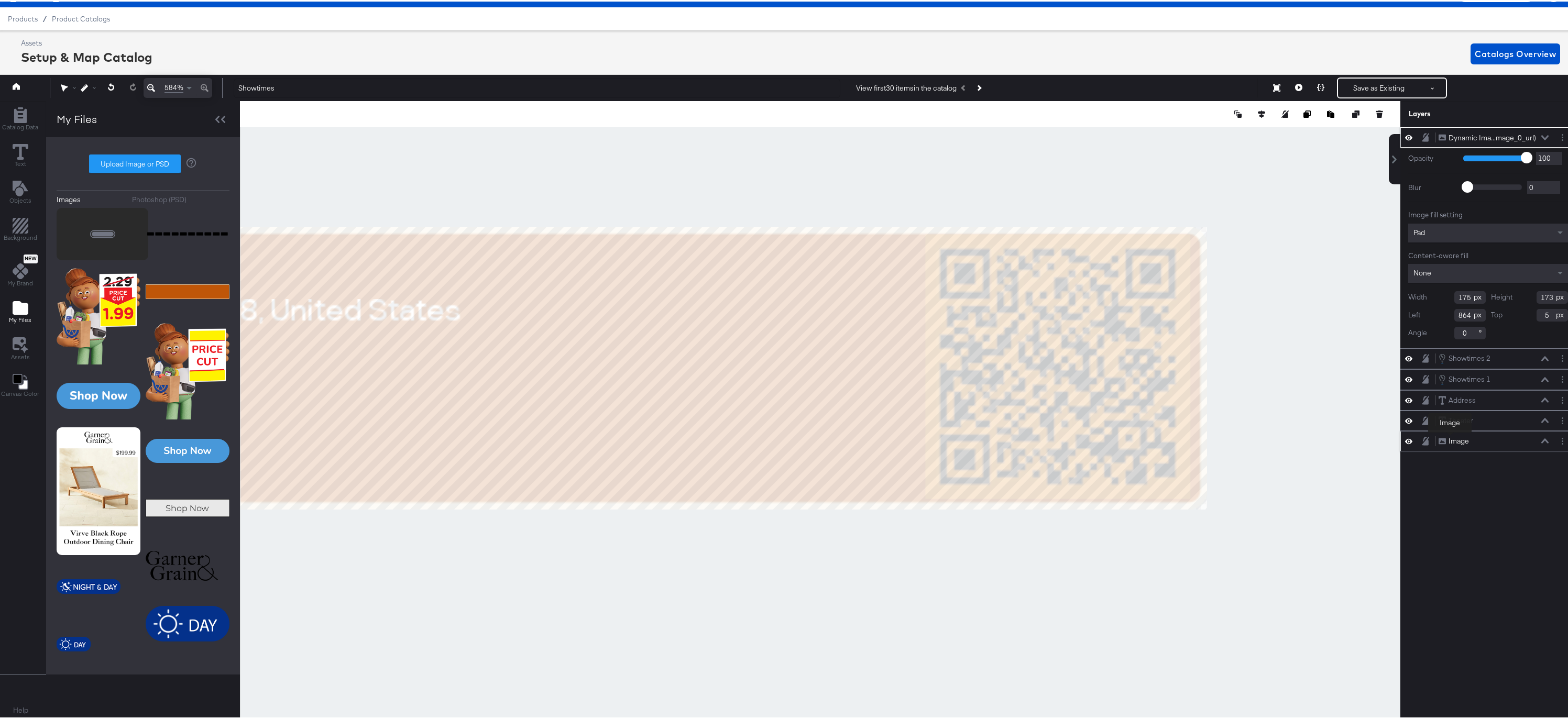
click at [1450, 438] on div "Image" at bounding box center [1458, 440] width 20 height 10
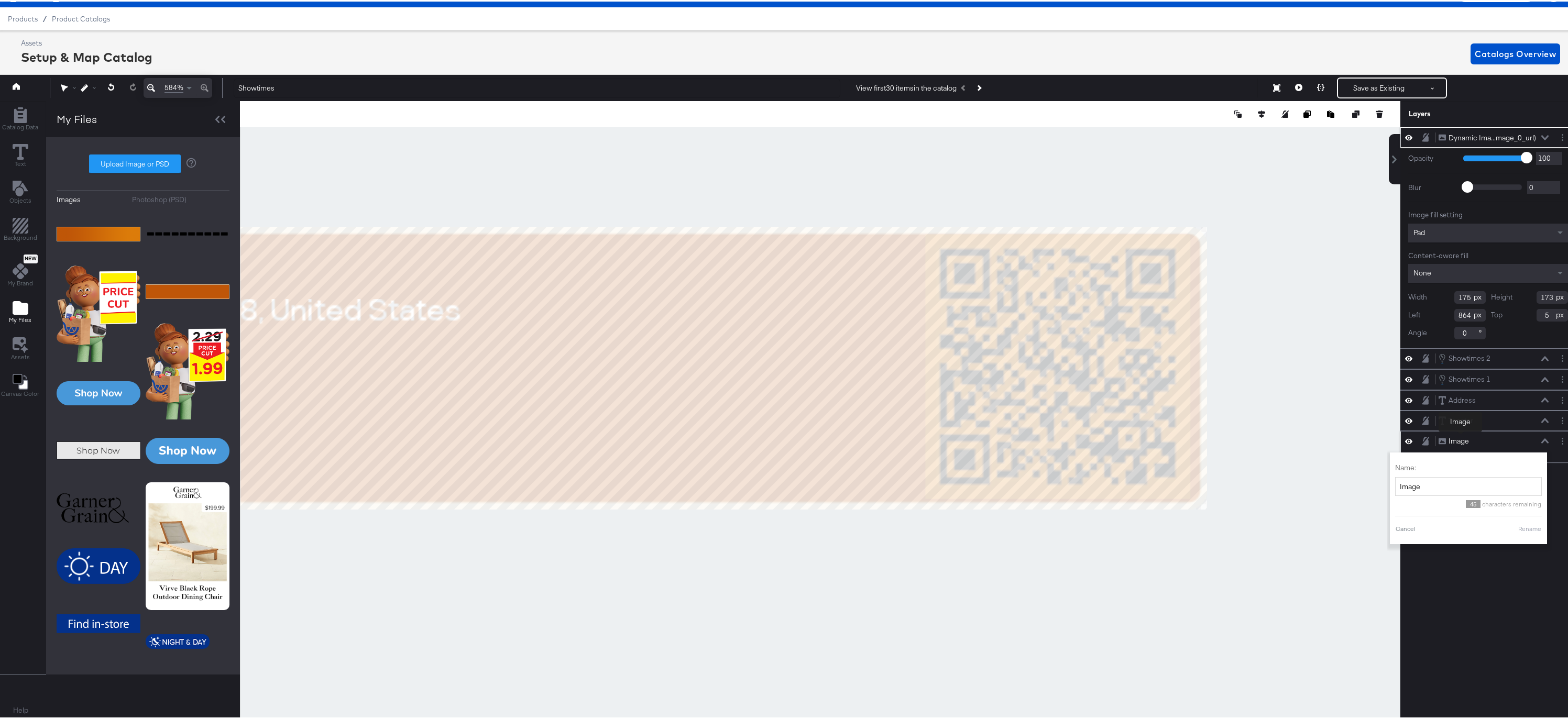
click at [1461, 437] on div "Image" at bounding box center [1458, 440] width 20 height 10
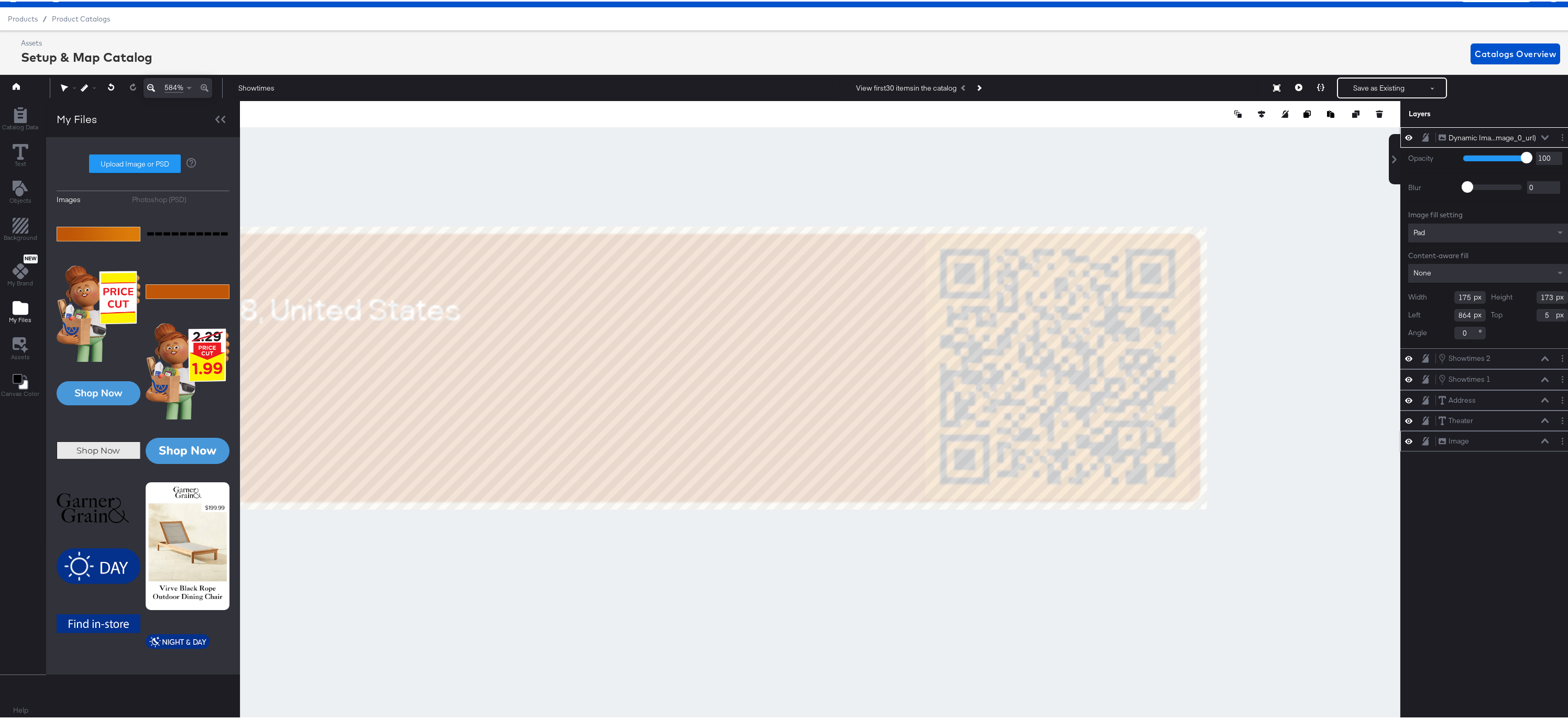
click at [1541, 440] on icon at bounding box center [1545, 439] width 7 height 6
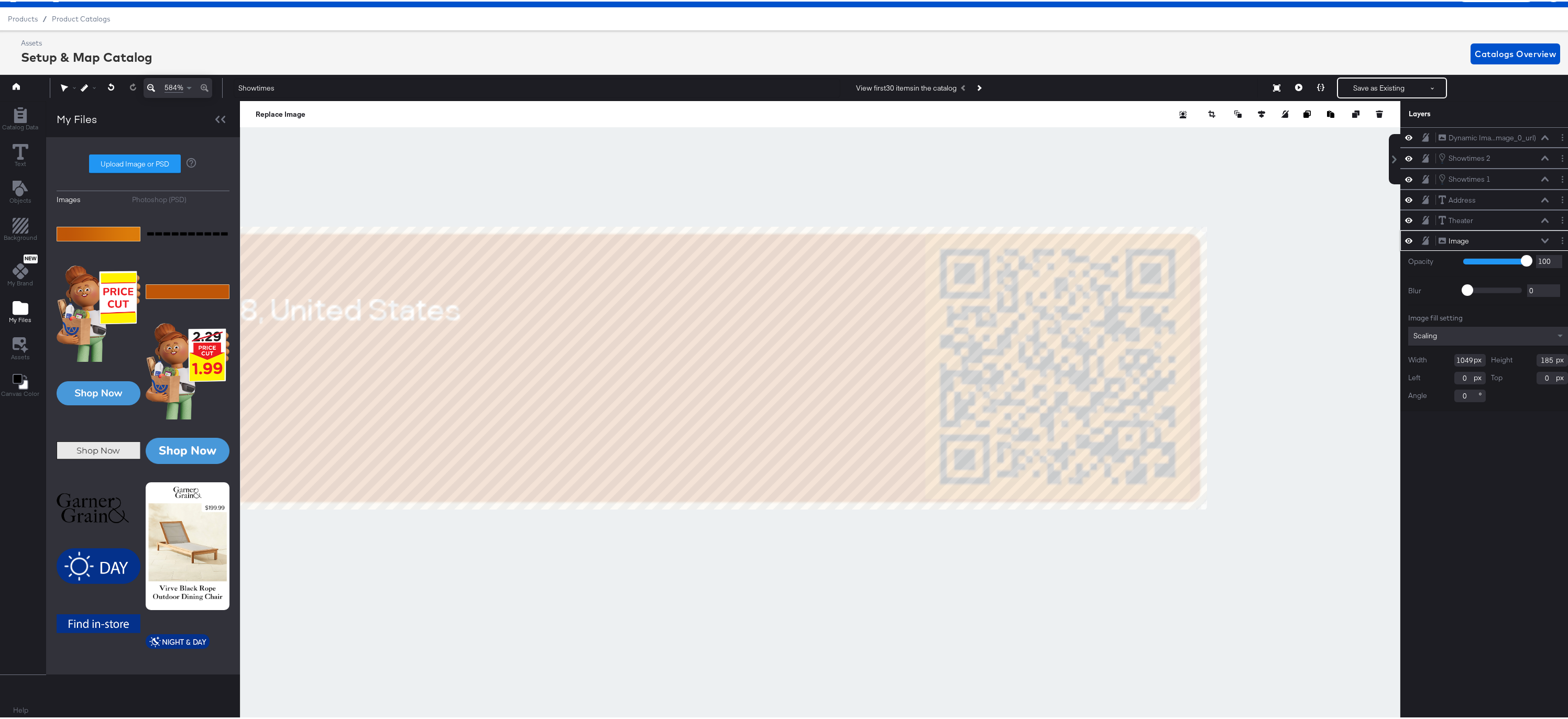
click at [1439, 240] on icon at bounding box center [1443, 238] width 7 height 7
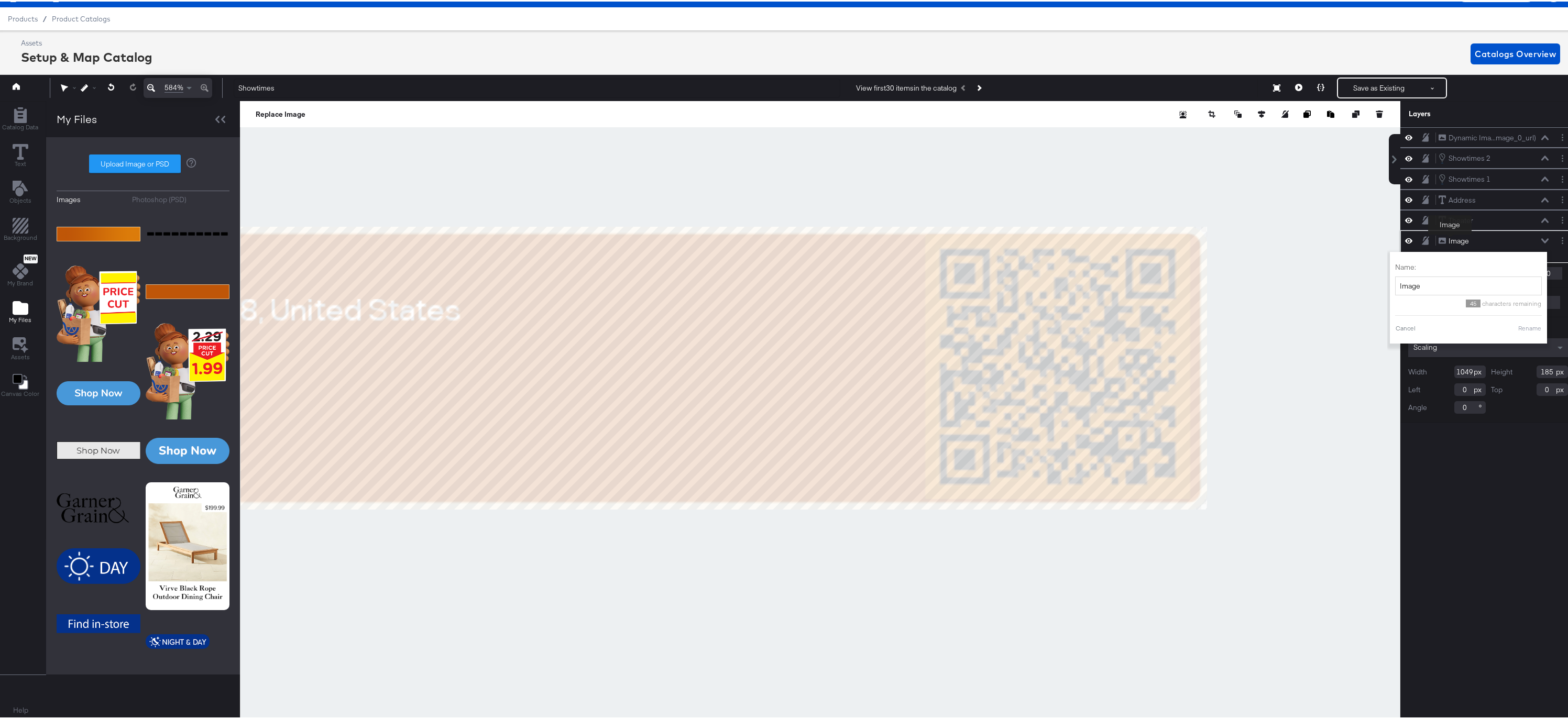
click at [1450, 240] on div "Image" at bounding box center [1458, 240] width 20 height 10
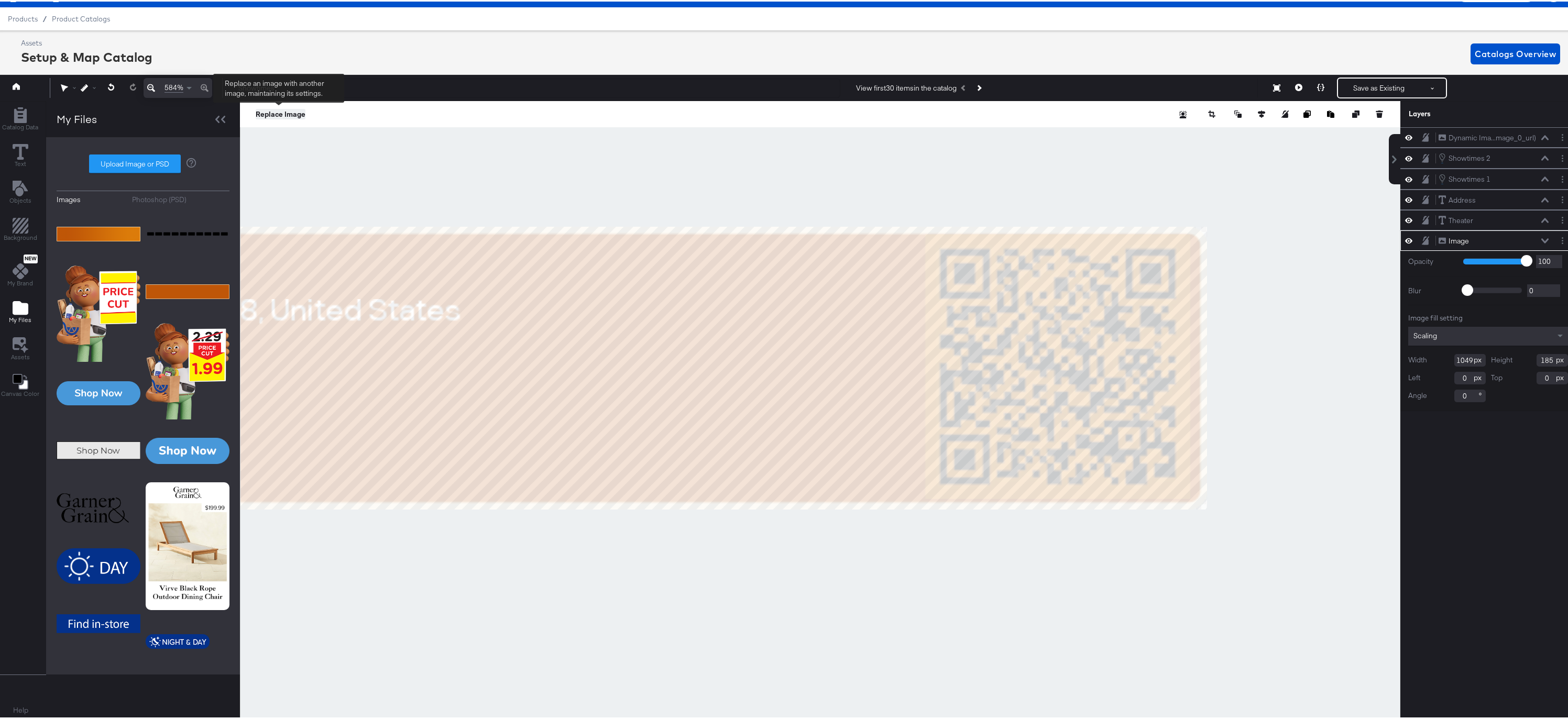
click at [283, 114] on button "Replace Image" at bounding box center [280, 112] width 50 height 10
click at [283, 114] on button "Replace Image" at bounding box center [280, 112] width 50 height 10
click at [266, 112] on button "Replace Image" at bounding box center [280, 112] width 50 height 10
click at [1541, 237] on icon at bounding box center [1545, 239] width 7 height 6
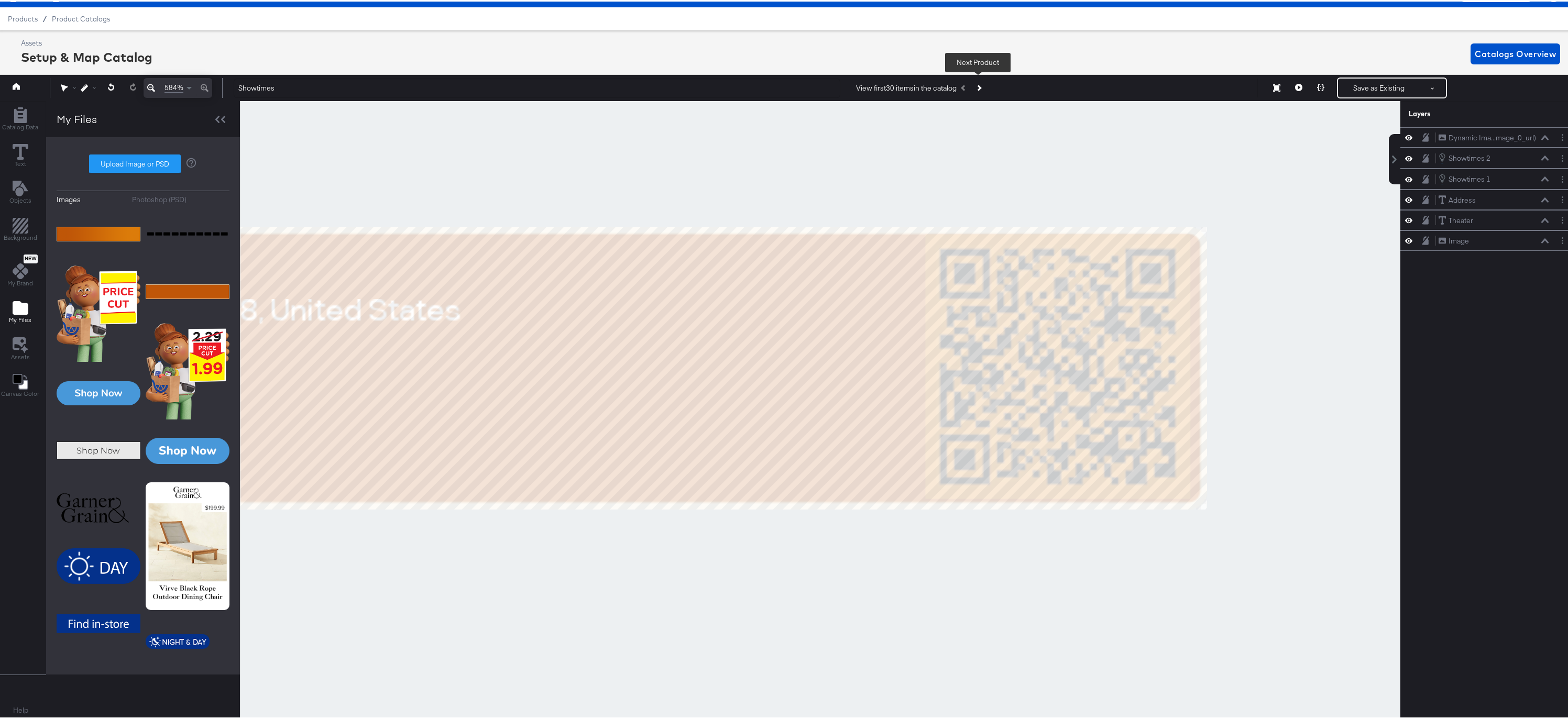
click at [981, 84] on button "Next Product" at bounding box center [979, 86] width 15 height 19
click at [964, 86] on icon "Previous Product" at bounding box center [964, 86] width 6 height 6
click at [93, 235] on img at bounding box center [98, 232] width 84 height 53
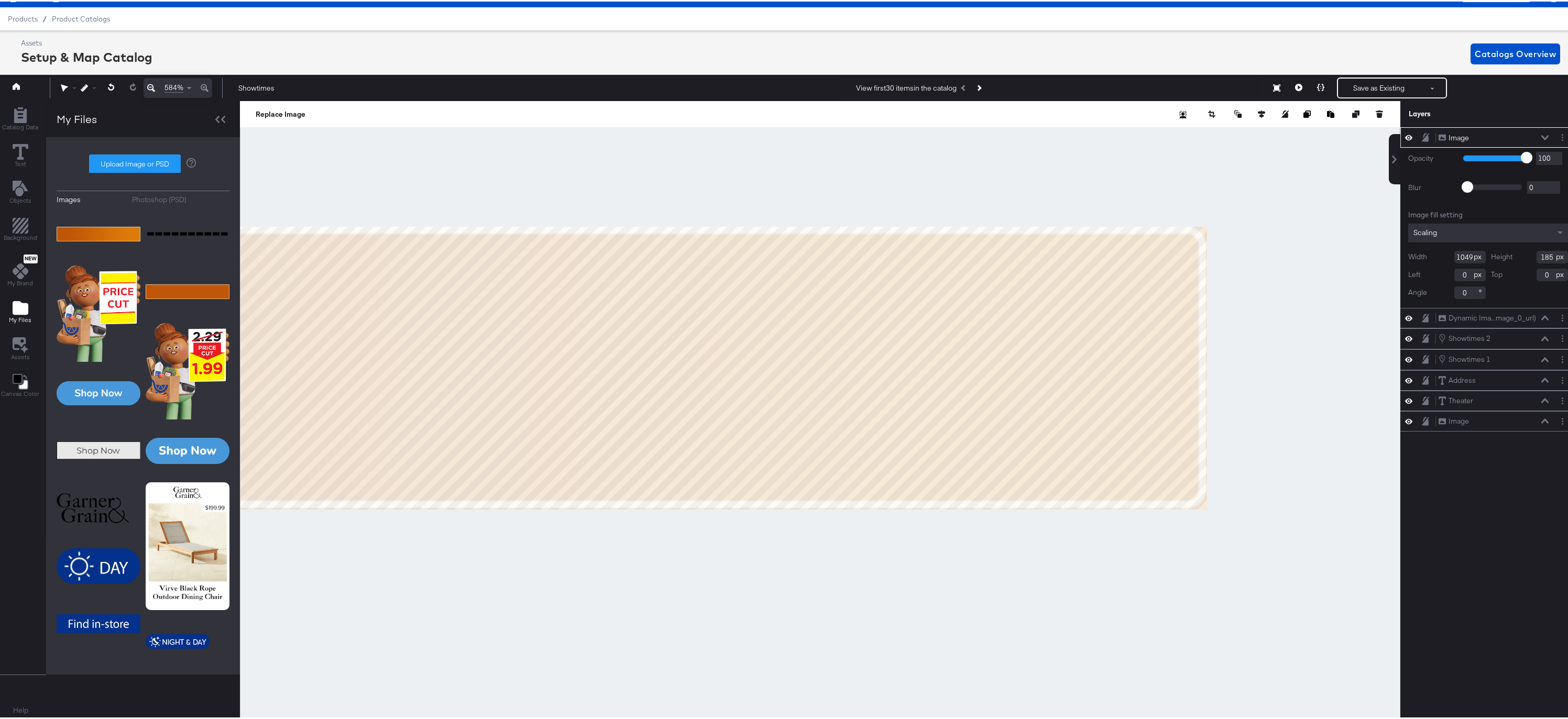
drag, startPoint x: 1536, startPoint y: 135, endPoint x: 1520, endPoint y: 136, distance: 16.0
click at [1541, 135] on icon at bounding box center [1545, 136] width 7 height 6
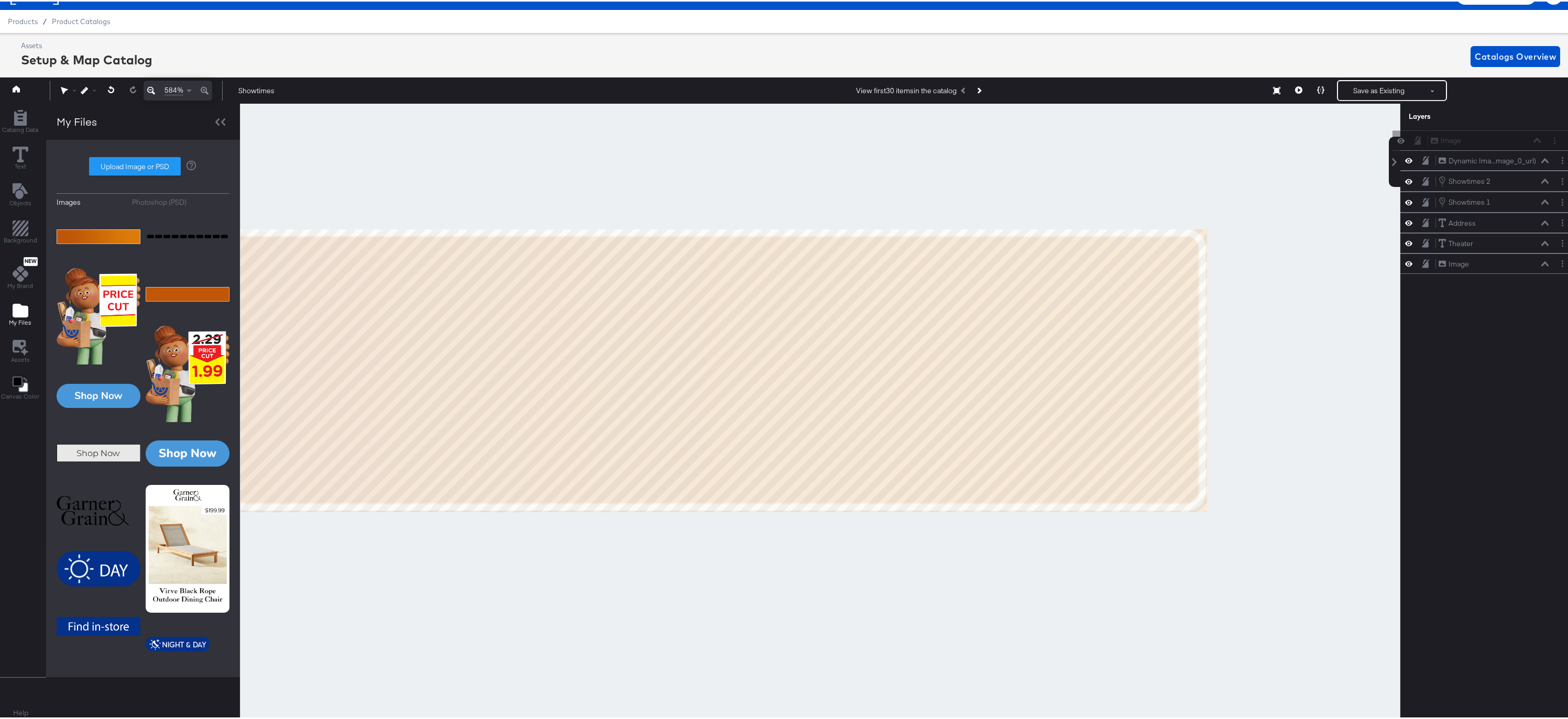
scroll to position [19, 2]
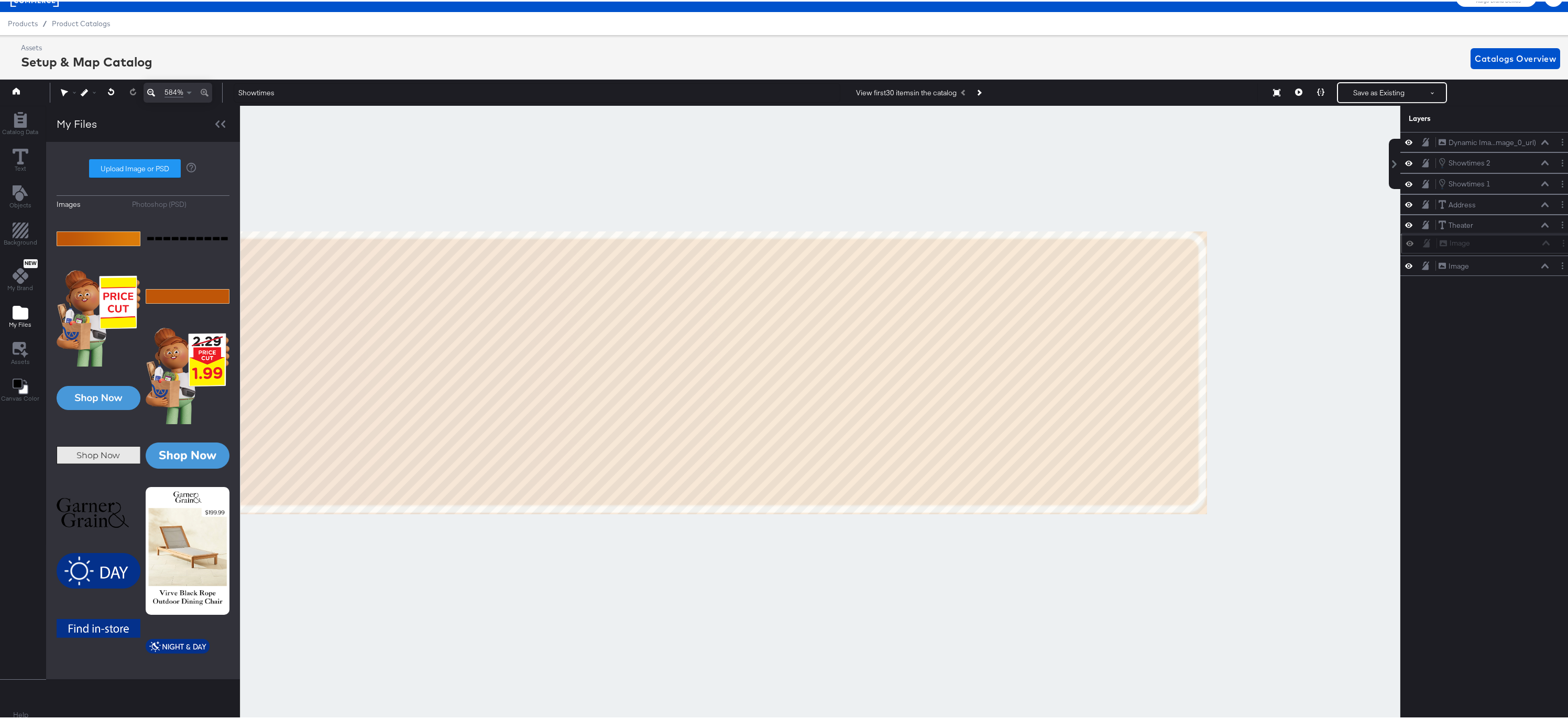
drag, startPoint x: 1470, startPoint y: 136, endPoint x: 1479, endPoint y: 246, distance: 110.4
click at [1479, 246] on div "Image Image" at bounding box center [1495, 242] width 111 height 11
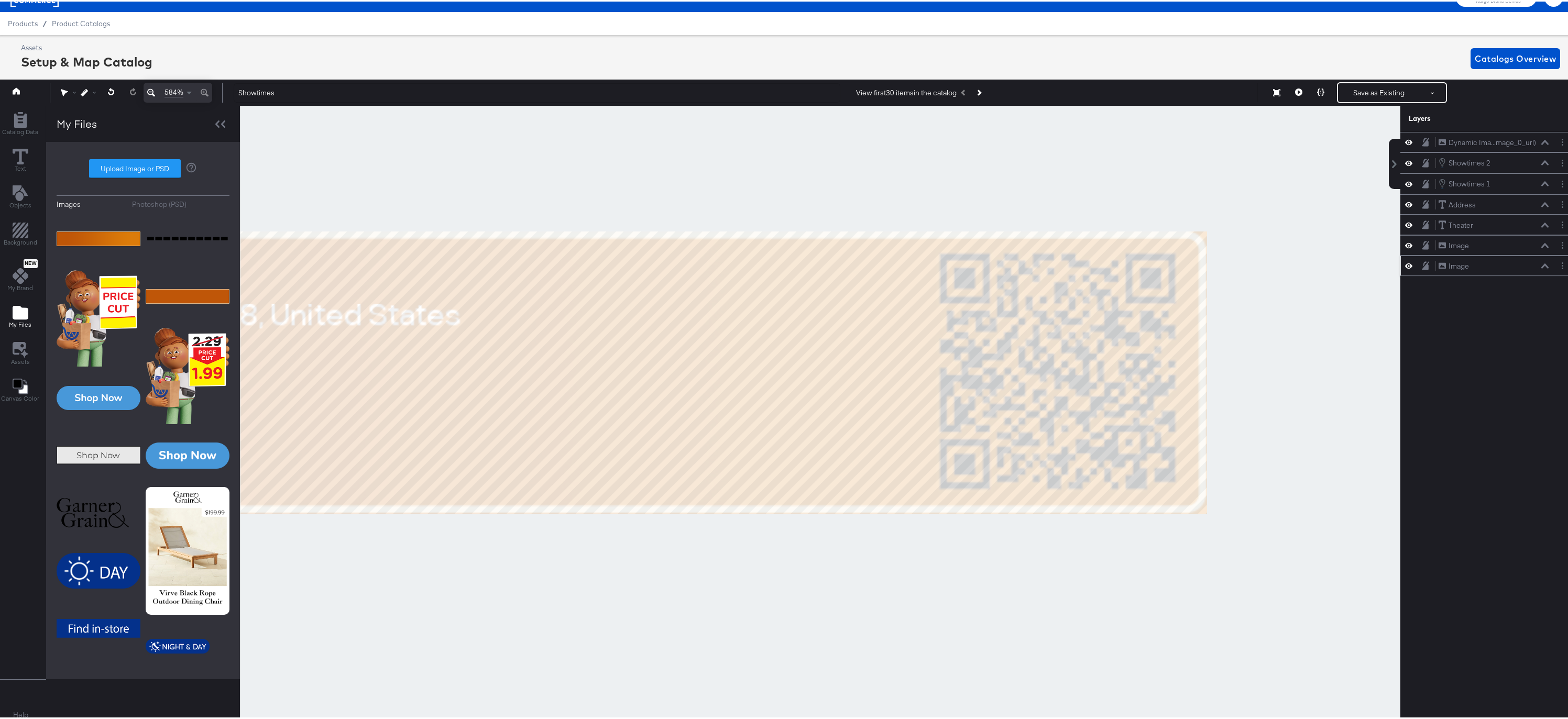
click at [1405, 264] on icon at bounding box center [1409, 264] width 7 height 9
click at [1557, 264] on button "Layer Options" at bounding box center [1562, 264] width 11 height 11
click at [1476, 341] on button "Delete" at bounding box center [1479, 340] width 23 height 11
click at [1405, 244] on icon at bounding box center [1409, 244] width 7 height 6
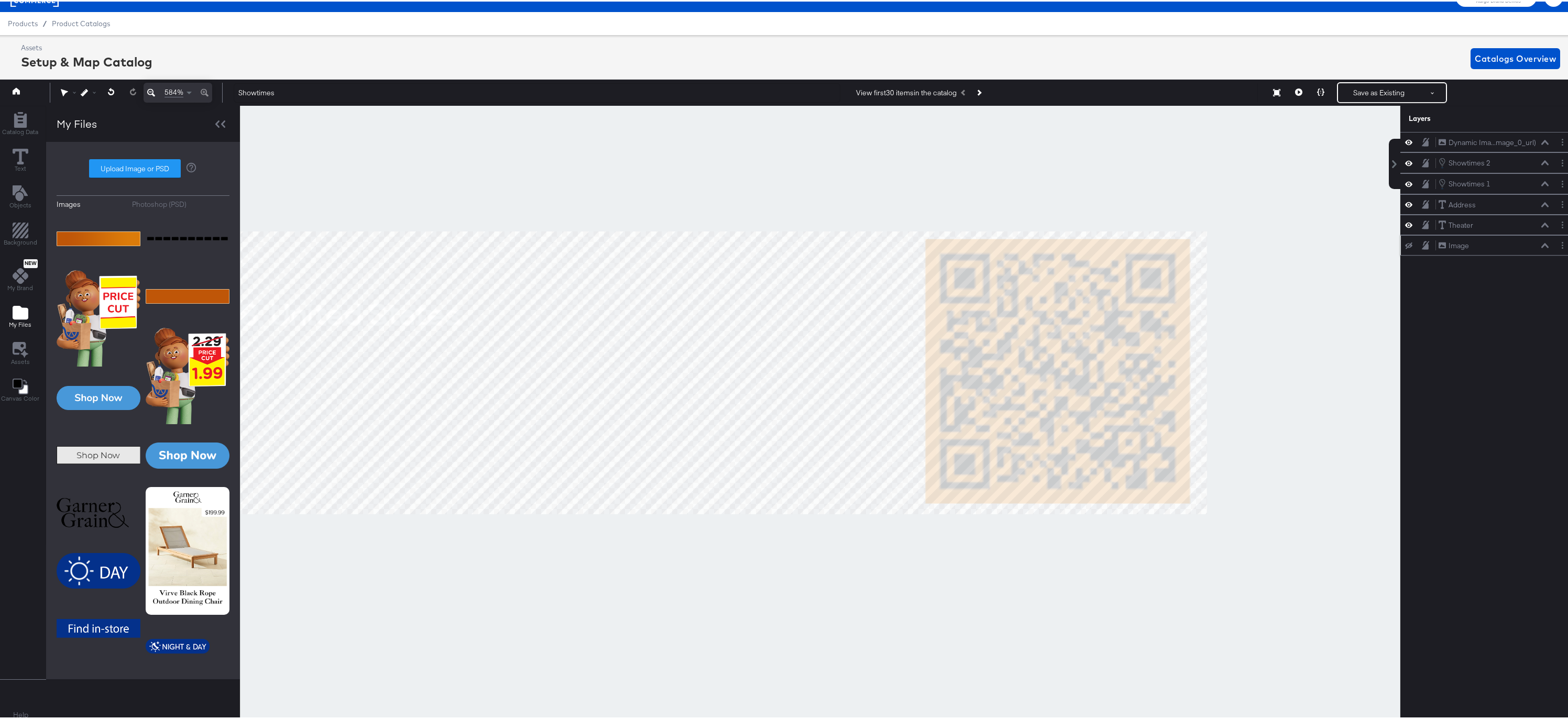
click at [1405, 244] on icon at bounding box center [1409, 244] width 7 height 7
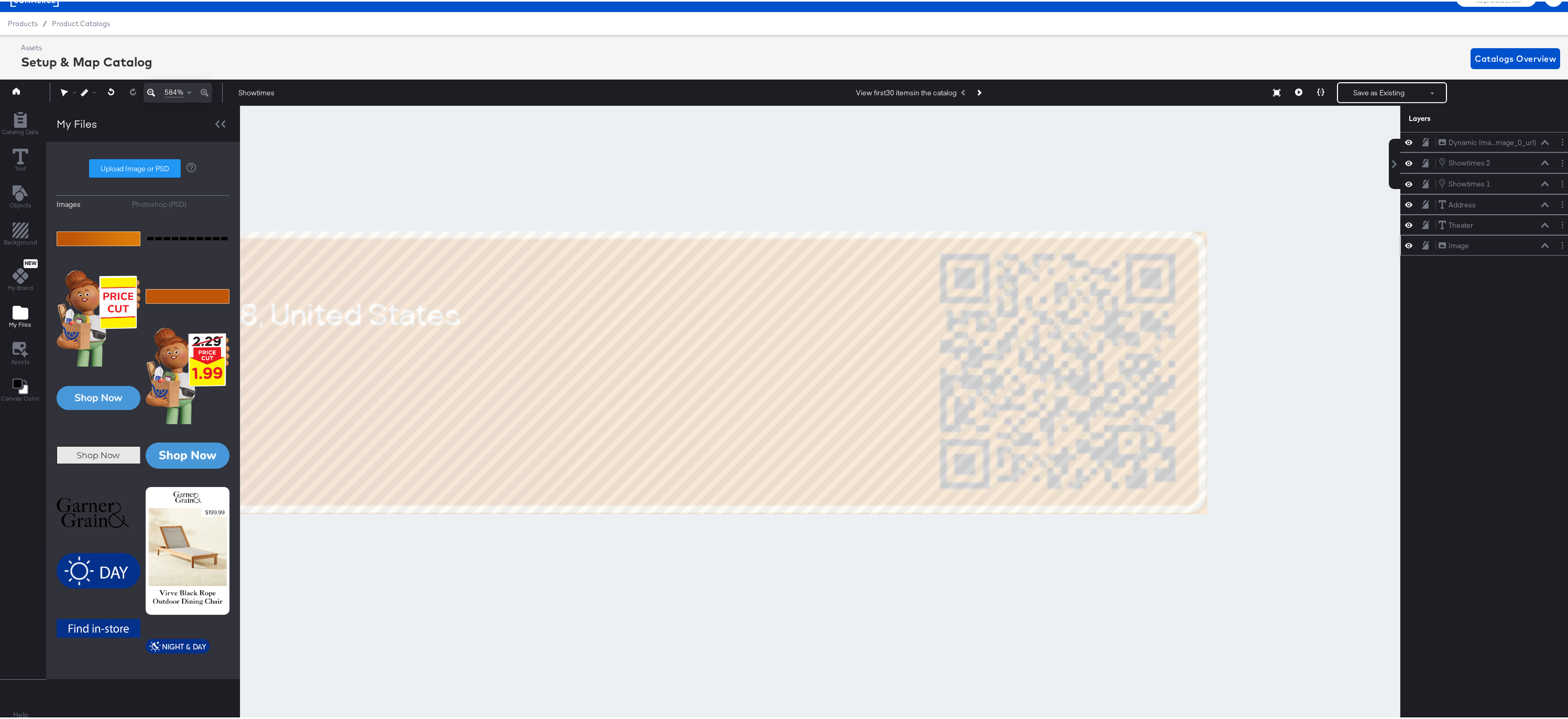
scroll to position [24, 2]
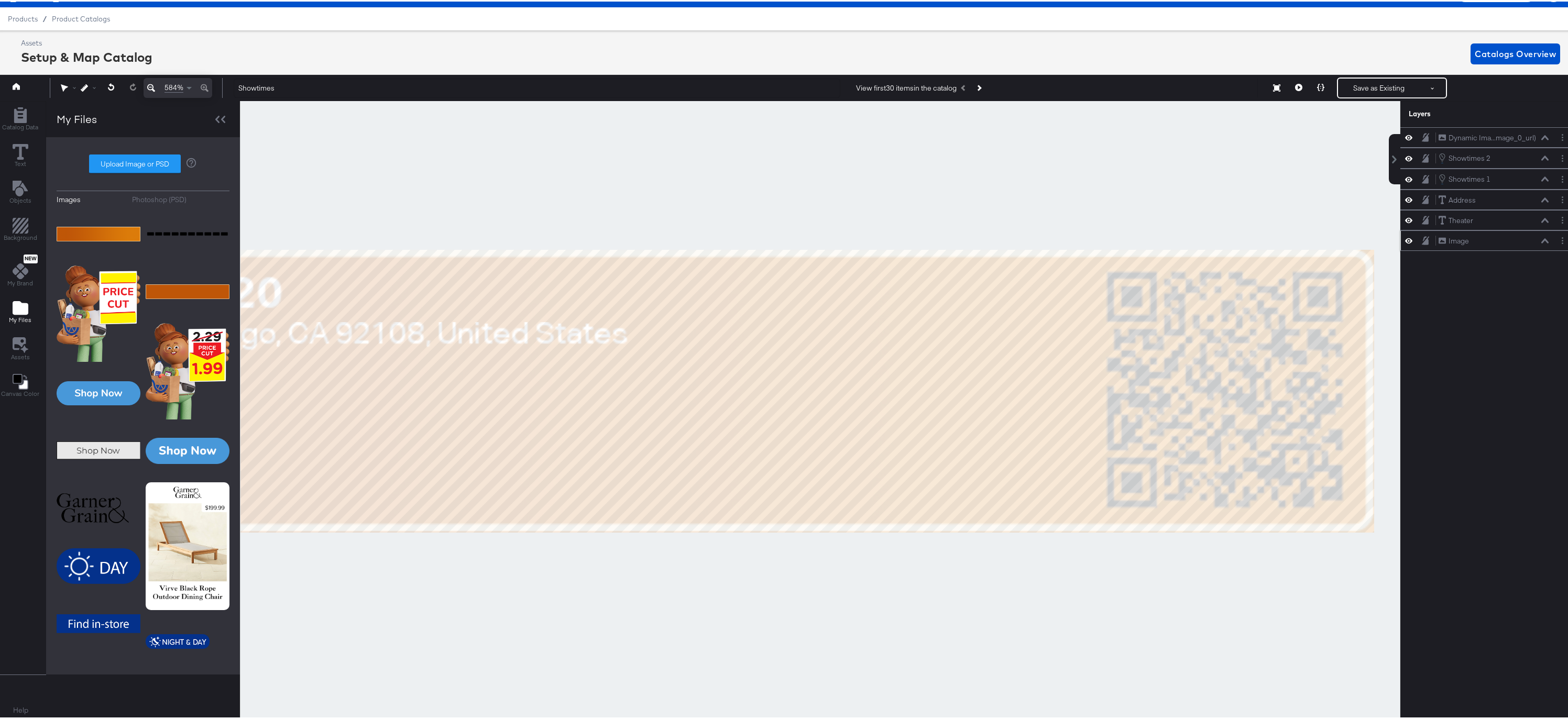
drag, startPoint x: 827, startPoint y: 311, endPoint x: 983, endPoint y: 332, distance: 157.4
click at [983, 332] on div at bounding box center [820, 409] width 1159 height 619
click at [152, 88] on icon at bounding box center [151, 86] width 8 height 8
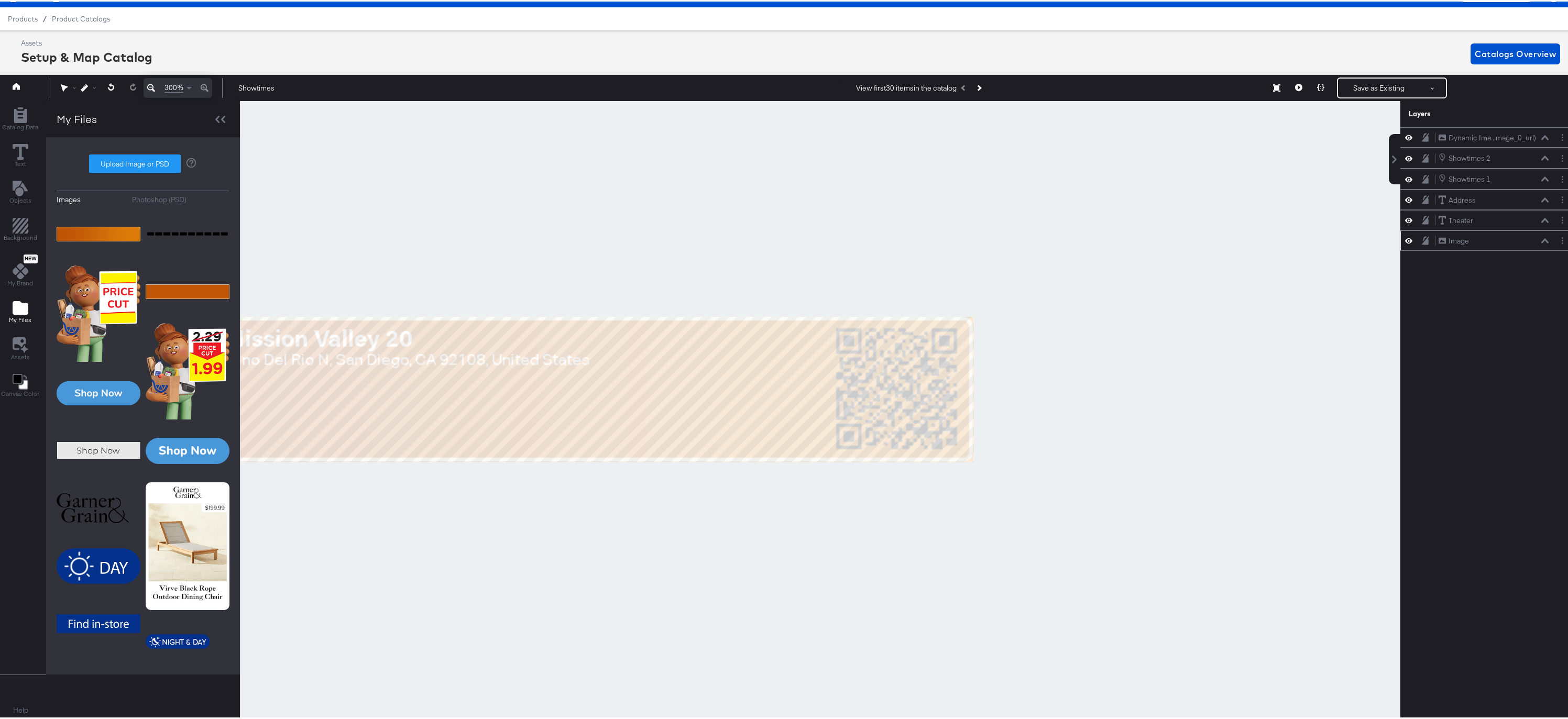
click at [152, 88] on icon at bounding box center [151, 86] width 8 height 8
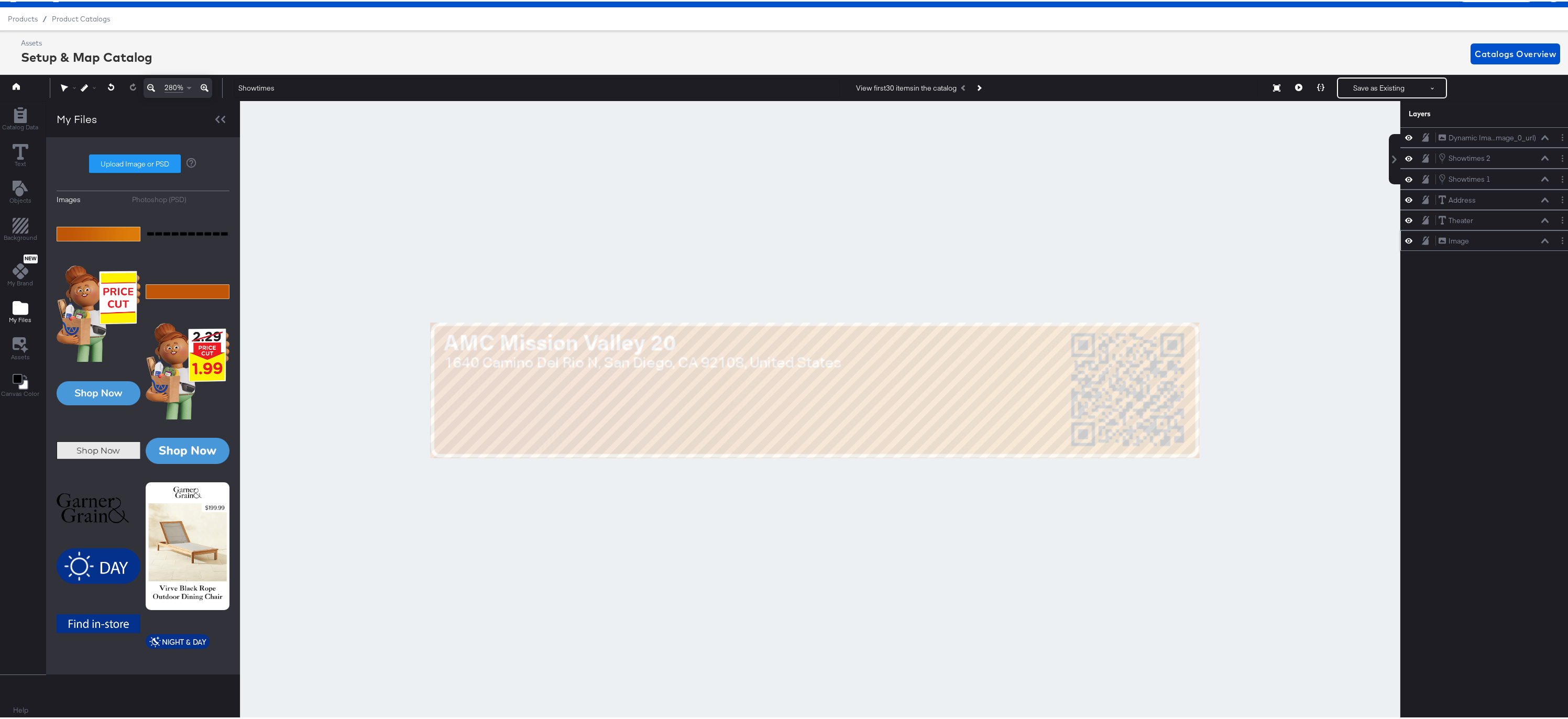
drag, startPoint x: 542, startPoint y: 235, endPoint x: 760, endPoint y: 235, distance: 218.0
click at [793, 235] on div at bounding box center [820, 409] width 1159 height 619
click at [144, 76] on button at bounding box center [151, 86] width 15 height 20
click at [10, 235] on span "Background" at bounding box center [20, 236] width 34 height 9
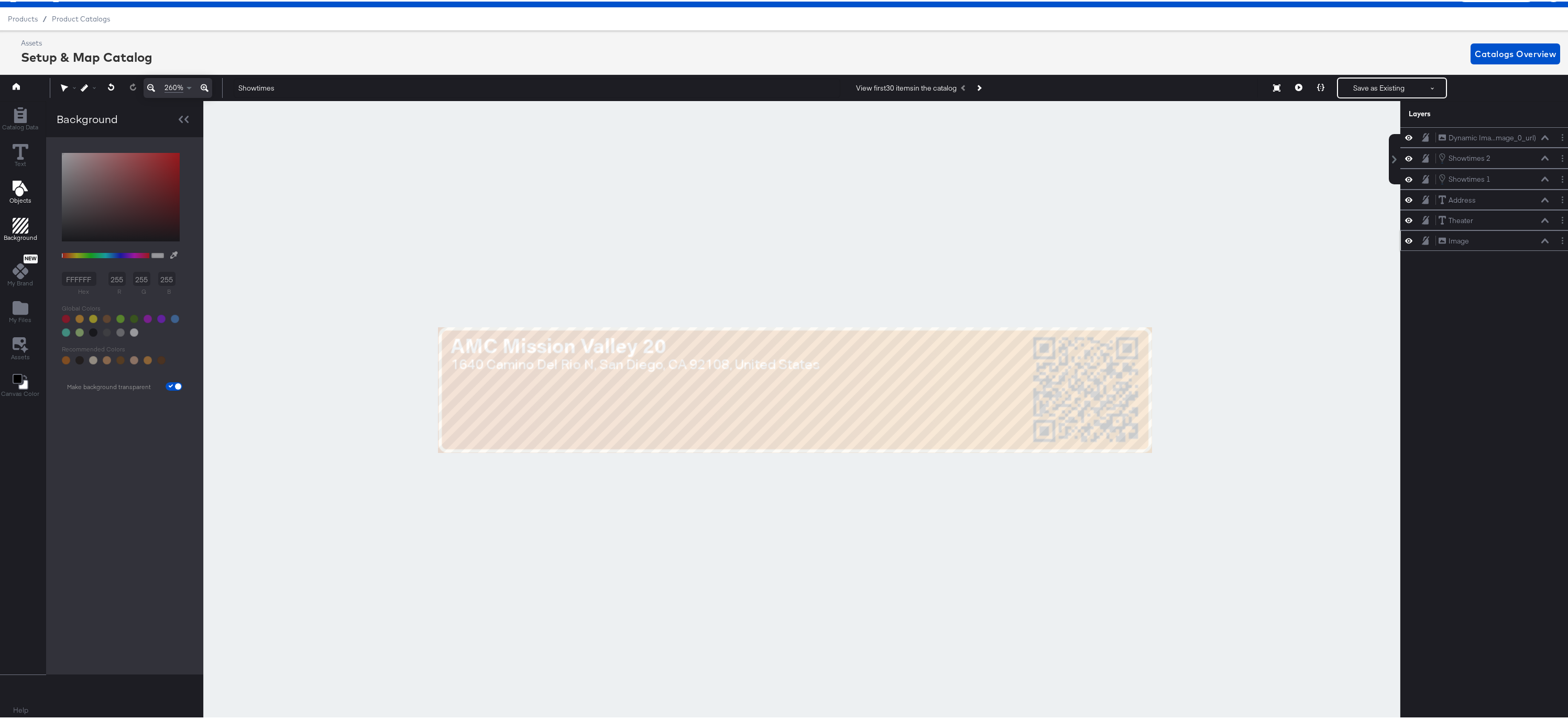
click at [23, 186] on icon "Add Text" at bounding box center [20, 187] width 15 height 16
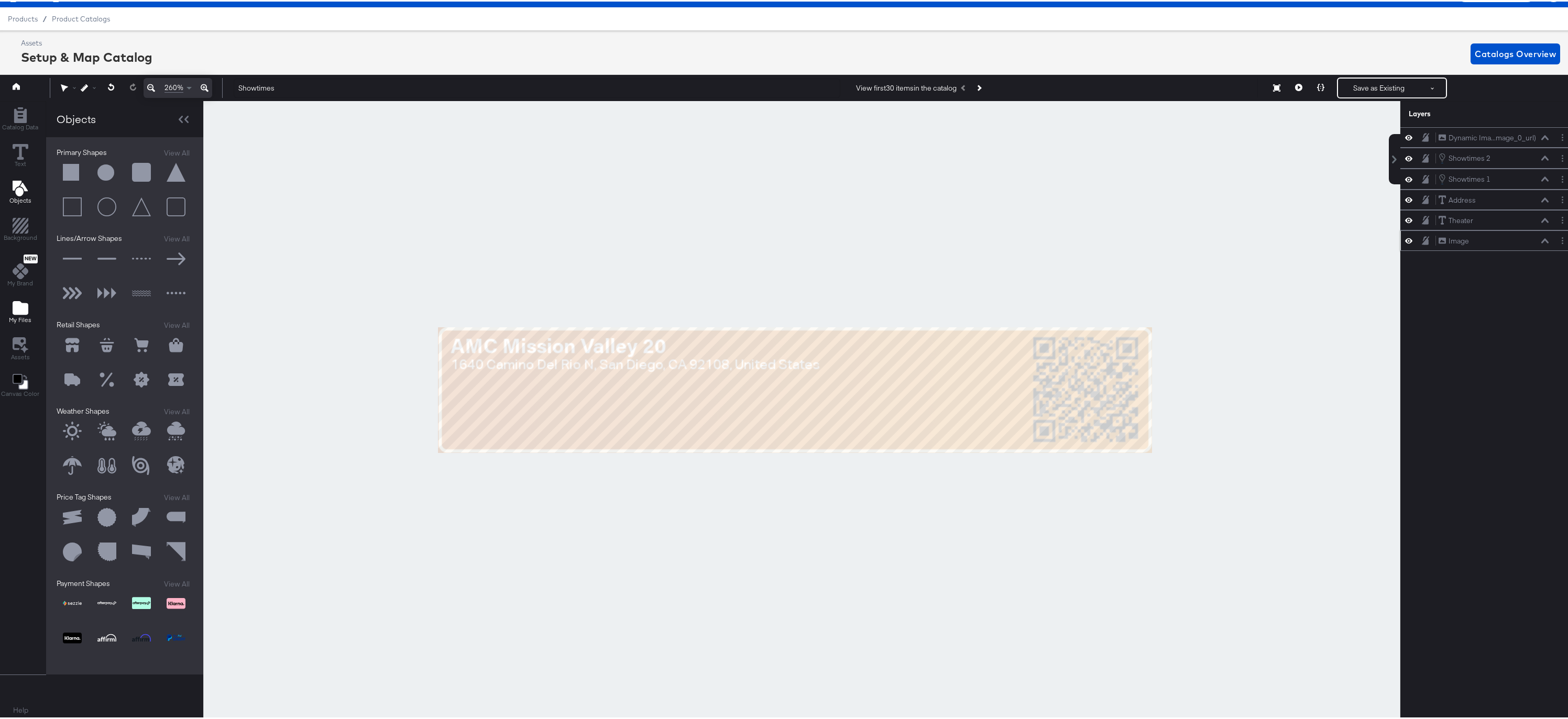
click at [24, 312] on icon "Add Files" at bounding box center [21, 306] width 16 height 13
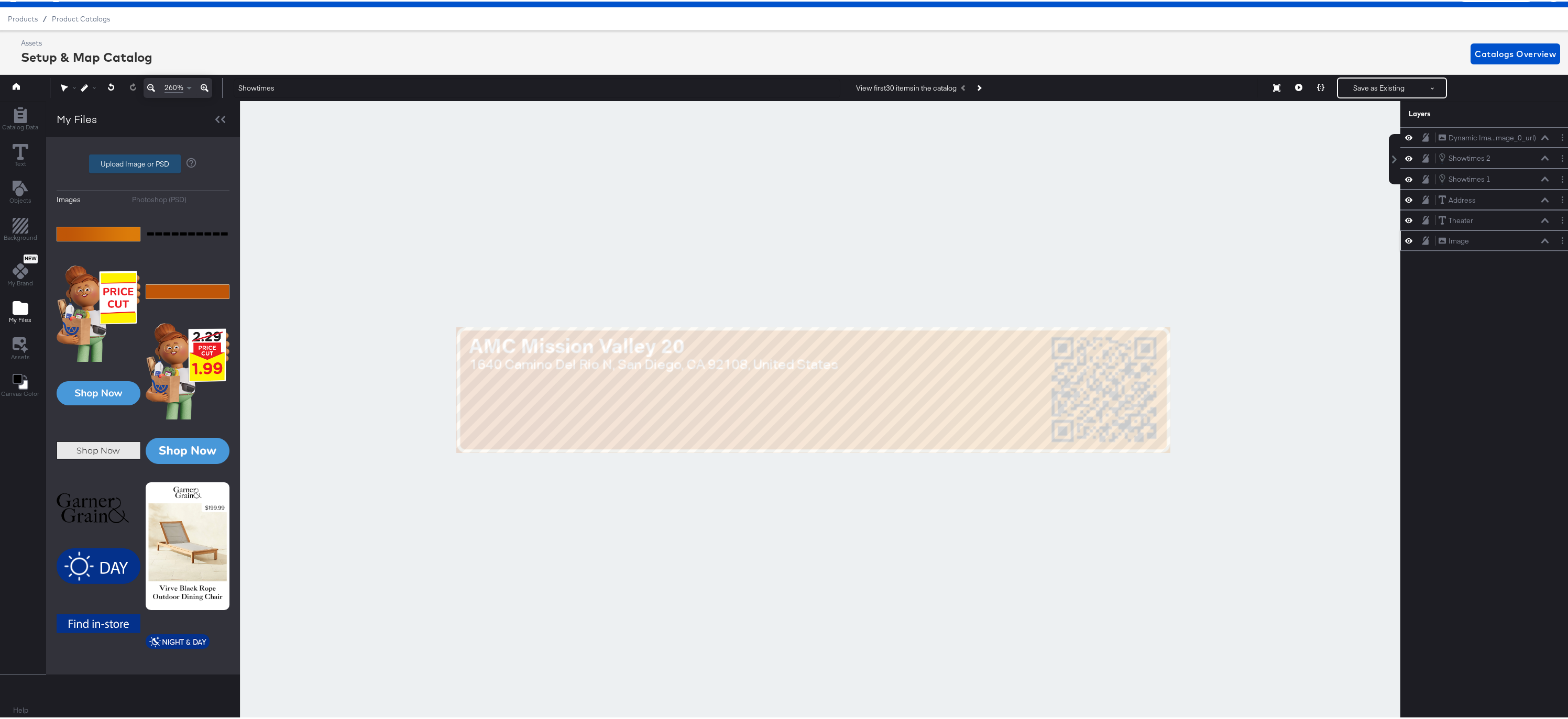
click at [111, 165] on label "Upload Image or PSD" at bounding box center [135, 162] width 91 height 18
click at [143, 162] on input "Upload Image or PSD" at bounding box center [143, 162] width 0 height 0
click at [1557, 240] on button "Layer Options" at bounding box center [1562, 239] width 11 height 11
click at [1479, 314] on button "Delete" at bounding box center [1479, 315] width 23 height 11
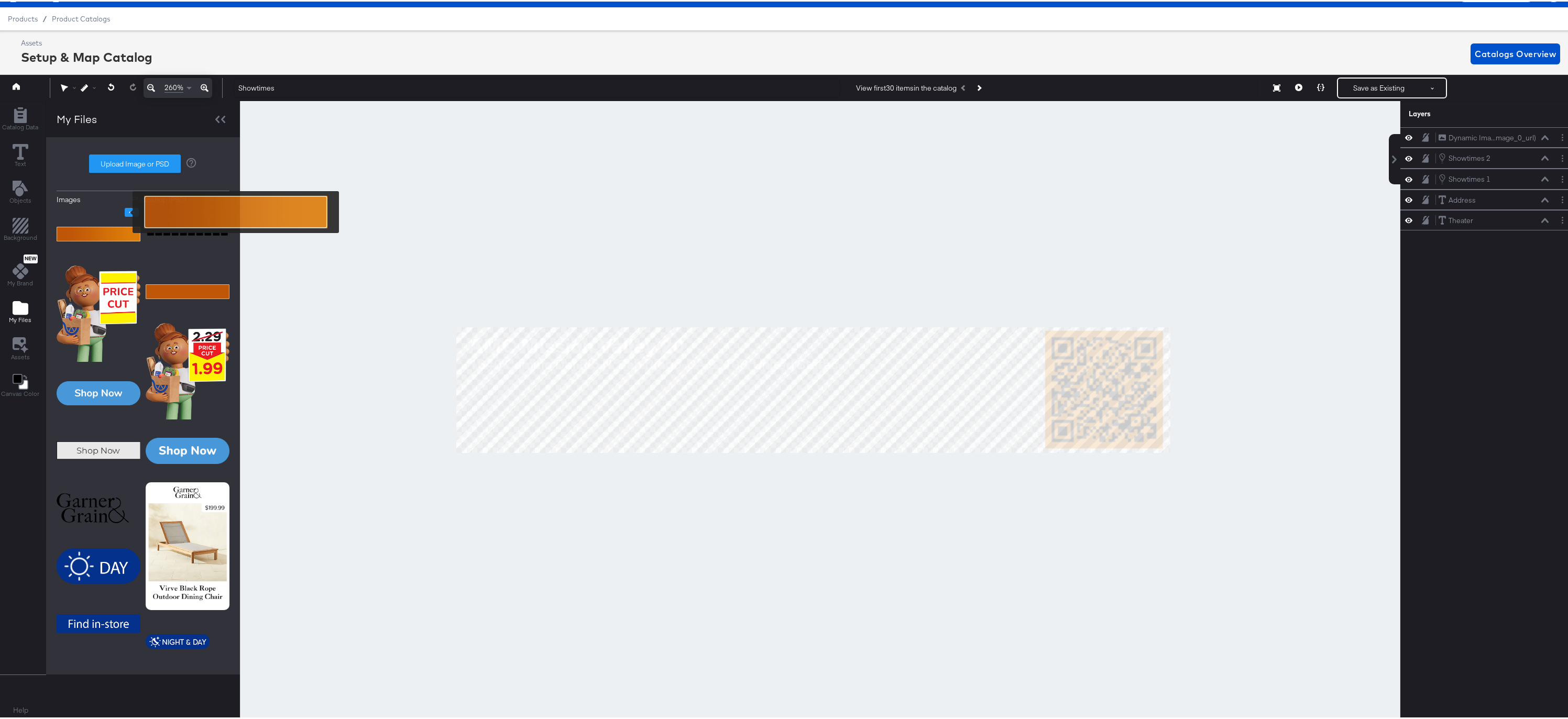
click at [130, 210] on icon "Image Options" at bounding box center [132, 210] width 6 height 2
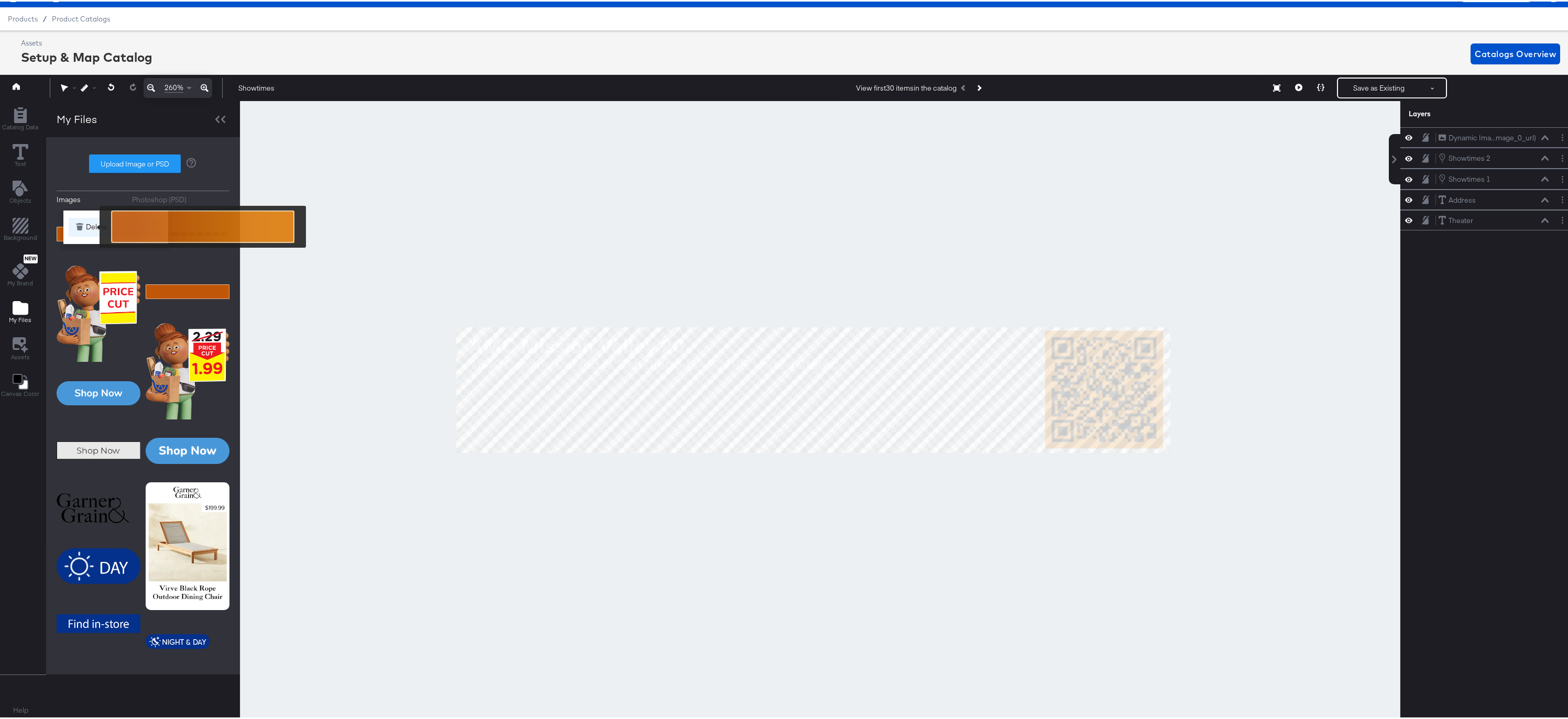
click at [93, 225] on button "Delete" at bounding box center [116, 226] width 94 height 19
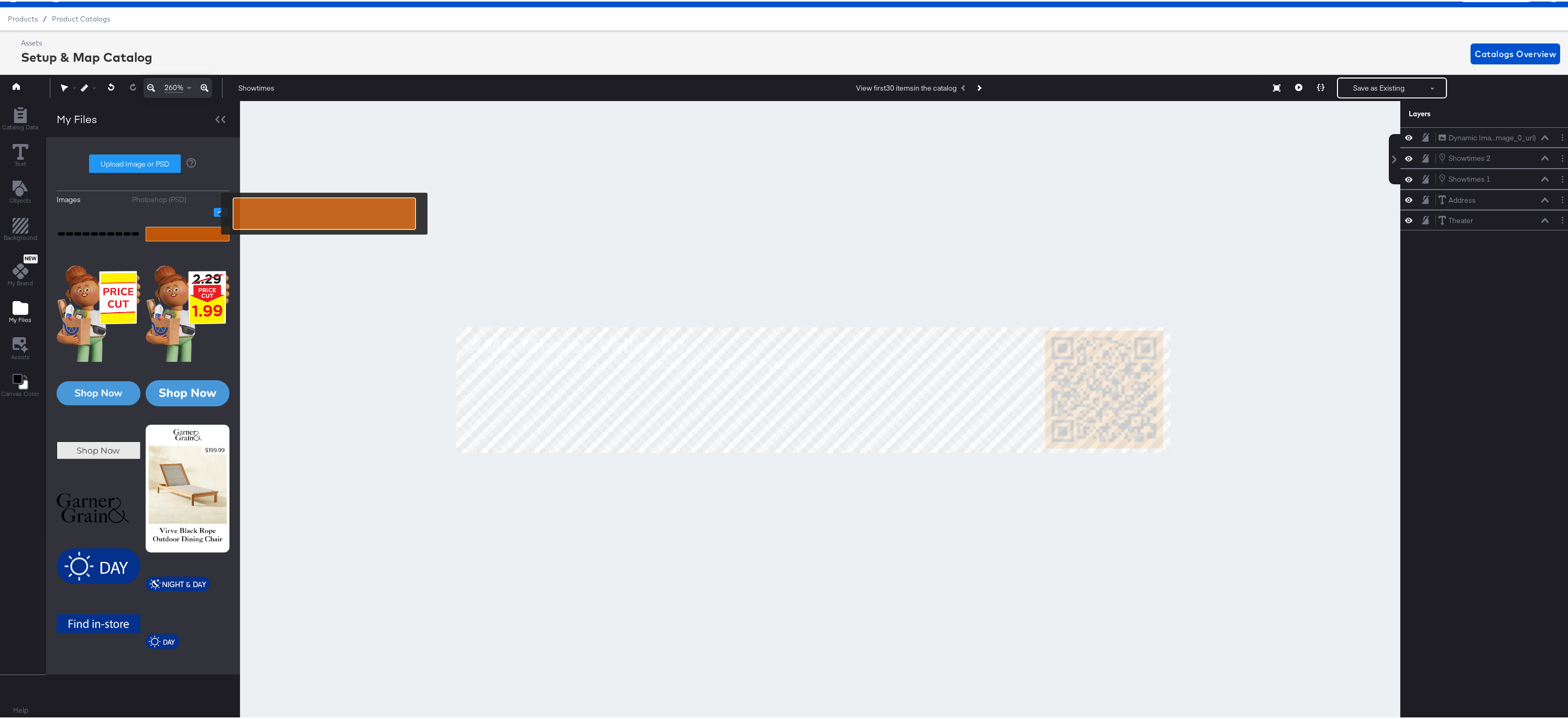
click at [217, 212] on icon "Image Options" at bounding box center [221, 210] width 8 height 8
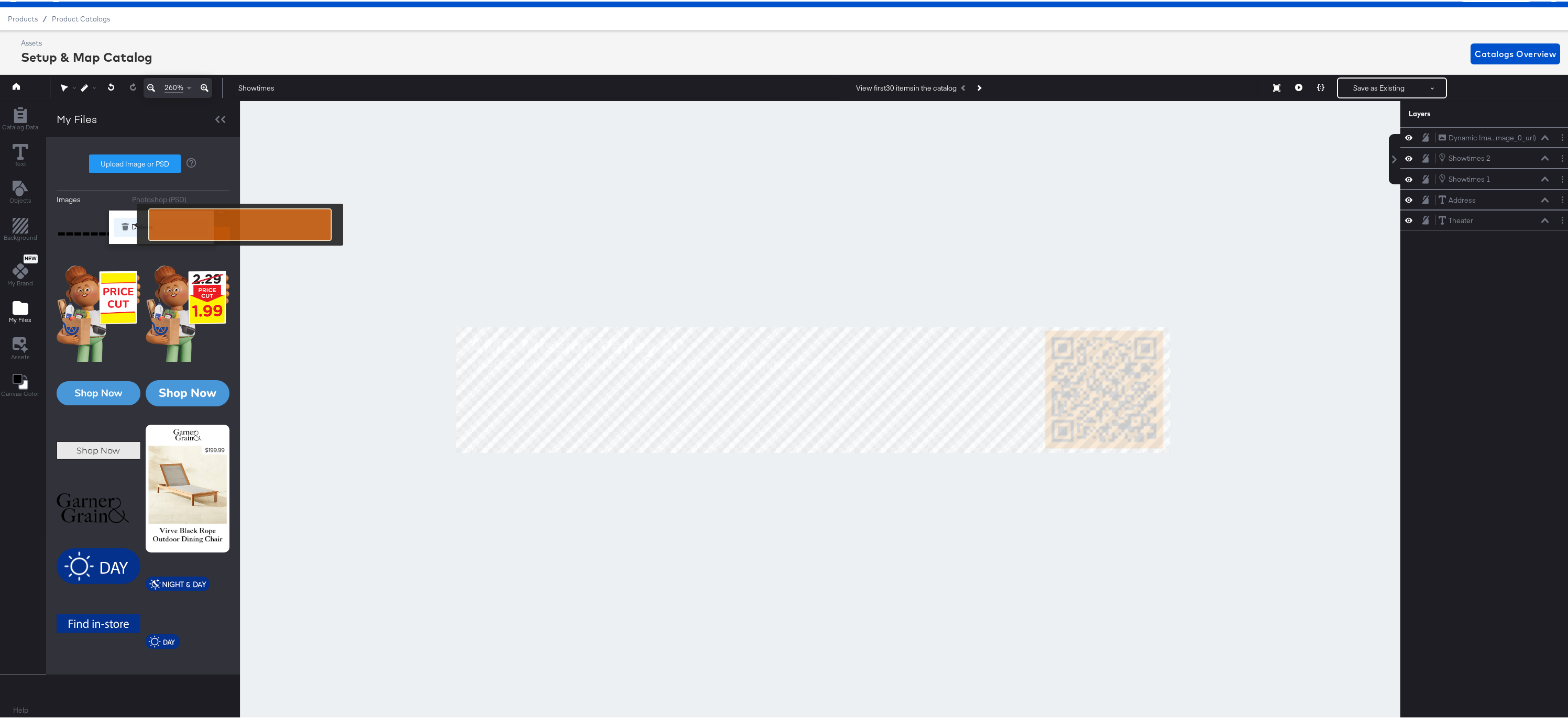
click at [130, 223] on button "Delete" at bounding box center [162, 226] width 94 height 19
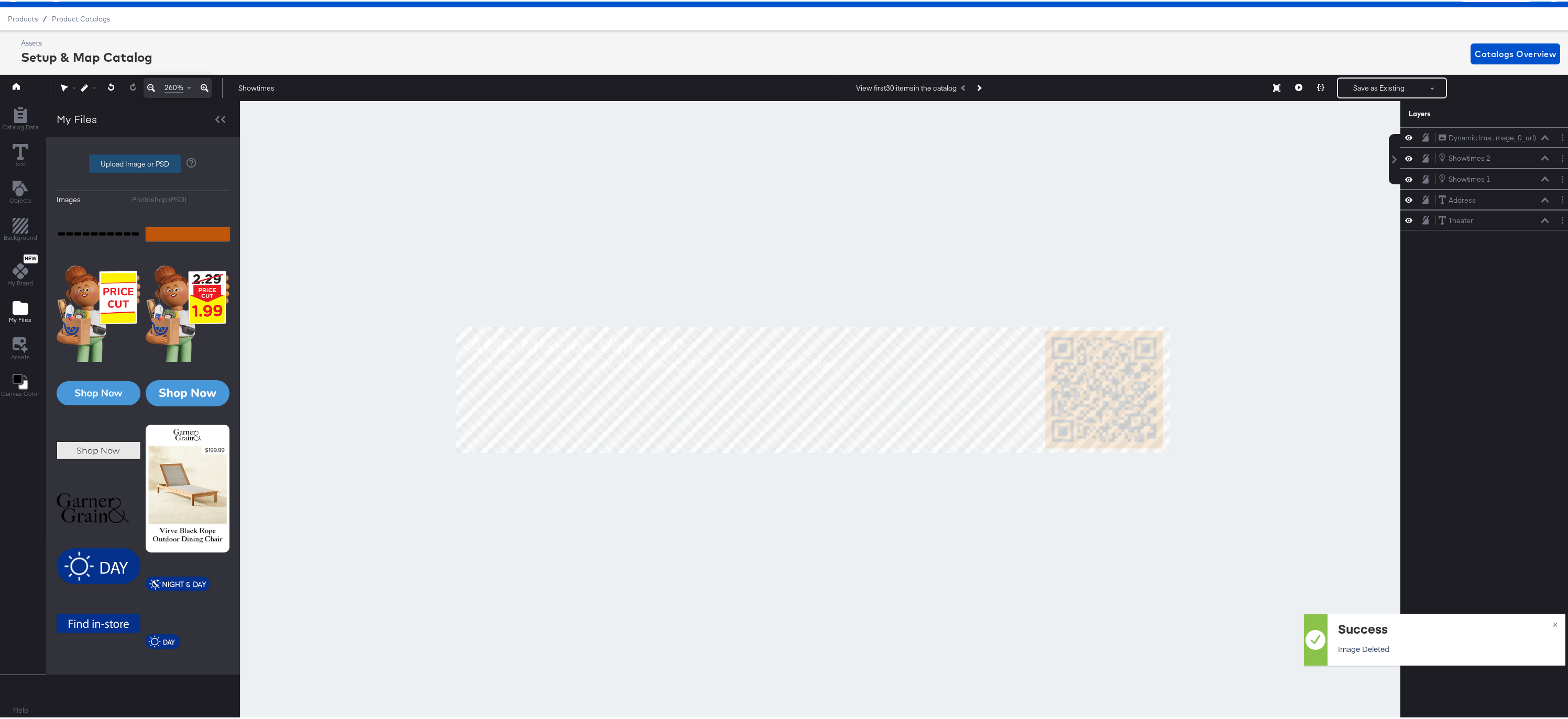
click at [111, 163] on label "Upload Image or PSD" at bounding box center [135, 162] width 91 height 18
click at [143, 162] on input "Upload Image or PSD" at bounding box center [143, 162] width 0 height 0
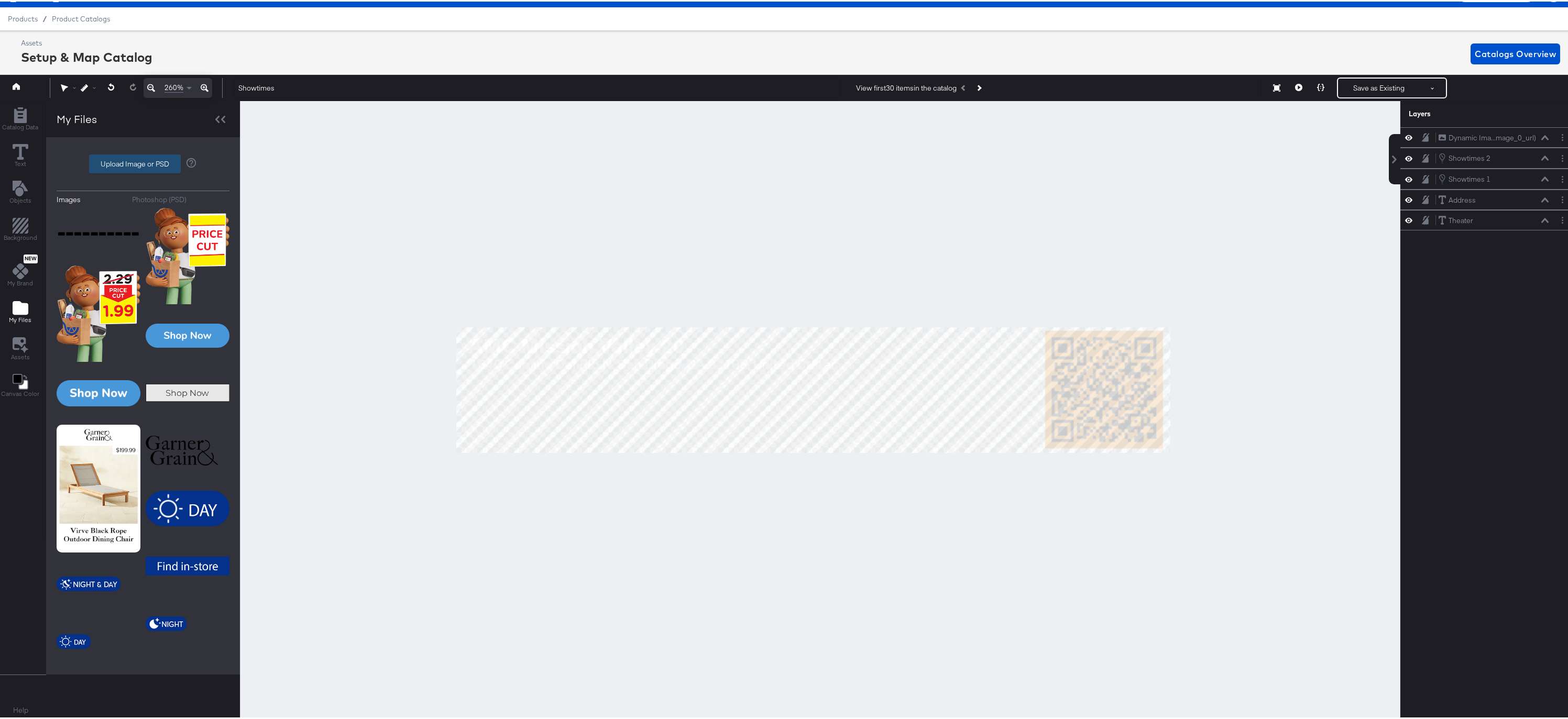
type input "C:\fakepath\Rectangle 1.png"
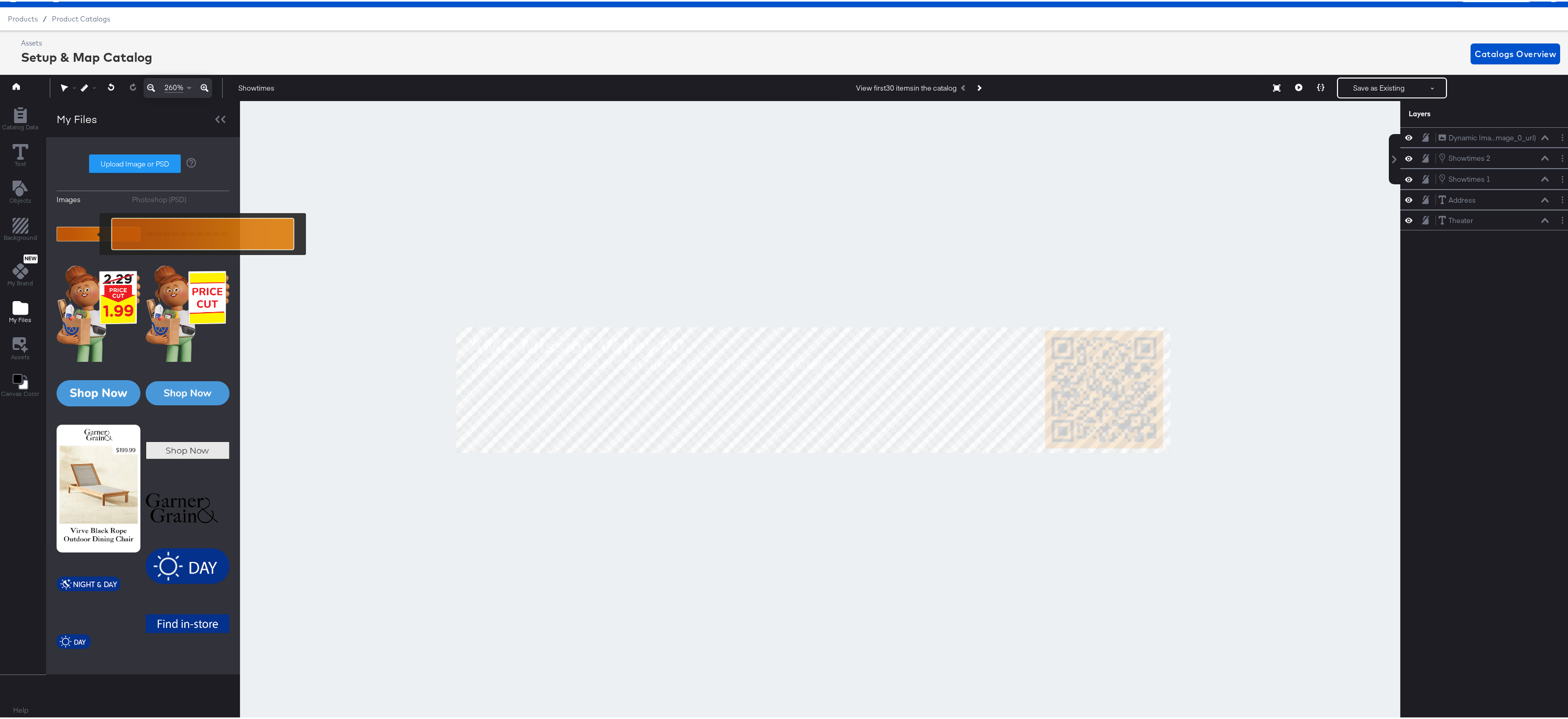
click at [93, 232] on img at bounding box center [98, 232] width 84 height 53
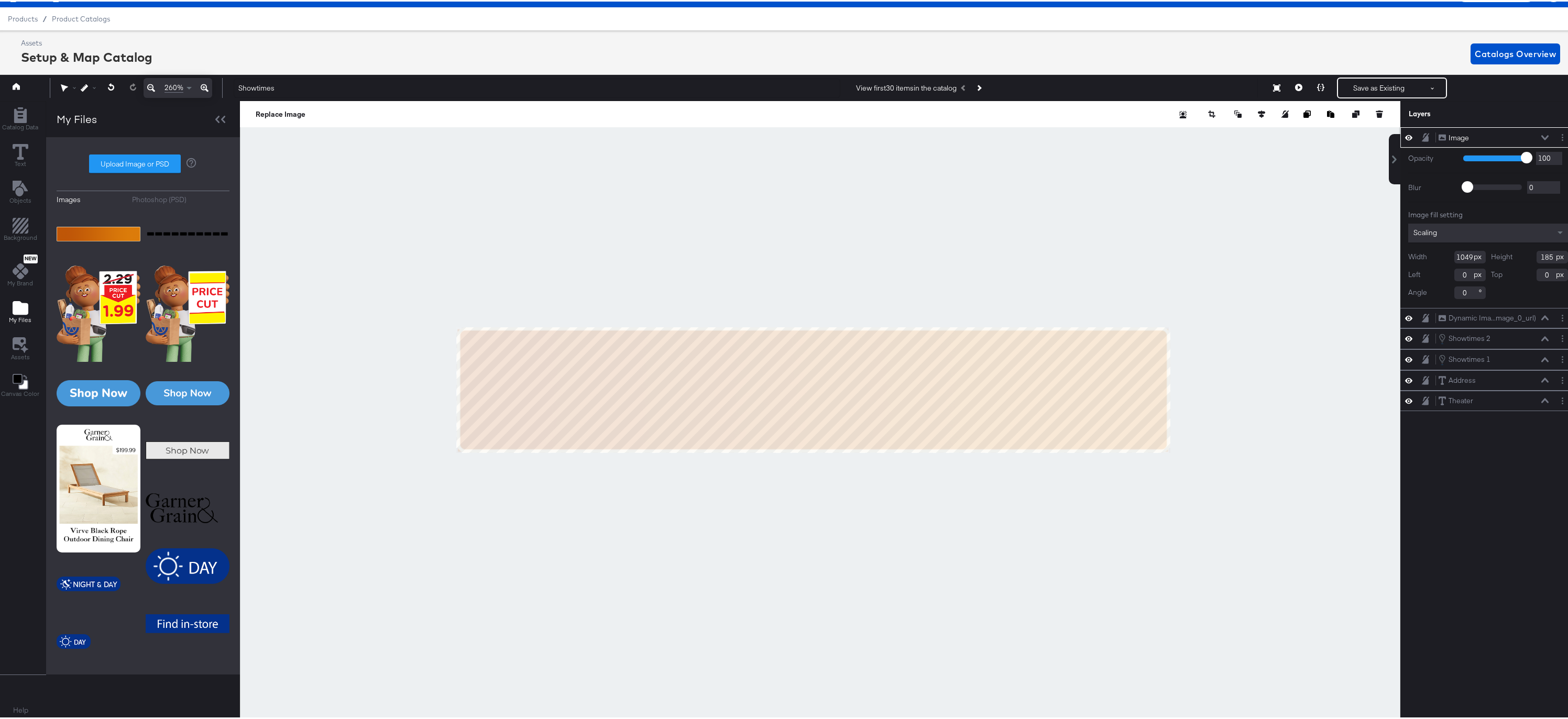
click at [1541, 134] on icon at bounding box center [1545, 136] width 7 height 5
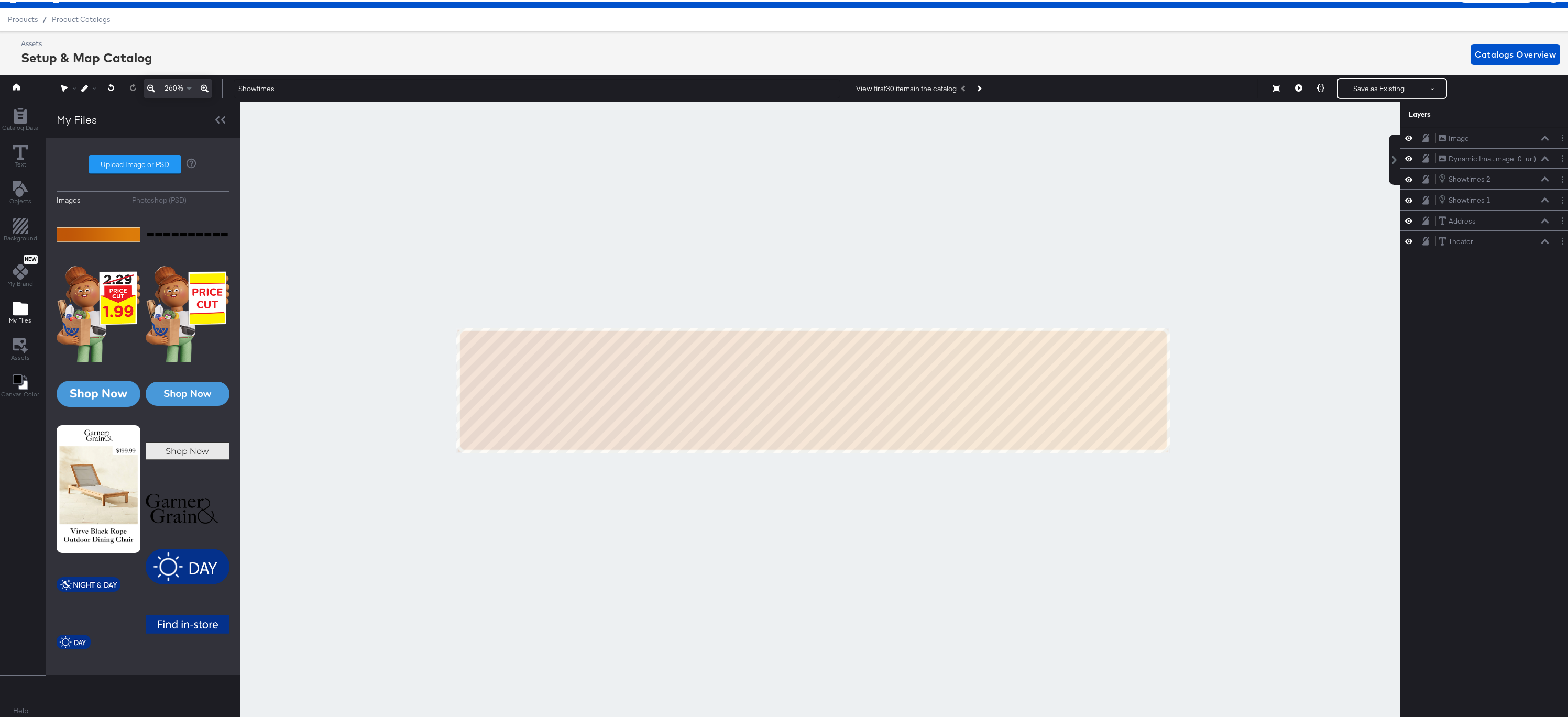
scroll to position [20, 2]
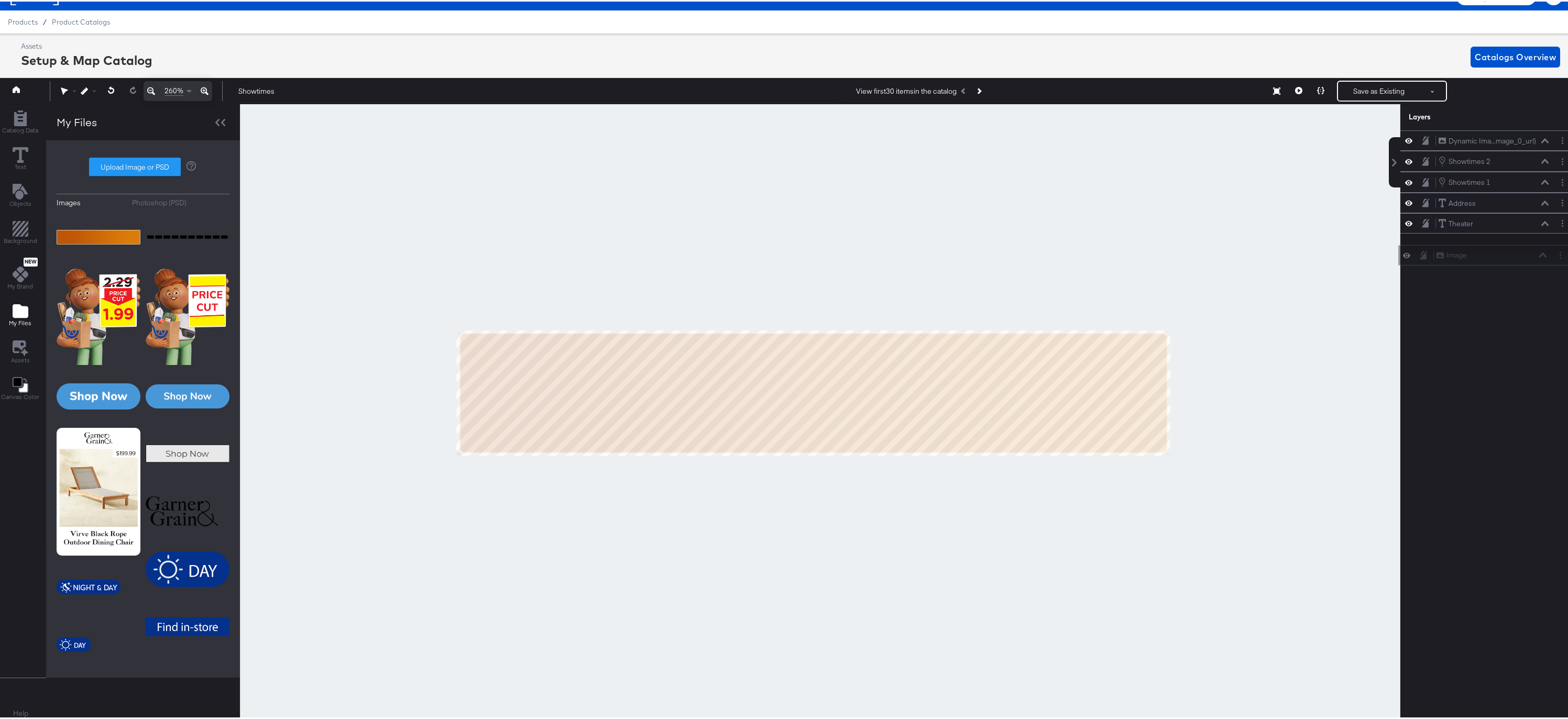
drag, startPoint x: 1426, startPoint y: 134, endPoint x: 1432, endPoint y: 255, distance: 121.1
click at [1432, 255] on div "Image Image Dynamic Ima...mage_0_url) Dynamic Image (image_0_url) Showtimes 2 S…" at bounding box center [1482, 419] width 188 height 580
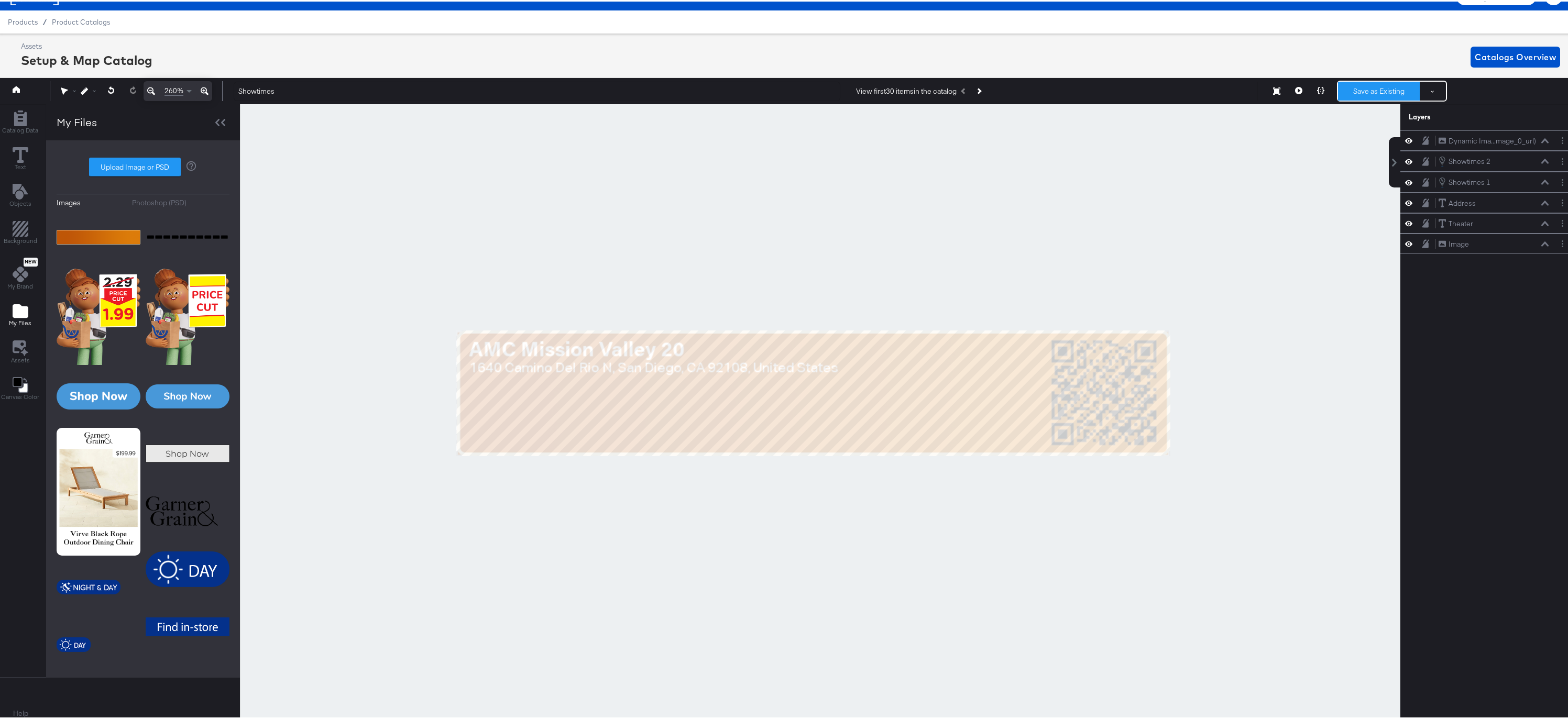
click at [1354, 87] on button "Save as Existing" at bounding box center [1379, 89] width 82 height 19
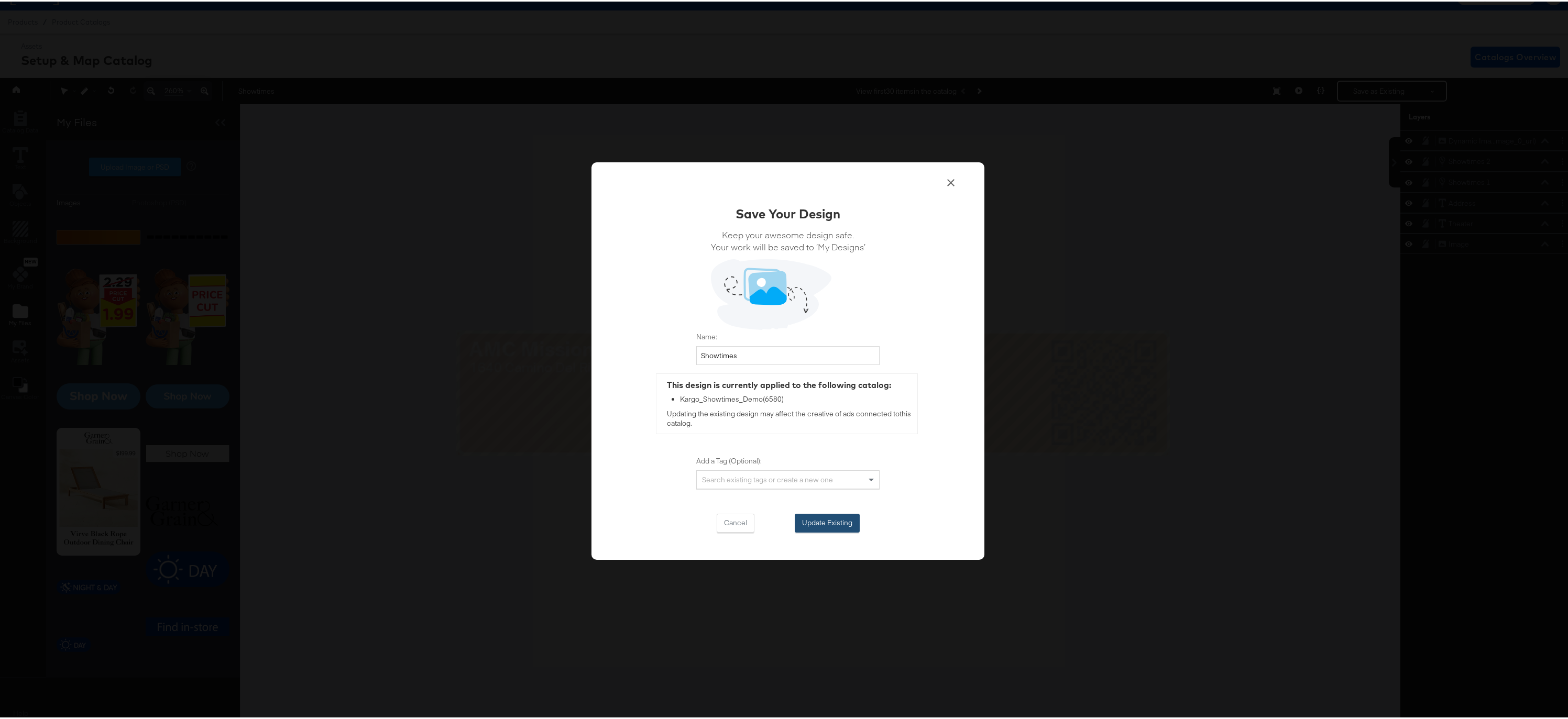
click at [808, 518] on button "Update Existing" at bounding box center [827, 522] width 65 height 19
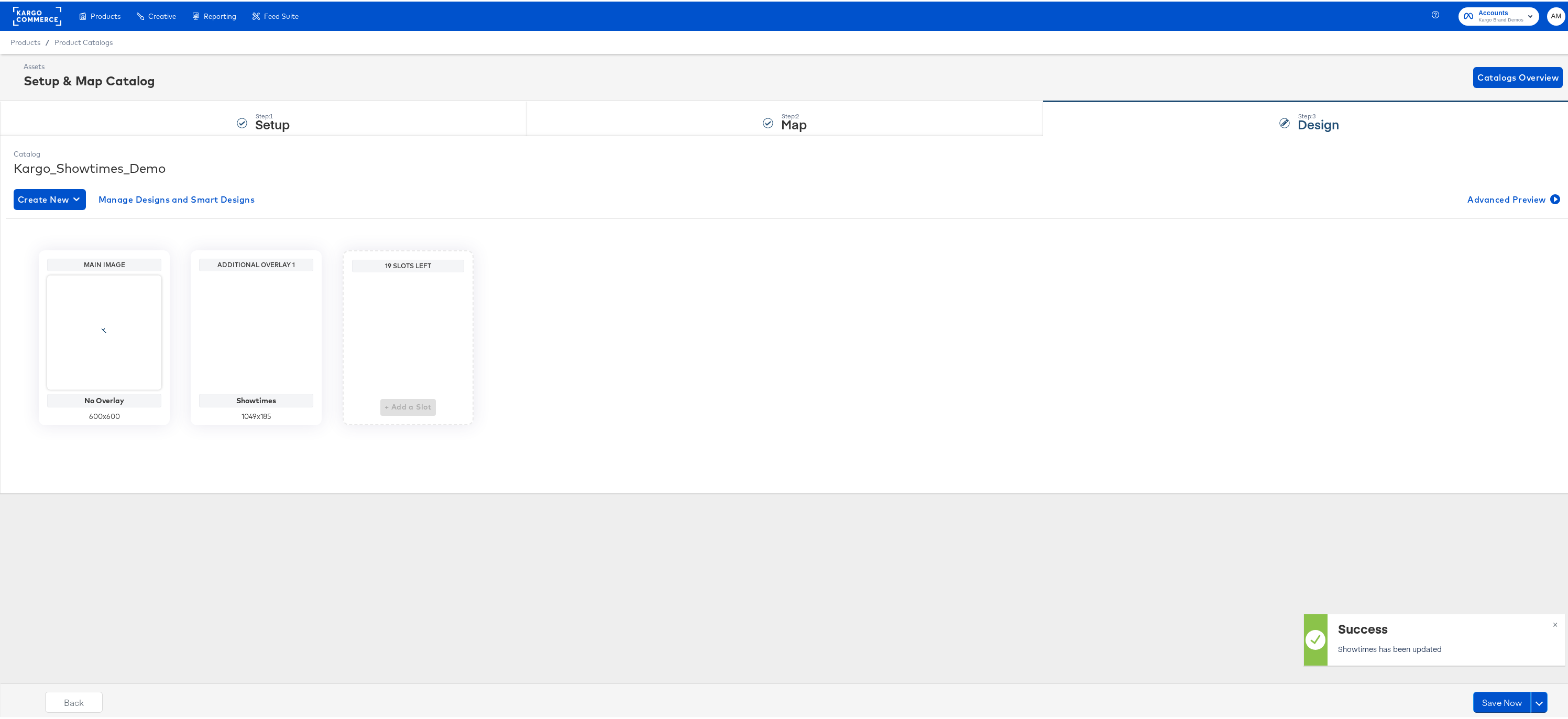
scroll to position [0, 0]
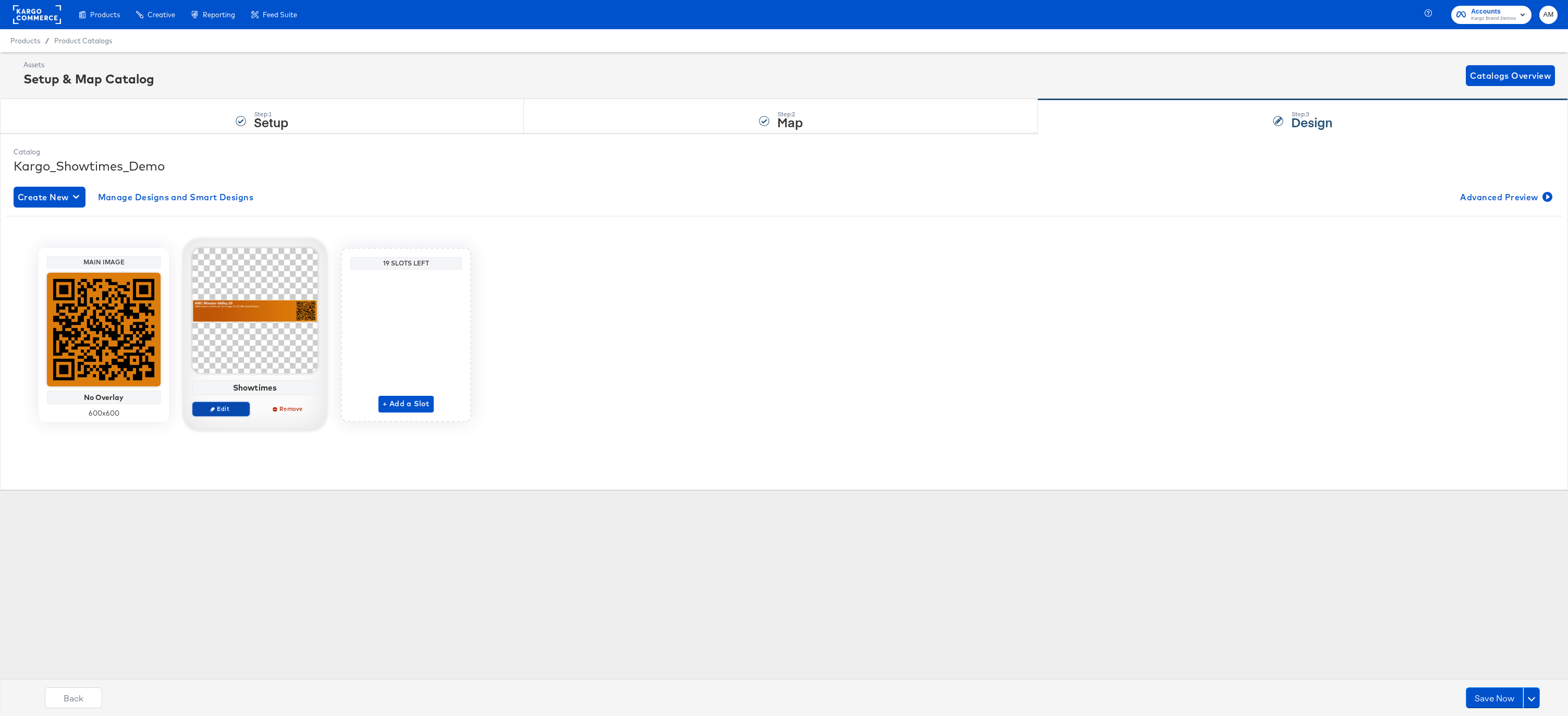
click at [219, 407] on span "Edit" at bounding box center [221, 409] width 48 height 8
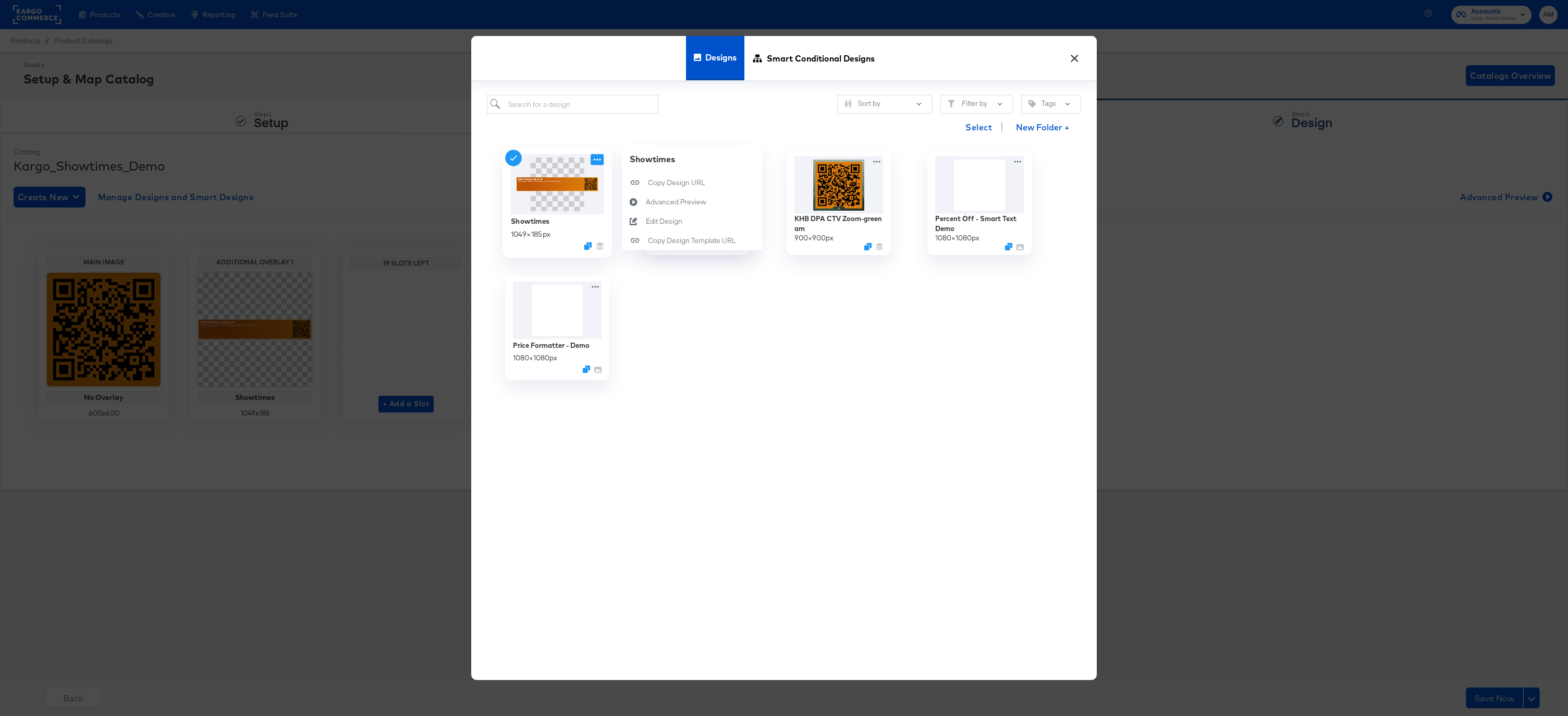
click at [593, 161] on icon at bounding box center [597, 160] width 13 height 11
click at [646, 221] on div "Edit Design Edit Design" at bounding box center [646, 221] width 0 height 0
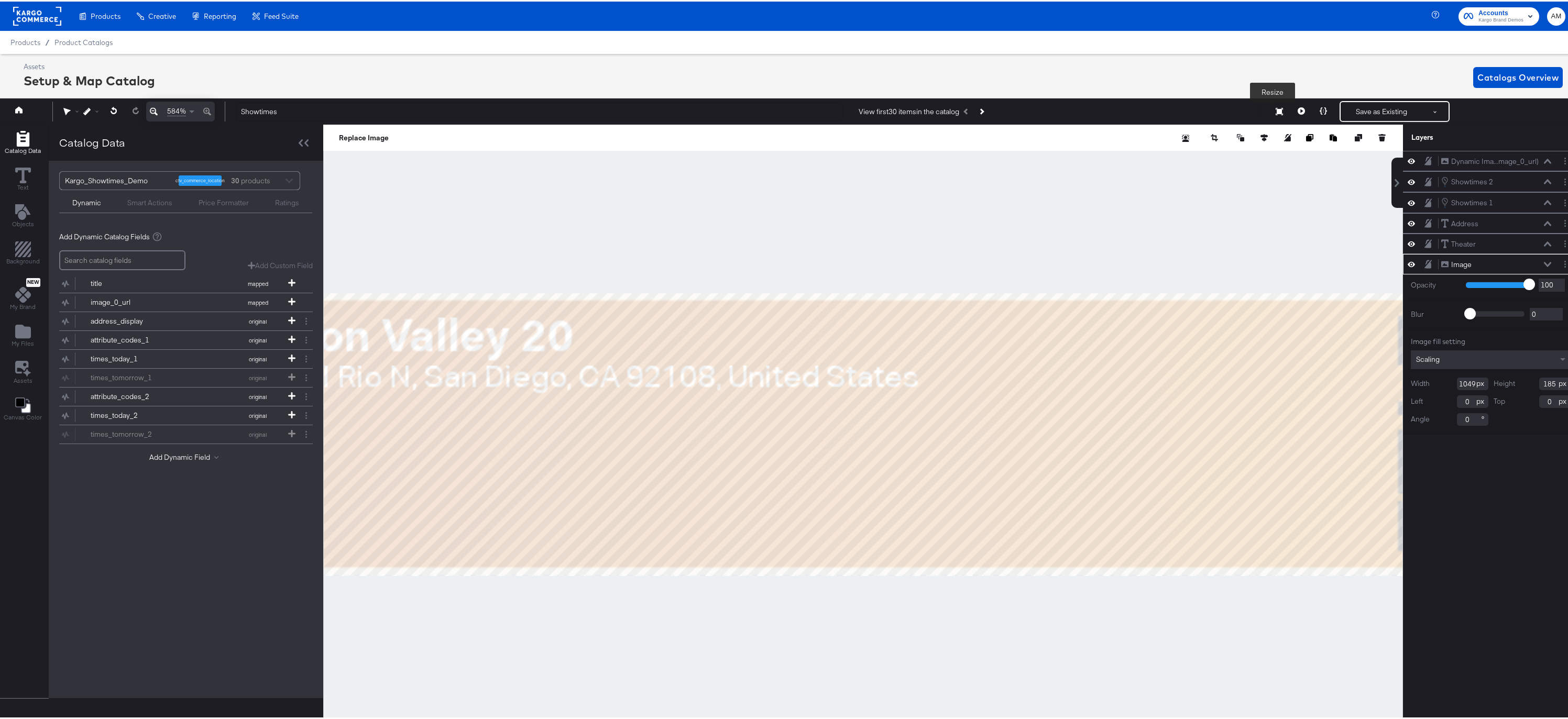
click at [1276, 108] on icon at bounding box center [1279, 110] width 7 height 7
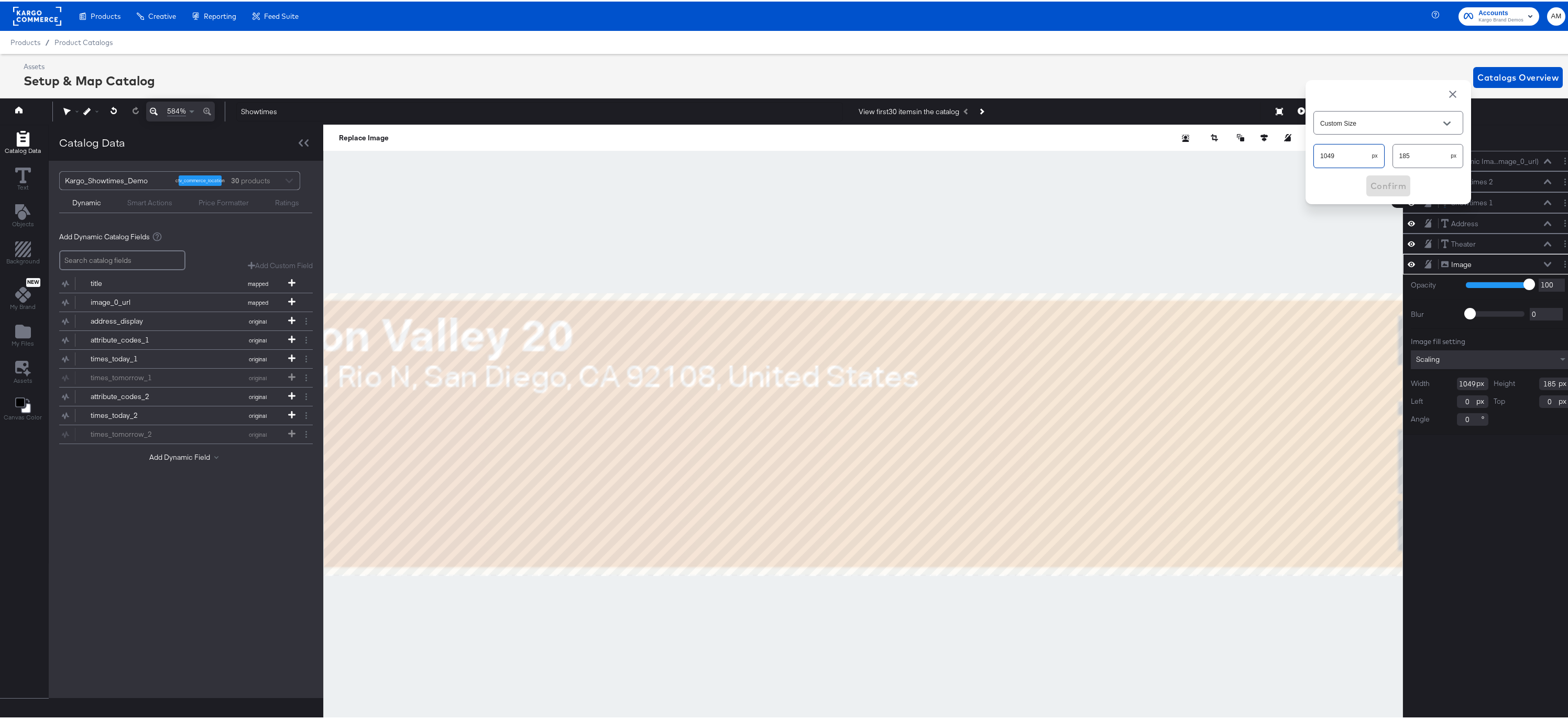
drag, startPoint x: 1314, startPoint y: 155, endPoint x: 1285, endPoint y: 153, distance: 29.1
click at [1285, 123] on div "584% Showtimes View first 30 items in the catalog Resize Custom Size 1049 px 18…" at bounding box center [788, 109] width 1581 height 26
type input "1060"
drag, startPoint x: 1392, startPoint y: 152, endPoint x: 1384, endPoint y: 150, distance: 8.2
click at [1393, 152] on input "185" at bounding box center [1422, 150] width 58 height 23
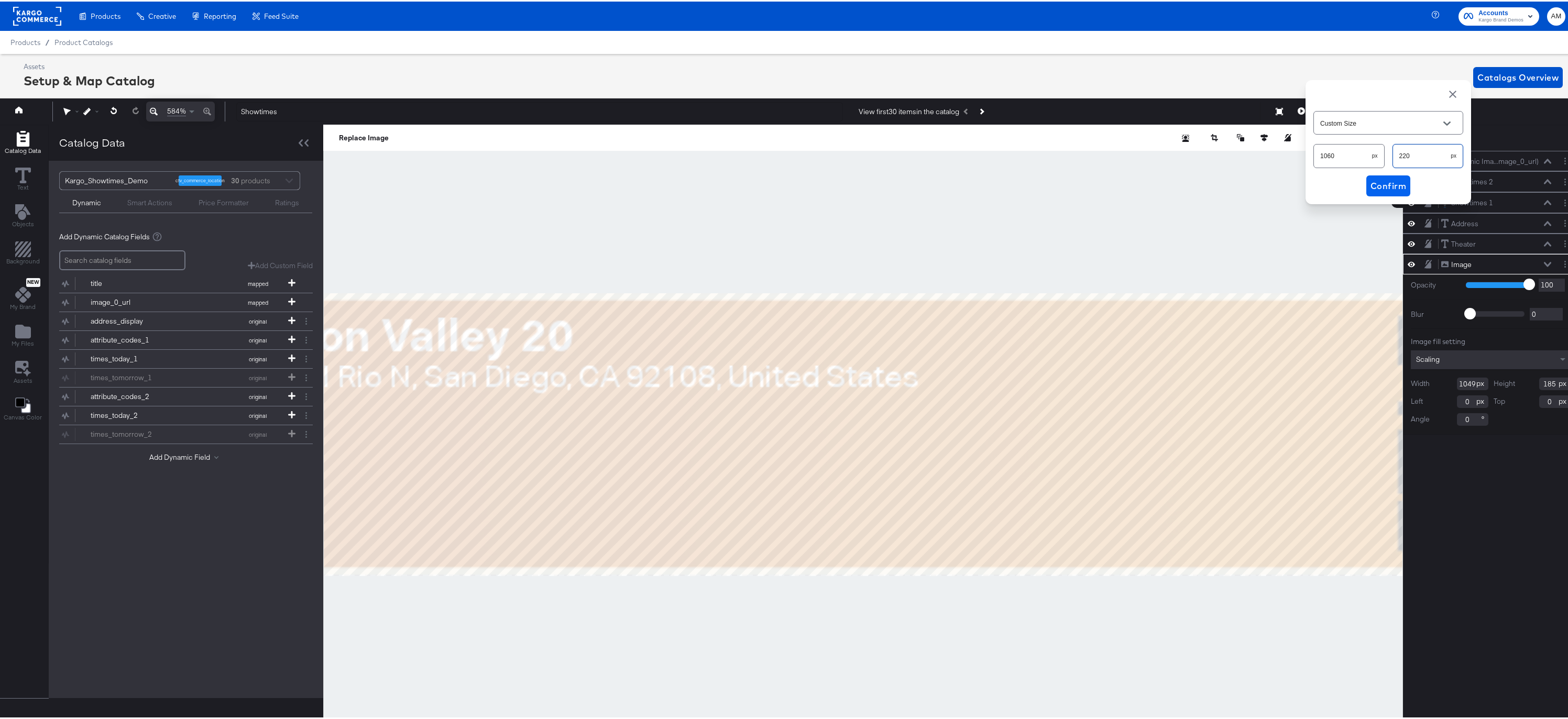
type input "220"
click at [1376, 183] on span "Confirm" at bounding box center [1388, 184] width 35 height 15
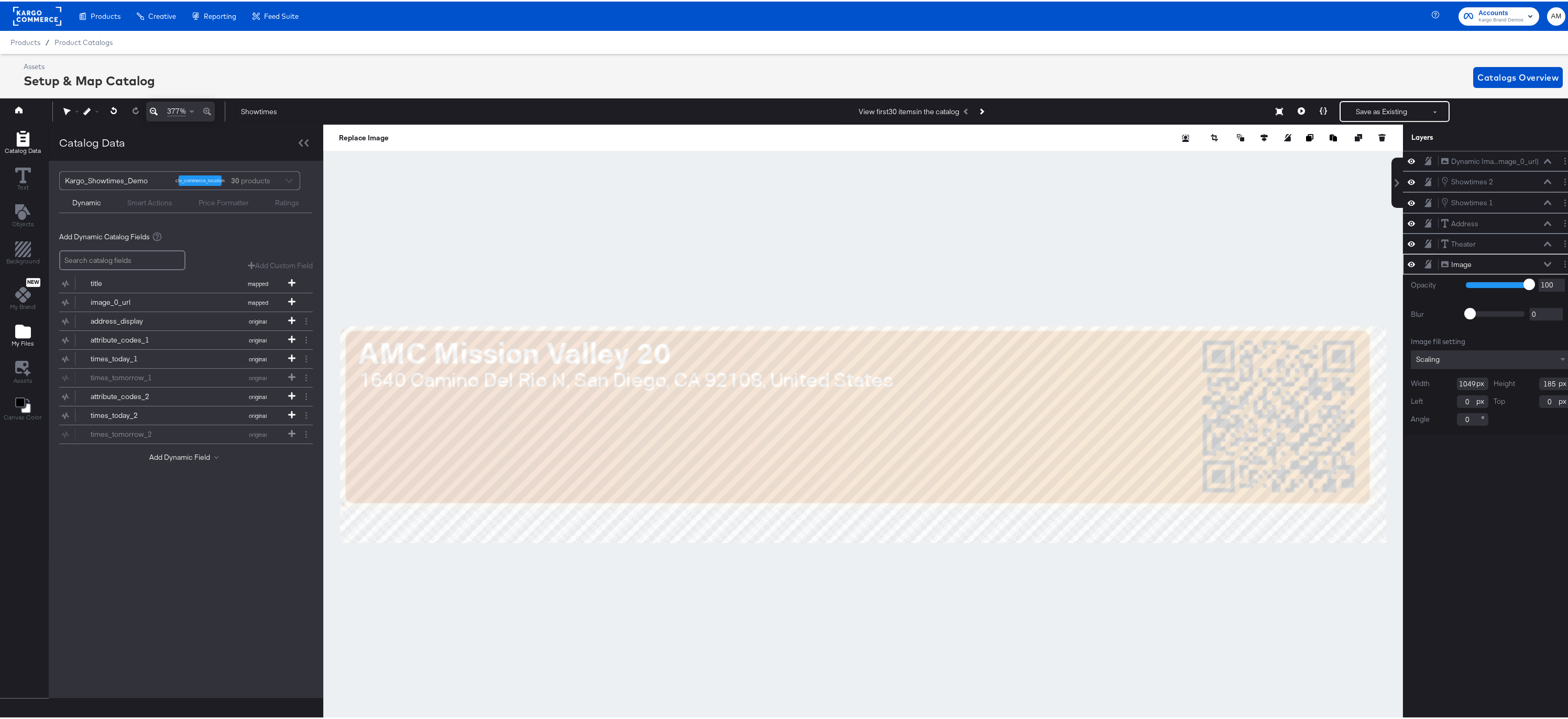
click at [23, 333] on icon "Add Files" at bounding box center [23, 330] width 16 height 13
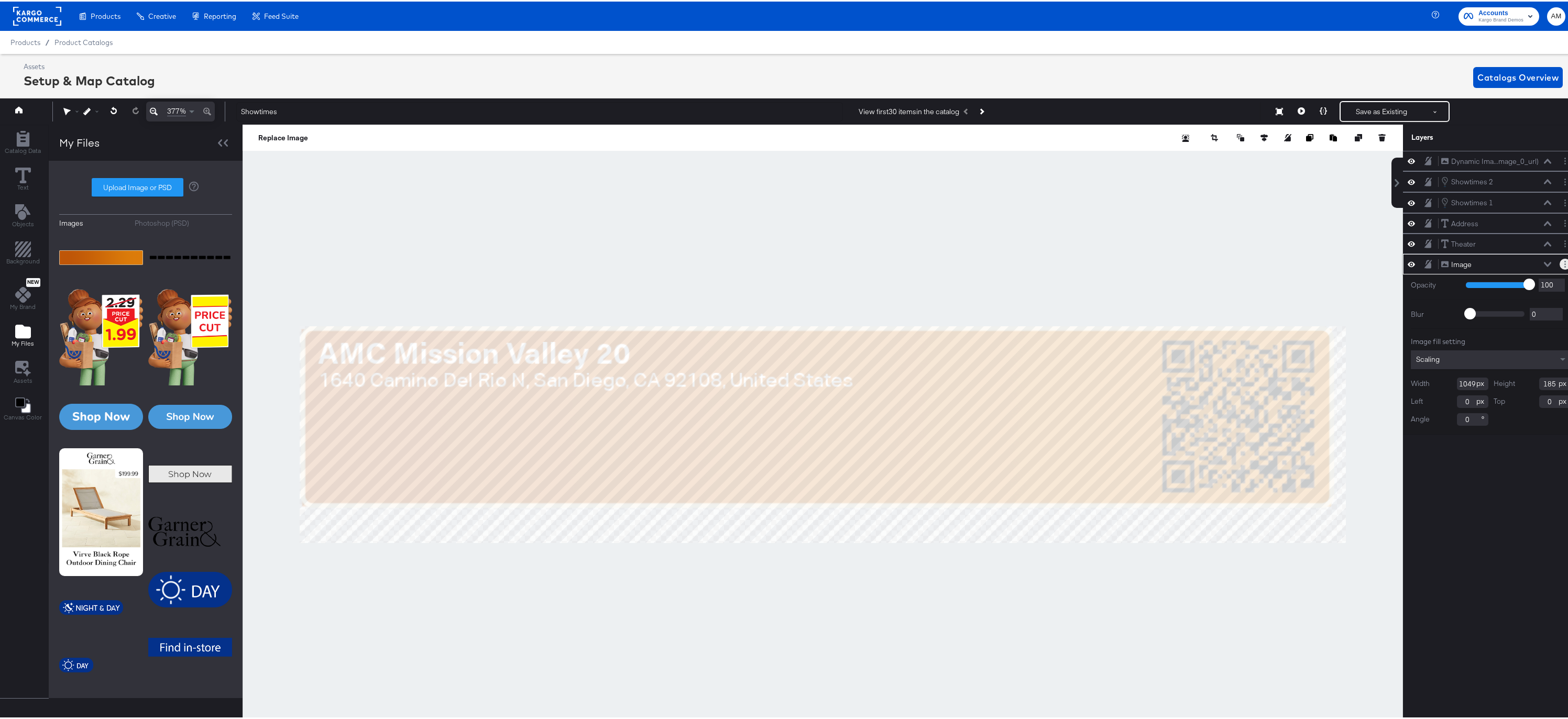
click at [1564, 260] on circle "Layer Options" at bounding box center [1565, 260] width 2 height 2
click at [1472, 337] on button "Delete" at bounding box center [1482, 339] width 23 height 11
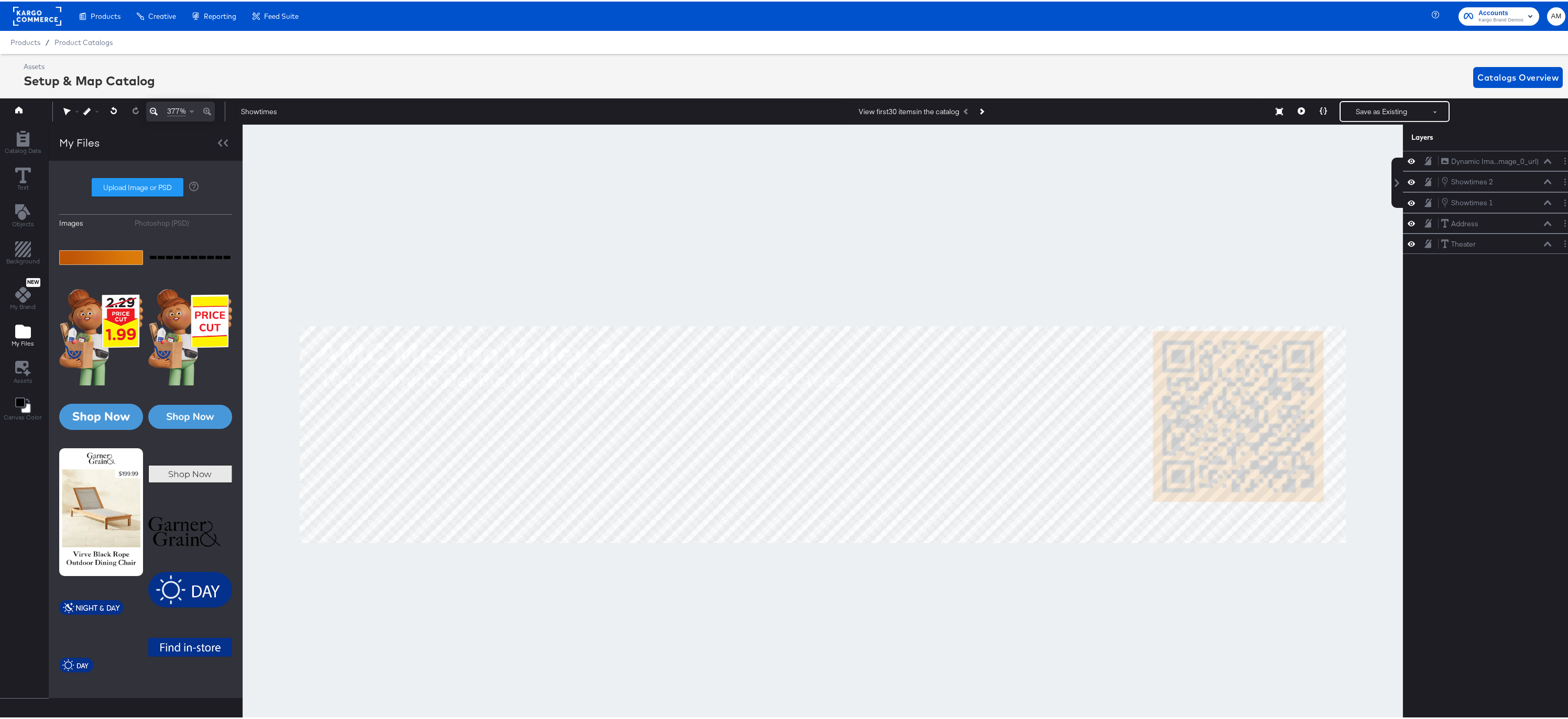
click at [127, 226] on div "Images Photoshop (PSD) Upload Image or PSD" at bounding box center [146, 427] width 173 height 516
click at [130, 237] on icon "Image Options" at bounding box center [134, 234] width 8 height 8
click at [88, 249] on button "Delete" at bounding box center [118, 249] width 94 height 19
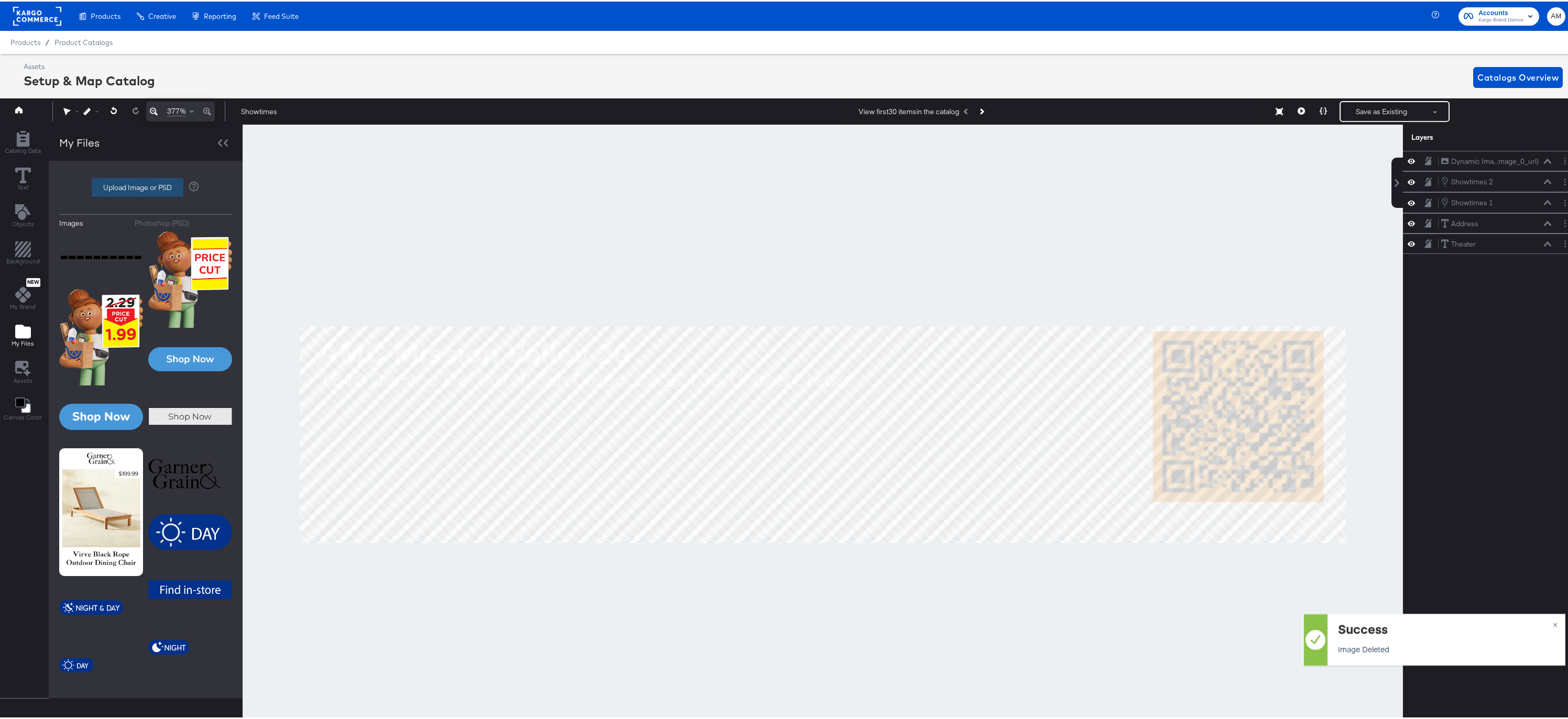
click at [132, 186] on label "Upload Image or PSD" at bounding box center [138, 185] width 91 height 18
click at [146, 186] on input "Upload Image or PSD" at bounding box center [146, 186] width 0 height 0
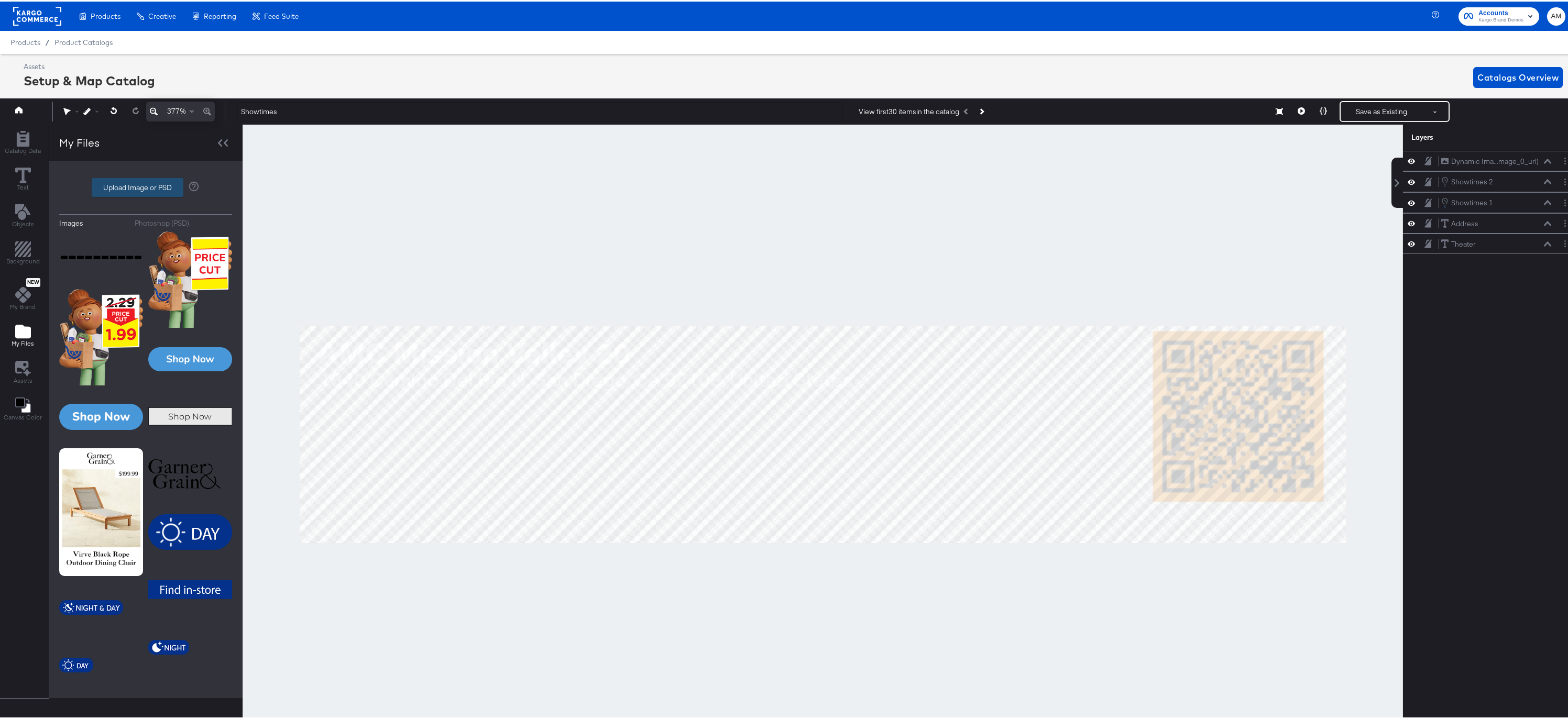
click at [138, 185] on label "Upload Image or PSD" at bounding box center [138, 185] width 91 height 18
click at [146, 186] on input "Upload Image or PSD" at bounding box center [146, 186] width 0 height 0
type input "C:\fakepath\Rectangle 1.png"
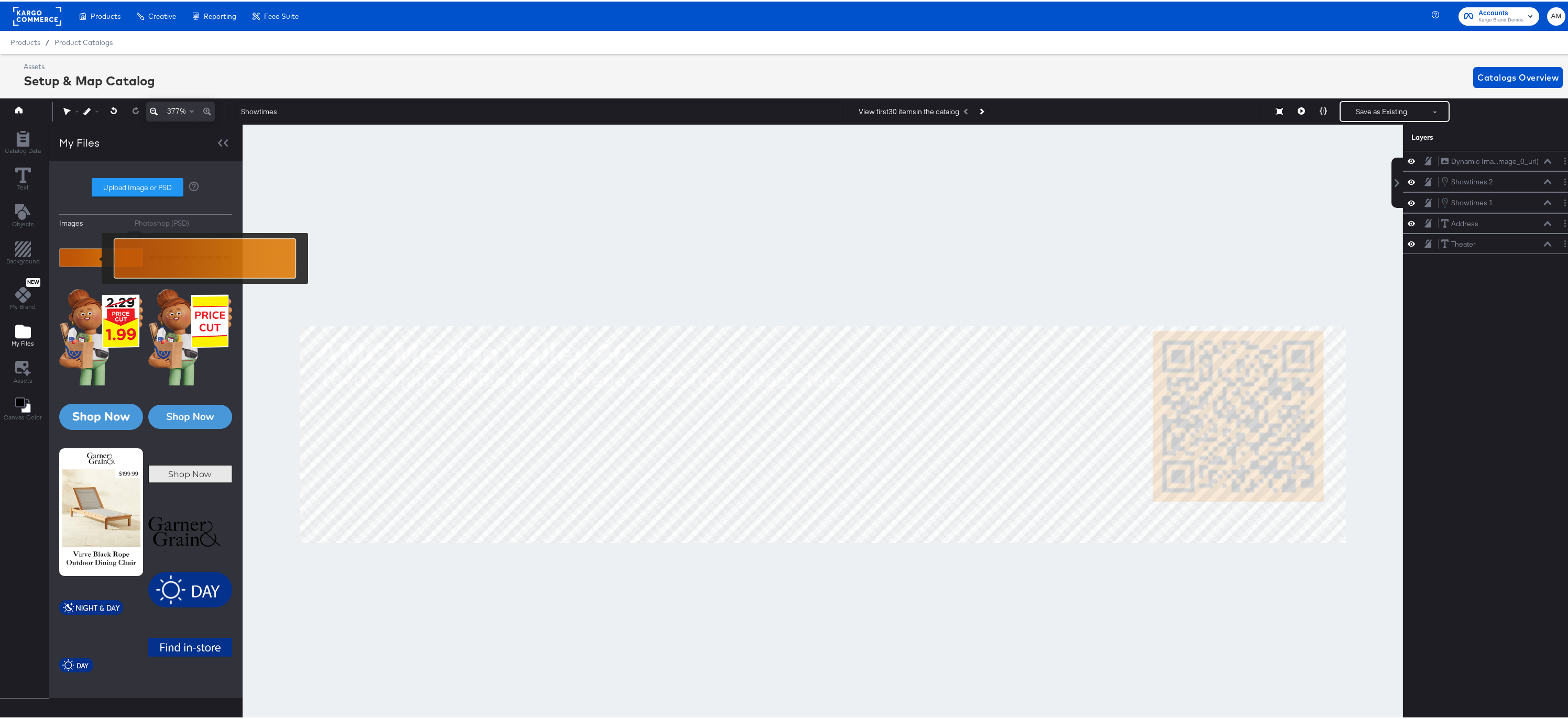
click at [95, 257] on img at bounding box center [101, 256] width 84 height 53
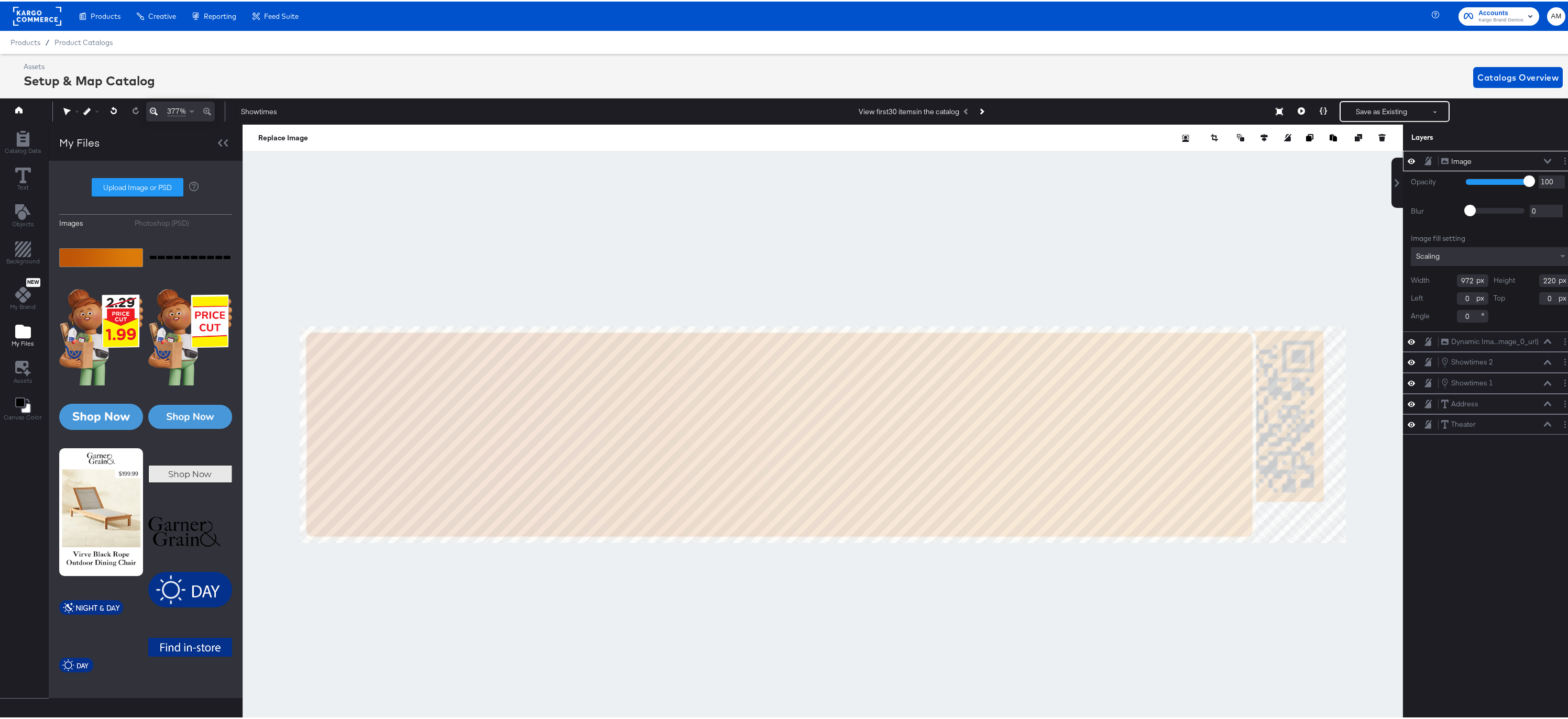
click at [1459, 279] on input "972" at bounding box center [1473, 279] width 31 height 13
type input "1050"
click at [1276, 115] on button "Resize" at bounding box center [1279, 110] width 22 height 19
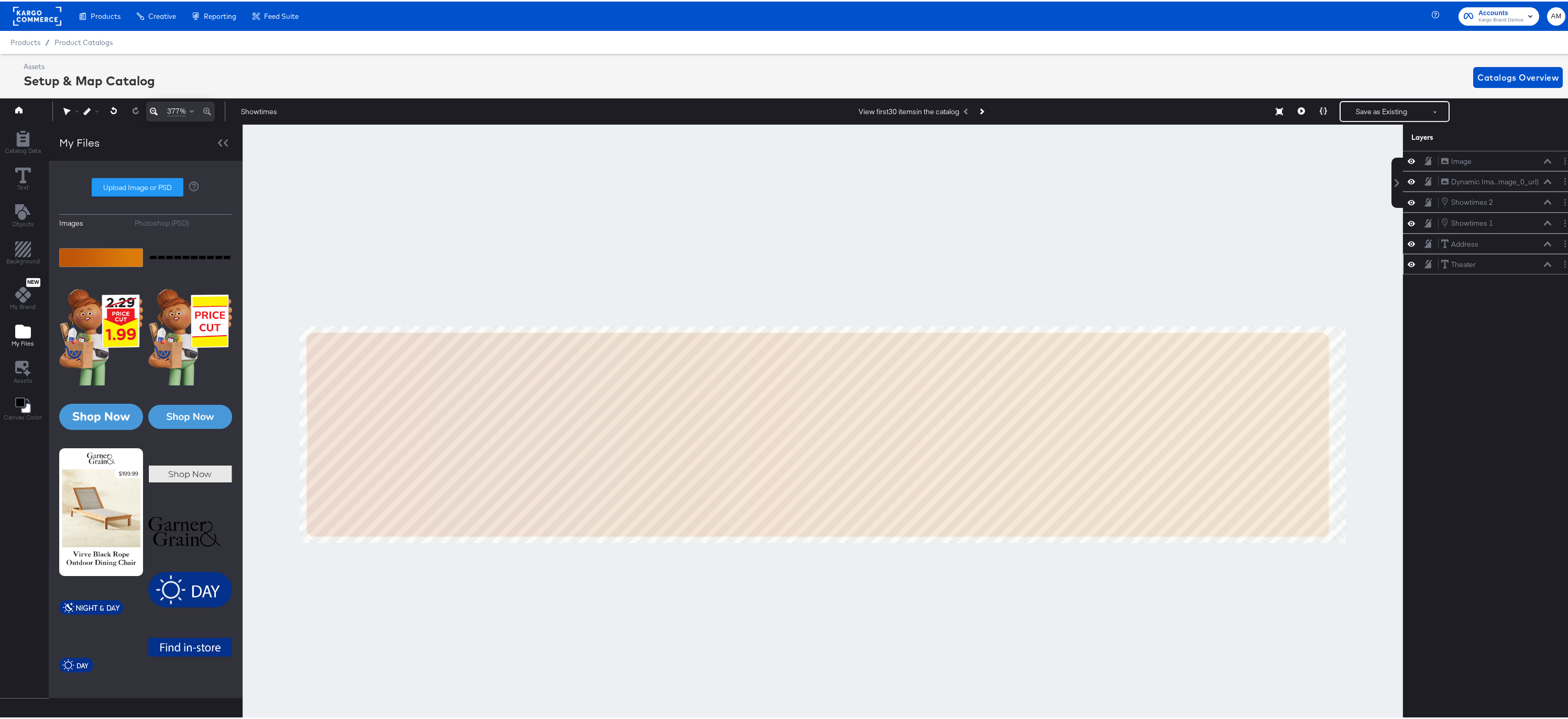
drag, startPoint x: 1274, startPoint y: 243, endPoint x: 1424, endPoint y: 264, distance: 151.5
click at [1275, 243] on div at bounding box center [823, 432] width 1161 height 619
click at [1463, 167] on div "Image Image" at bounding box center [1490, 159] width 176 height 20
click at [1544, 160] on icon at bounding box center [1548, 160] width 7 height 5
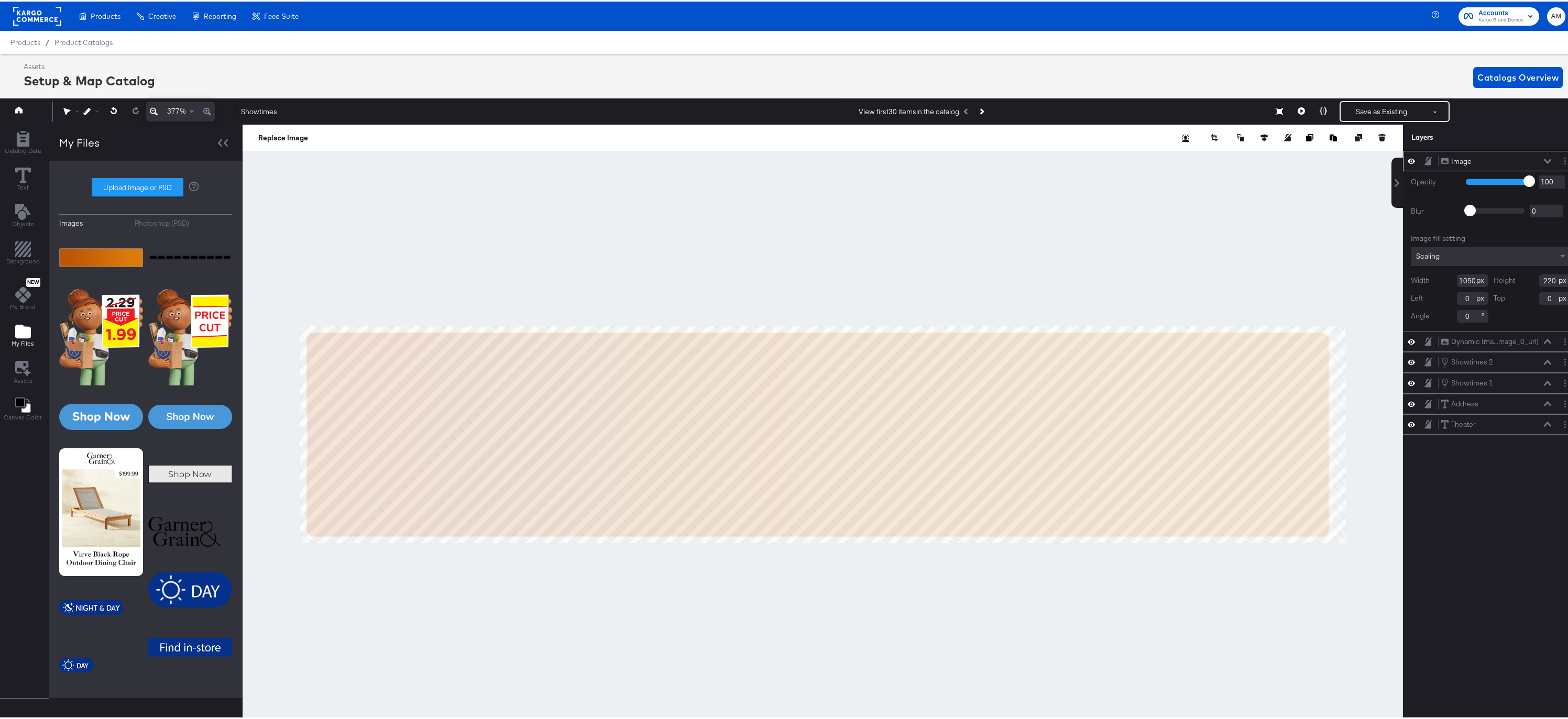
scroll to position [0, 2]
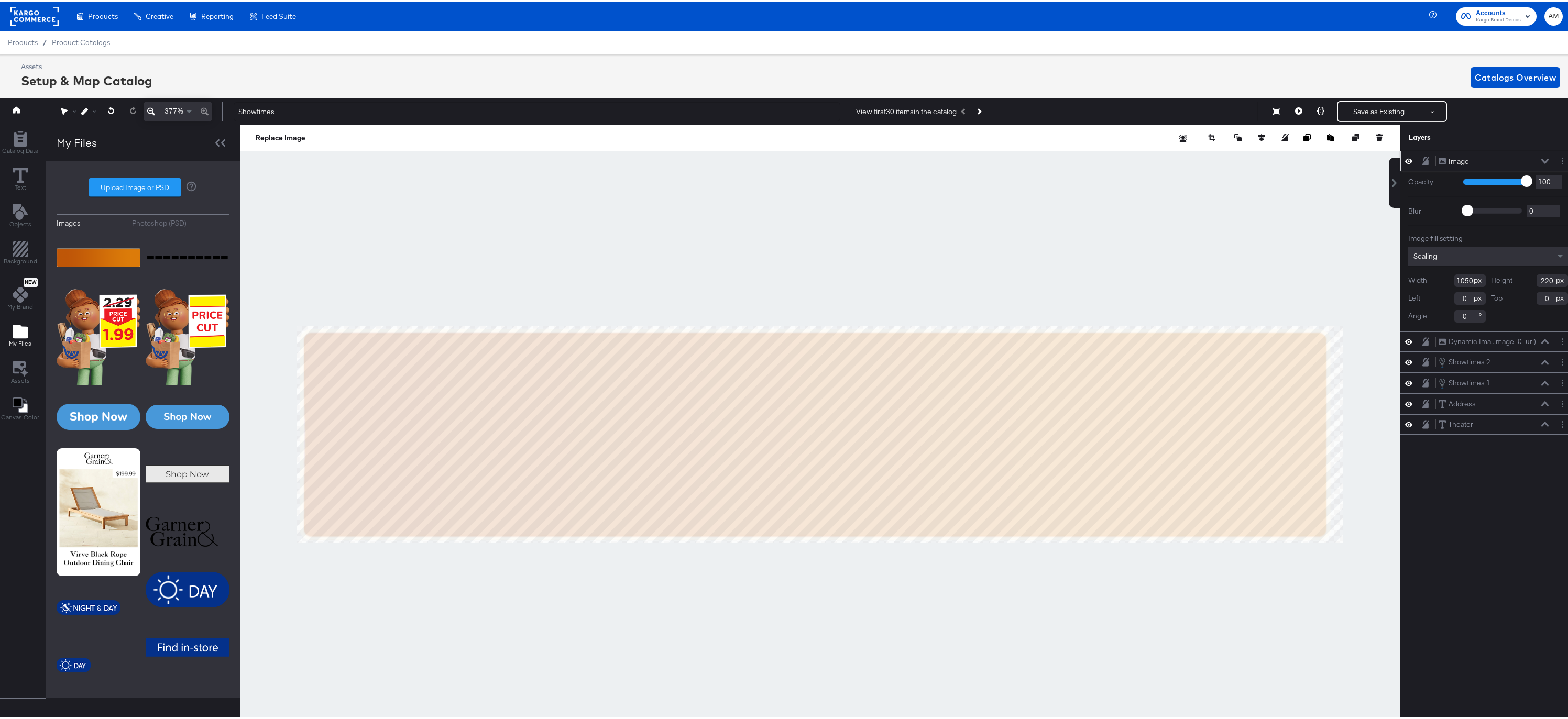
click at [1456, 282] on input "1050" at bounding box center [1470, 279] width 31 height 13
type input "1060"
click at [1541, 158] on icon at bounding box center [1545, 160] width 7 height 5
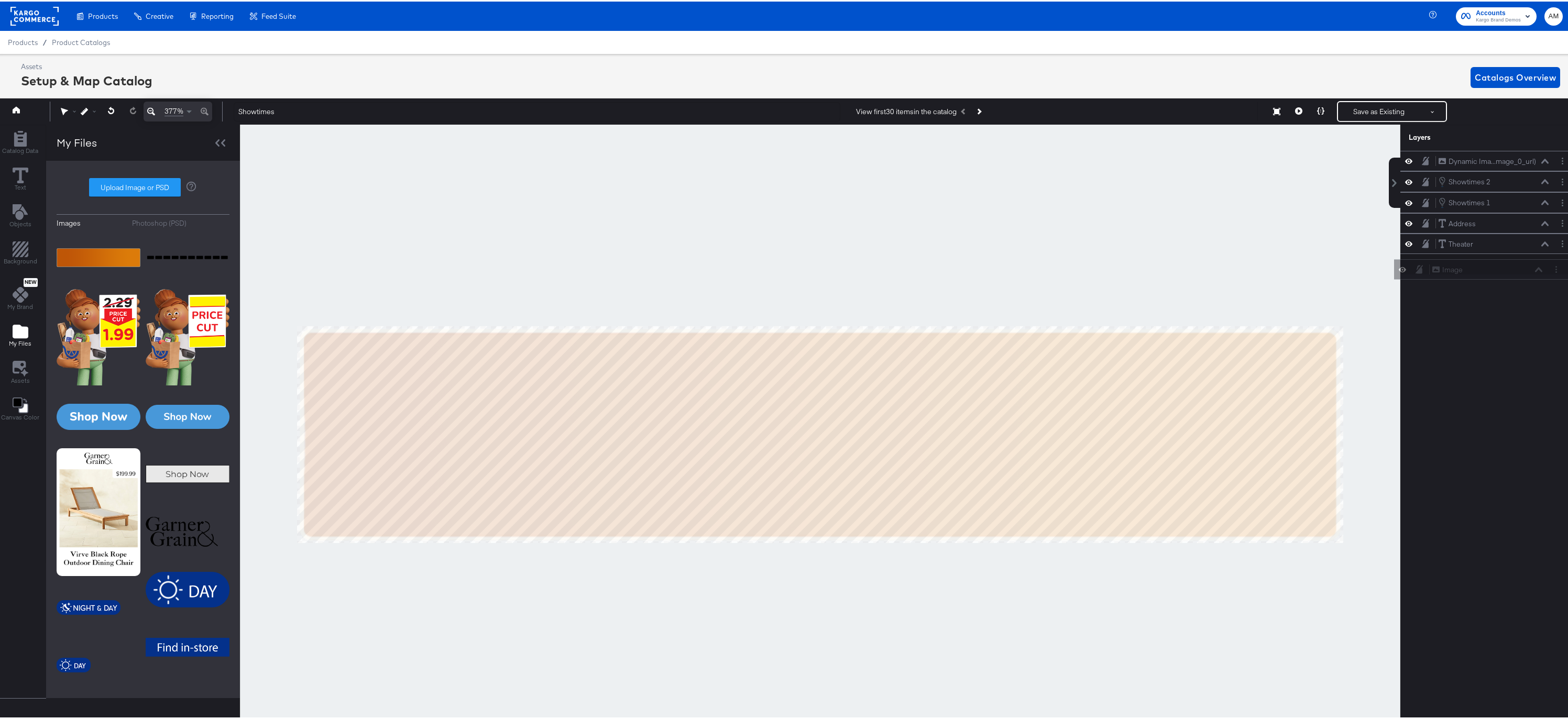
drag, startPoint x: 1428, startPoint y: 158, endPoint x: 1429, endPoint y: 270, distance: 112.0
click at [1429, 270] on div "Image Image Dynamic Ima...mage_0_url) Dynamic Image (image_0_url) Showtimes 2 S…" at bounding box center [1488, 211] width 176 height 124
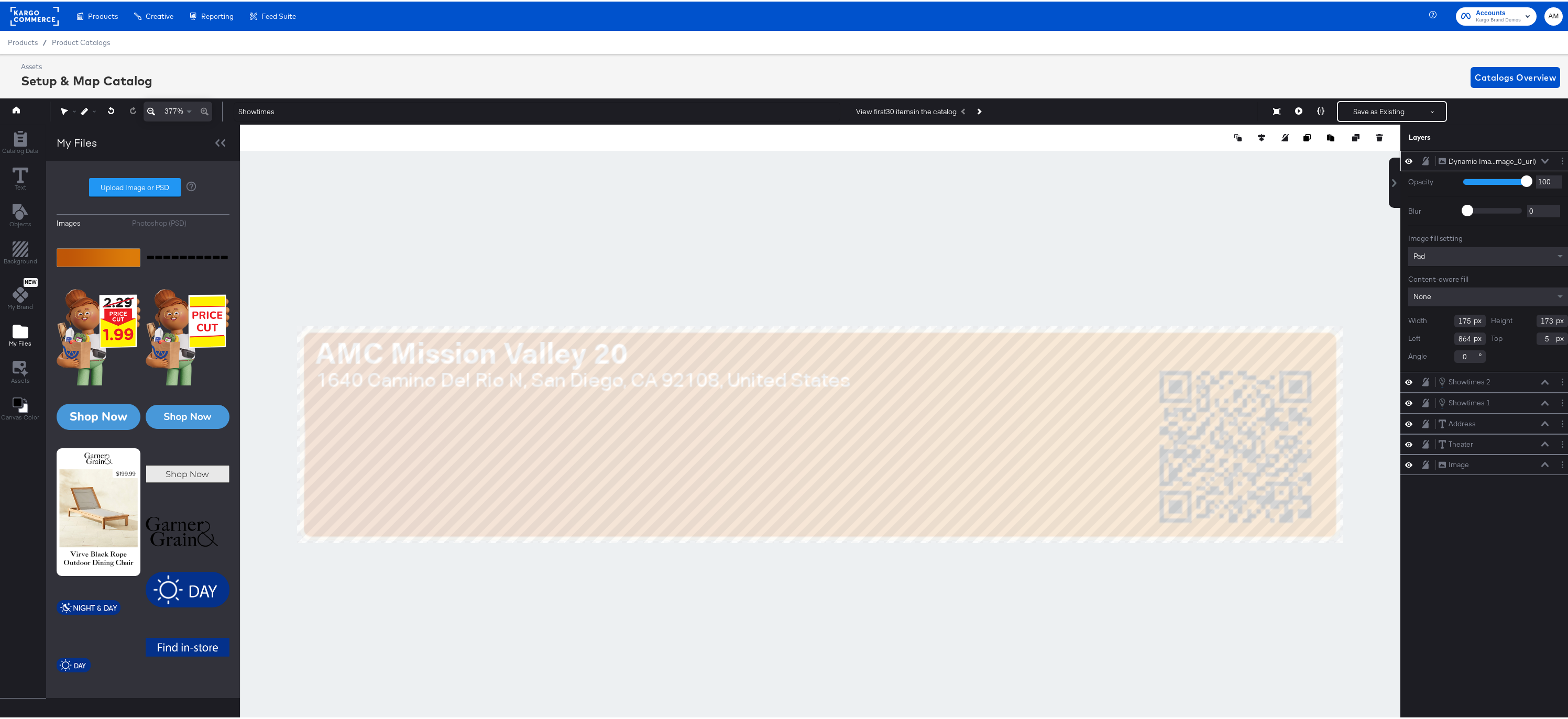
type input "863"
type input "36"
click at [1022, 284] on div at bounding box center [820, 432] width 1161 height 619
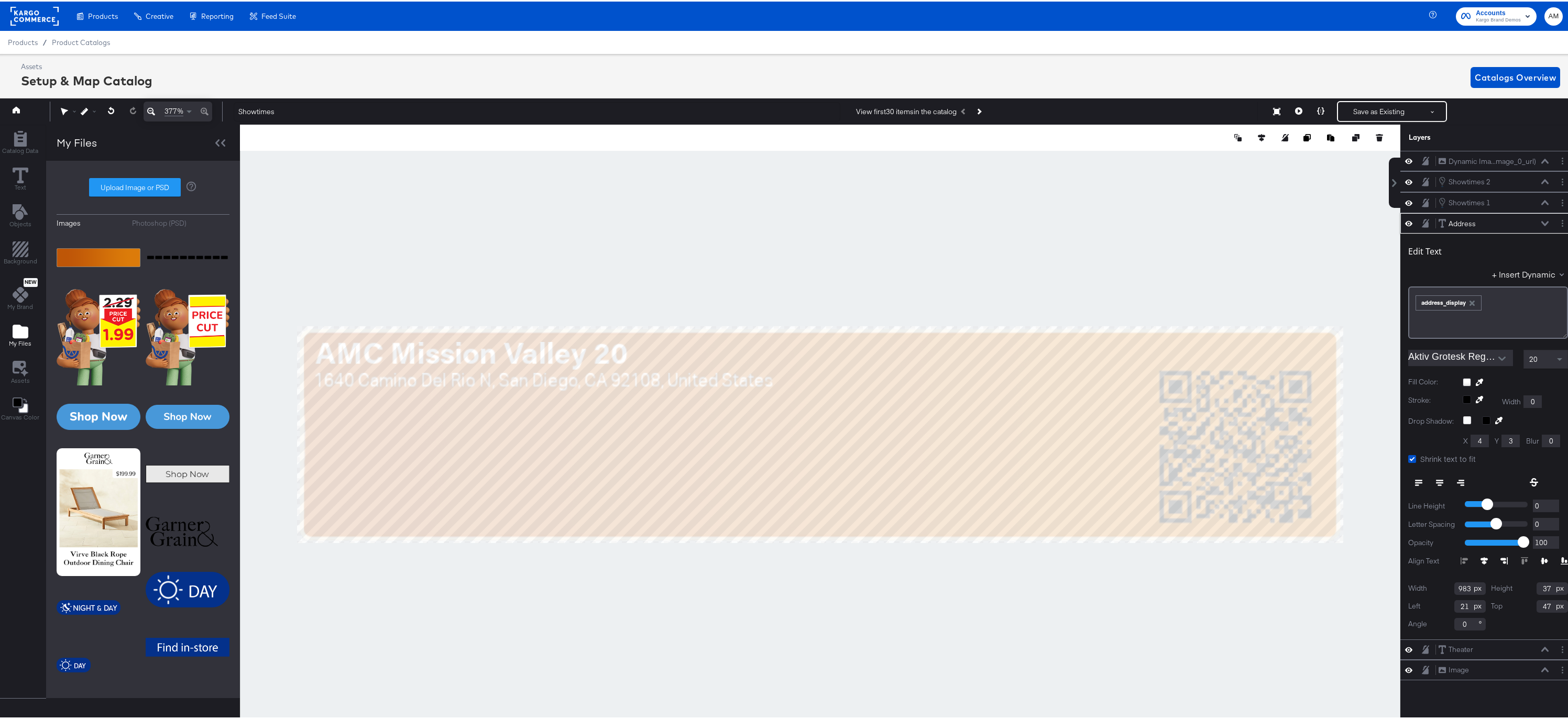
type input "845"
type input "19"
click at [1362, 110] on button "Save as Existing" at bounding box center [1379, 109] width 82 height 19
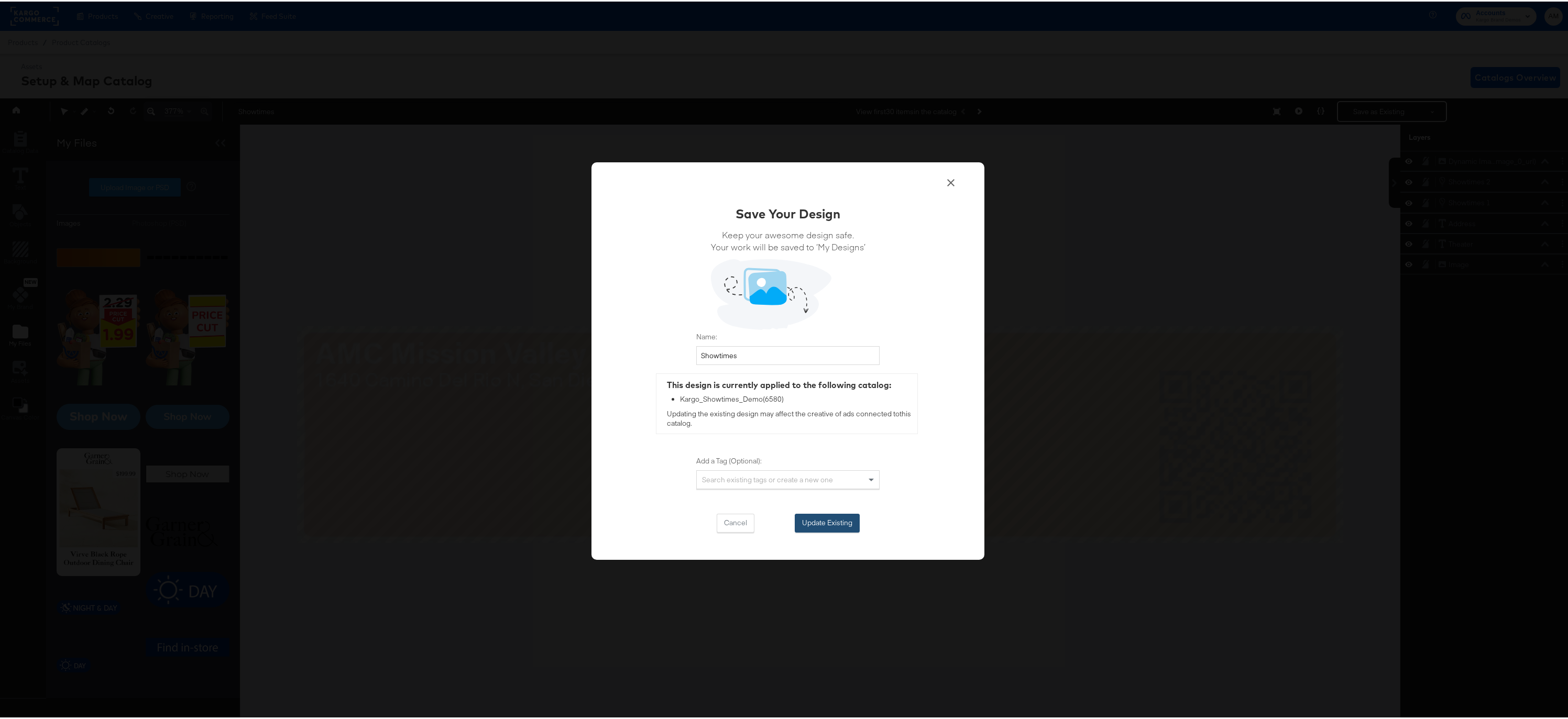
click at [811, 524] on button "Update Existing" at bounding box center [827, 522] width 65 height 19
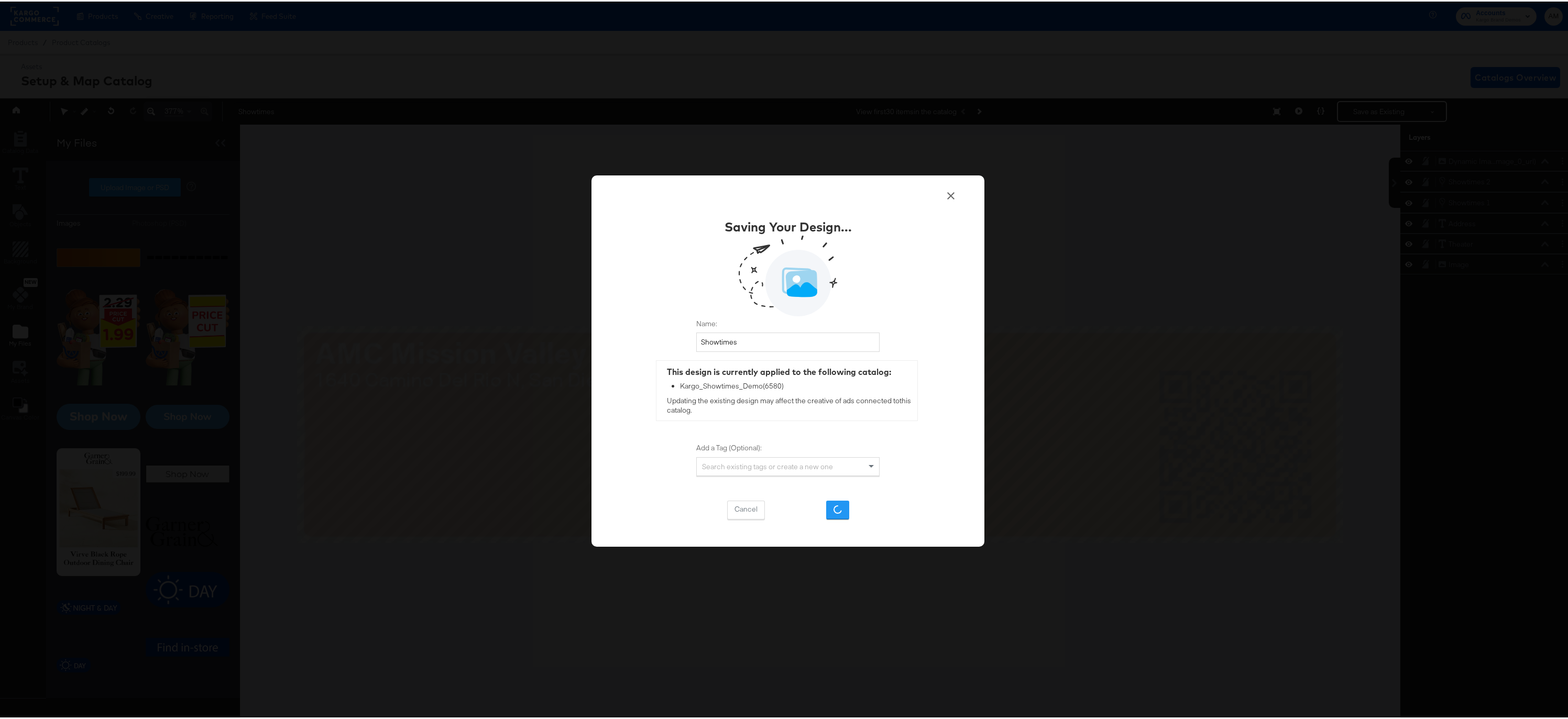
scroll to position [0, 0]
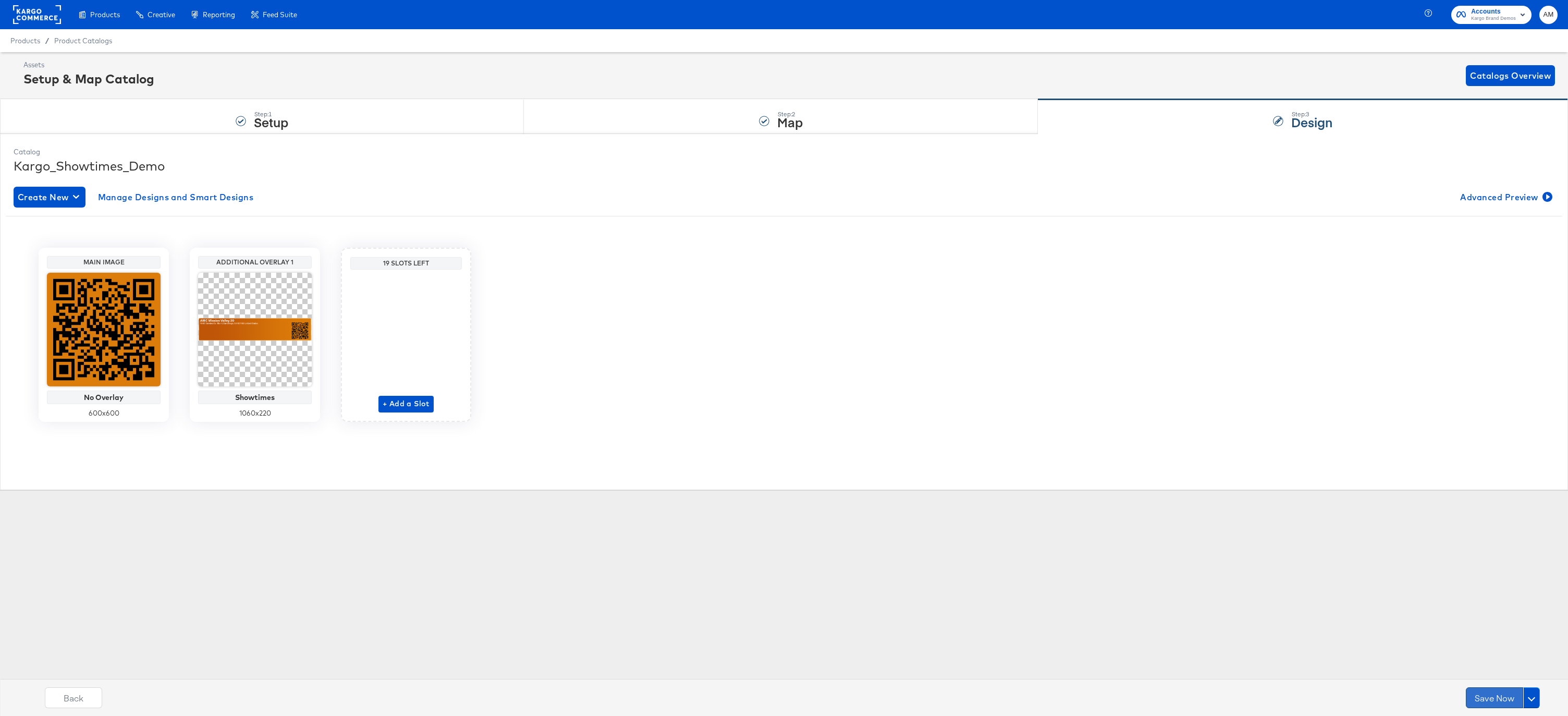
click at [1490, 698] on button "Save Now" at bounding box center [1494, 698] width 57 height 21
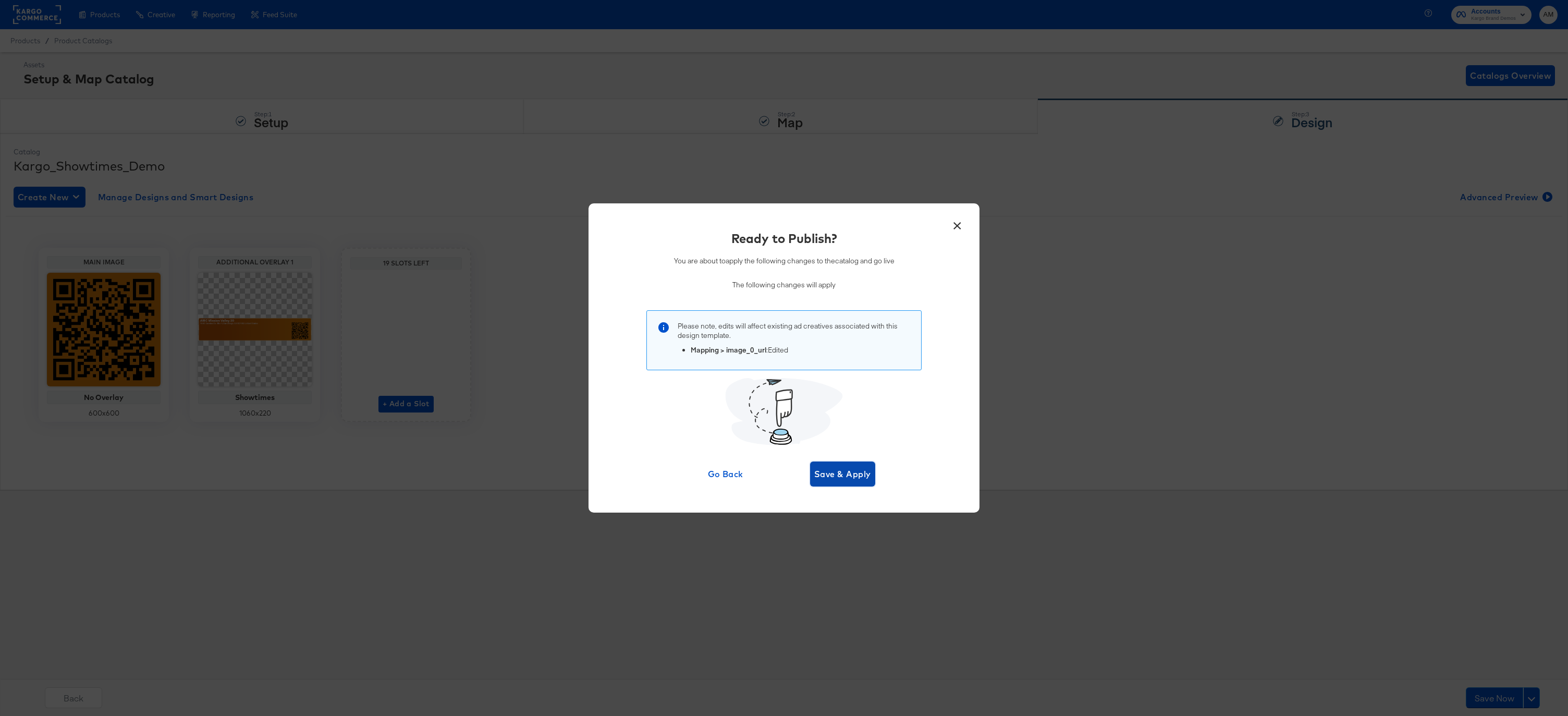
click at [848, 475] on span "Save & Apply" at bounding box center [842, 474] width 57 height 15
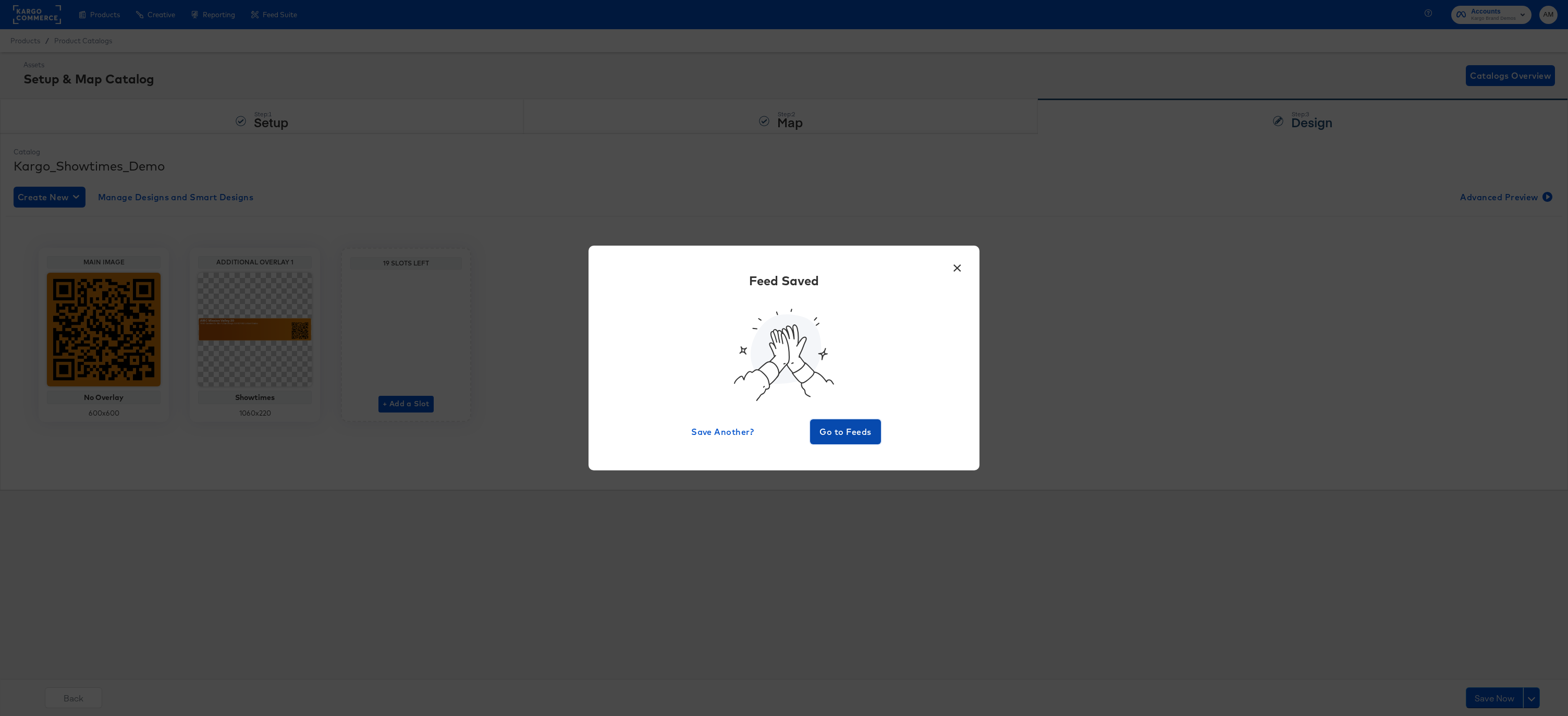
click at [847, 429] on span "Go to Feeds" at bounding box center [845, 432] width 63 height 15
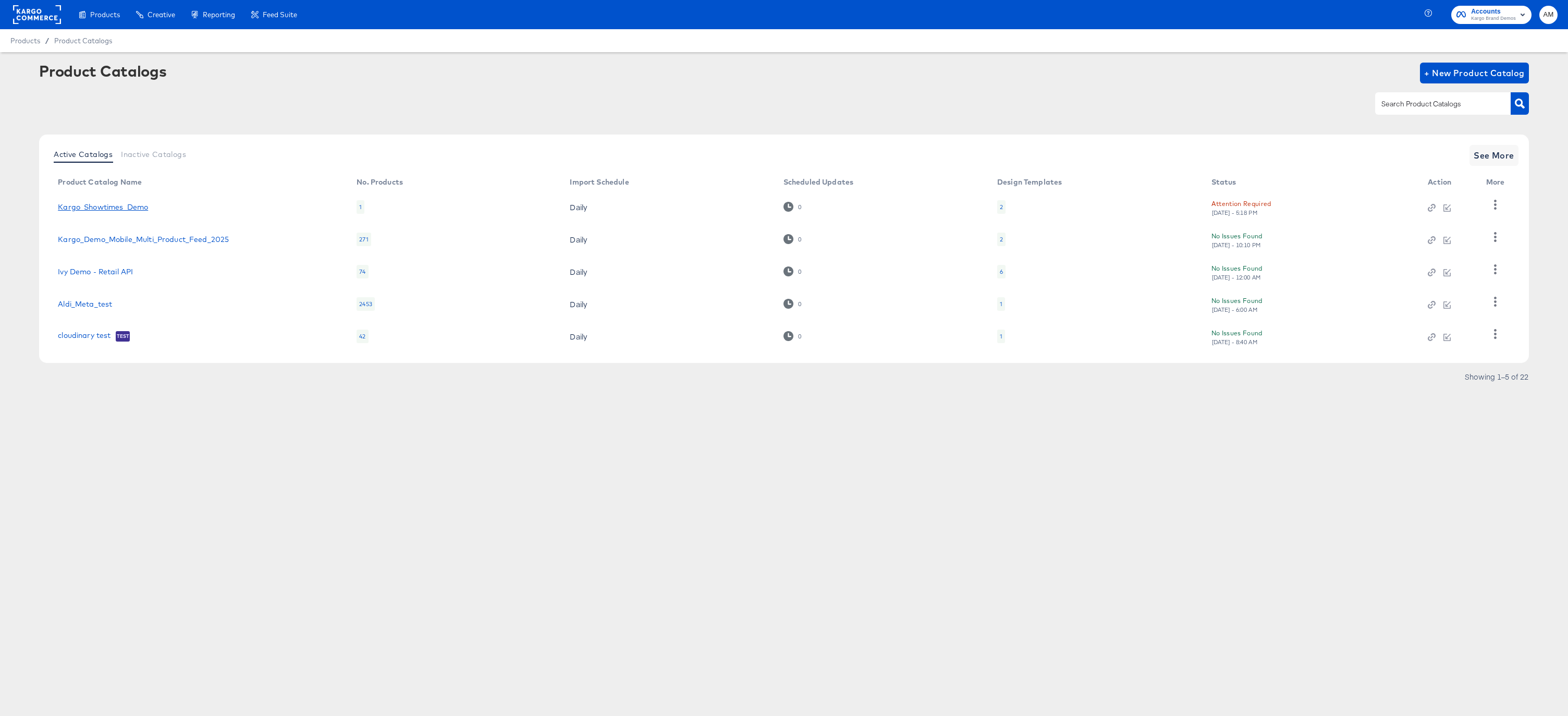
click at [121, 209] on link "Kargo_Showtimes_Demo" at bounding box center [103, 207] width 90 height 9
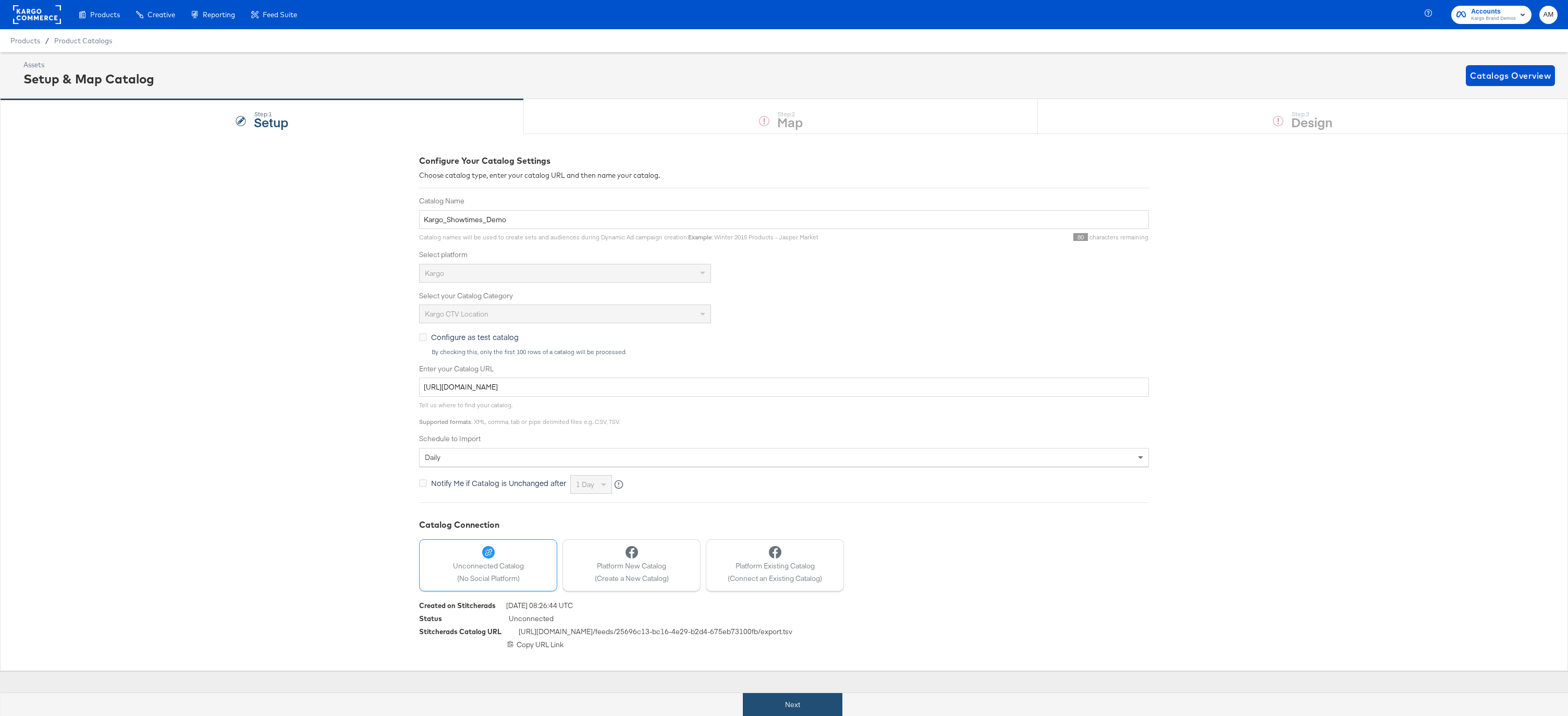
click at [791, 700] on button "Next" at bounding box center [793, 704] width 100 height 24
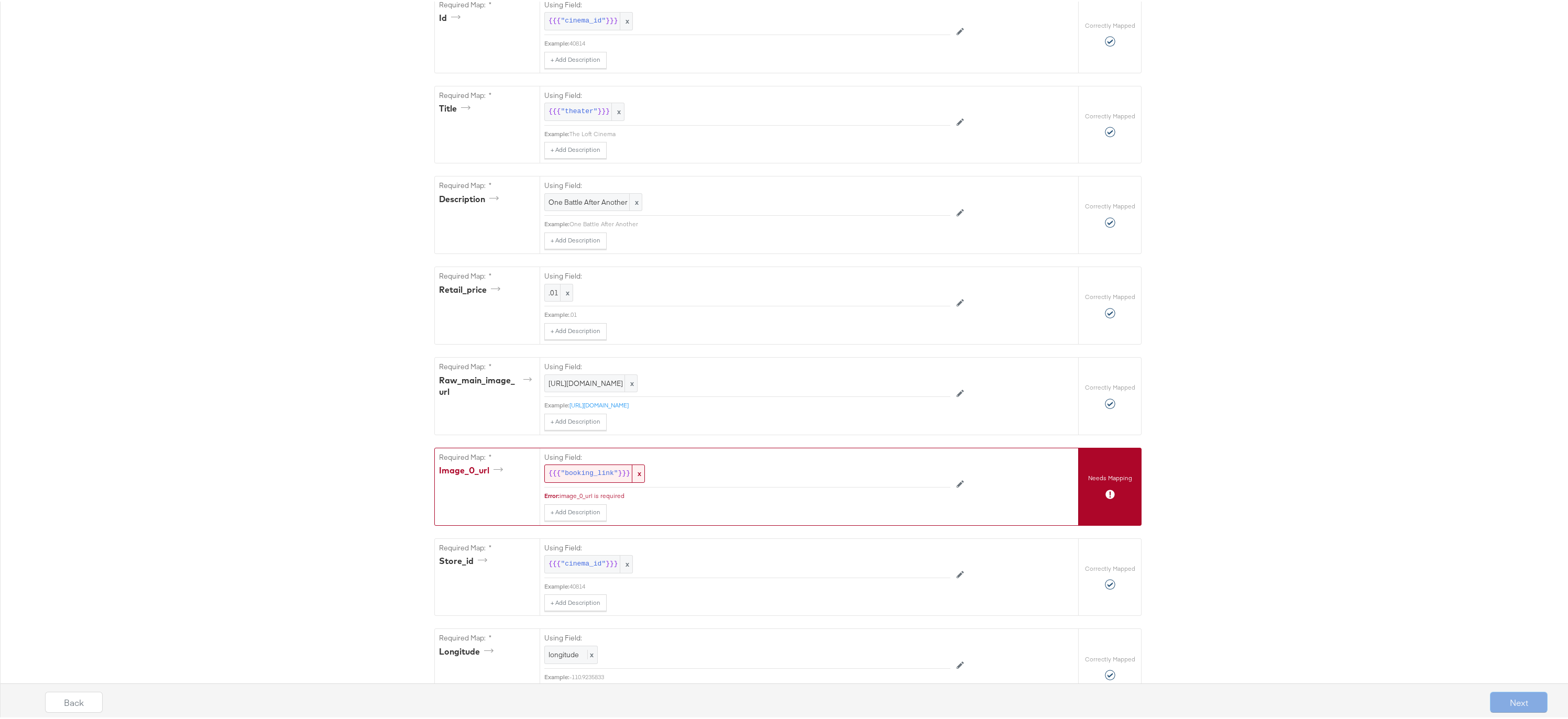
scroll to position [293, 0]
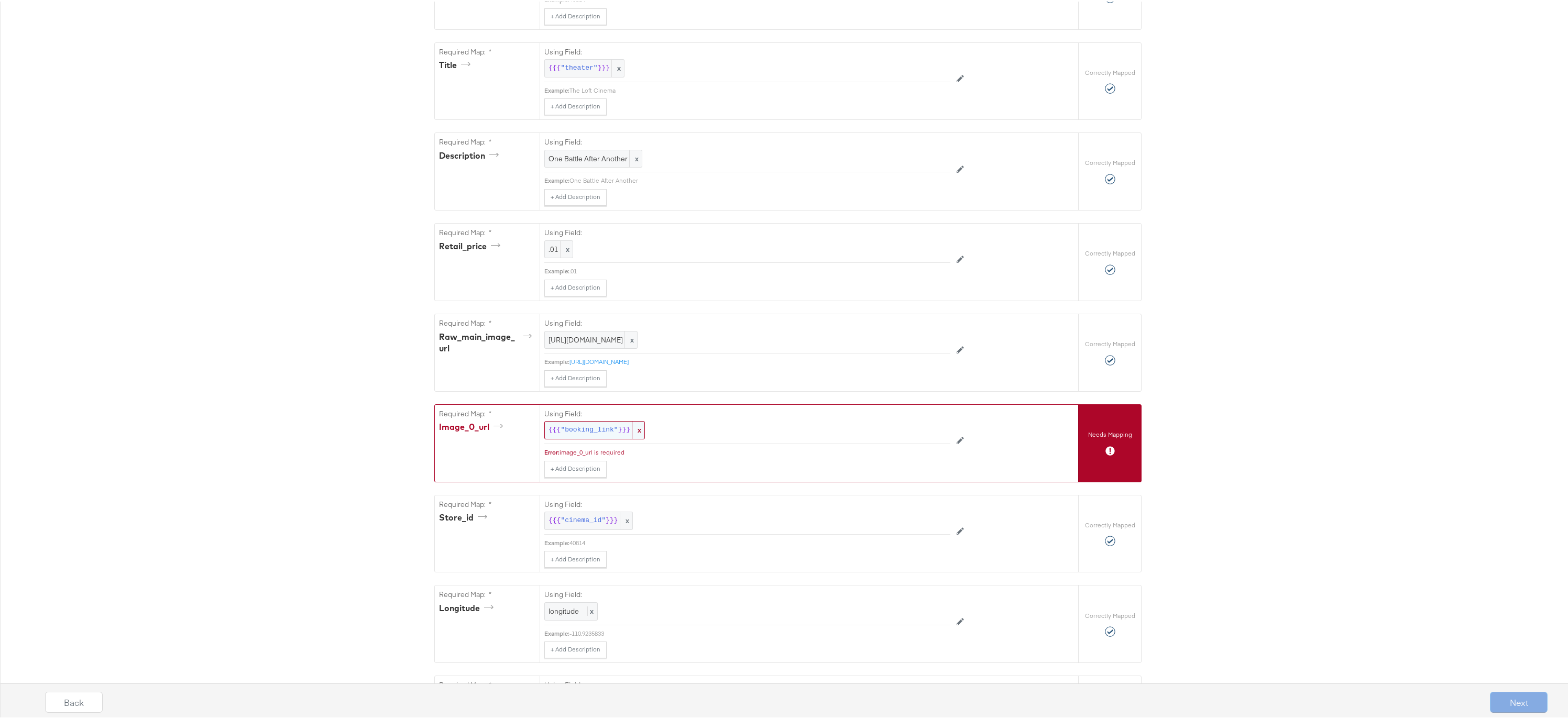
click at [591, 428] on span ""booking_link"" at bounding box center [589, 429] width 57 height 10
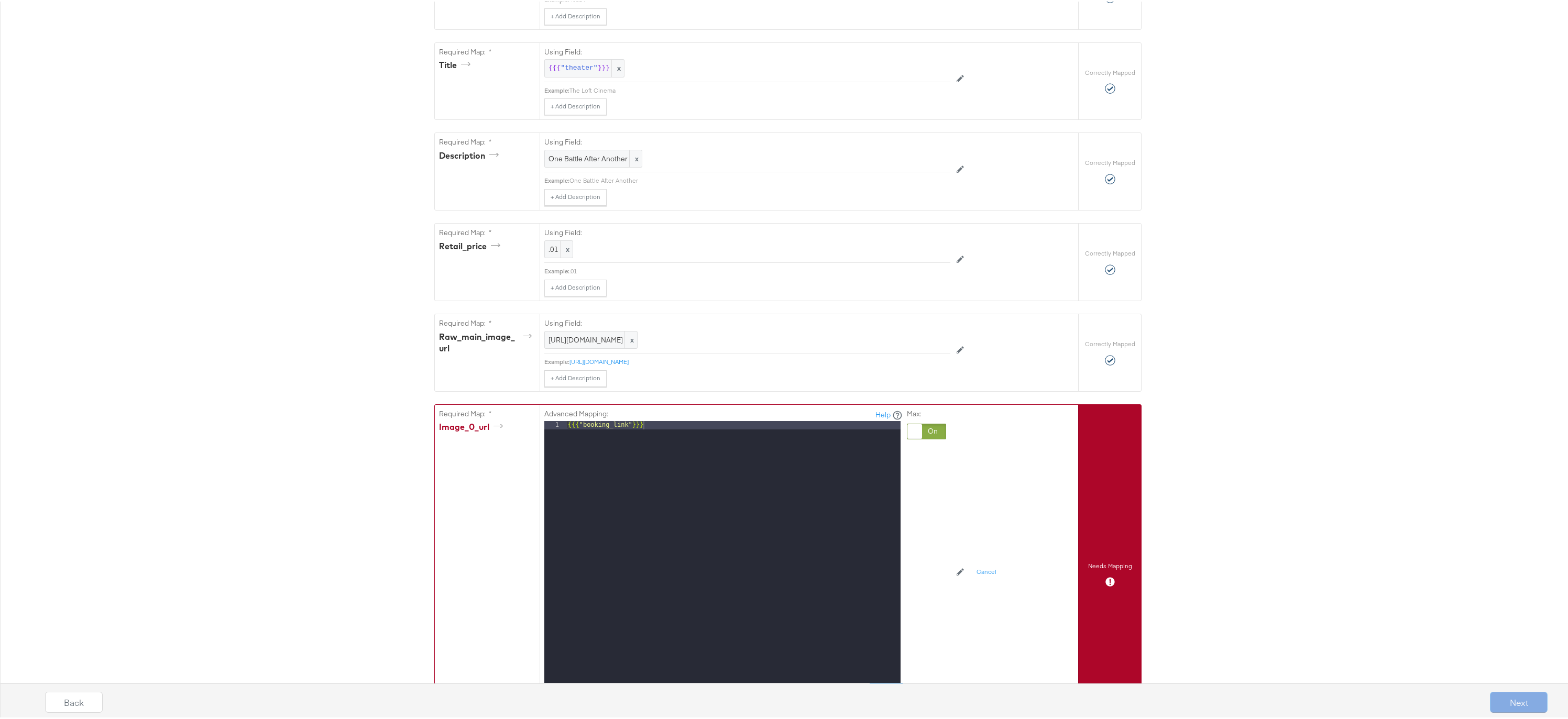
click at [923, 428] on div at bounding box center [926, 430] width 39 height 16
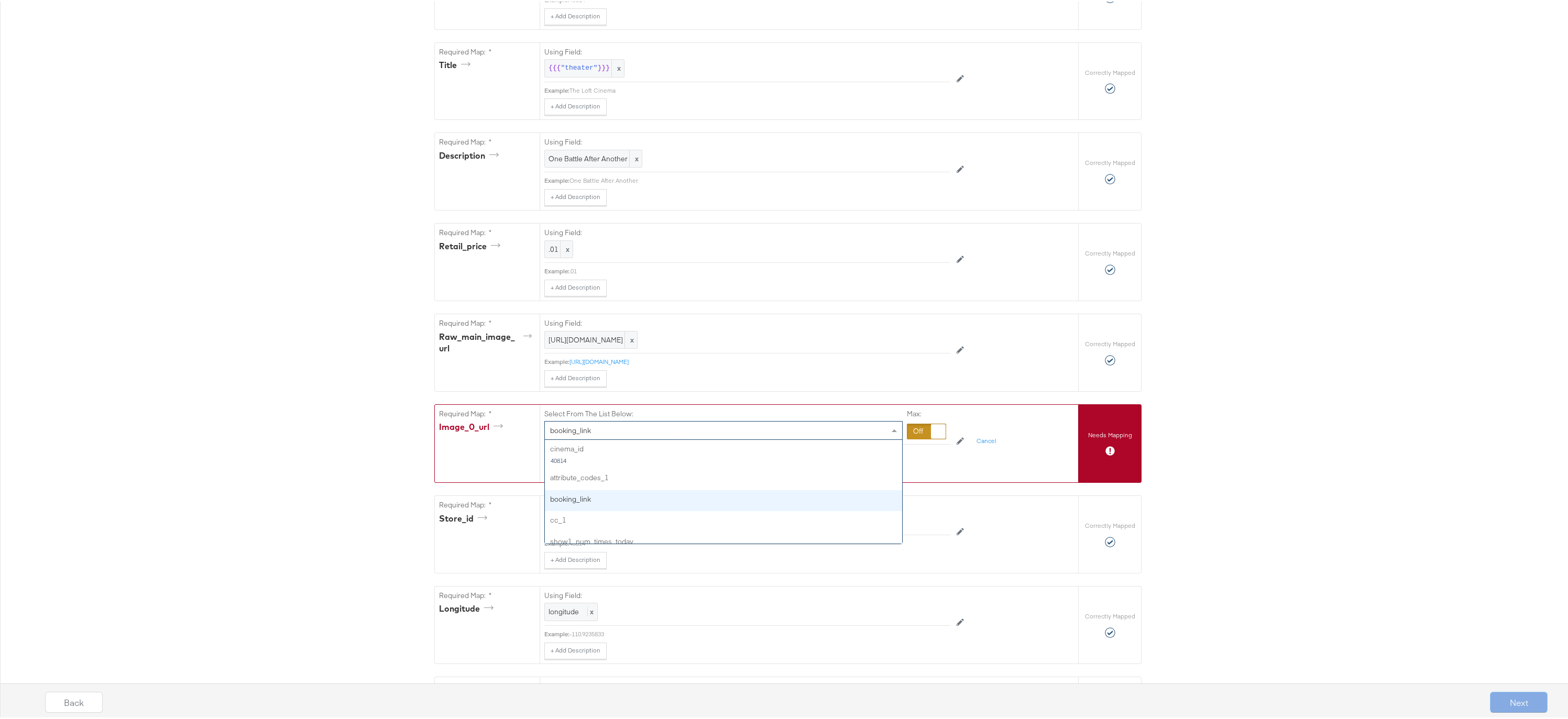
click at [616, 430] on div "booking_link" at bounding box center [724, 429] width 357 height 18
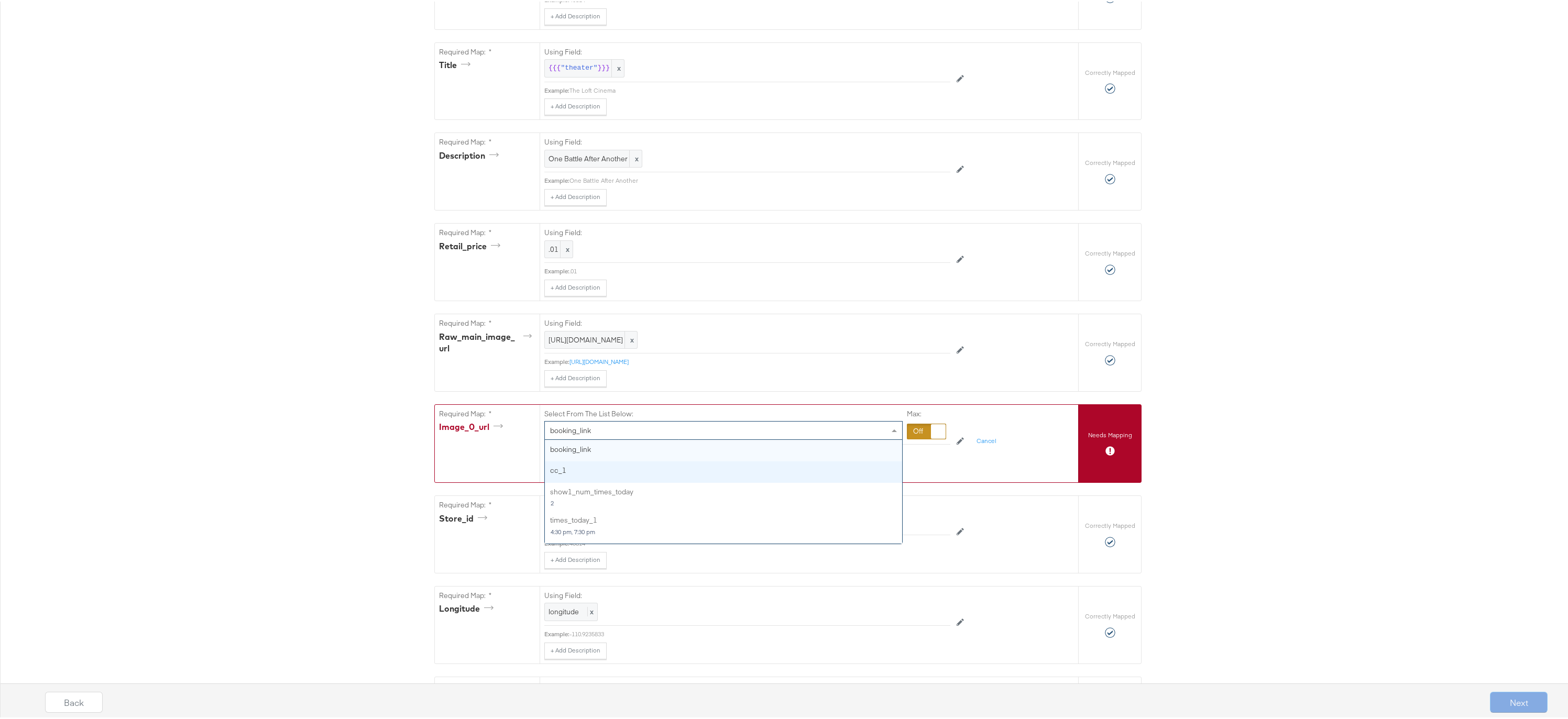
scroll to position [0, 0]
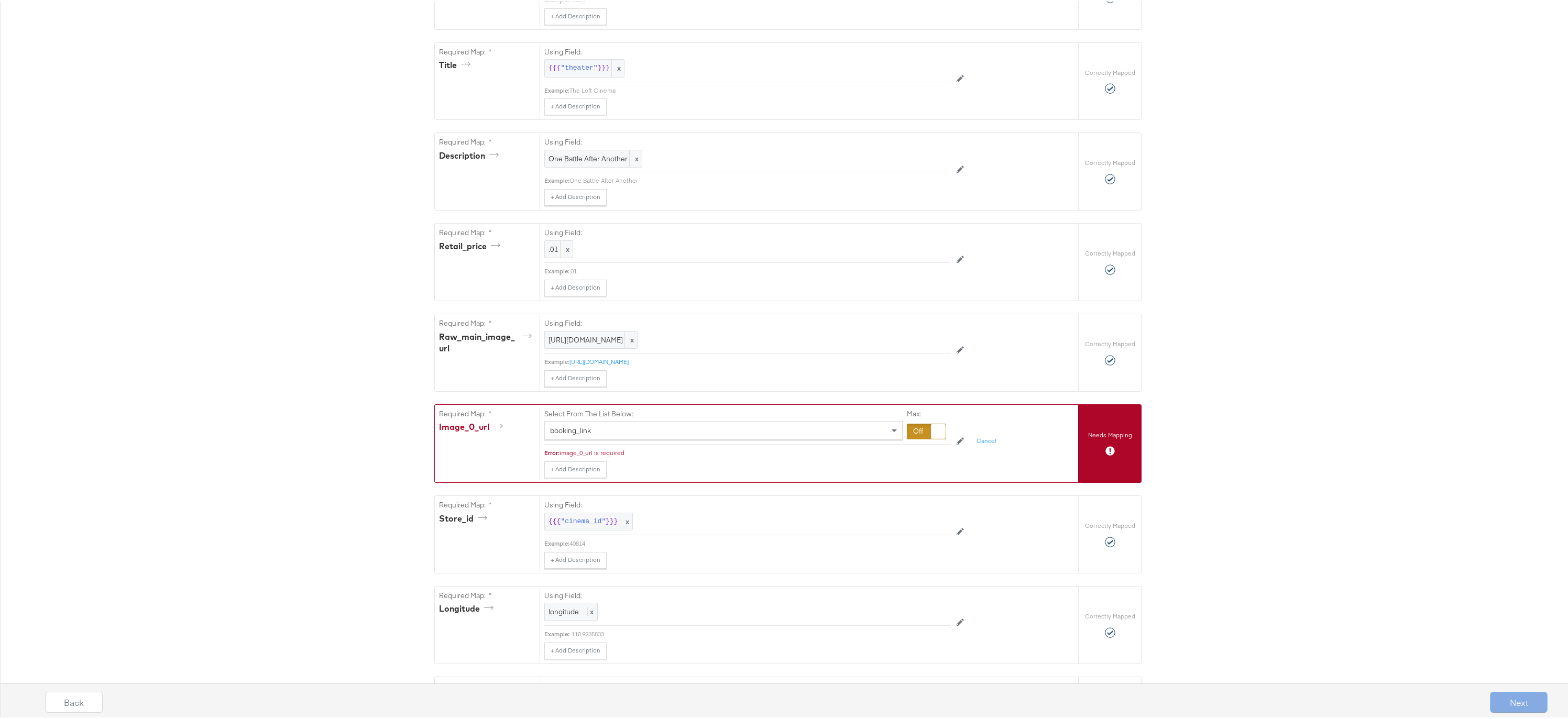
click at [735, 414] on div "Select From The List Below: booking_link" at bounding box center [724, 422] width 359 height 31
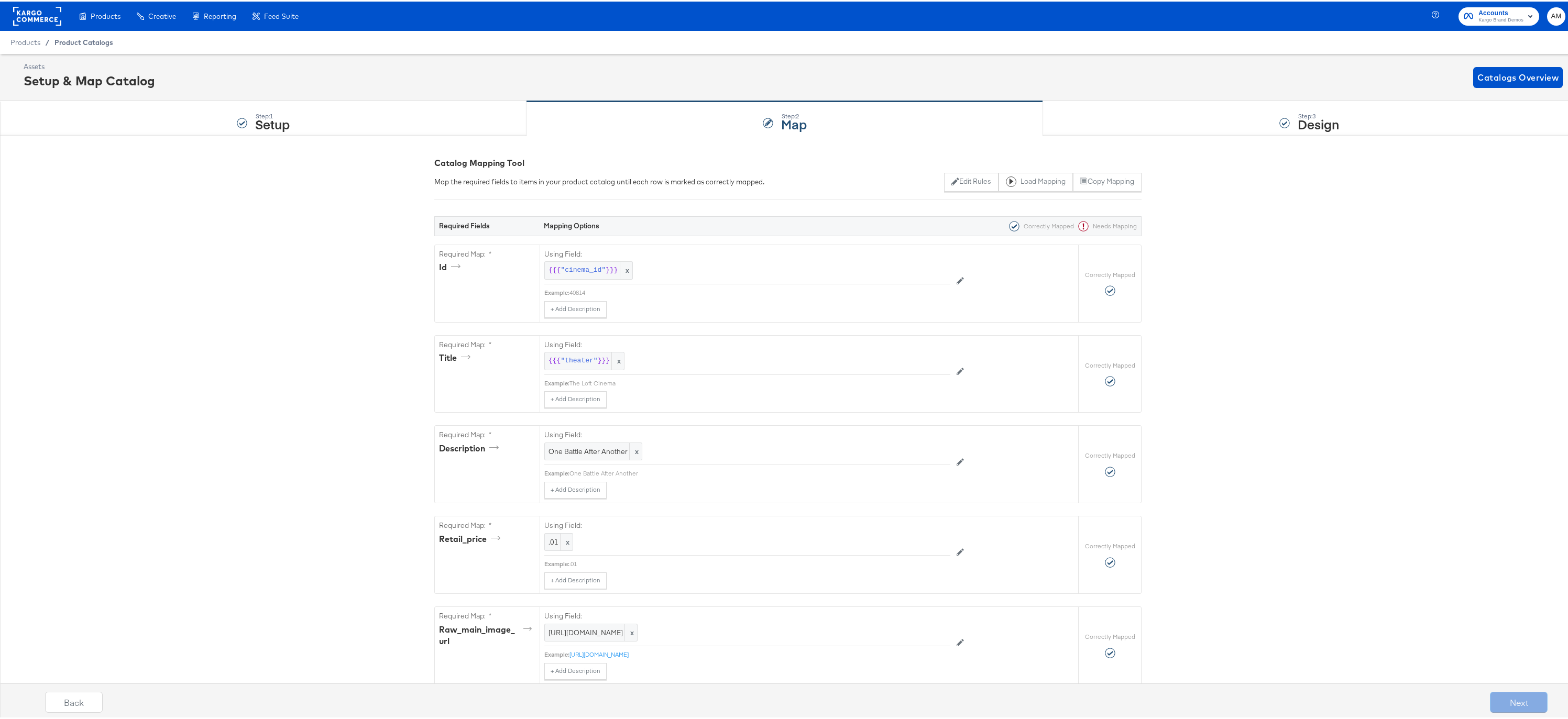
click at [82, 40] on span "Product Catalogs" at bounding box center [84, 41] width 59 height 9
